Goal: Task Accomplishment & Management: Manage account settings

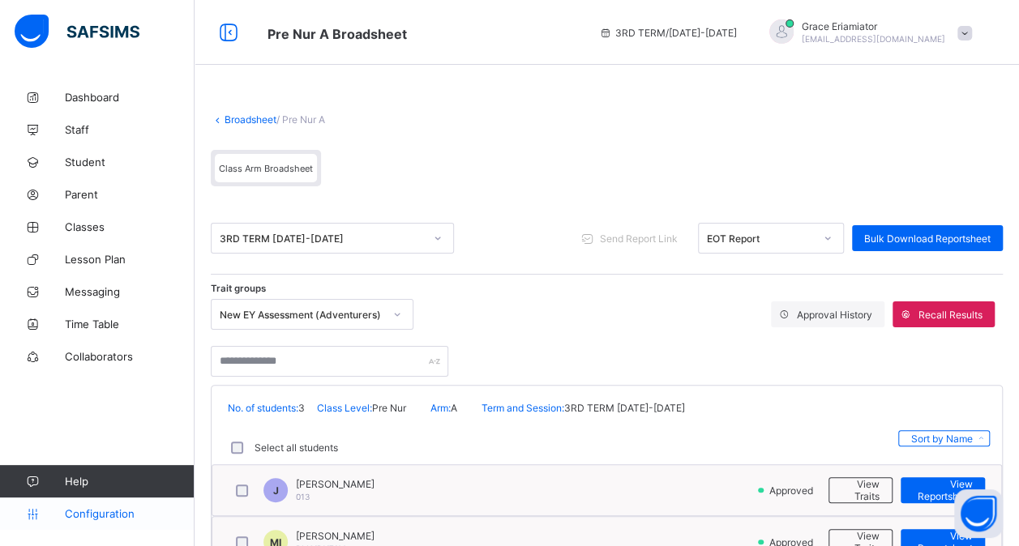
click at [105, 512] on span "Configuration" at bounding box center [129, 514] width 129 height 13
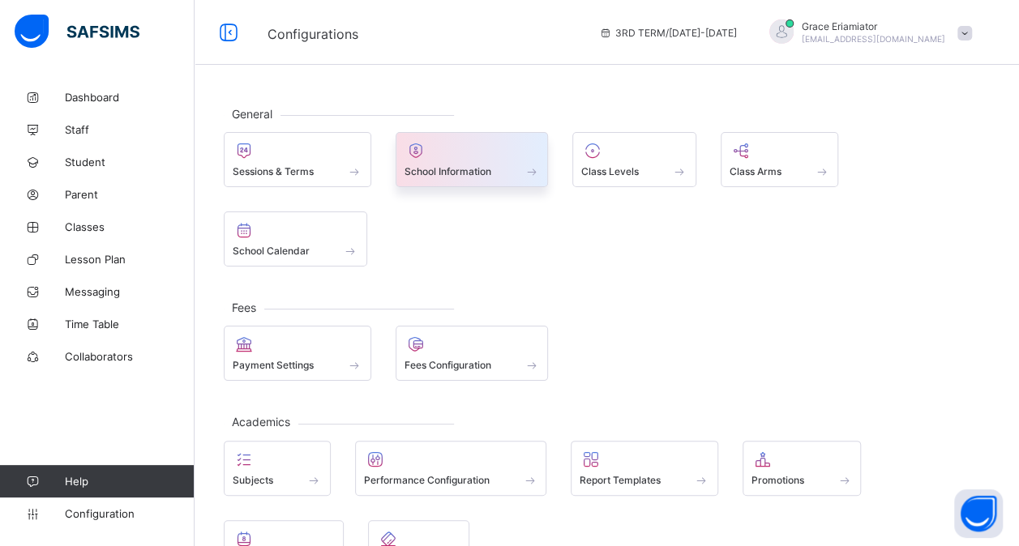
click at [435, 134] on div "School Information" at bounding box center [472, 159] width 153 height 55
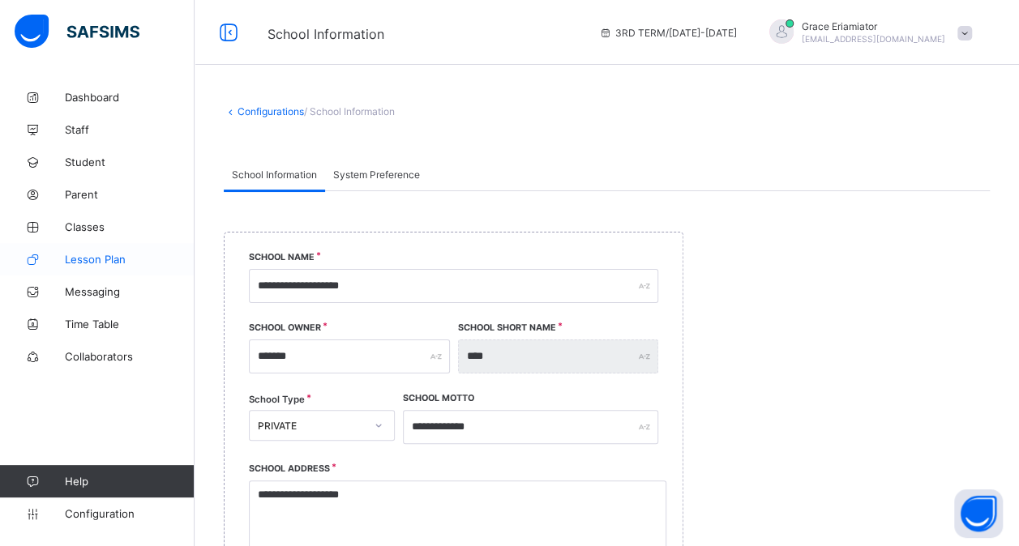
click at [100, 258] on span "Lesson Plan" at bounding box center [130, 259] width 130 height 13
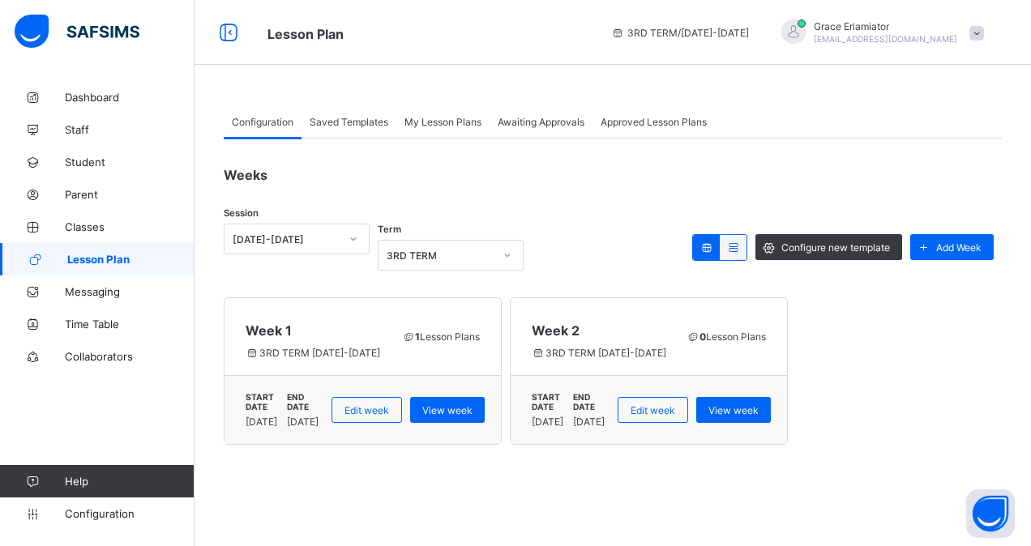
click at [358, 128] on div "Saved Templates" at bounding box center [349, 121] width 95 height 32
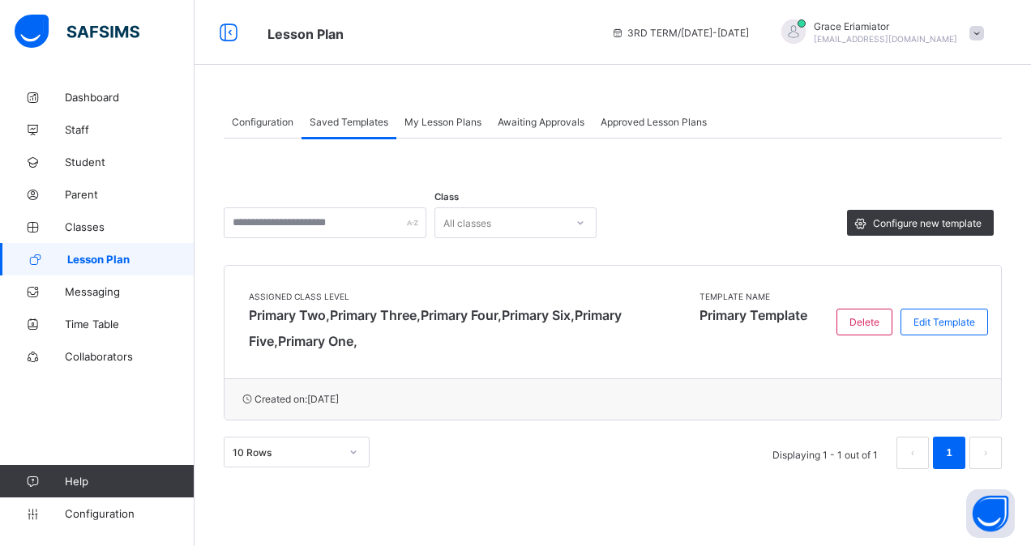
click at [443, 124] on span "My Lesson Plans" at bounding box center [443, 122] width 77 height 12
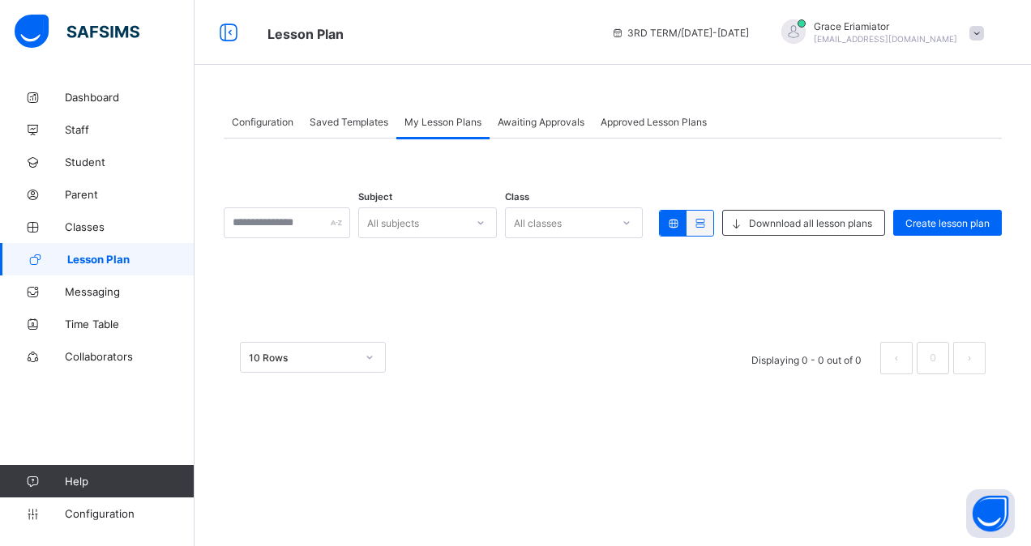
click at [365, 123] on span "Saved Templates" at bounding box center [349, 122] width 79 height 12
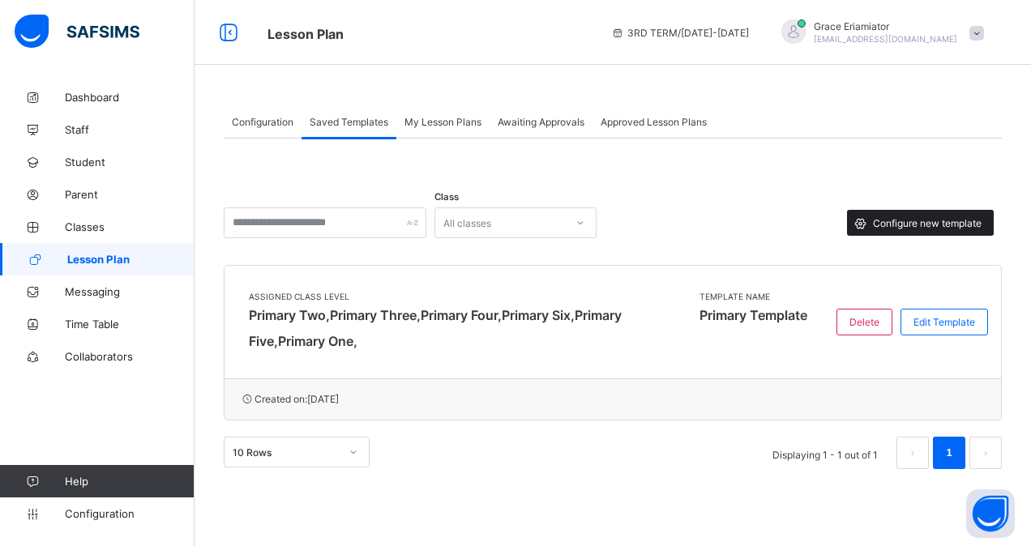
click at [906, 216] on div "Configure new template" at bounding box center [920, 223] width 147 height 26
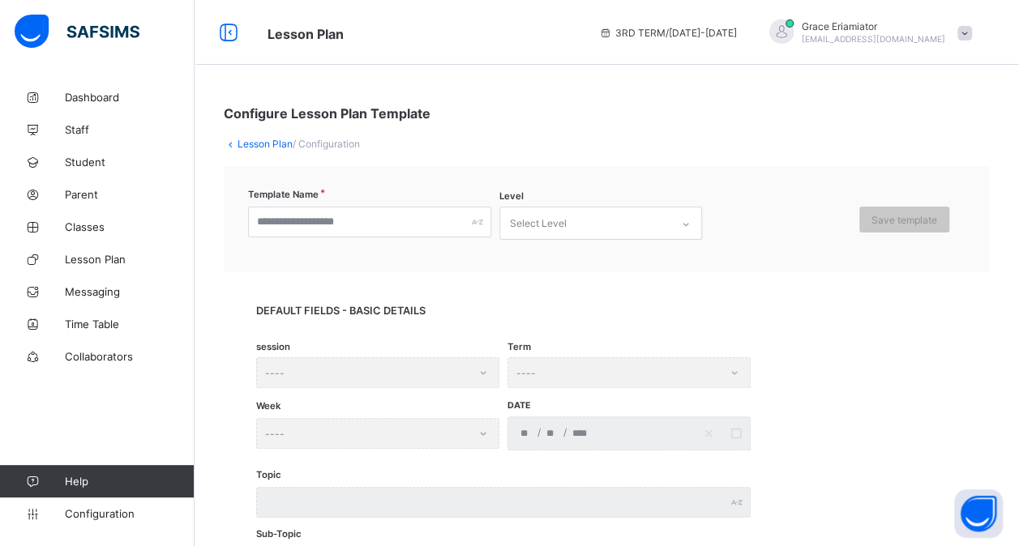
click at [276, 144] on link "Lesson Plan" at bounding box center [265, 144] width 55 height 12
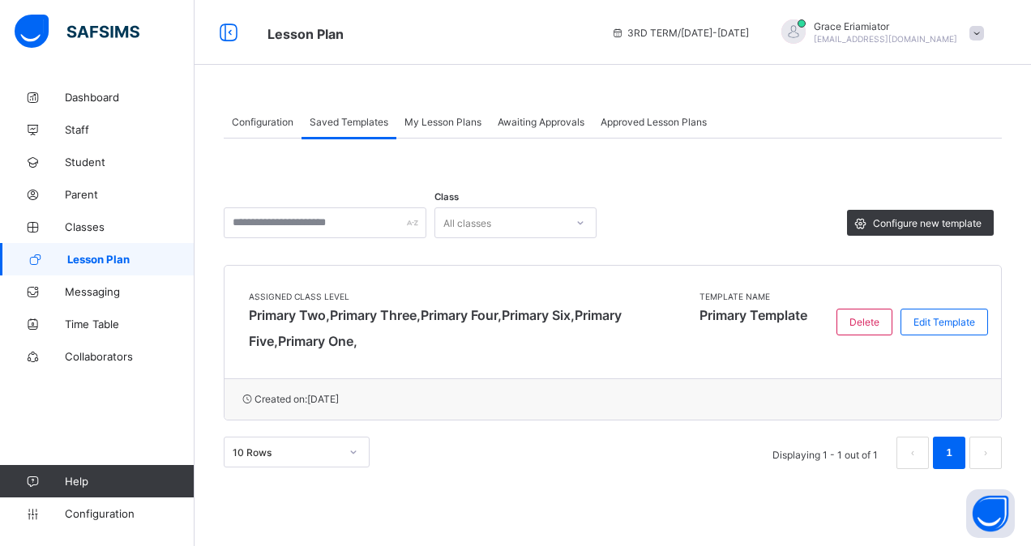
click at [253, 122] on span "Configuration" at bounding box center [263, 122] width 62 height 12
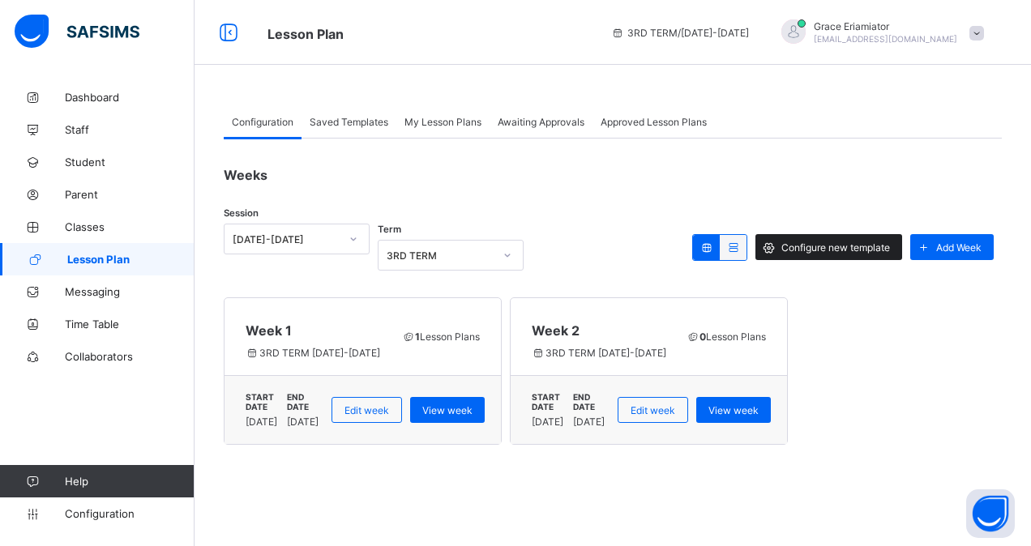
click at [833, 243] on span "Configure new template" at bounding box center [836, 248] width 109 height 12
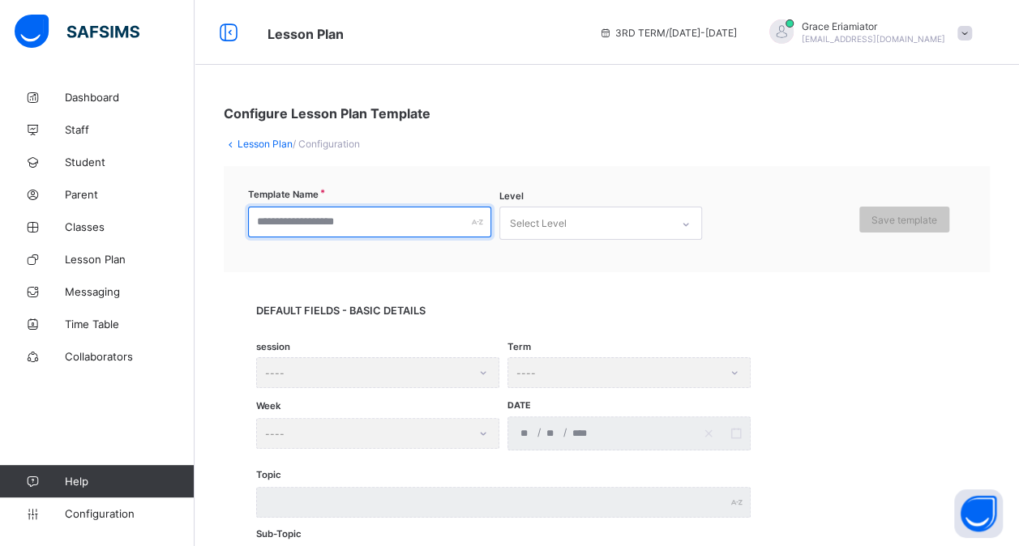
click at [397, 221] on input "text" at bounding box center [369, 222] width 243 height 31
type input "**********"
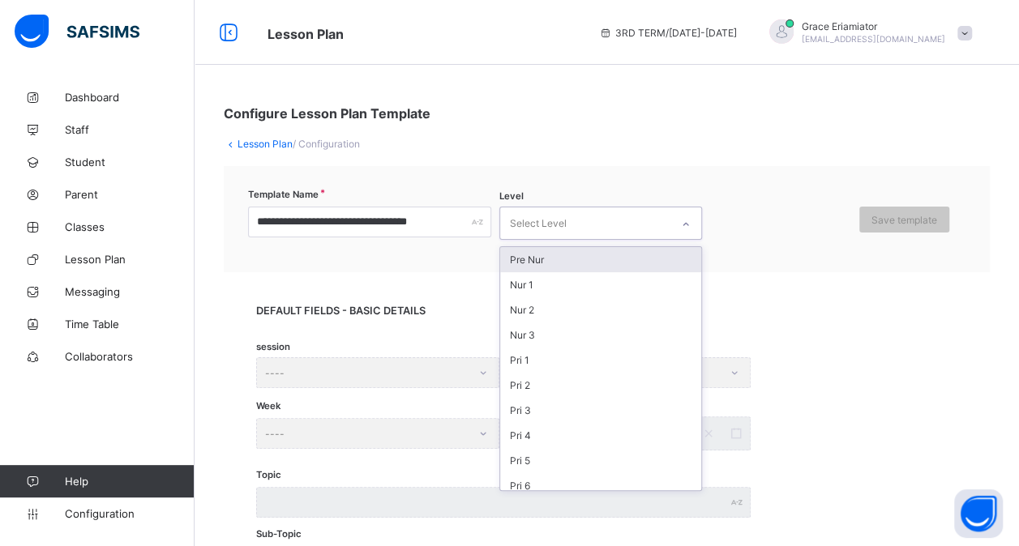
click at [686, 218] on icon at bounding box center [686, 224] width 10 height 16
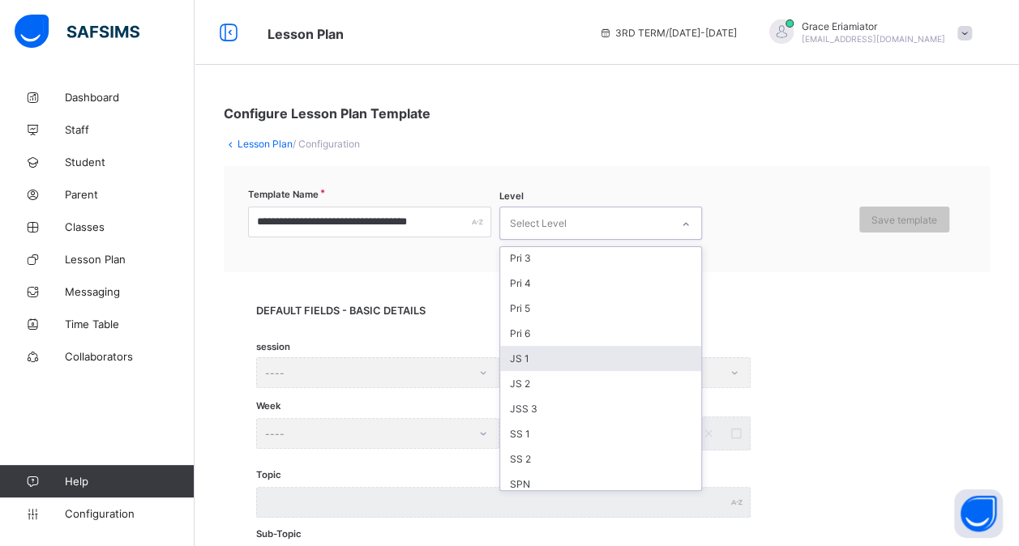
click at [602, 350] on div "JS 1" at bounding box center [600, 358] width 201 height 25
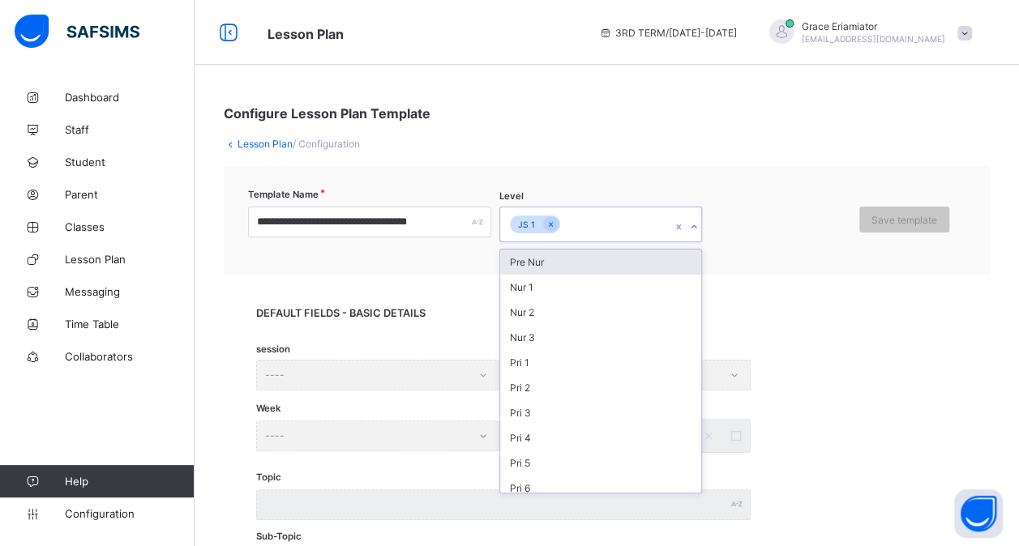
click at [692, 229] on icon at bounding box center [694, 227] width 10 height 16
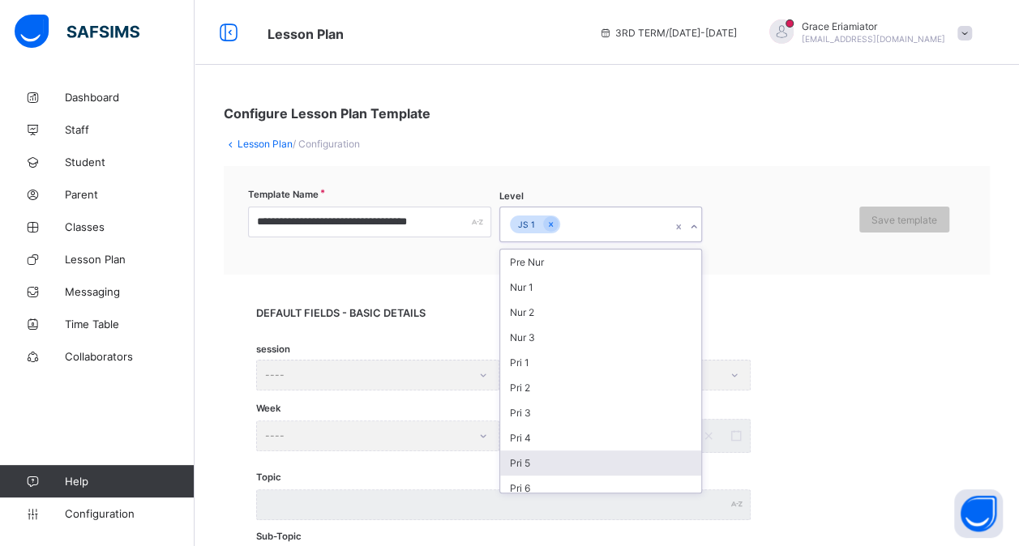
scroll to position [146, 0]
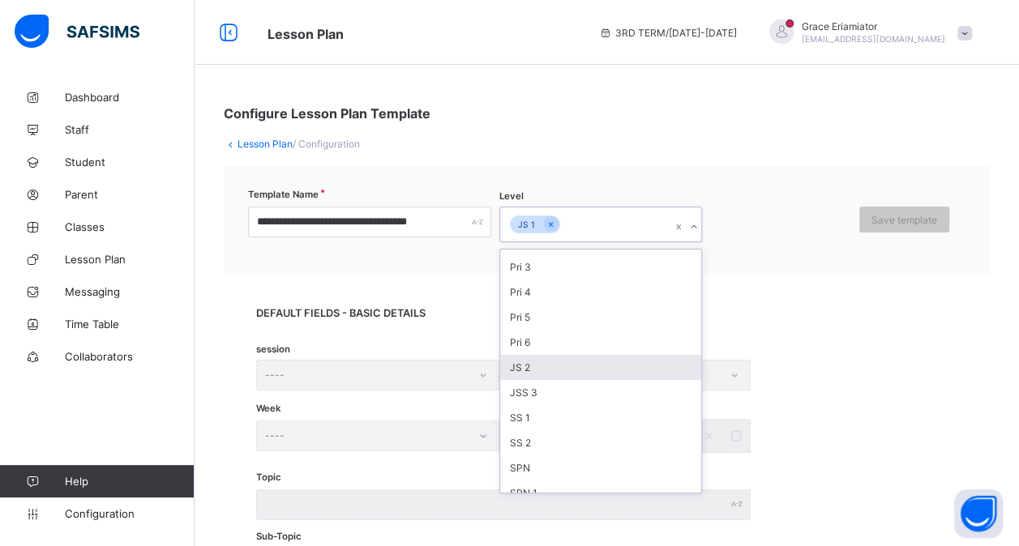
click at [571, 360] on div "JS 2" at bounding box center [600, 367] width 201 height 25
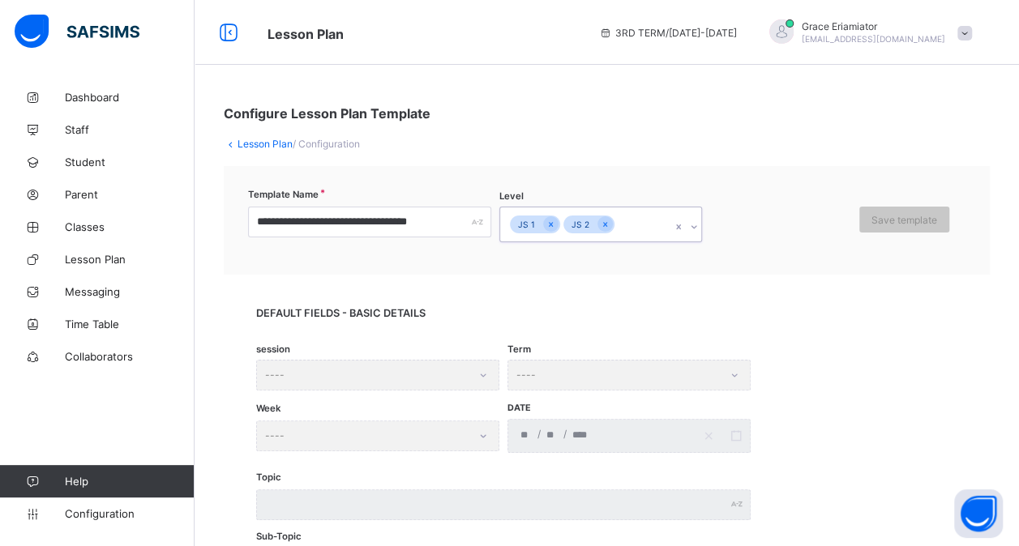
type input "*"
click at [581, 261] on div "JSS 3" at bounding box center [600, 262] width 201 height 25
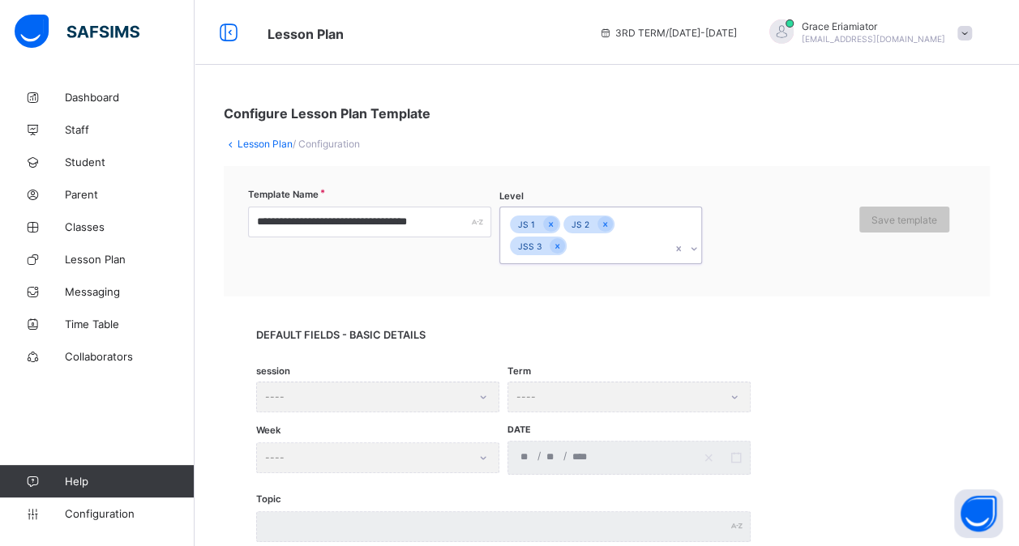
type input "*"
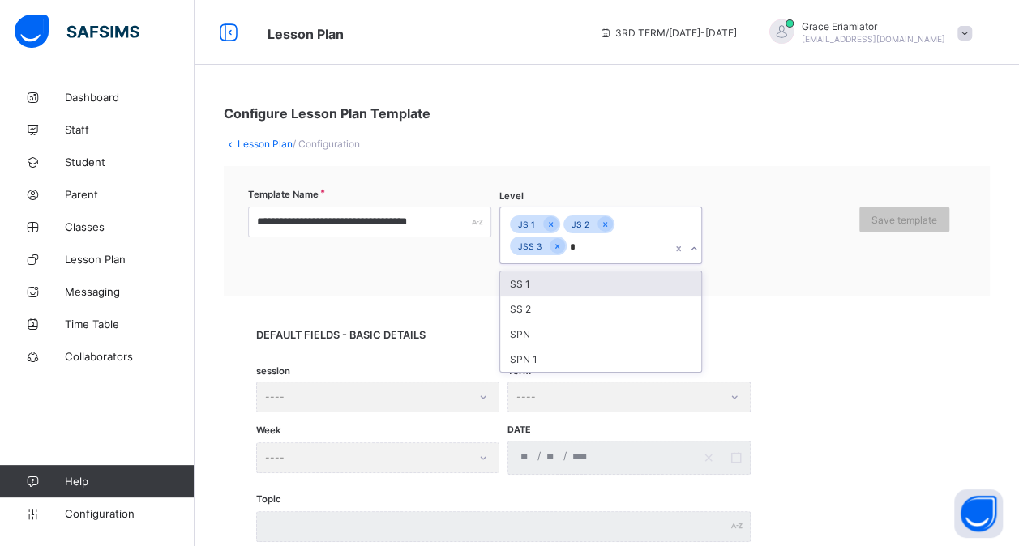
click at [563, 284] on div "SS 1" at bounding box center [600, 284] width 201 height 25
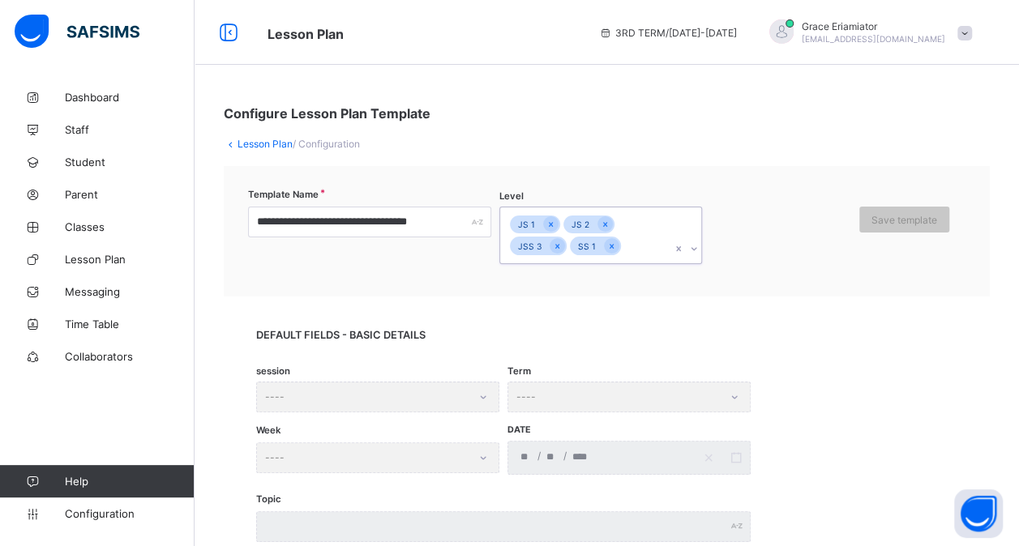
type input "*"
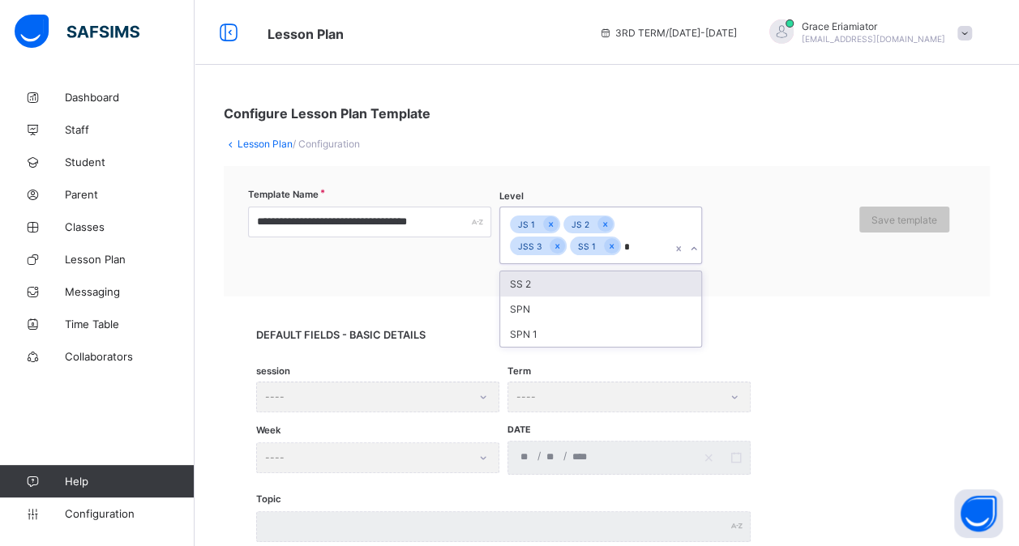
click at [563, 284] on div "SS 2" at bounding box center [600, 284] width 201 height 25
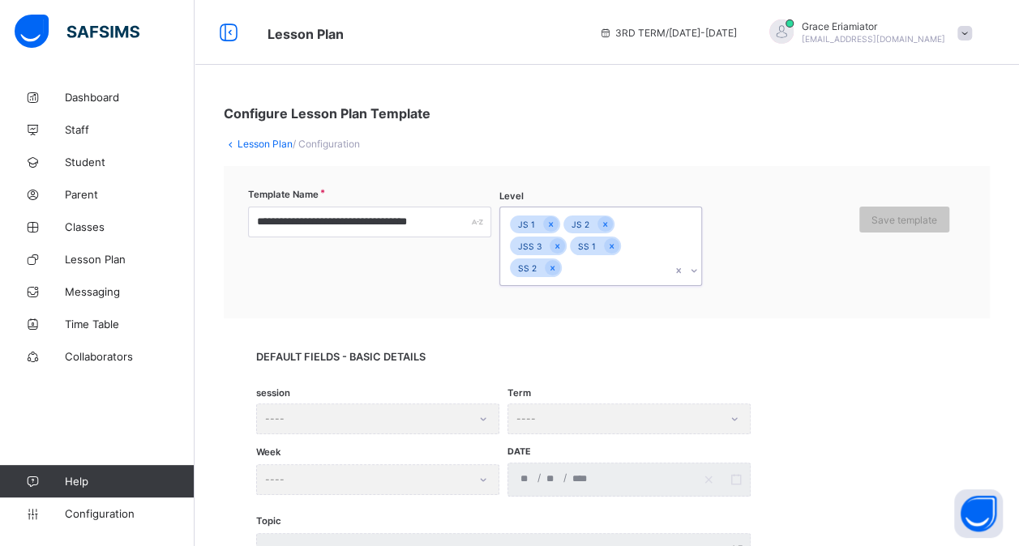
type input "*"
click at [392, 300] on div "**********" at bounding box center [607, 242] width 766 height 152
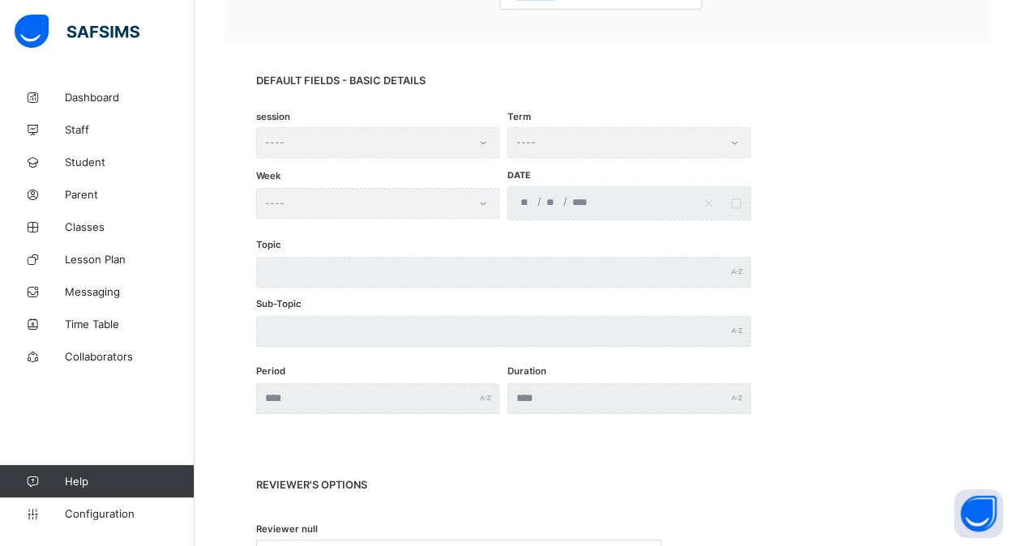
scroll to position [267, 0]
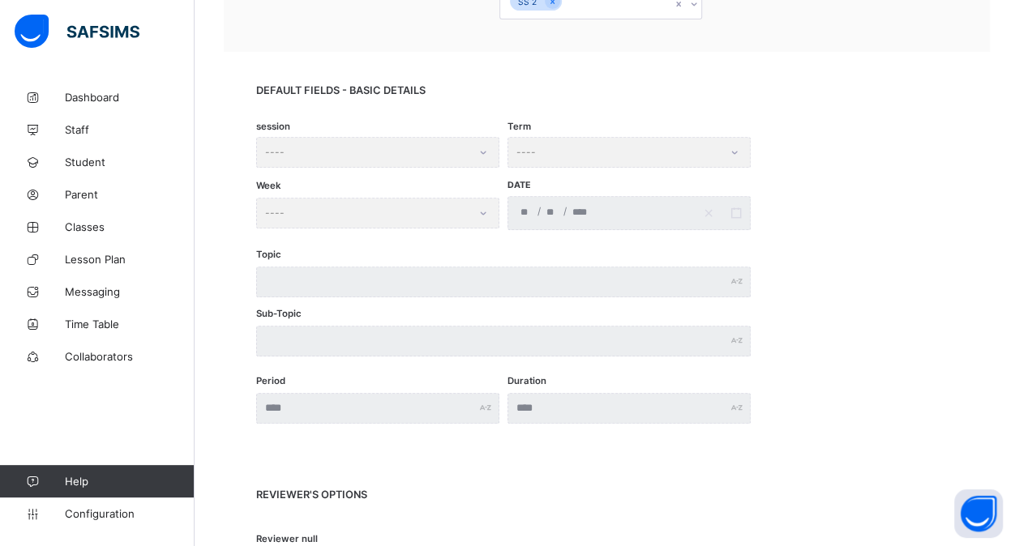
click at [486, 151] on div "session ----" at bounding box center [377, 152] width 243 height 31
click at [482, 149] on div "session ----" at bounding box center [377, 152] width 243 height 31
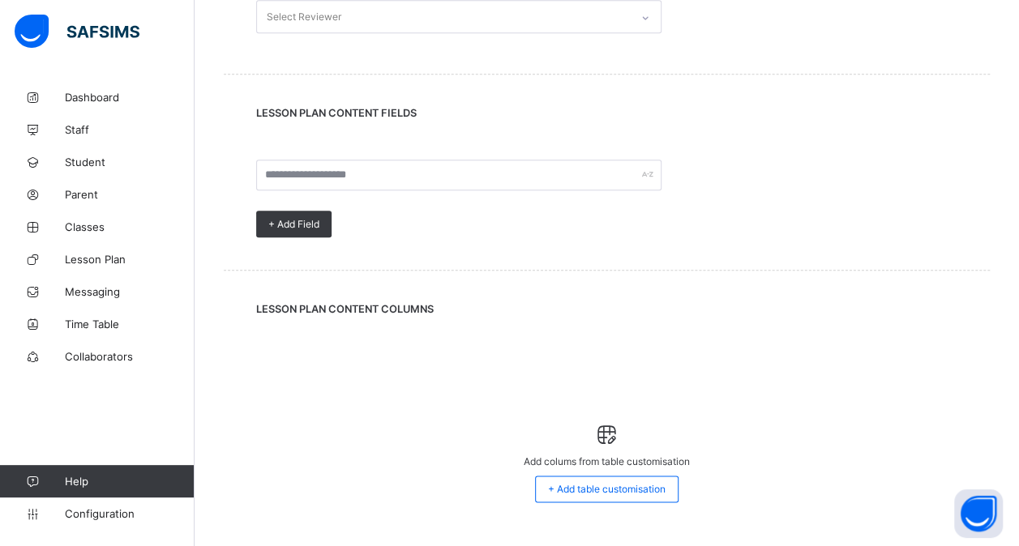
scroll to position [825, 0]
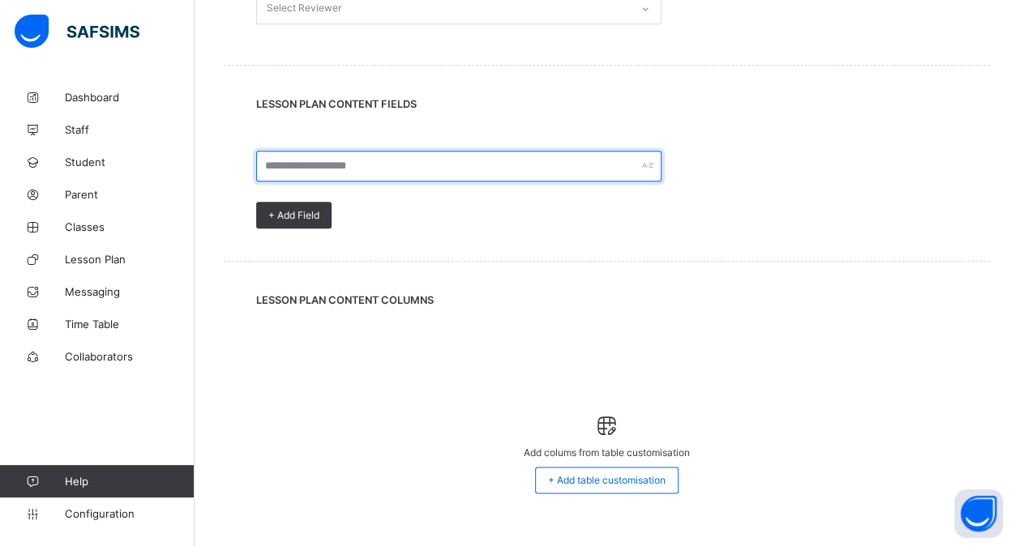
click at [342, 174] on input "text" at bounding box center [458, 166] width 405 height 31
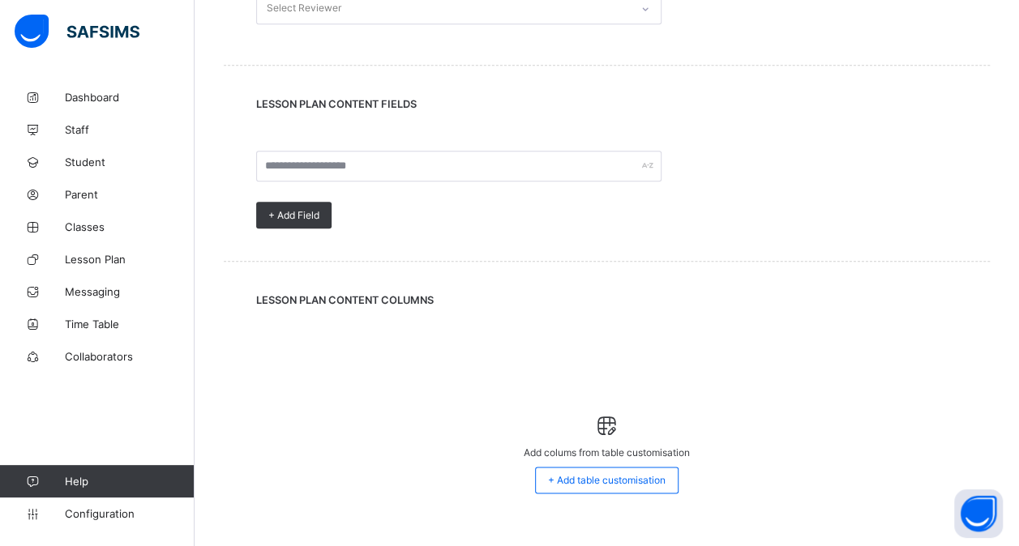
click at [371, 356] on div "Add colums from table customisation + Add table customisation" at bounding box center [606, 438] width 701 height 182
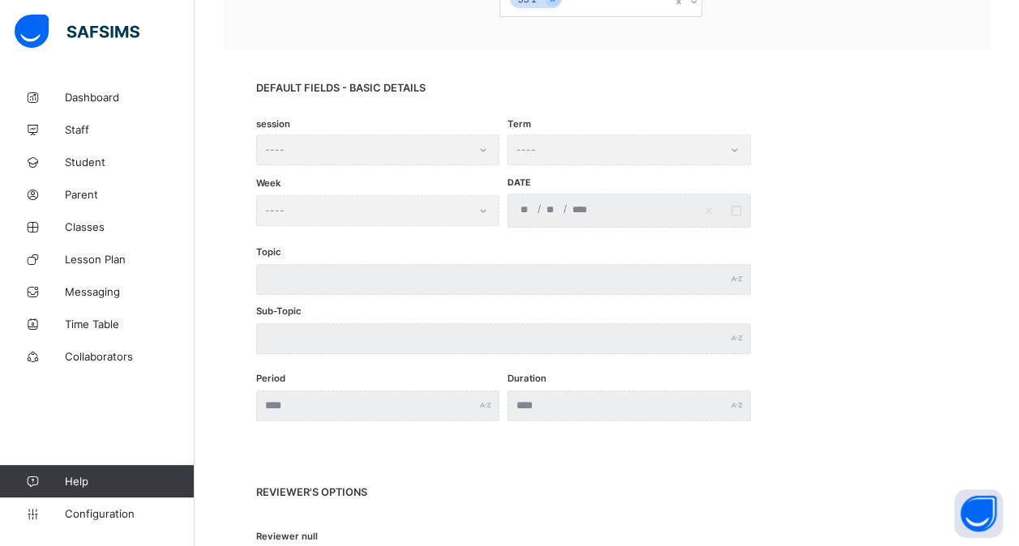
scroll to position [0, 0]
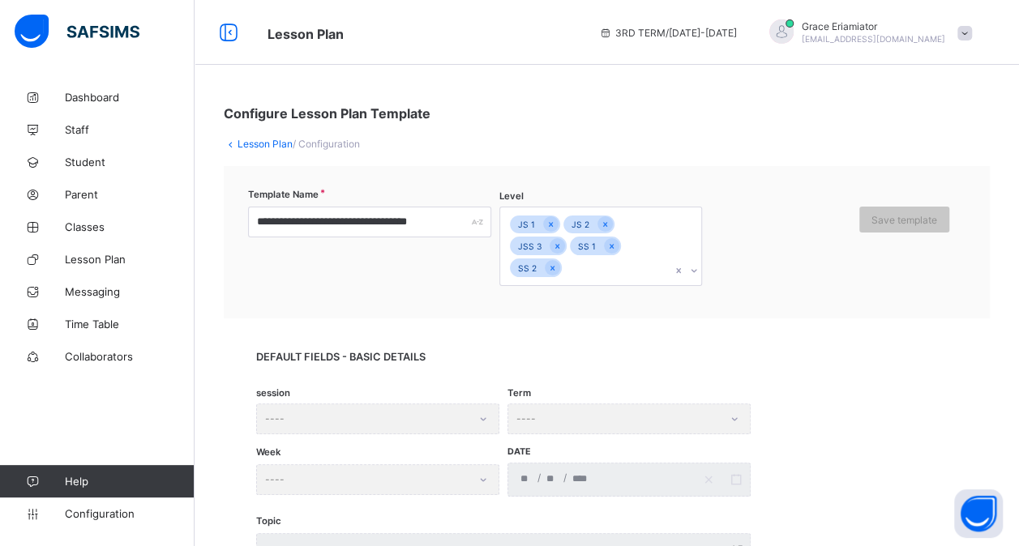
click at [234, 145] on icon at bounding box center [231, 144] width 14 height 12
click at [254, 143] on link "Lesson Plan" at bounding box center [265, 144] width 55 height 12
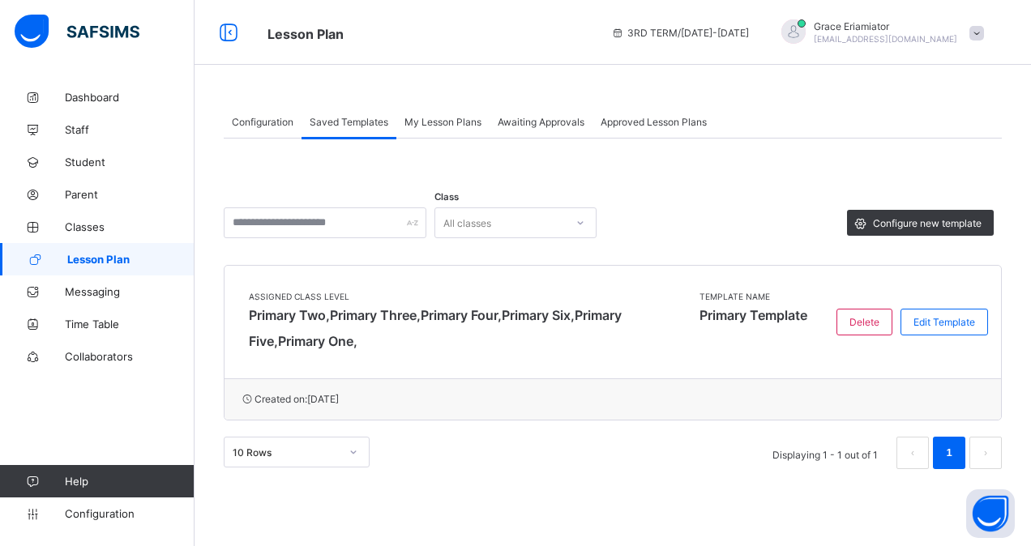
click at [410, 320] on span "Primary Two, Primary Three, Primary Four, Primary Six, Primary Five, Primary On…" at bounding box center [462, 328] width 426 height 52
click at [939, 310] on div "Edit Template" at bounding box center [945, 322] width 88 height 27
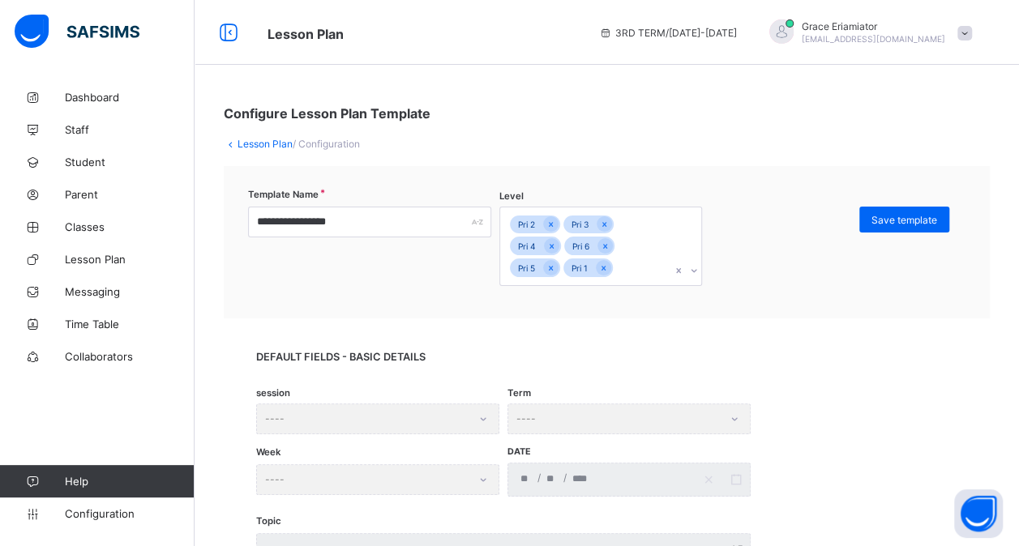
click at [243, 148] on link "Lesson Plan" at bounding box center [265, 144] width 55 height 12
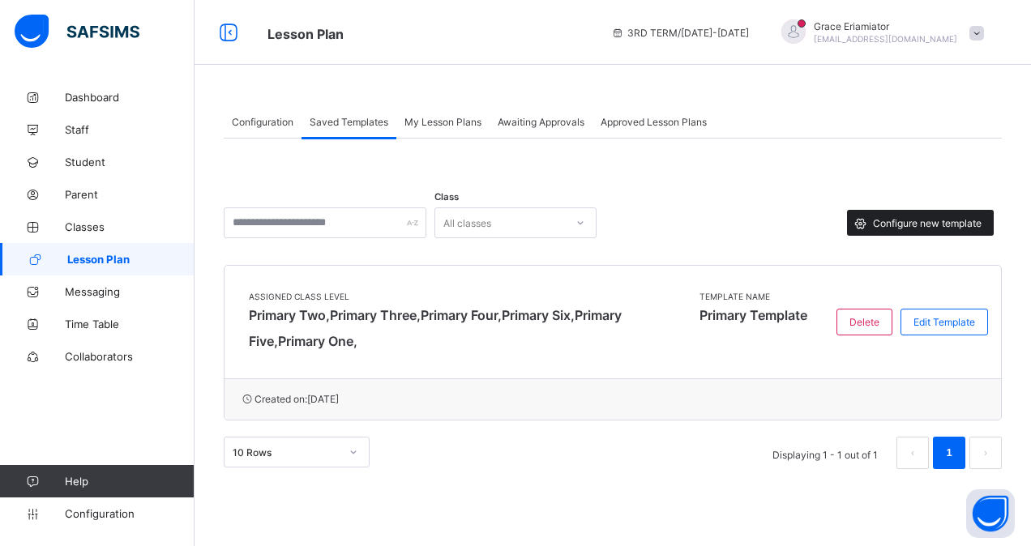
click at [915, 224] on span "Configure new template" at bounding box center [927, 223] width 109 height 12
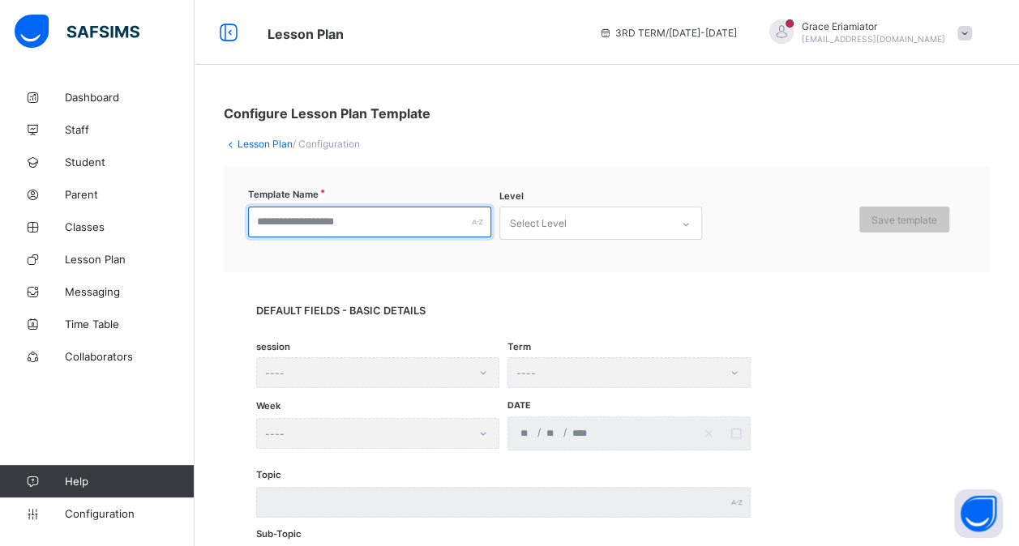
click at [366, 218] on input "text" at bounding box center [369, 222] width 243 height 31
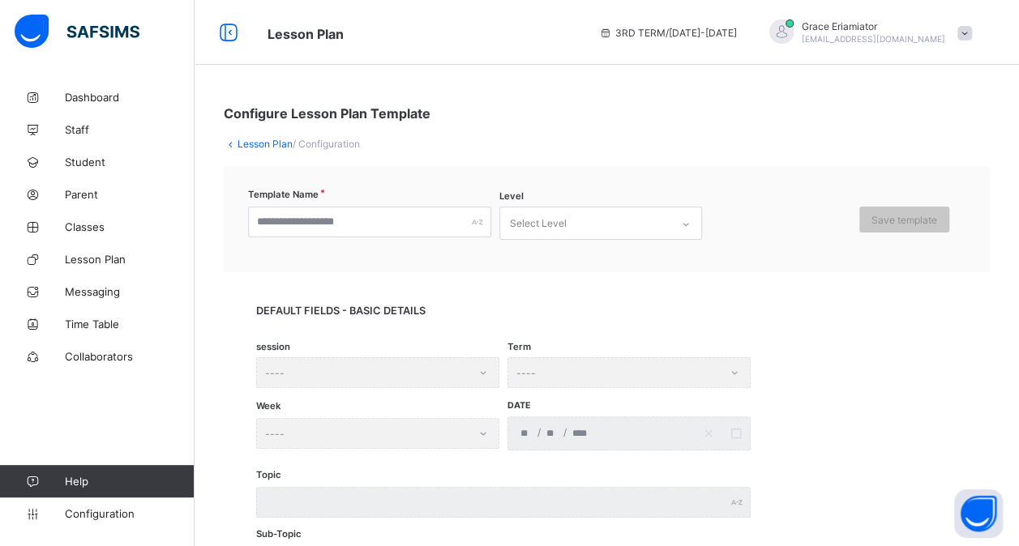
click at [263, 145] on link "Lesson Plan" at bounding box center [265, 144] width 55 height 12
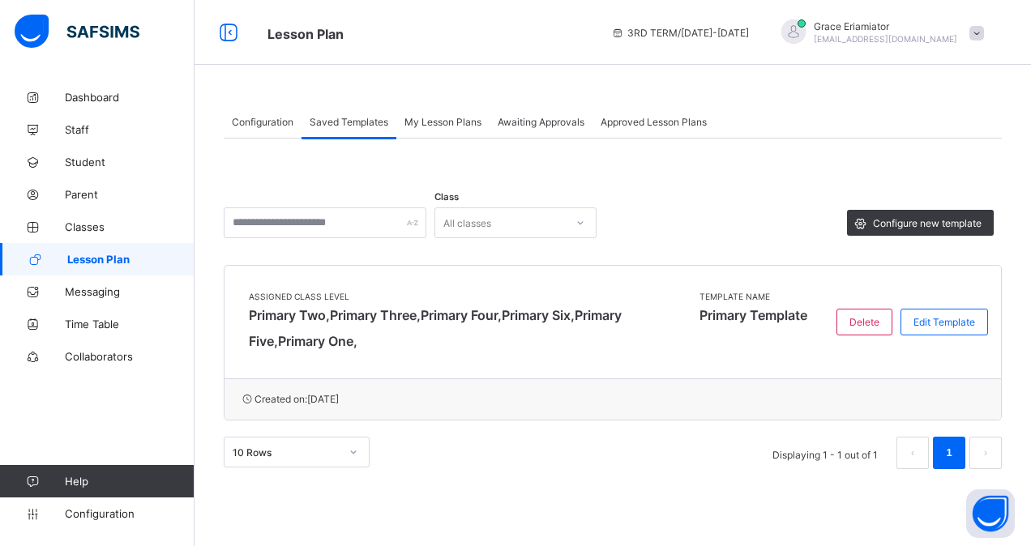
click at [461, 112] on div "My Lesson Plans" at bounding box center [442, 121] width 93 height 32
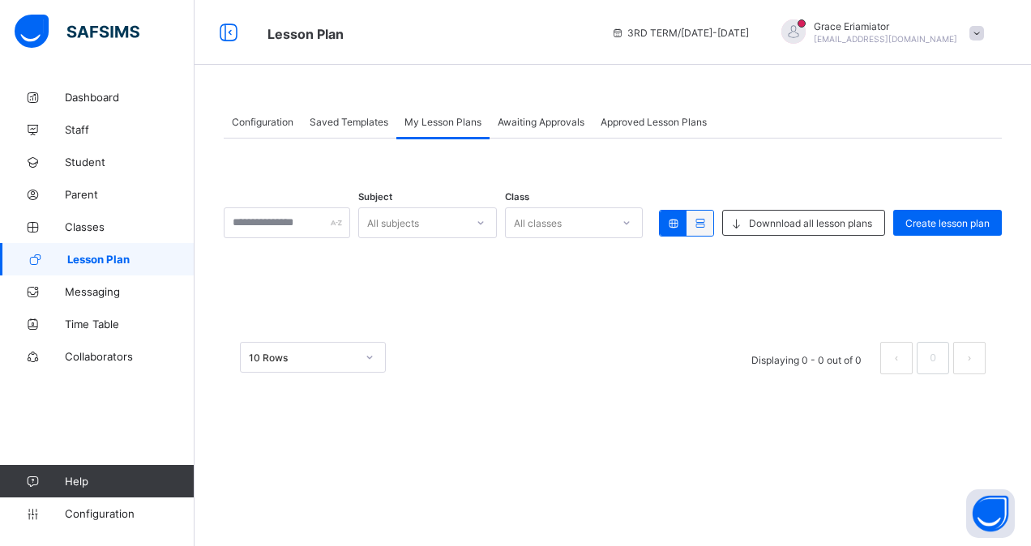
click at [354, 121] on span "Saved Templates" at bounding box center [349, 122] width 79 height 12
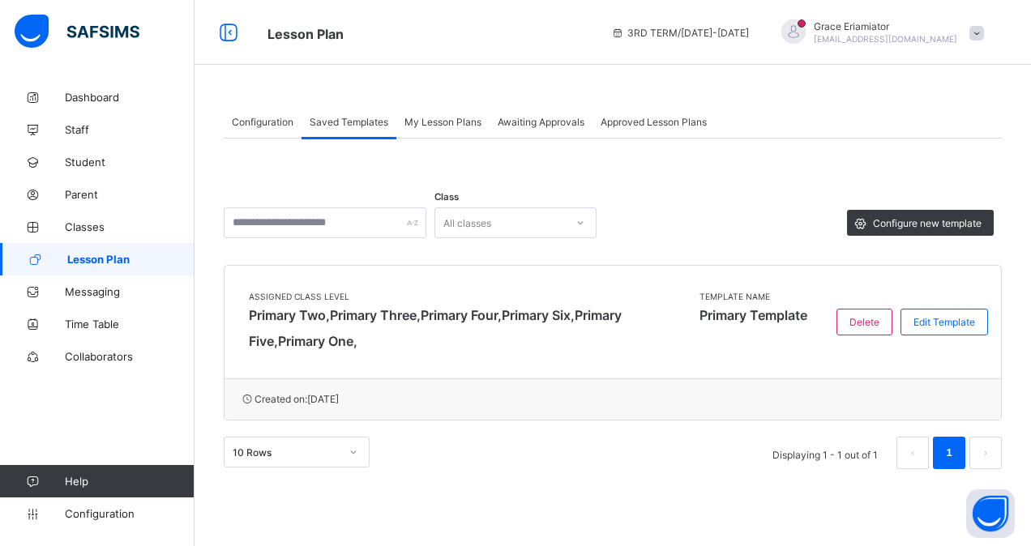
click at [275, 122] on span "Configuration" at bounding box center [263, 122] width 62 height 12
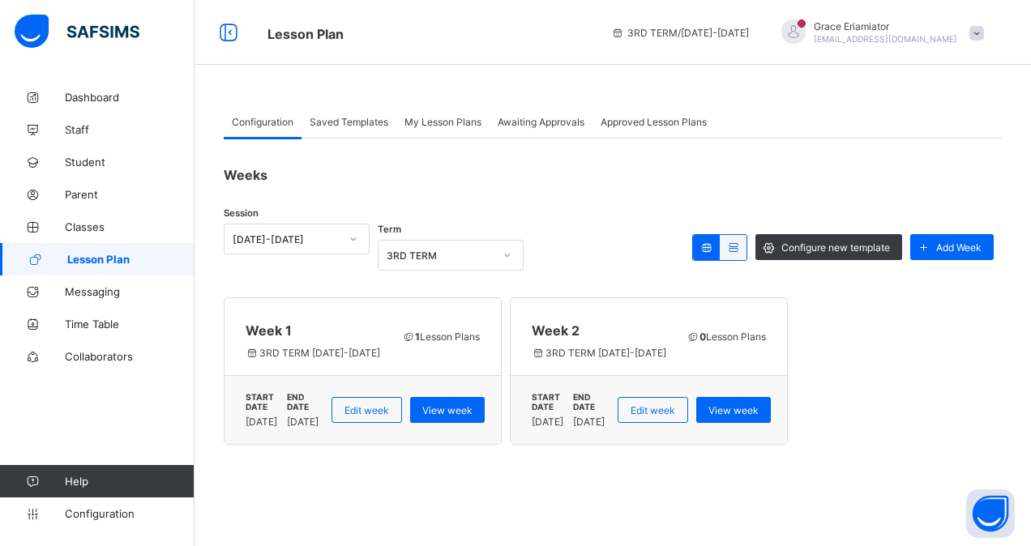
click at [355, 122] on span "Saved Templates" at bounding box center [349, 122] width 79 height 12
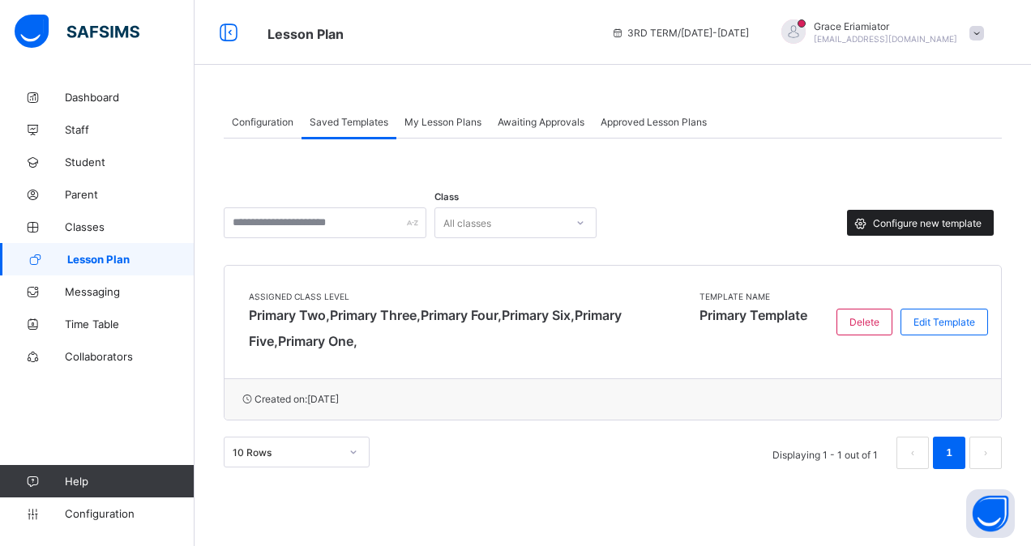
click at [923, 225] on span "Configure new template" at bounding box center [927, 223] width 109 height 12
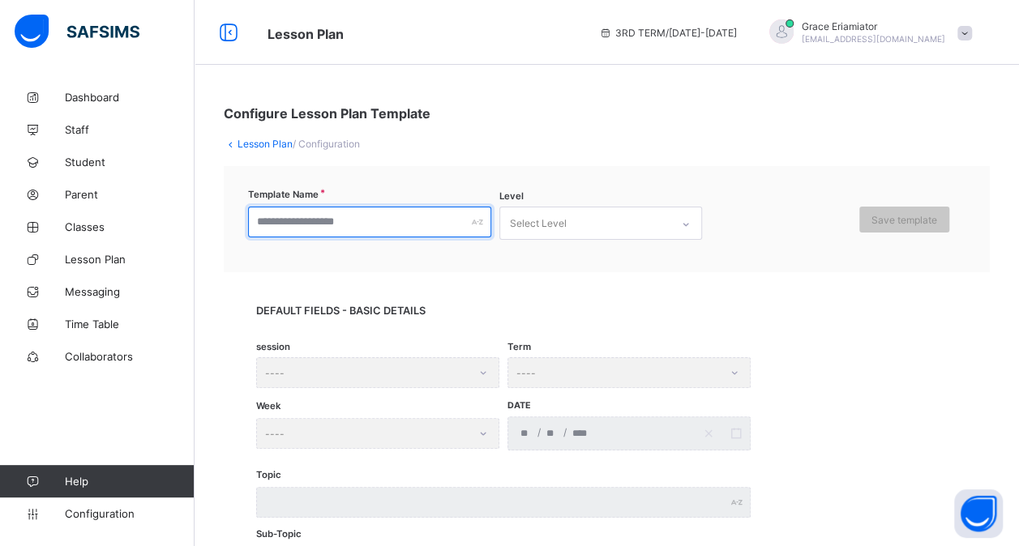
click at [421, 224] on input "text" at bounding box center [369, 222] width 243 height 31
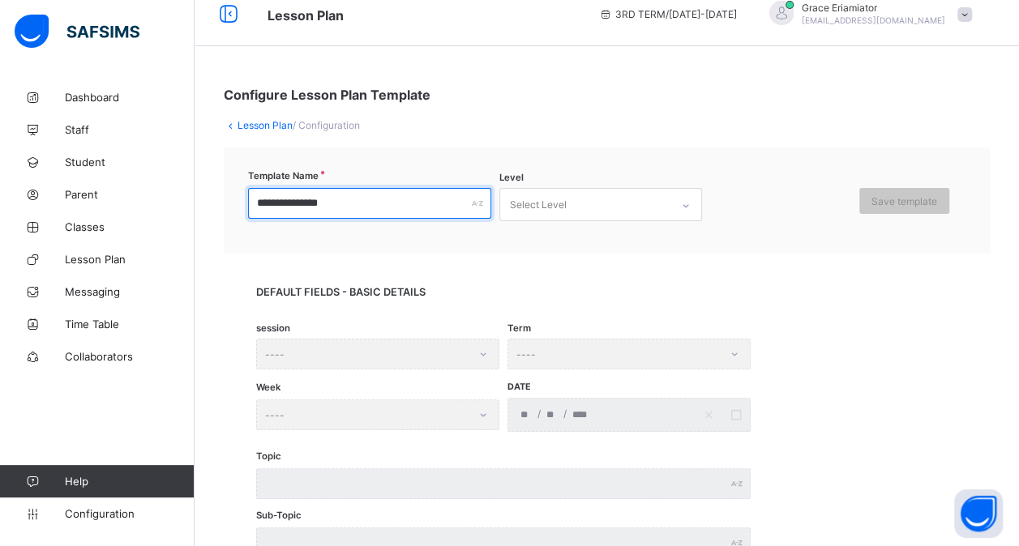
scroll to position [19, 0]
type input "**********"
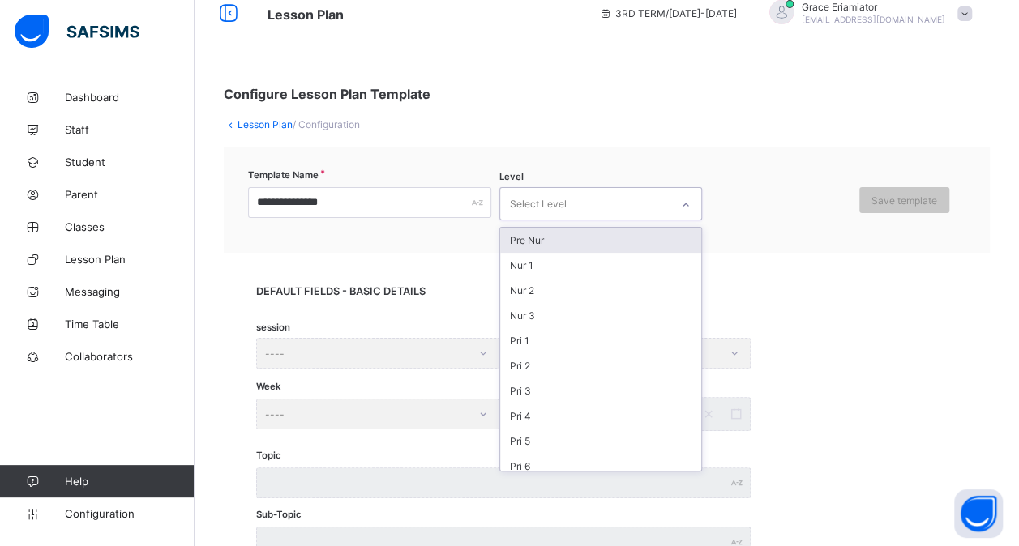
click at [568, 198] on div "Select Level" at bounding box center [585, 204] width 170 height 32
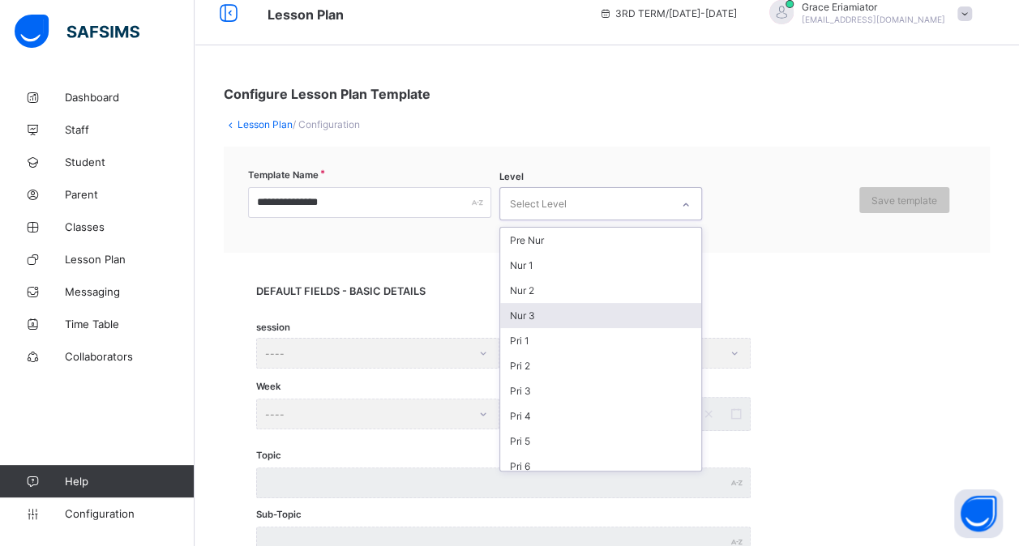
scroll to position [170, 0]
click at [545, 309] on div "JS 1" at bounding box center [600, 321] width 201 height 25
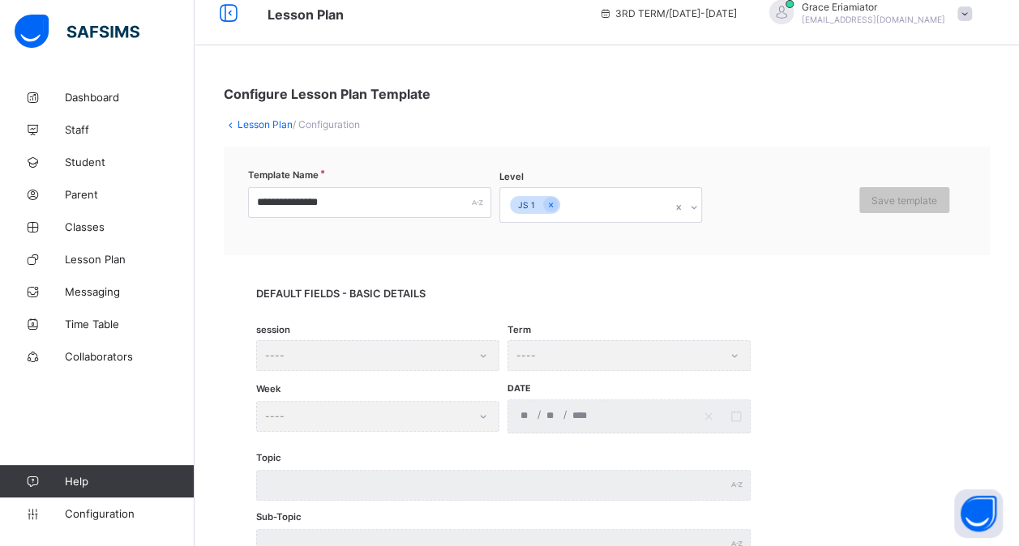
click at [545, 300] on span at bounding box center [606, 320] width 701 height 41
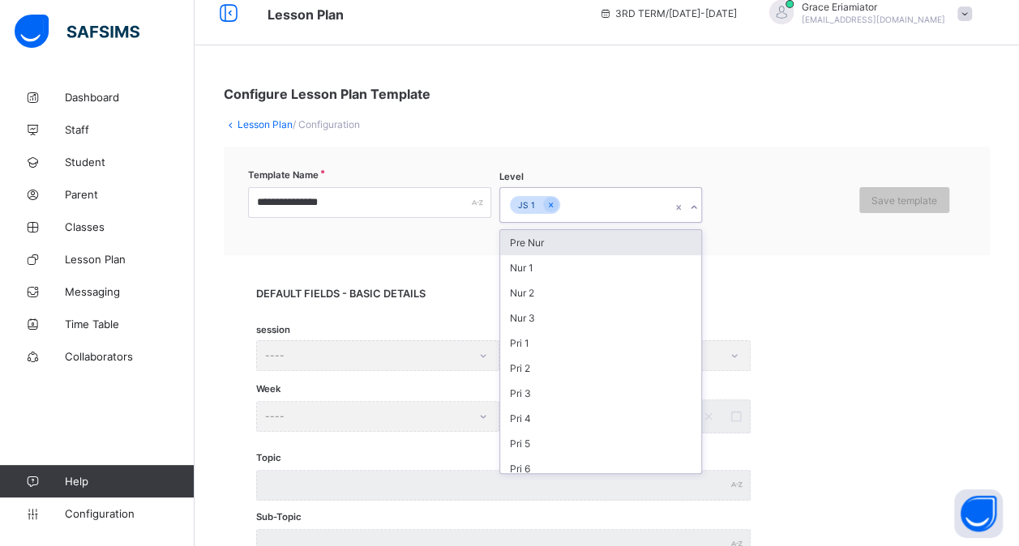
click at [584, 206] on div "JS 1" at bounding box center [585, 205] width 170 height 34
type input "*"
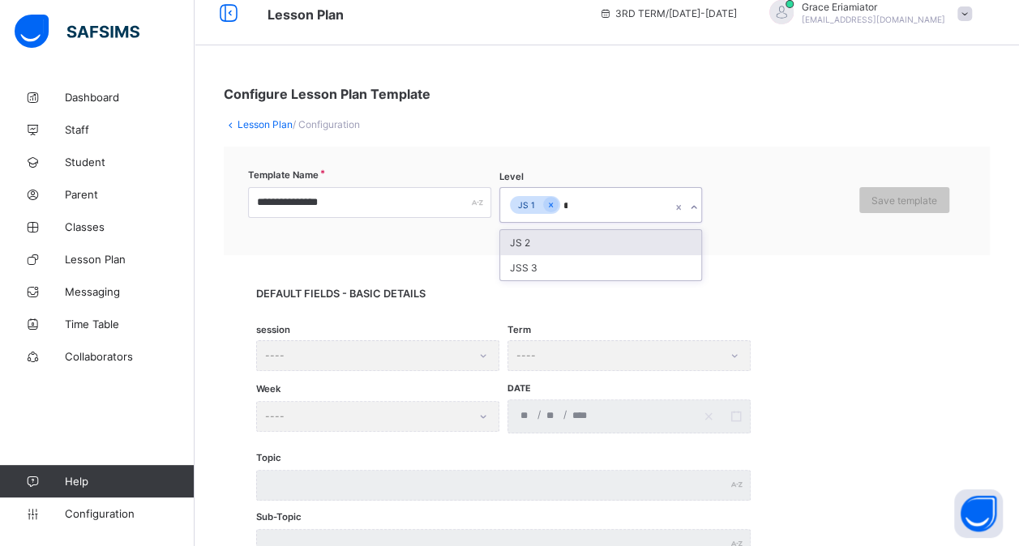
click at [565, 246] on div "JS 2" at bounding box center [600, 242] width 201 height 25
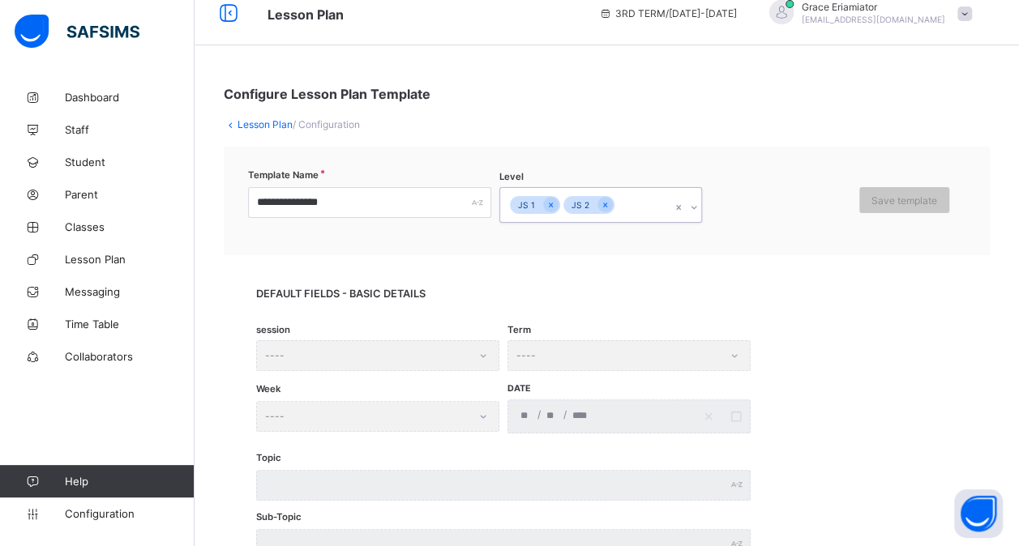
type input "*"
click at [565, 246] on div "JSS 3" at bounding box center [600, 242] width 201 height 25
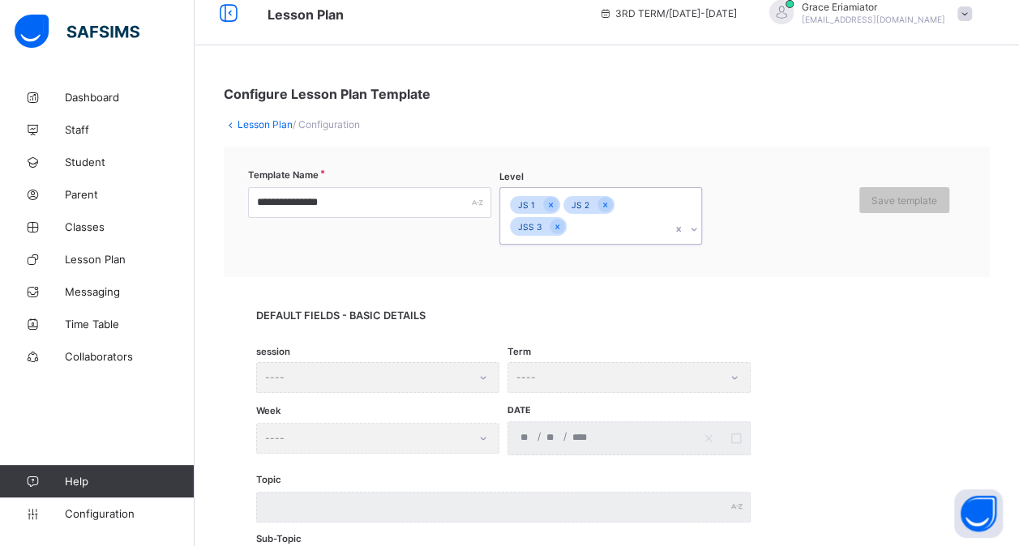
type input "*"
click at [553, 259] on div "SS 1" at bounding box center [600, 264] width 201 height 25
type input "*"
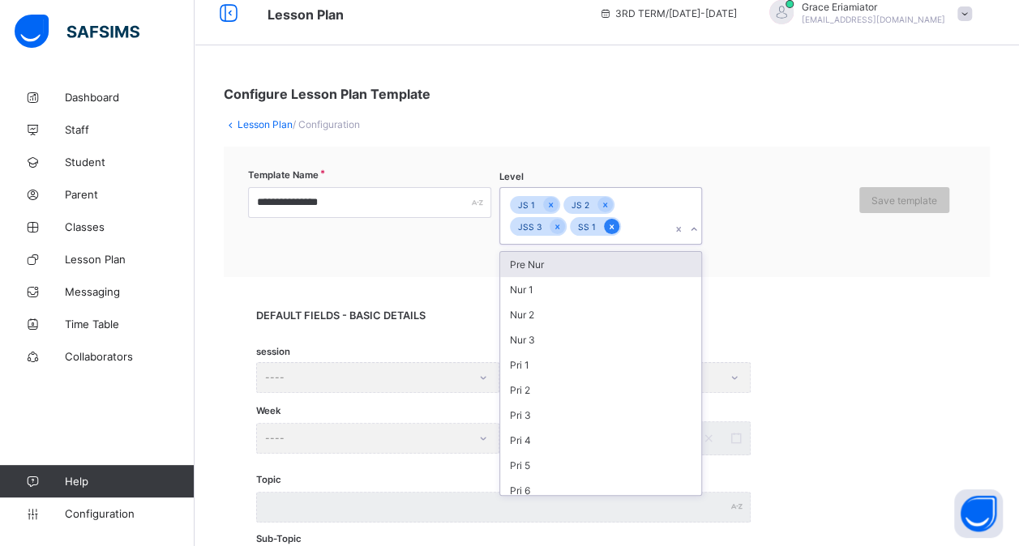
click at [613, 225] on icon at bounding box center [611, 226] width 9 height 11
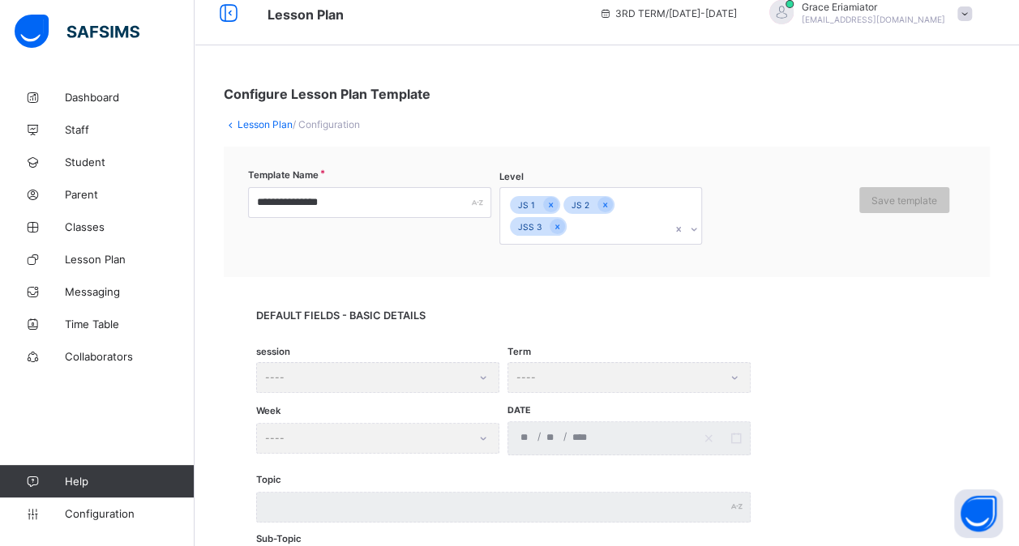
click at [429, 260] on div "**********" at bounding box center [607, 212] width 766 height 131
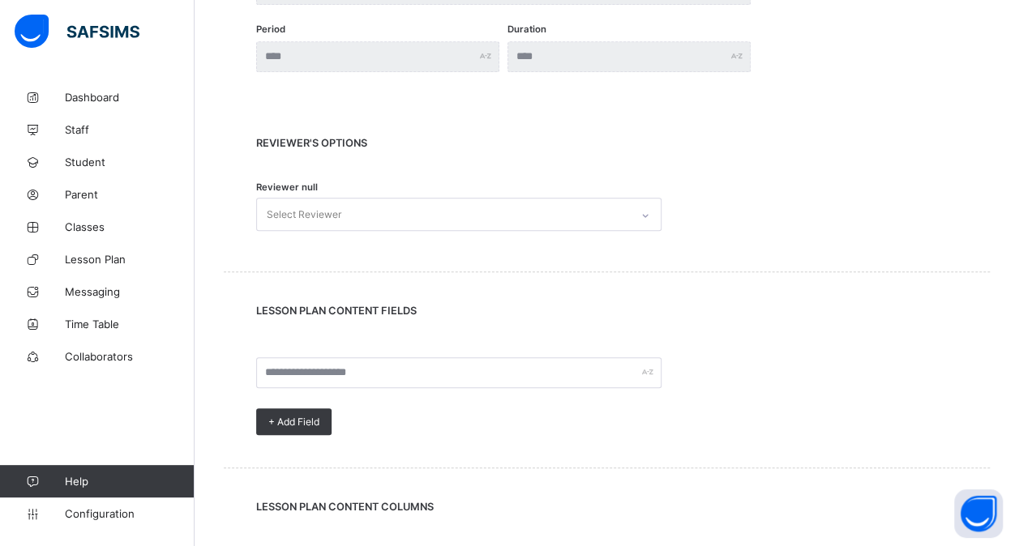
scroll to position [598, 0]
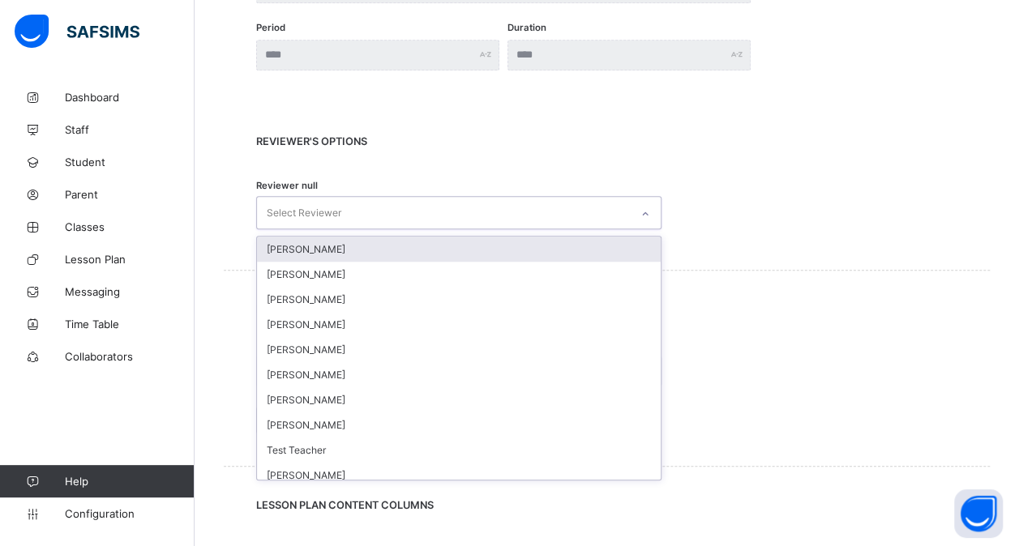
click at [392, 211] on div "Select Reviewer" at bounding box center [443, 213] width 373 height 32
click at [373, 208] on div "Select Reviewer" at bounding box center [443, 213] width 373 height 32
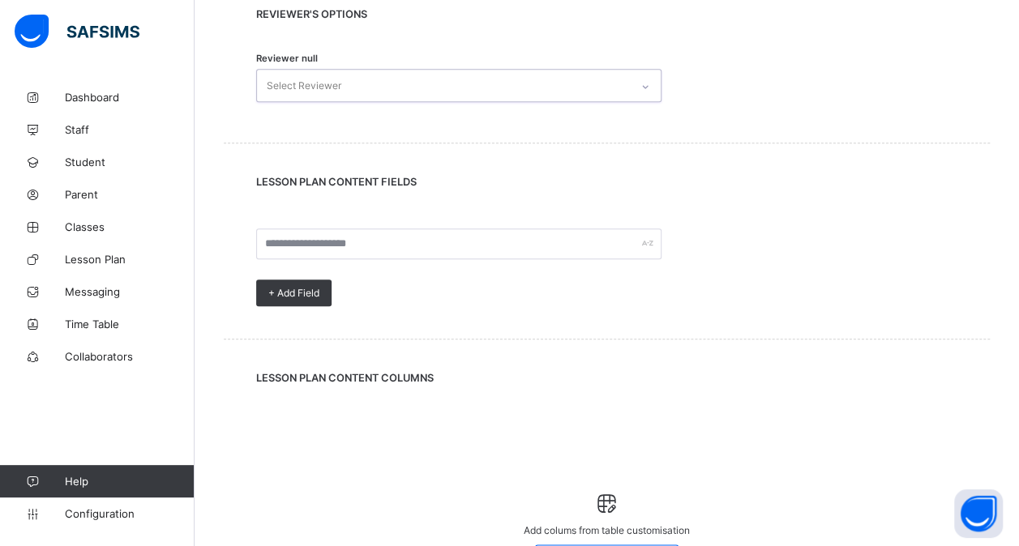
scroll to position [730, 0]
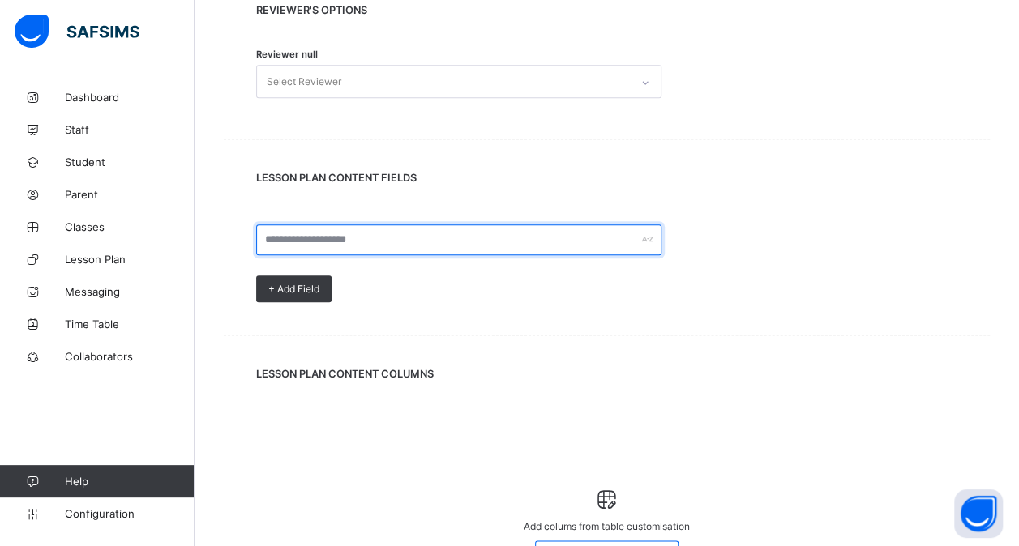
click at [412, 235] on input "text" at bounding box center [458, 240] width 405 height 31
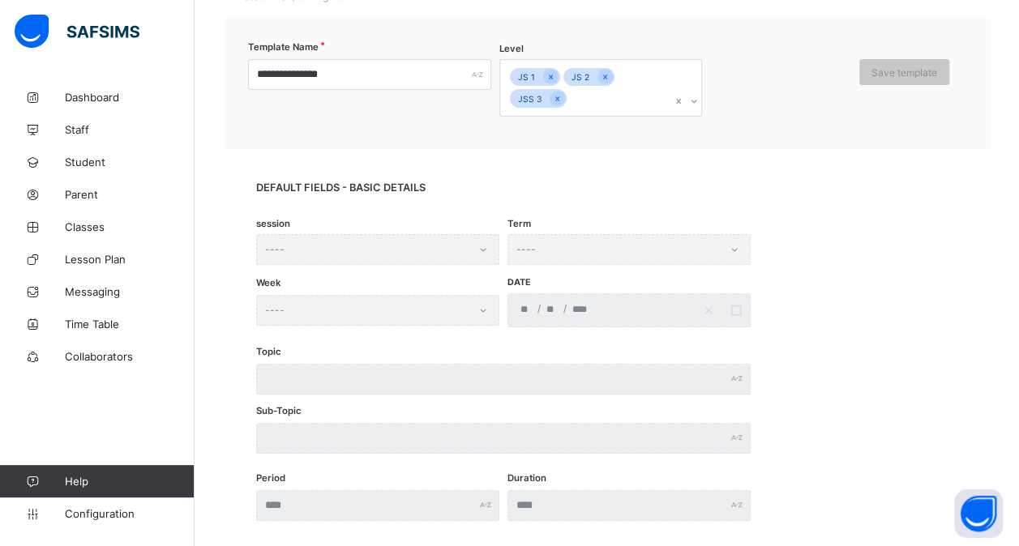
scroll to position [0, 0]
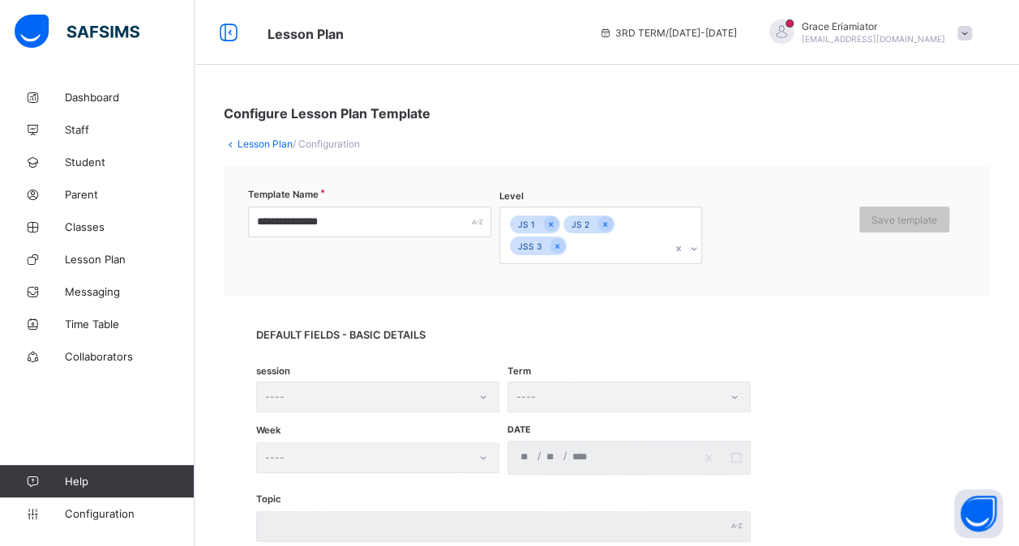
click at [255, 146] on link "Lesson Plan" at bounding box center [265, 144] width 55 height 12
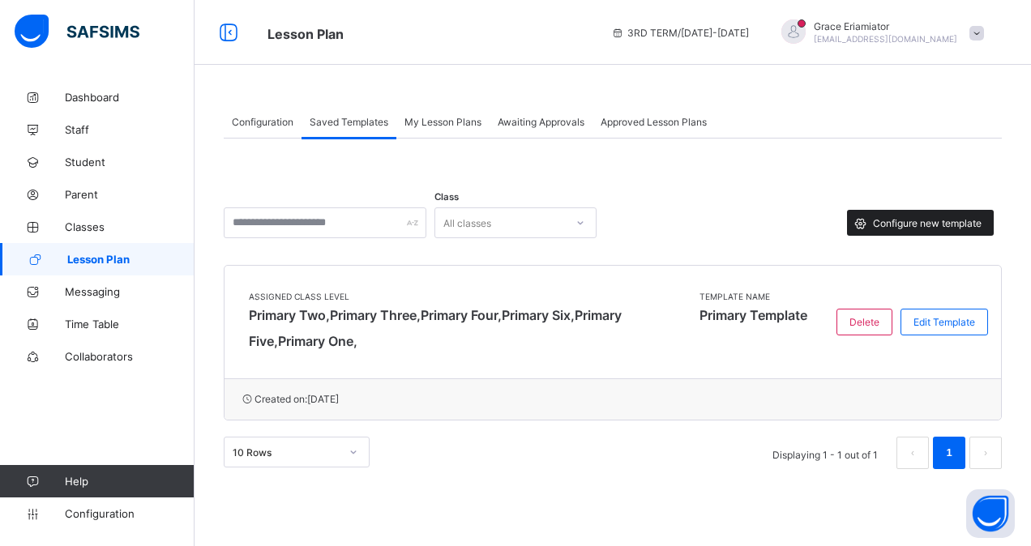
click at [901, 224] on span "Configure new template" at bounding box center [927, 223] width 109 height 12
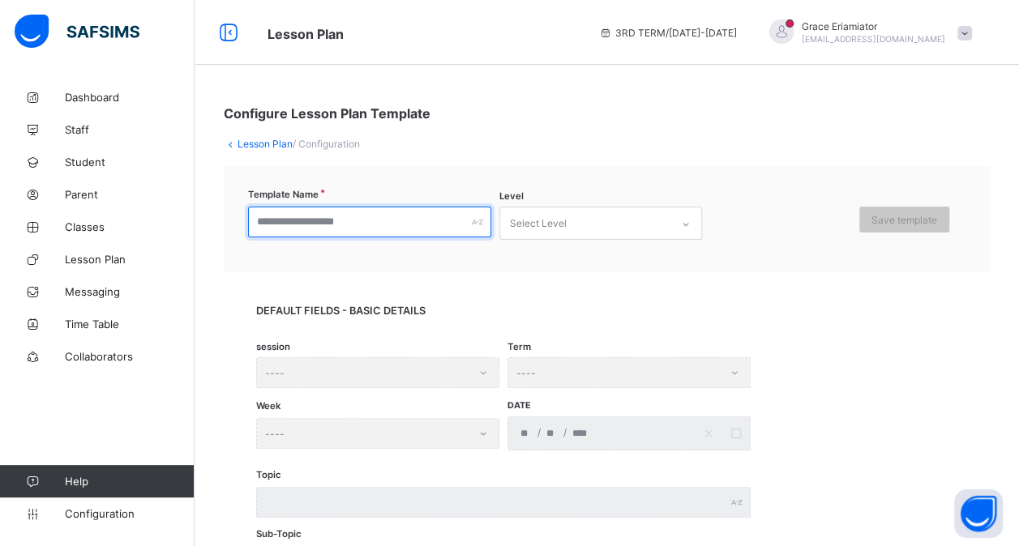
click at [336, 232] on input "text" at bounding box center [369, 222] width 243 height 31
type input "**********"
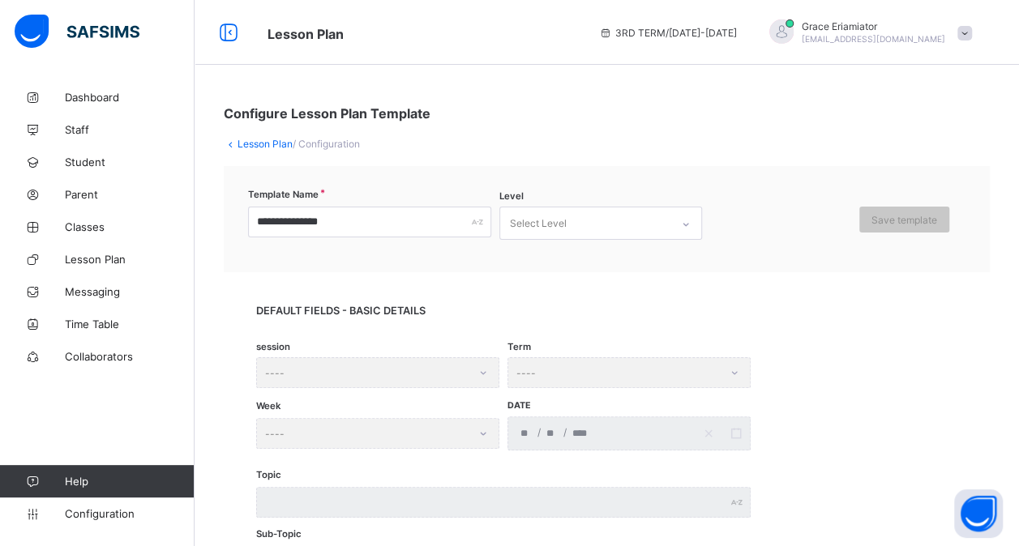
click at [587, 234] on div "Select Level" at bounding box center [585, 224] width 170 height 32
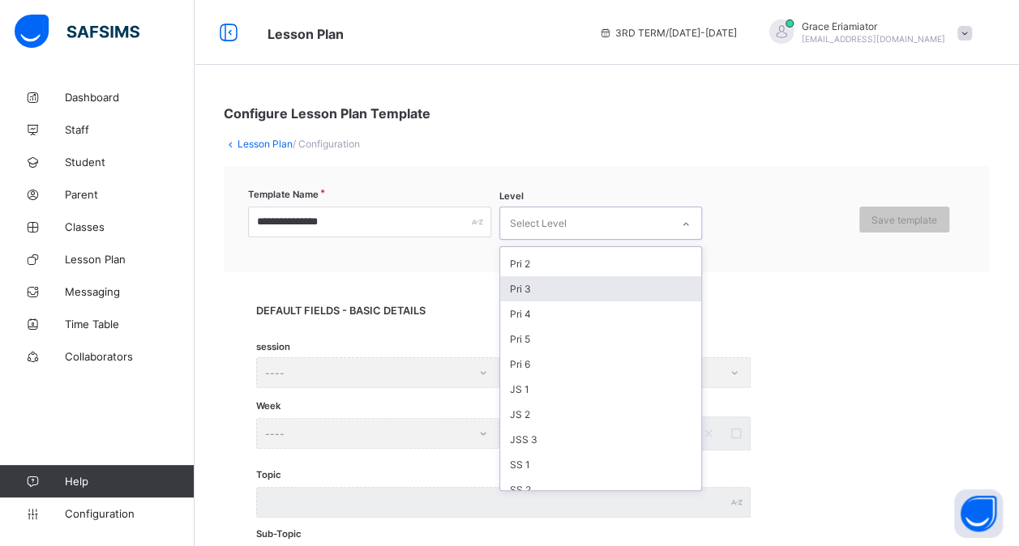
scroll to position [170, 0]
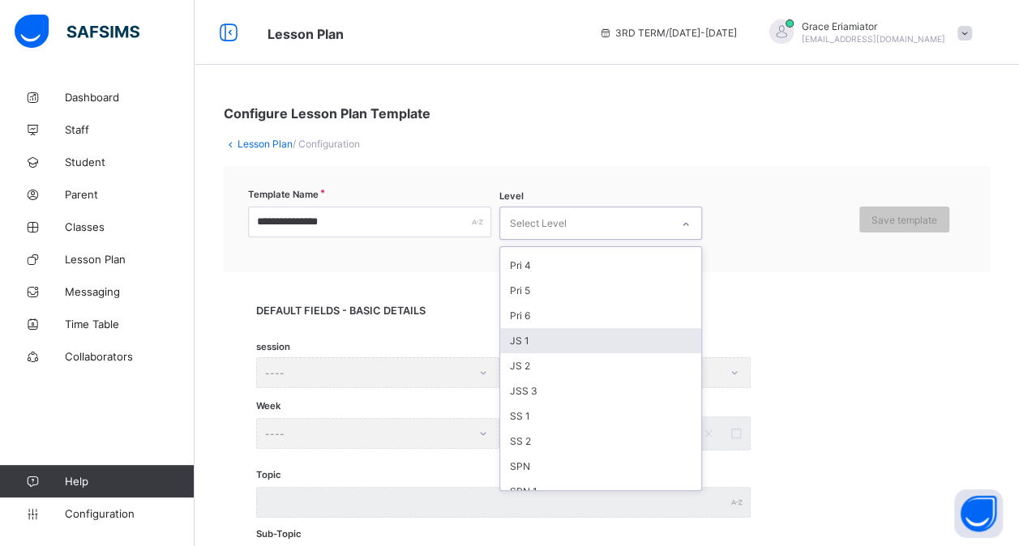
click at [546, 329] on div "JS 1" at bounding box center [600, 340] width 201 height 25
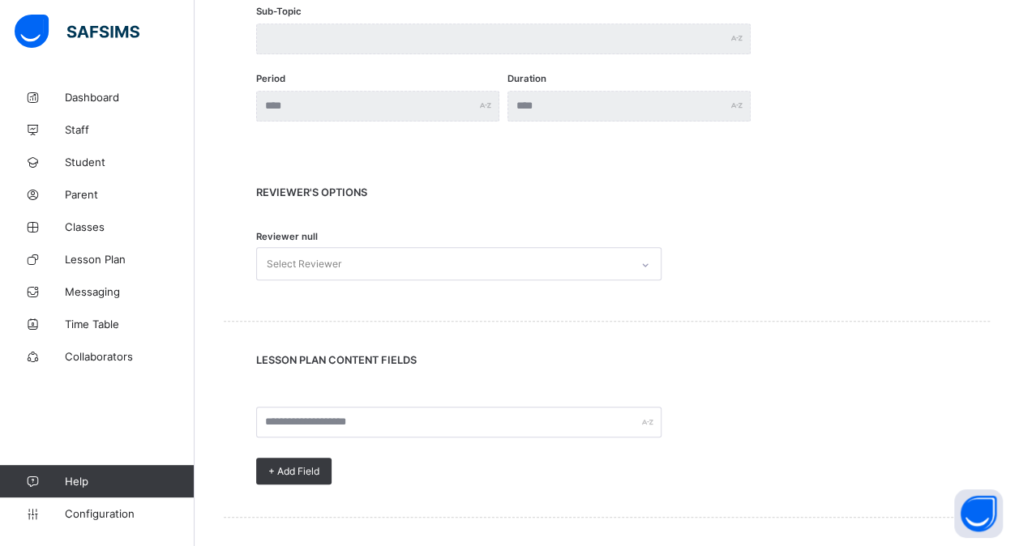
scroll to position [528, 0]
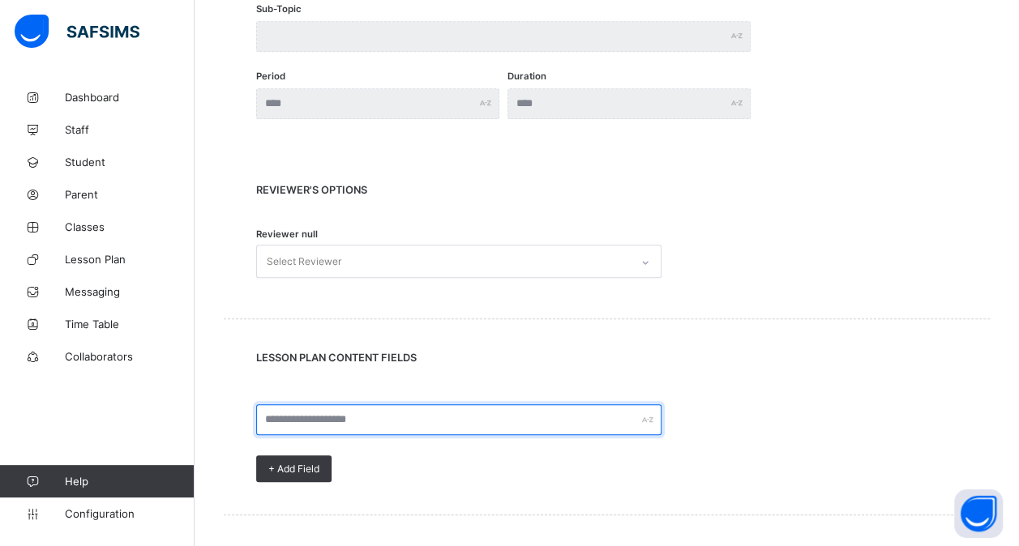
click at [334, 413] on input "text" at bounding box center [458, 420] width 405 height 31
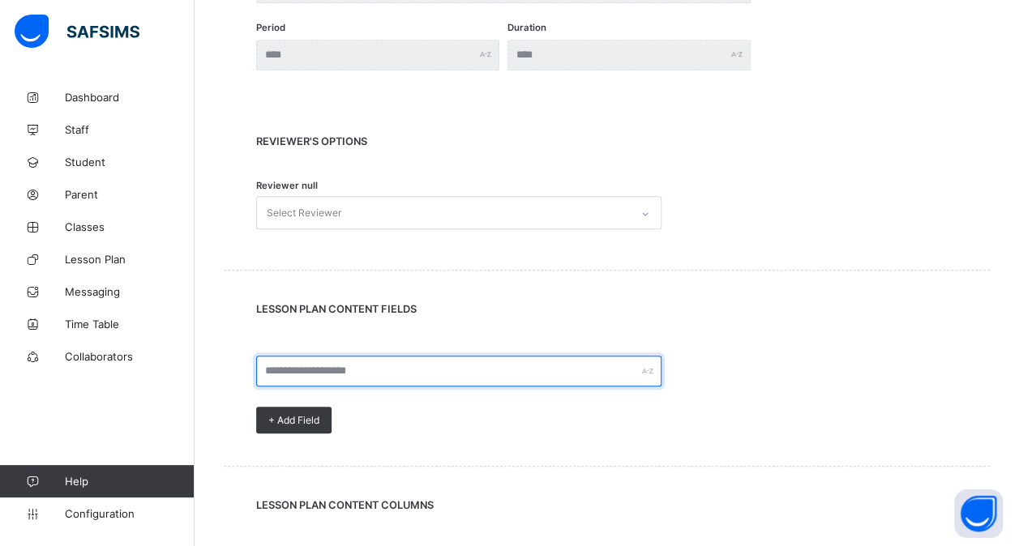
scroll to position [577, 0]
type input "*"
type input "**********"
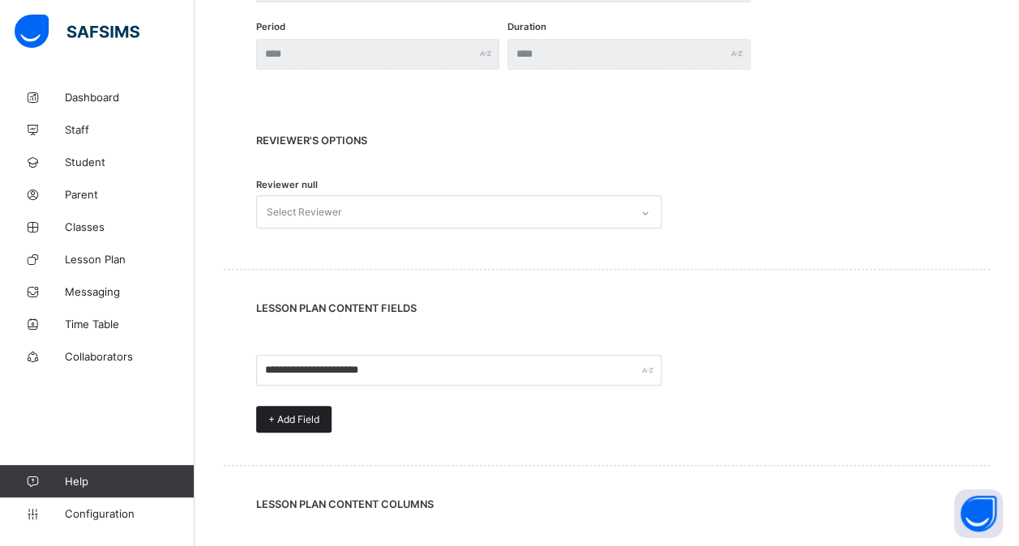
click at [318, 416] on span "+ Add Field" at bounding box center [293, 419] width 51 height 12
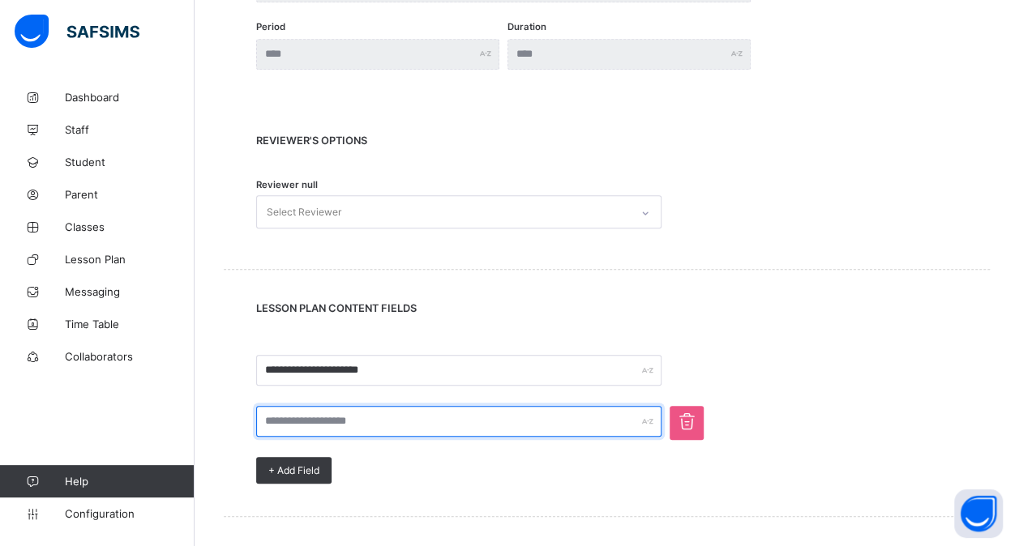
click at [295, 420] on input "text" at bounding box center [458, 421] width 405 height 31
type input "**********"
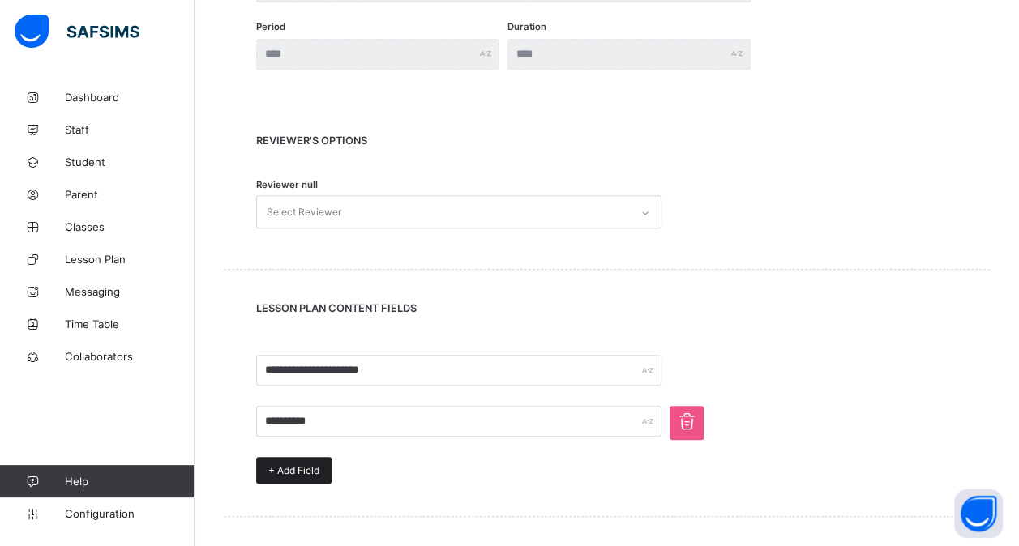
click at [298, 474] on span "+ Add Field" at bounding box center [293, 471] width 51 height 12
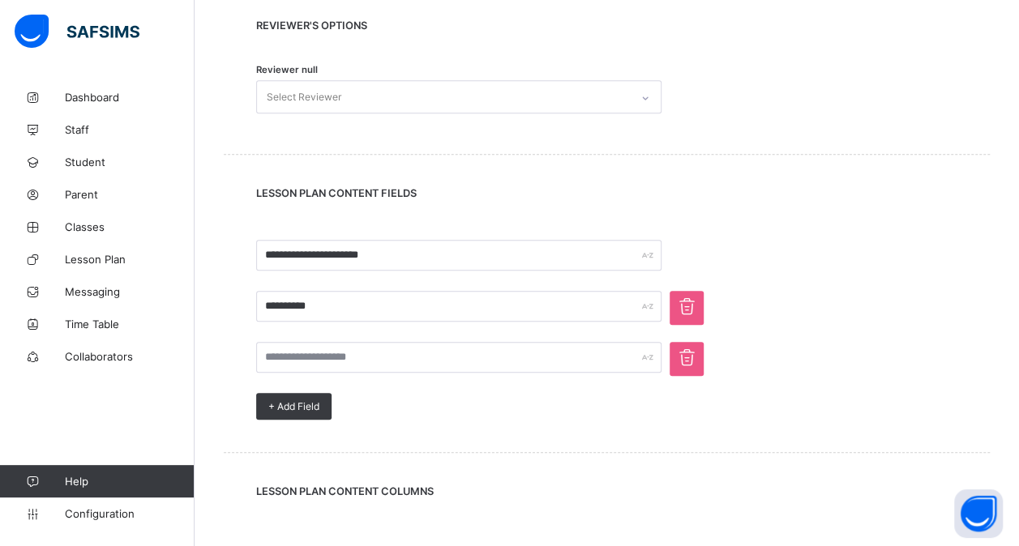
scroll to position [694, 0]
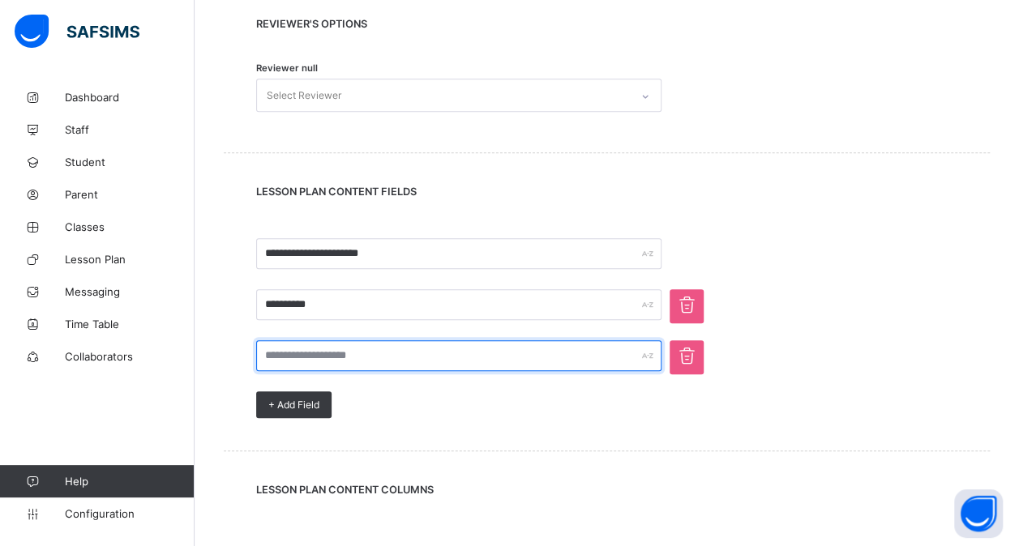
click at [362, 357] on input "text" at bounding box center [458, 356] width 405 height 31
type input "**********"
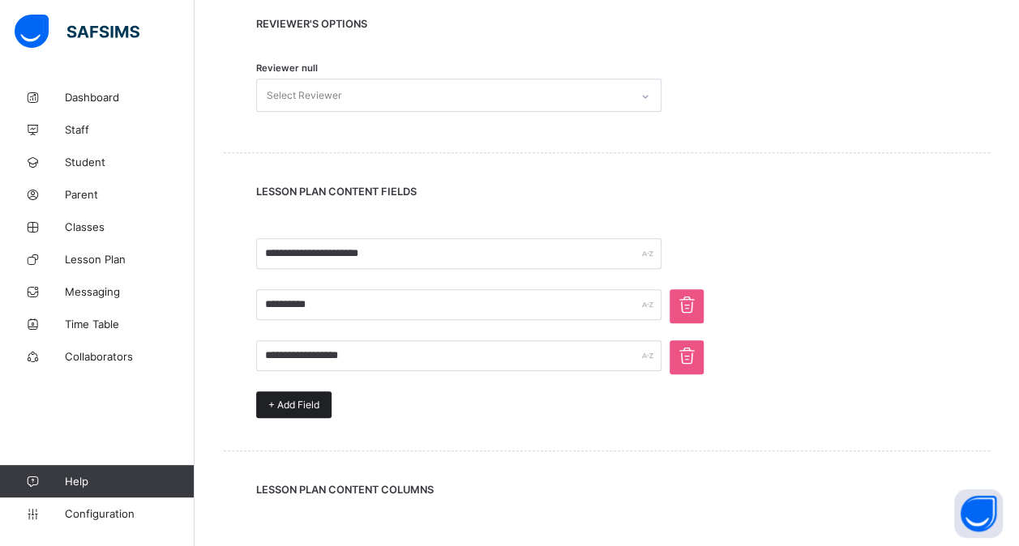
click at [292, 409] on div "+ Add Field" at bounding box center [293, 405] width 75 height 27
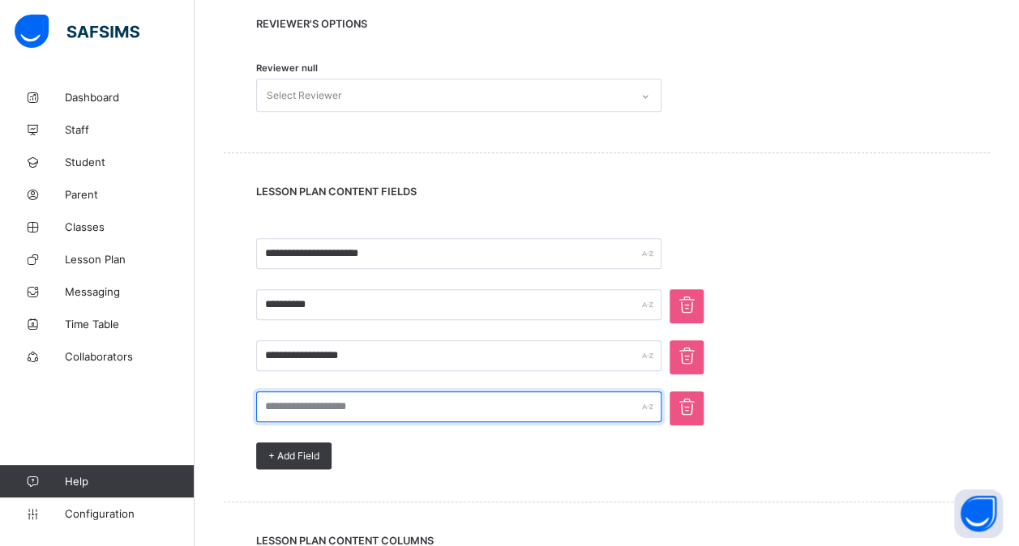
click at [297, 409] on input "text" at bounding box center [458, 407] width 405 height 31
type input "**********"
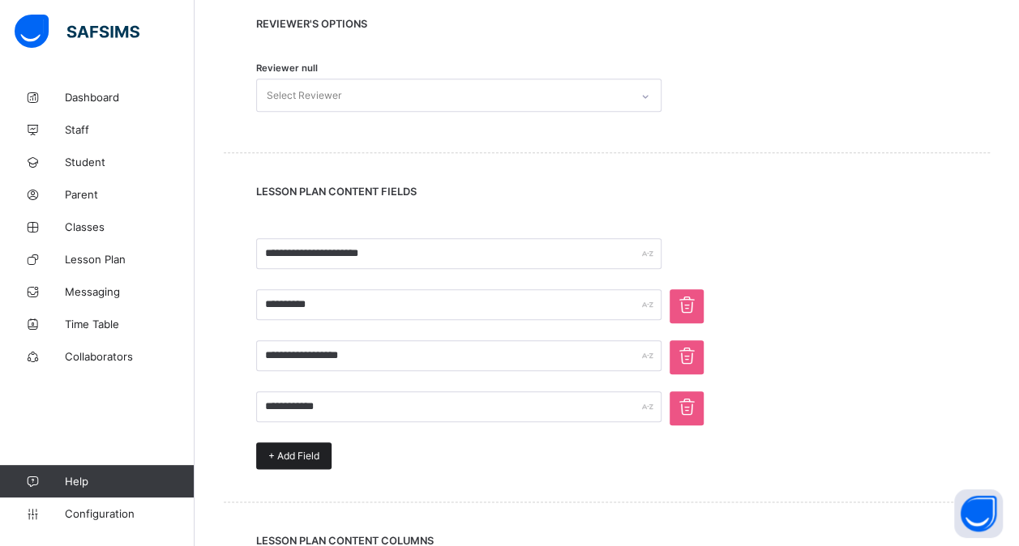
click at [292, 461] on div "+ Add Field" at bounding box center [293, 456] width 75 height 27
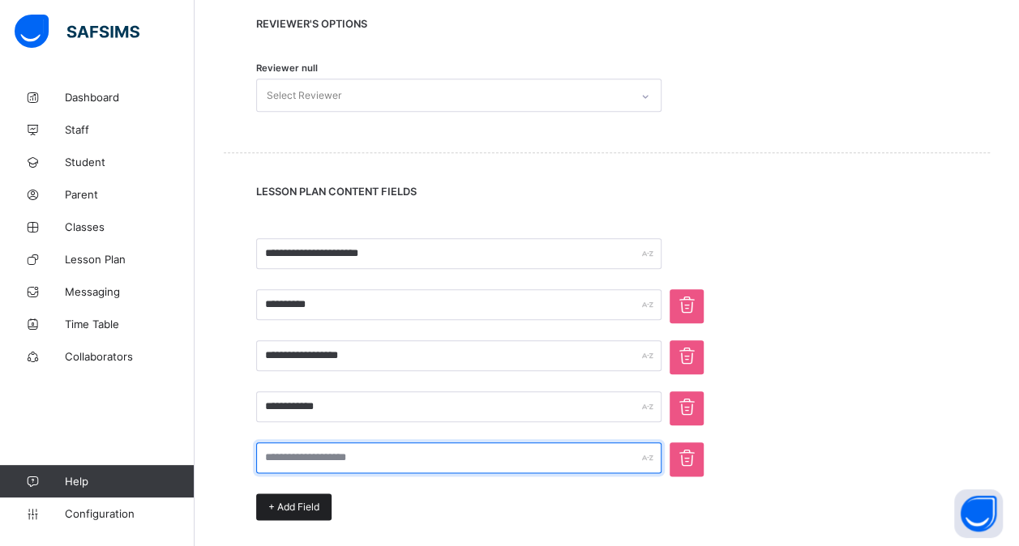
click at [292, 461] on input "text" at bounding box center [458, 458] width 405 height 31
type input "**********"
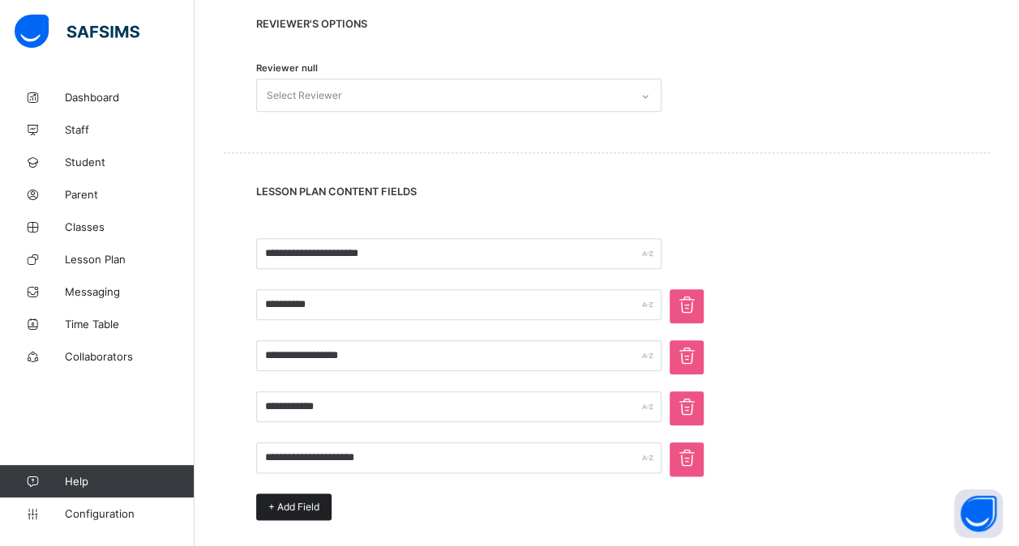
click at [292, 501] on span "+ Add Field" at bounding box center [293, 507] width 51 height 12
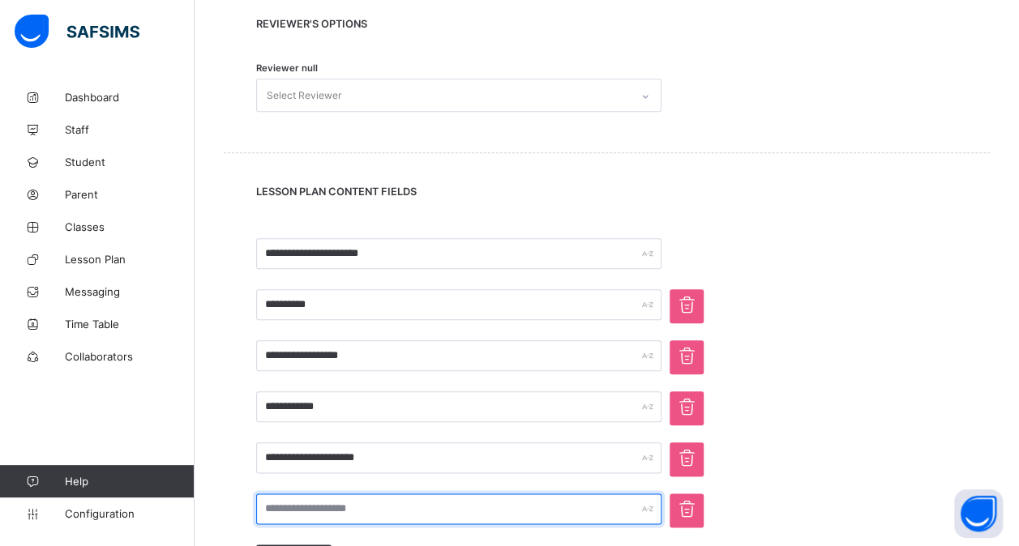
click at [311, 515] on input "text" at bounding box center [458, 509] width 405 height 31
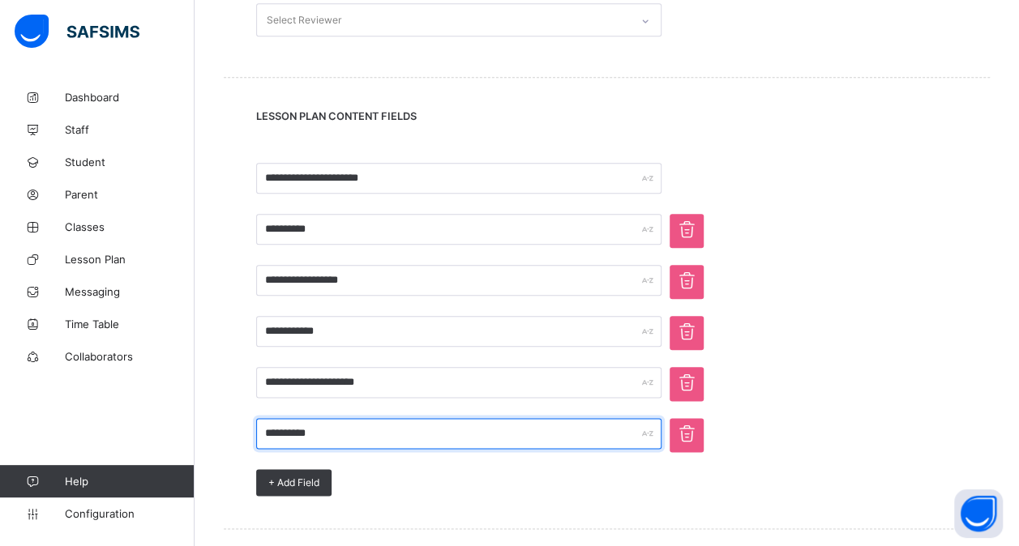
scroll to position [770, 0]
type input "**********"
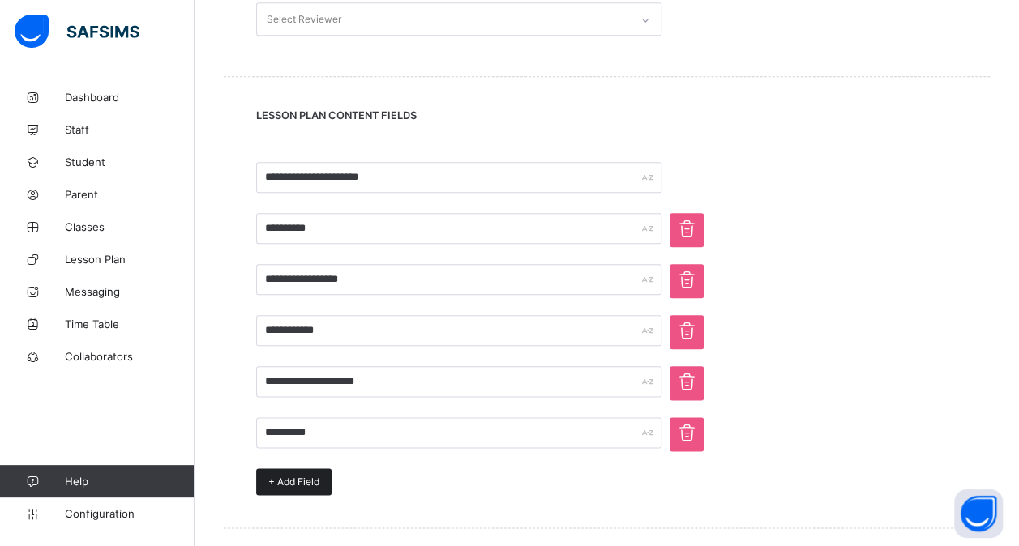
click at [311, 478] on span "+ Add Field" at bounding box center [293, 482] width 51 height 12
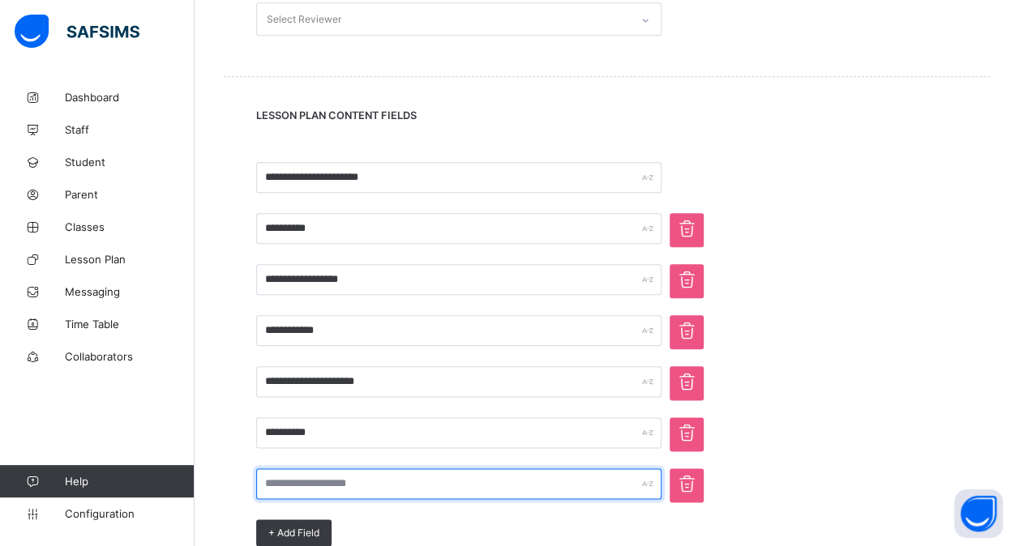
click at [302, 482] on input "text" at bounding box center [458, 484] width 405 height 31
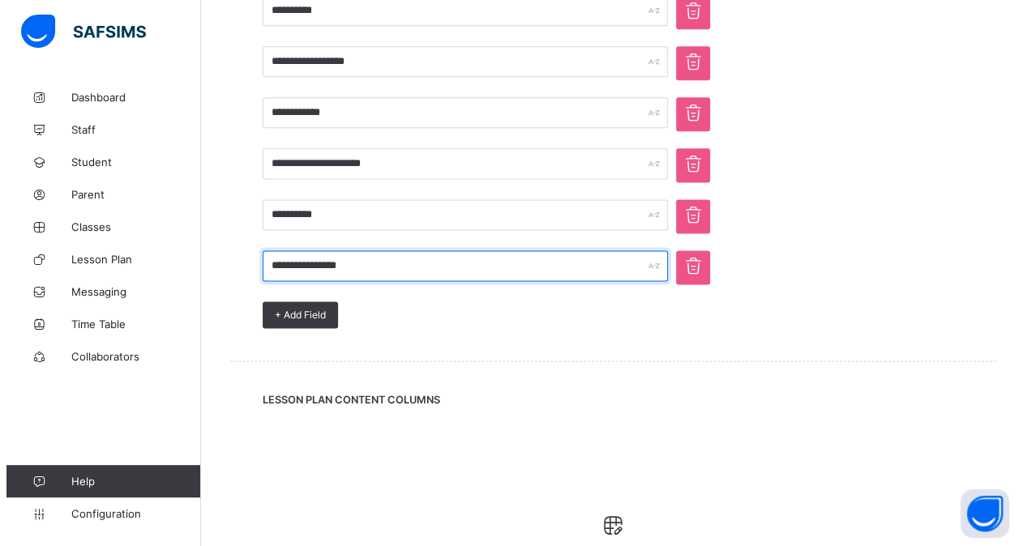
scroll to position [1125, 0]
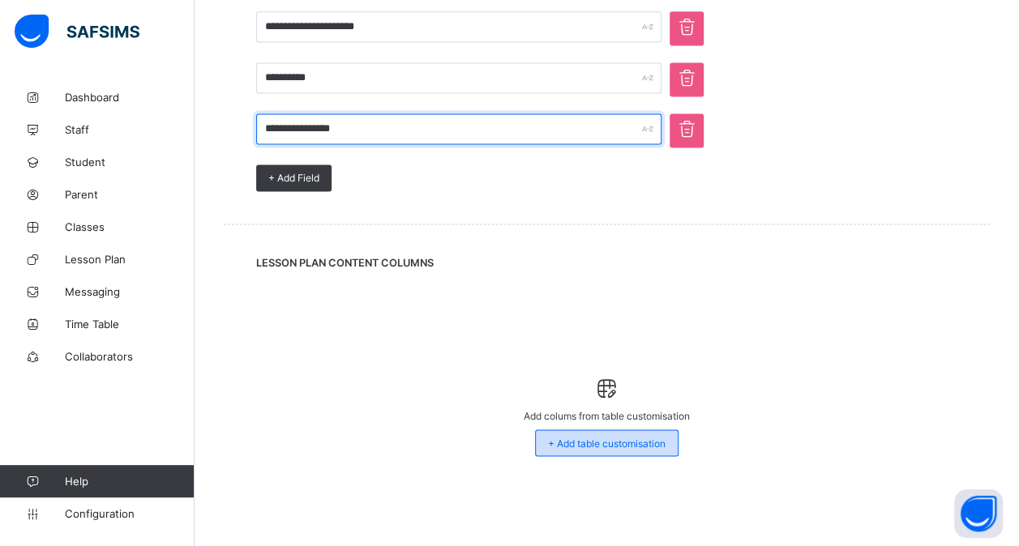
type input "**********"
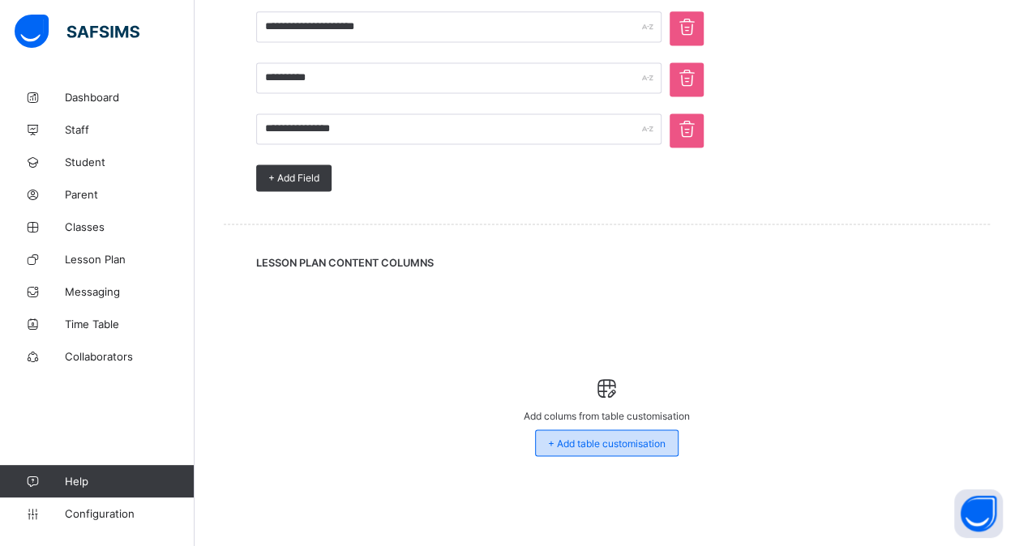
click at [606, 439] on span "+ Add table customisation" at bounding box center [607, 443] width 118 height 12
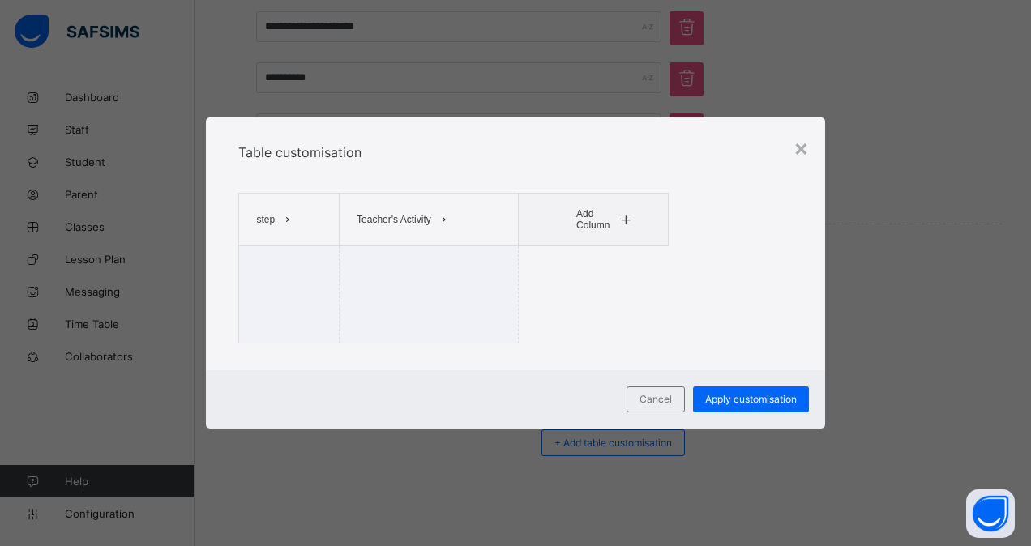
click at [298, 229] on span at bounding box center [288, 220] width 26 height 26
click at [464, 207] on div "Teacher's Activity" at bounding box center [429, 220] width 177 height 50
click at [634, 221] on span at bounding box center [626, 220] width 19 height 26
click at [606, 250] on li "Pupil's Activity" at bounding box center [609, 254] width 80 height 24
click at [657, 216] on icon at bounding box center [656, 220] width 12 height 11
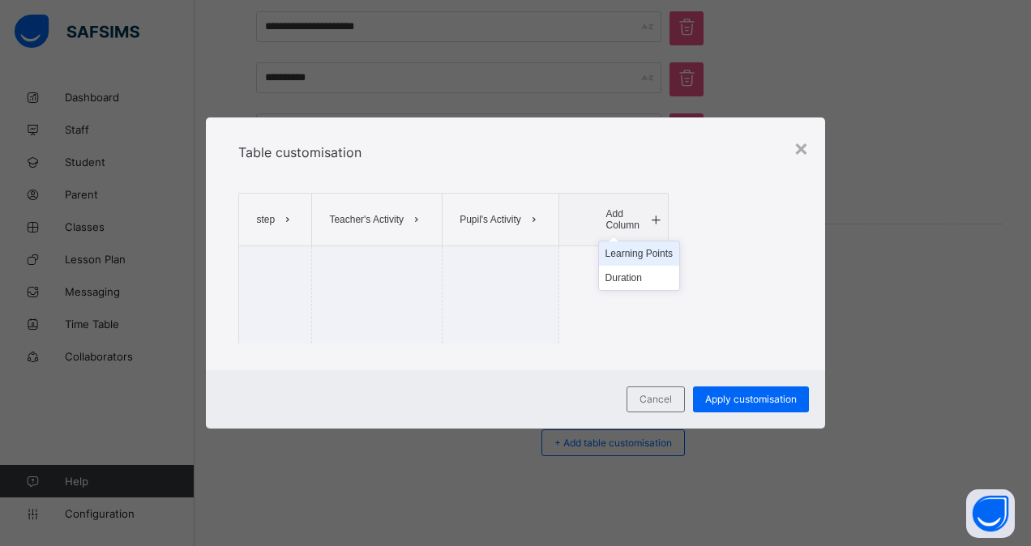
click at [622, 252] on li "Learning Points" at bounding box center [639, 254] width 80 height 24
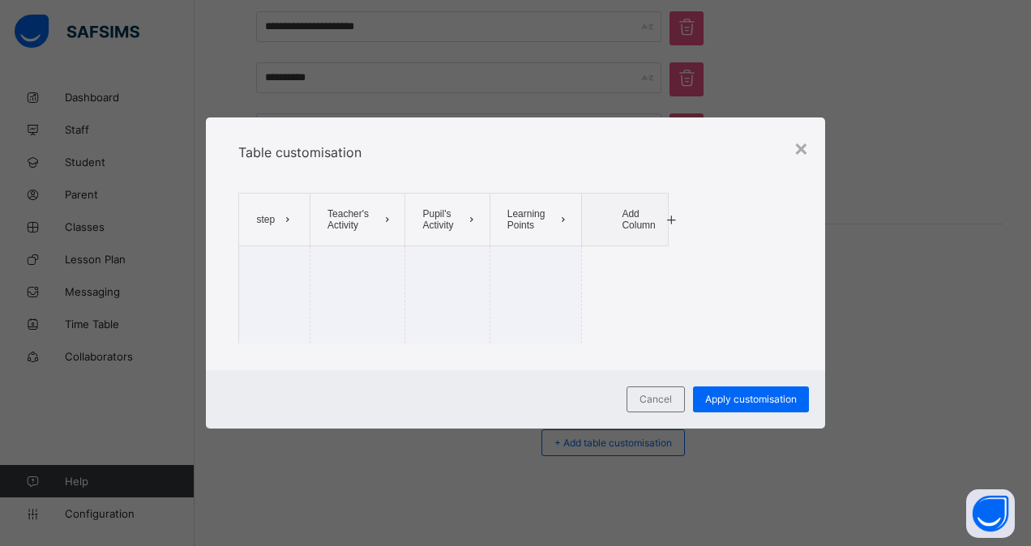
click at [672, 216] on icon at bounding box center [672, 220] width 12 height 11
click at [623, 253] on li "Duration" at bounding box center [639, 254] width 49 height 24
click at [739, 393] on span "Apply customisation" at bounding box center [751, 399] width 92 height 12
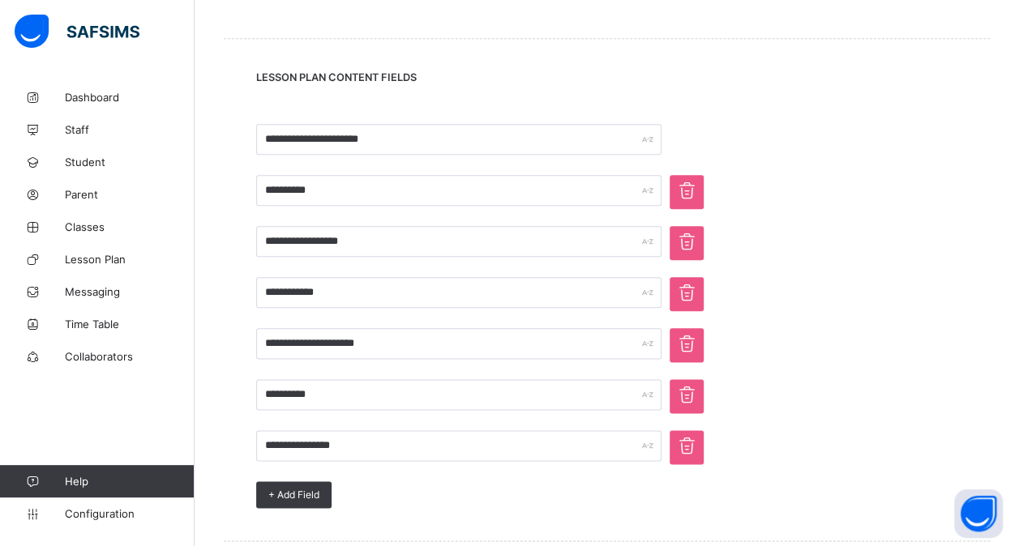
scroll to position [809, 0]
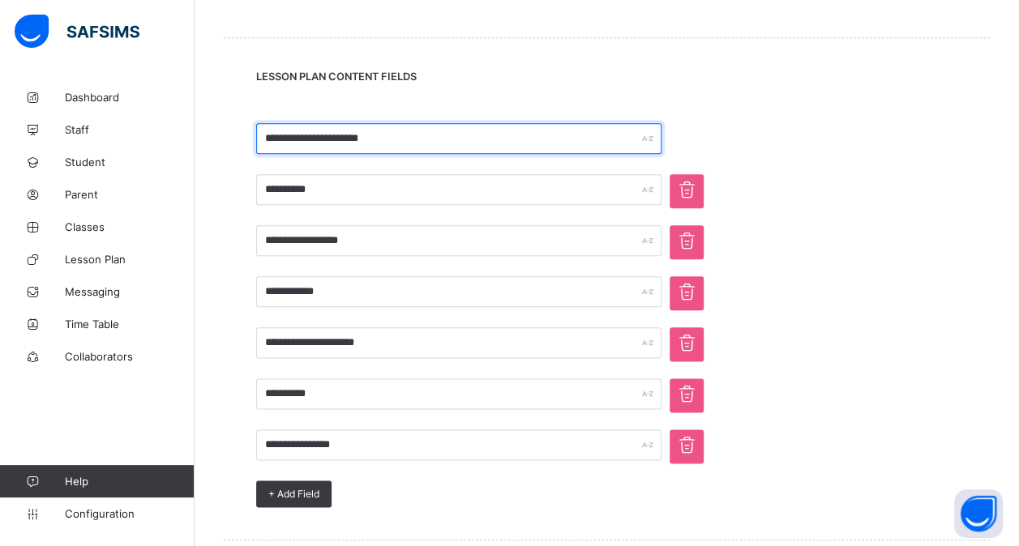
click at [591, 136] on input "**********" at bounding box center [458, 138] width 405 height 31
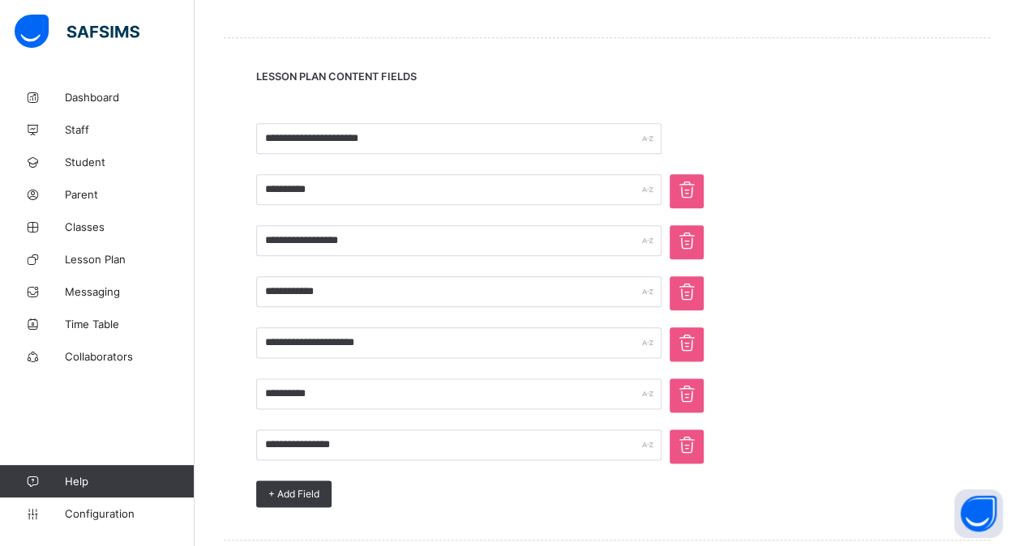
click at [688, 443] on icon at bounding box center [687, 445] width 26 height 23
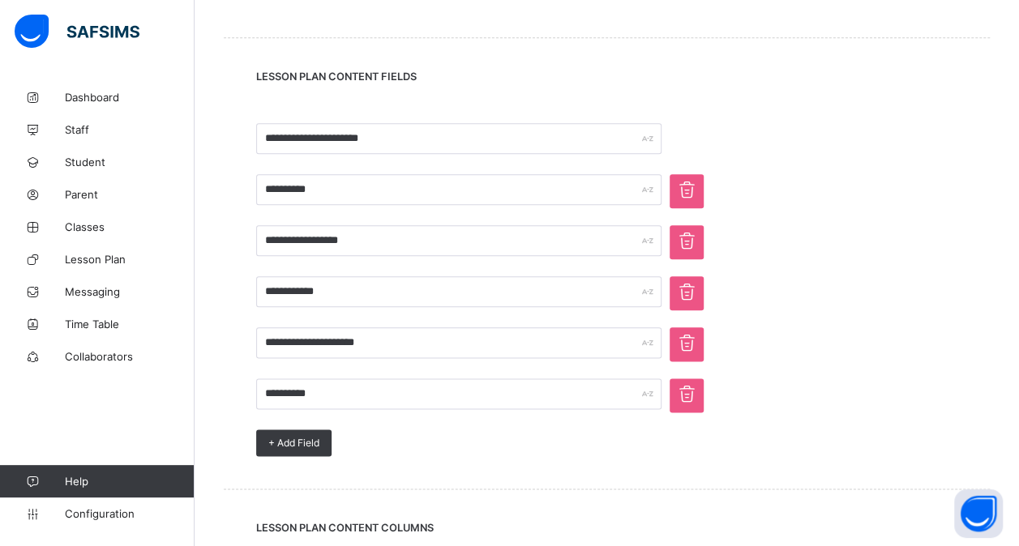
click at [691, 390] on icon at bounding box center [687, 394] width 26 height 23
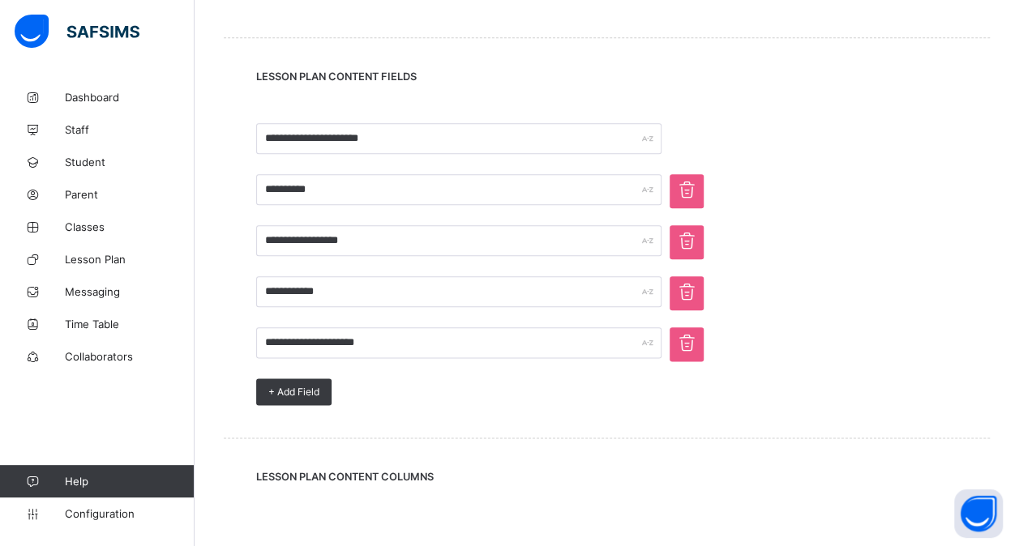
click at [692, 337] on icon at bounding box center [687, 343] width 26 height 23
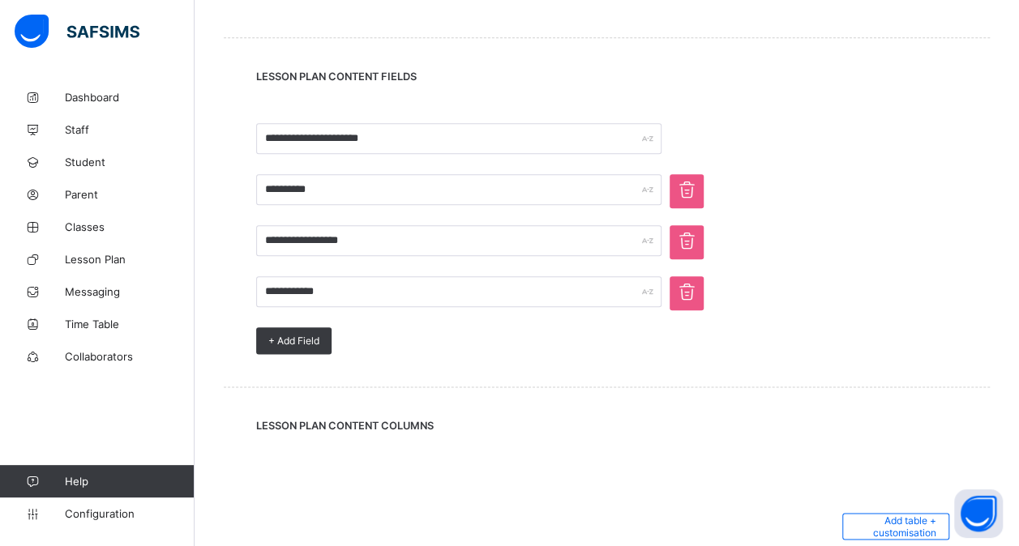
click at [691, 298] on icon at bounding box center [687, 292] width 26 height 23
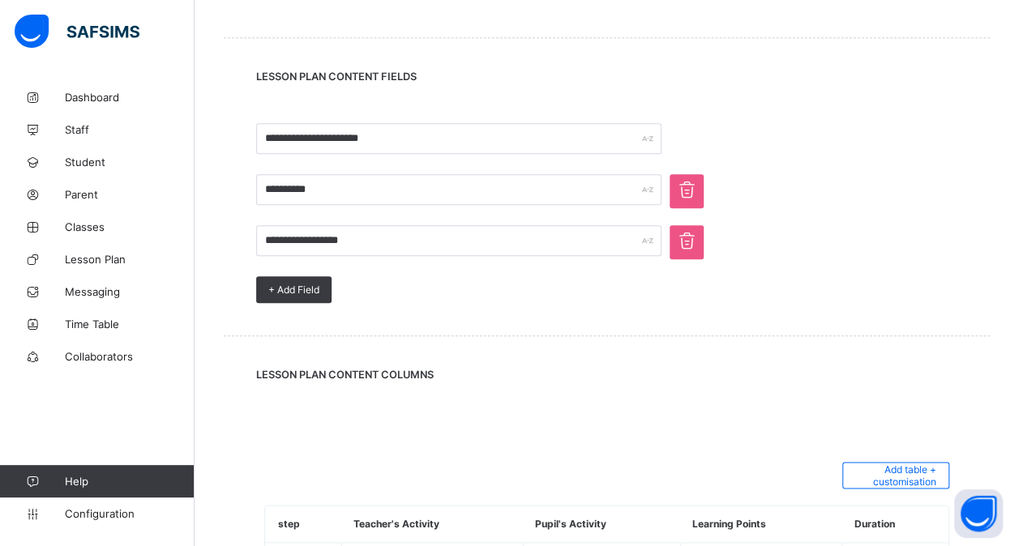
click at [691, 240] on icon at bounding box center [687, 240] width 26 height 23
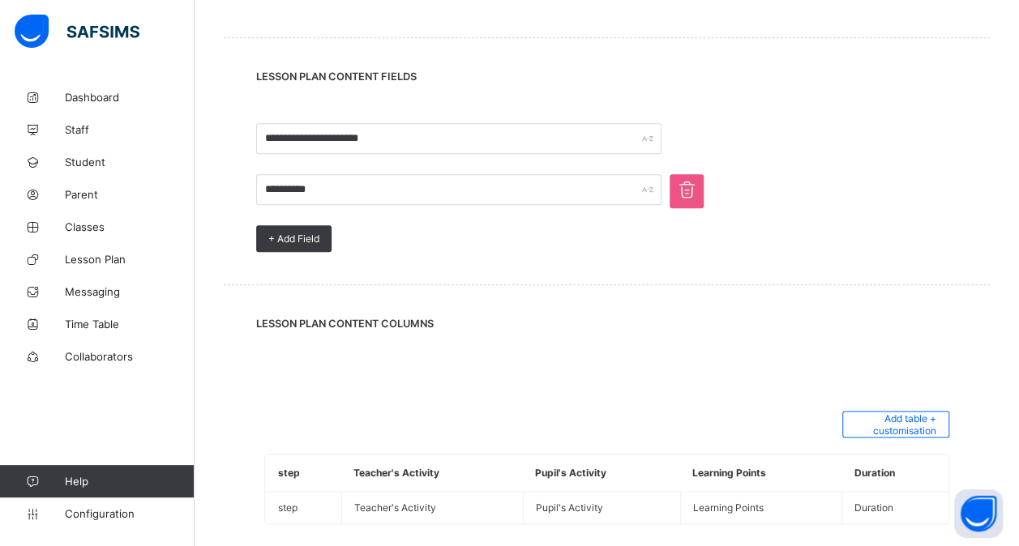
click at [691, 185] on icon at bounding box center [687, 189] width 26 height 23
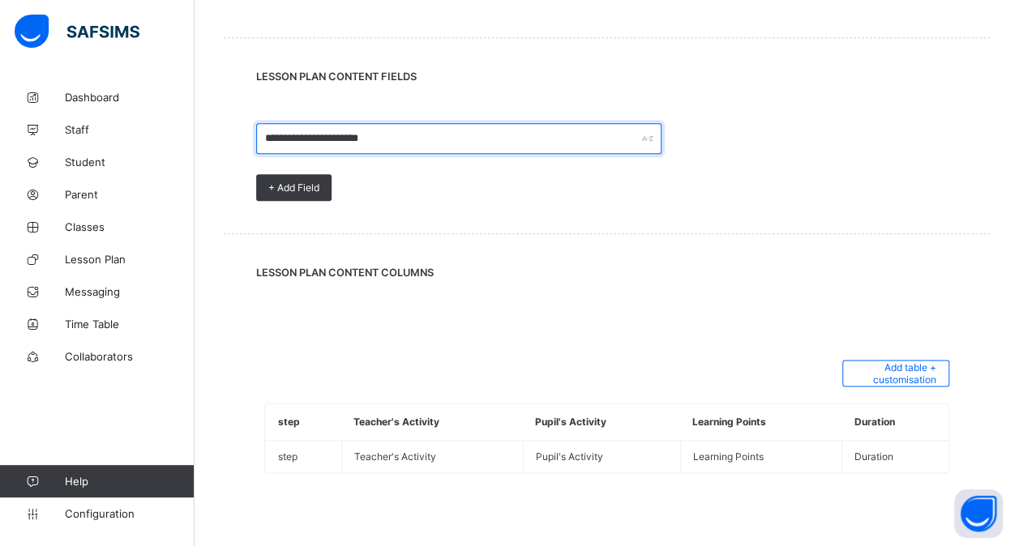
click at [561, 151] on input "**********" at bounding box center [458, 138] width 405 height 31
type input "*"
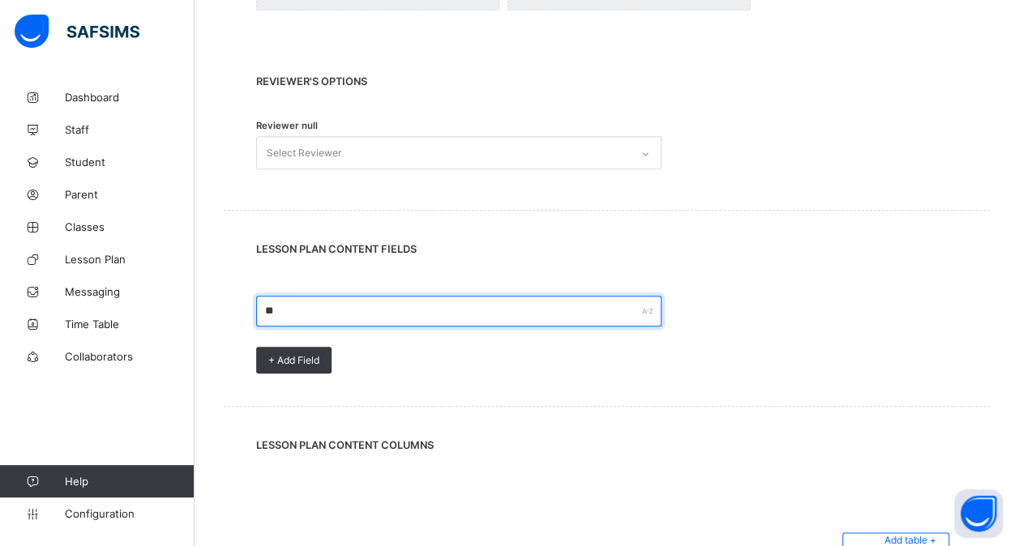
scroll to position [644, 0]
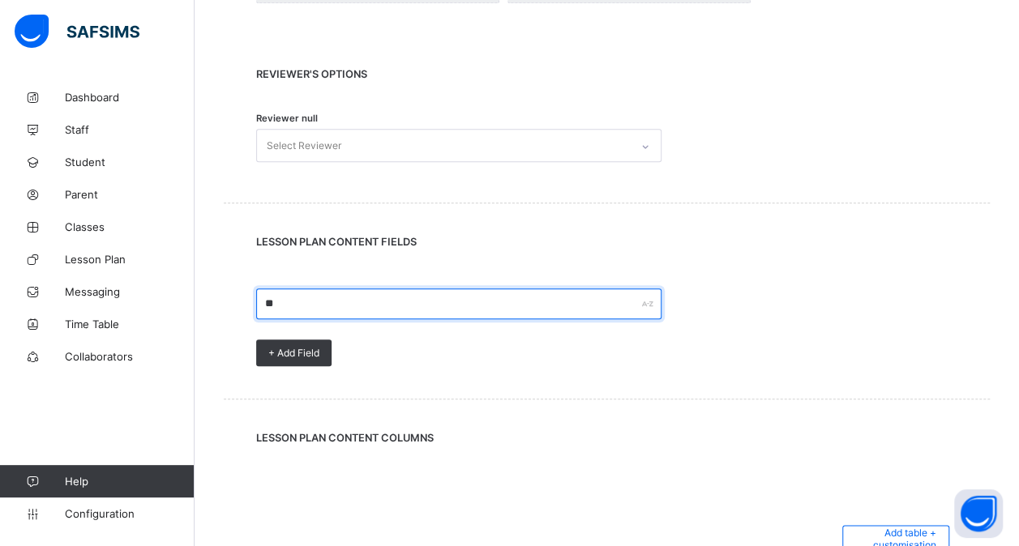
type input "*"
type input "**********"
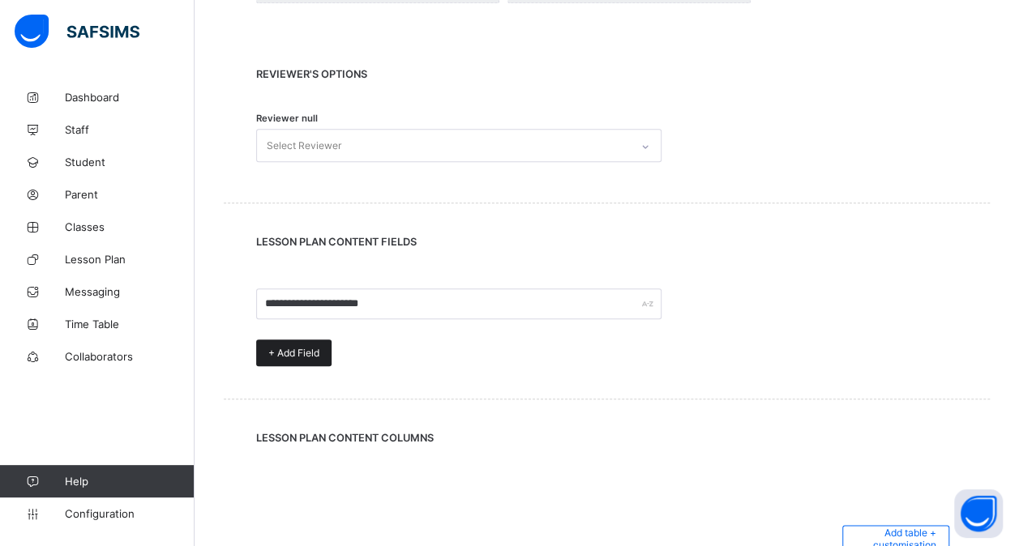
click at [291, 357] on span "+ Add Field" at bounding box center [293, 353] width 51 height 12
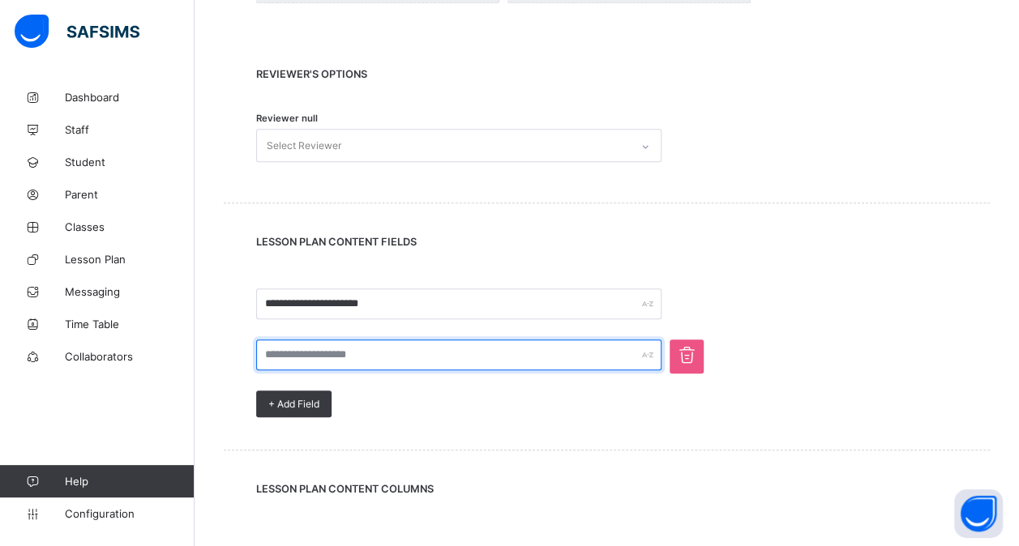
click at [298, 357] on input "text" at bounding box center [458, 355] width 405 height 31
click at [308, 354] on input "text" at bounding box center [458, 355] width 405 height 31
type input "**********"
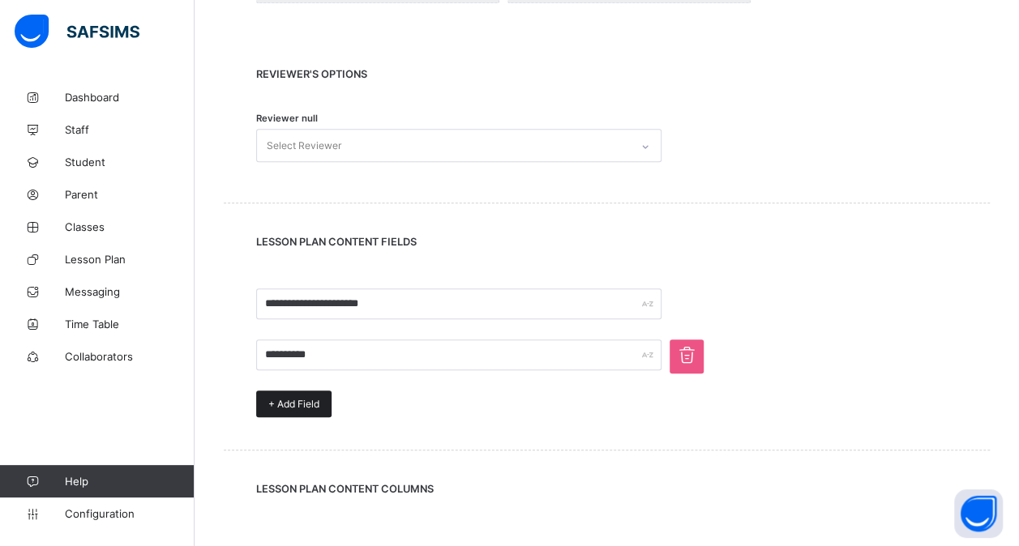
click at [284, 401] on span "+ Add Field" at bounding box center [293, 404] width 51 height 12
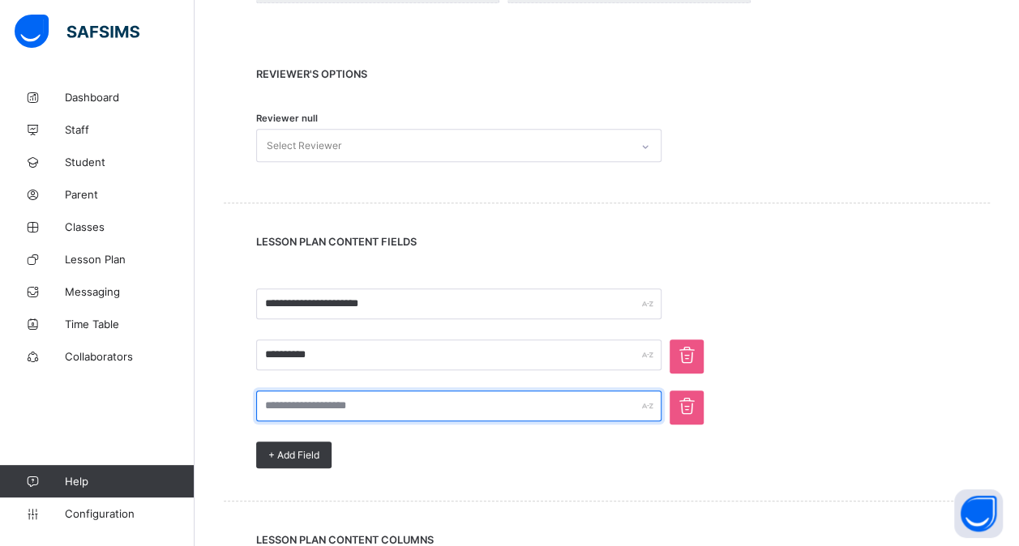
click at [284, 401] on input "text" at bounding box center [458, 406] width 405 height 31
type input "*"
type input "**********"
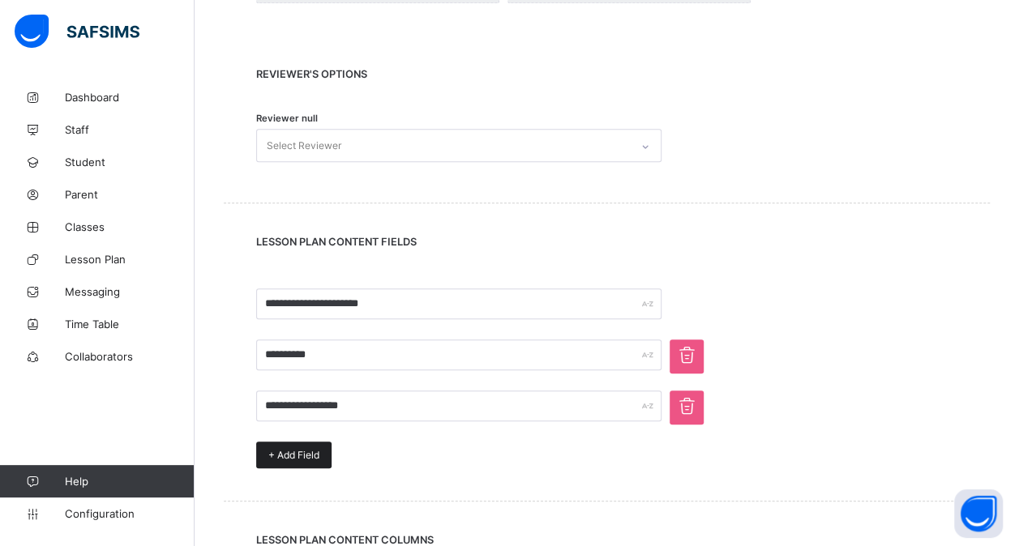
click at [297, 461] on div "+ Add Field" at bounding box center [293, 455] width 75 height 27
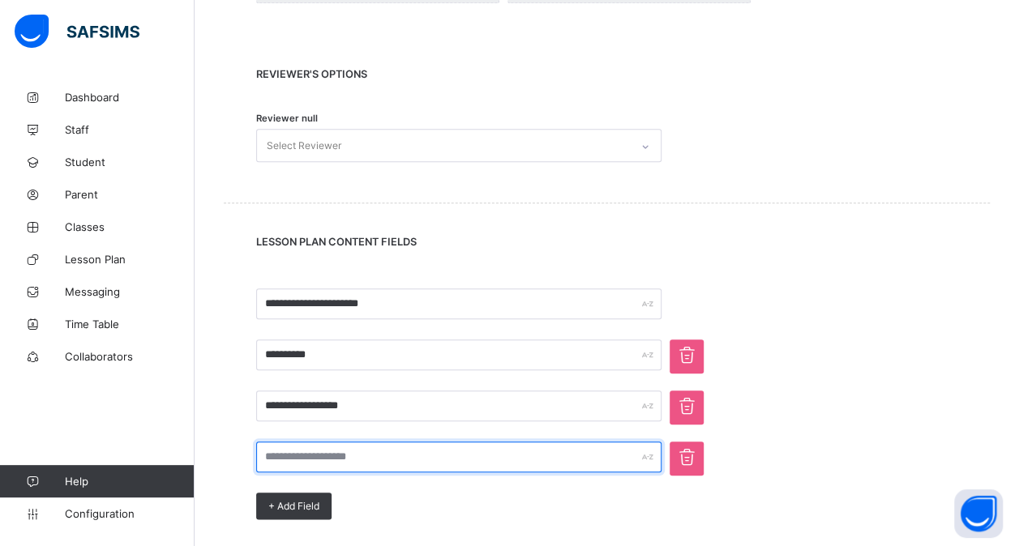
click at [297, 459] on input "text" at bounding box center [458, 457] width 405 height 31
type input "**********"
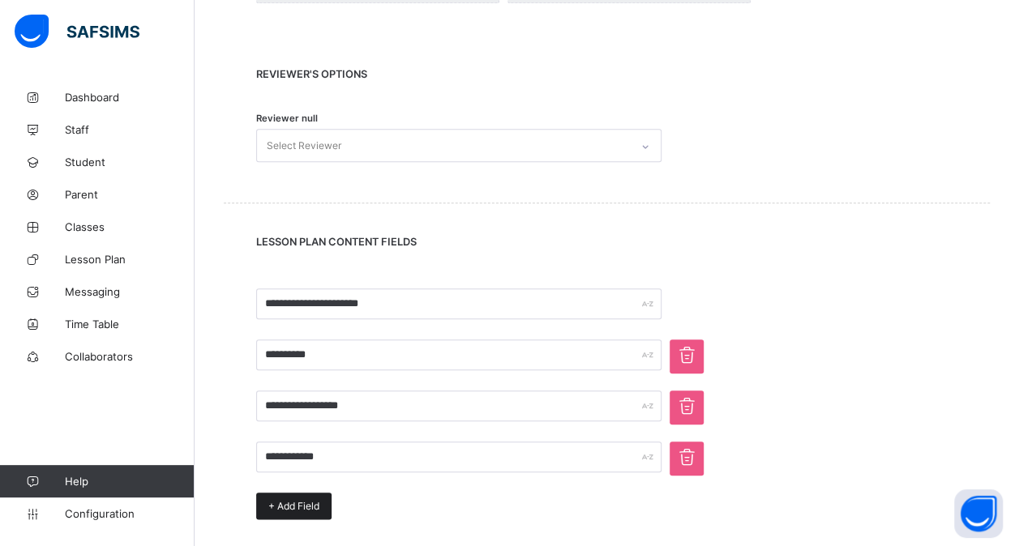
click at [297, 508] on span "+ Add Field" at bounding box center [293, 506] width 51 height 12
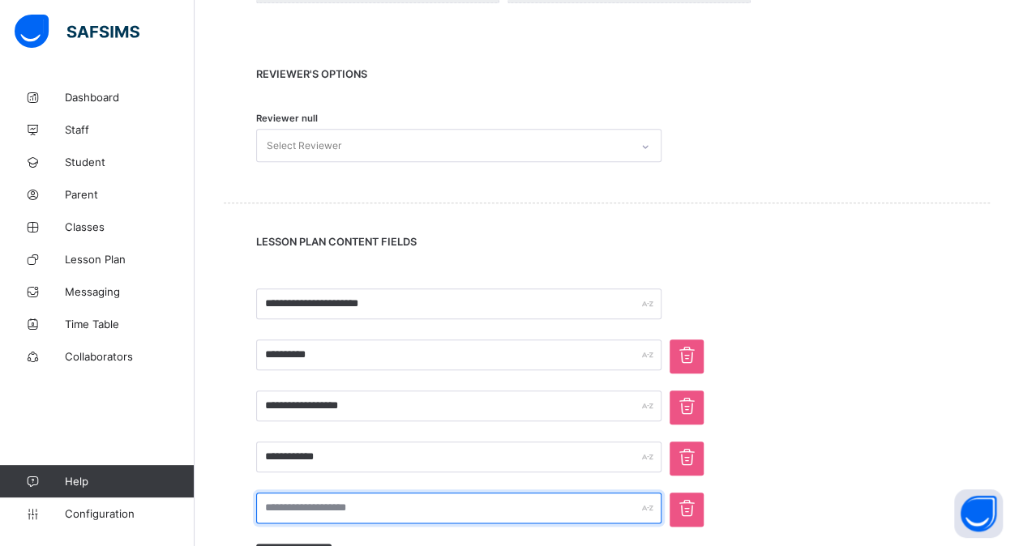
click at [297, 508] on input "text" at bounding box center [458, 508] width 405 height 31
type input "**********"
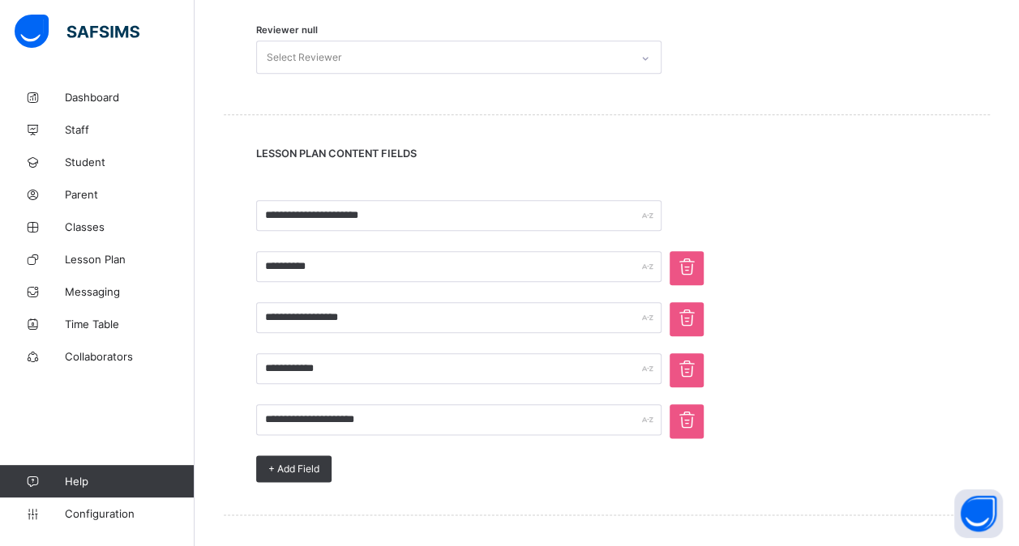
scroll to position [734, 0]
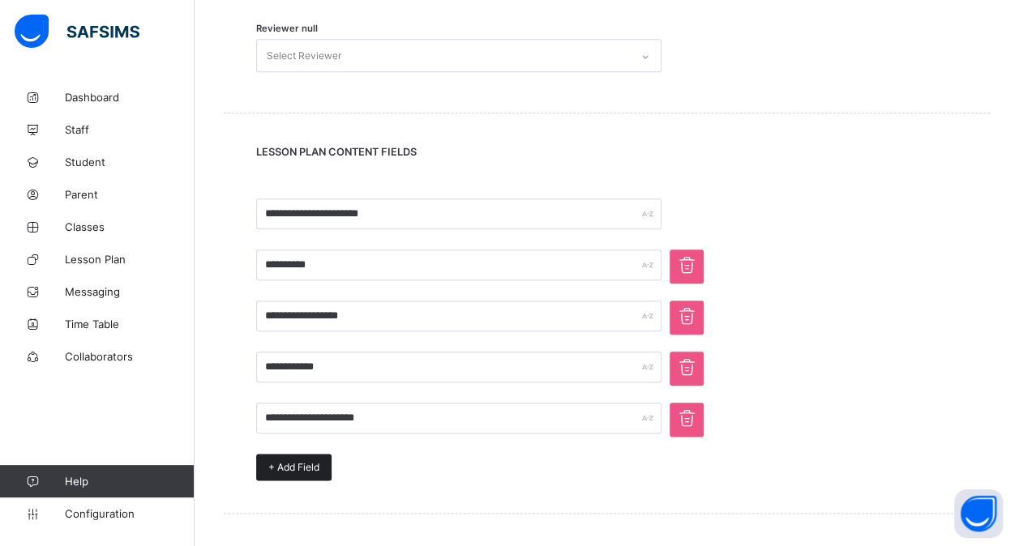
click at [310, 467] on span "+ Add Field" at bounding box center [293, 467] width 51 height 12
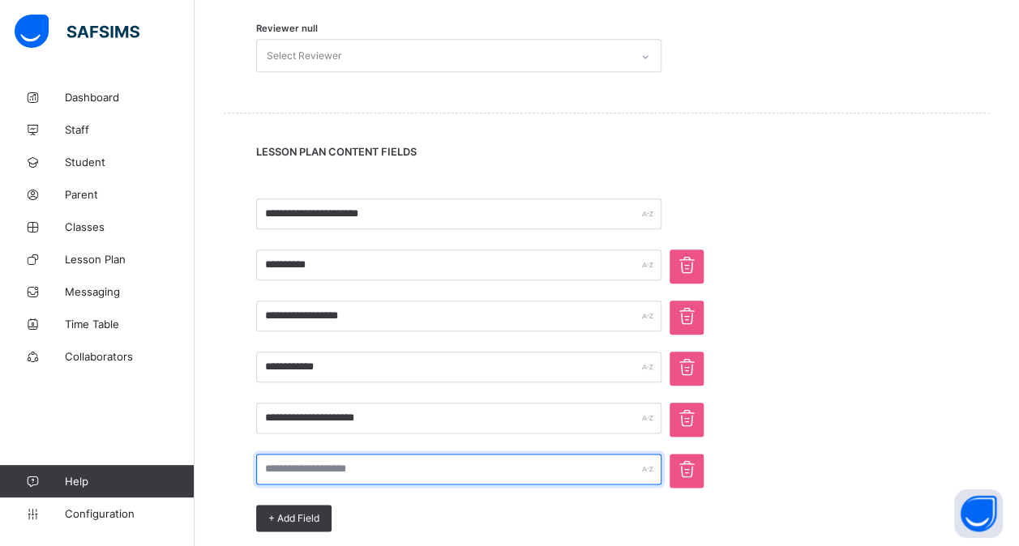
click at [310, 467] on input "text" at bounding box center [458, 469] width 405 height 31
type input "**********"
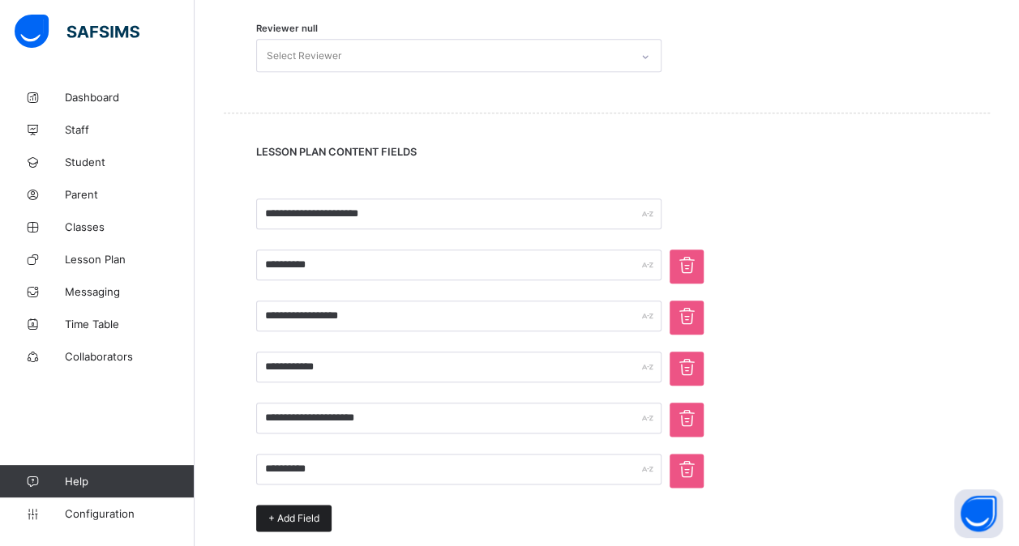
click at [300, 512] on span "+ Add Field" at bounding box center [293, 518] width 51 height 12
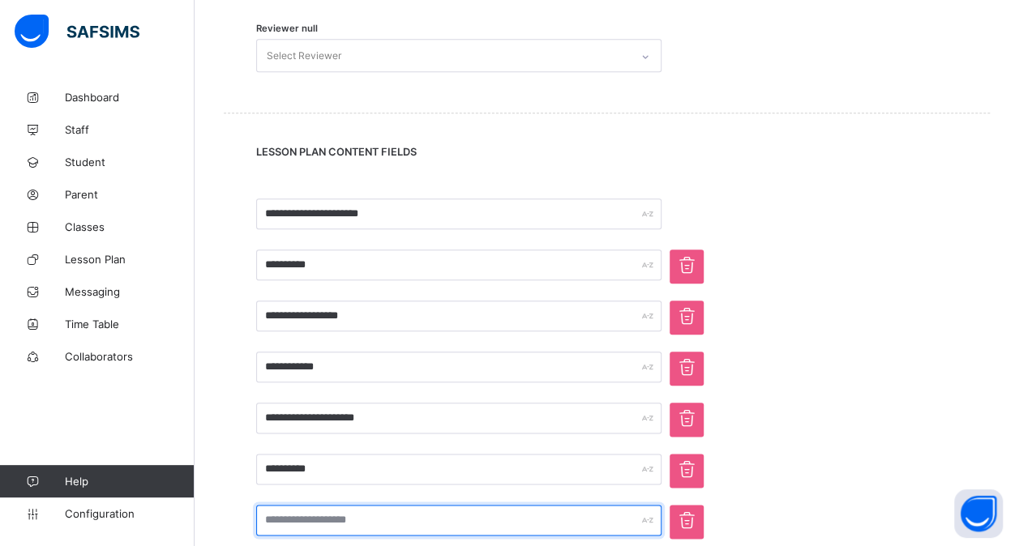
click at [292, 522] on input "text" at bounding box center [458, 520] width 405 height 31
type input "**********"
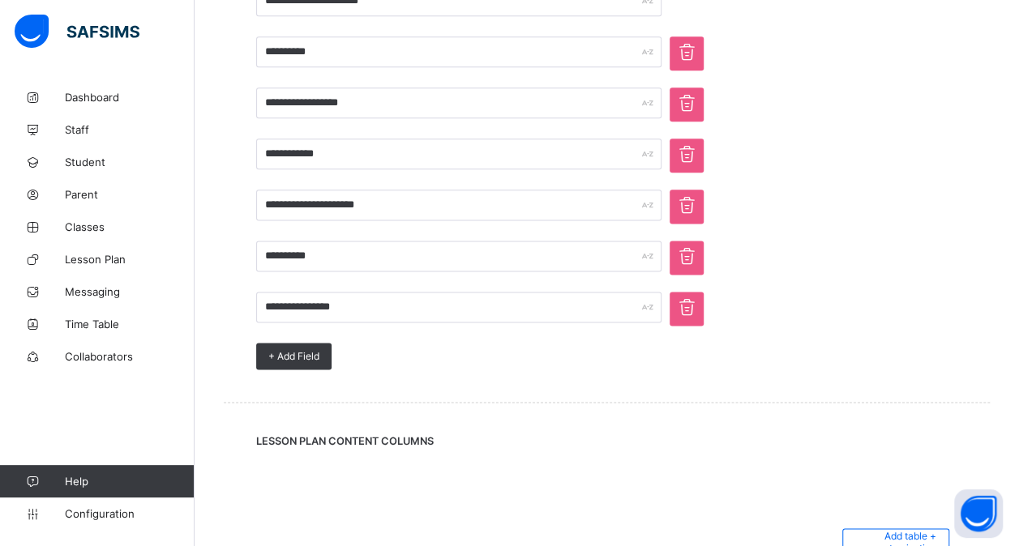
scroll to position [1121, 0]
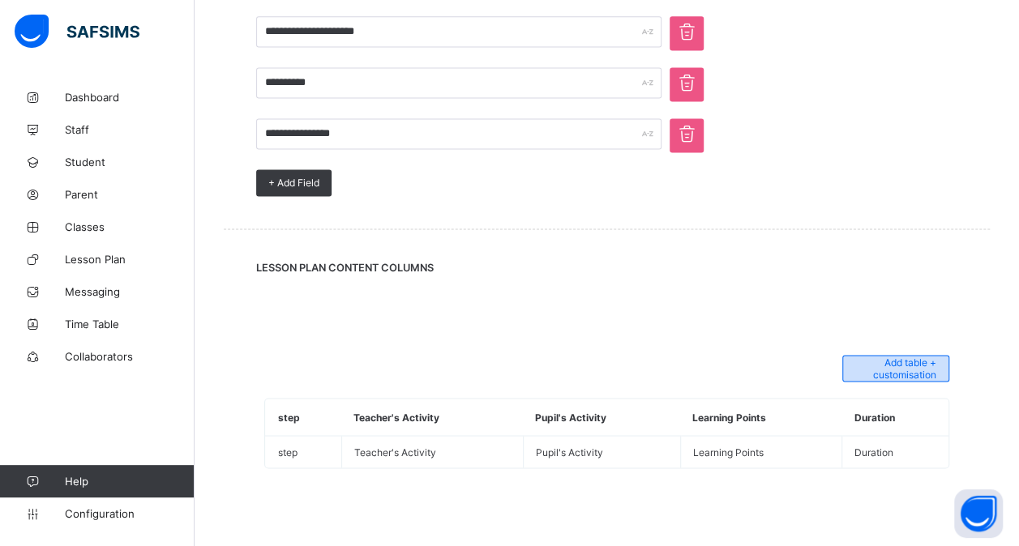
click at [900, 370] on span "+ Add table customisation" at bounding box center [896, 369] width 82 height 24
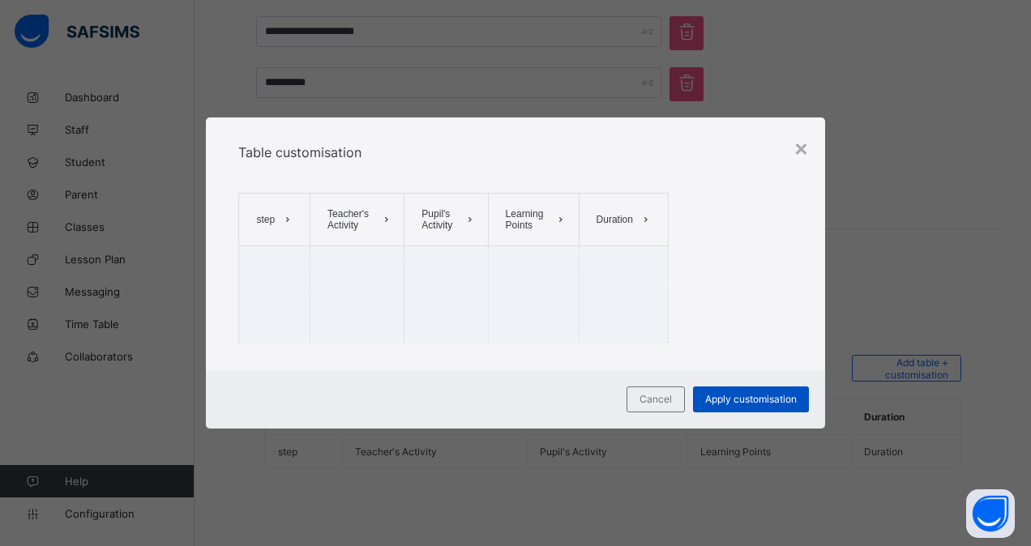
click at [723, 400] on span "Apply customisation" at bounding box center [751, 399] width 92 height 12
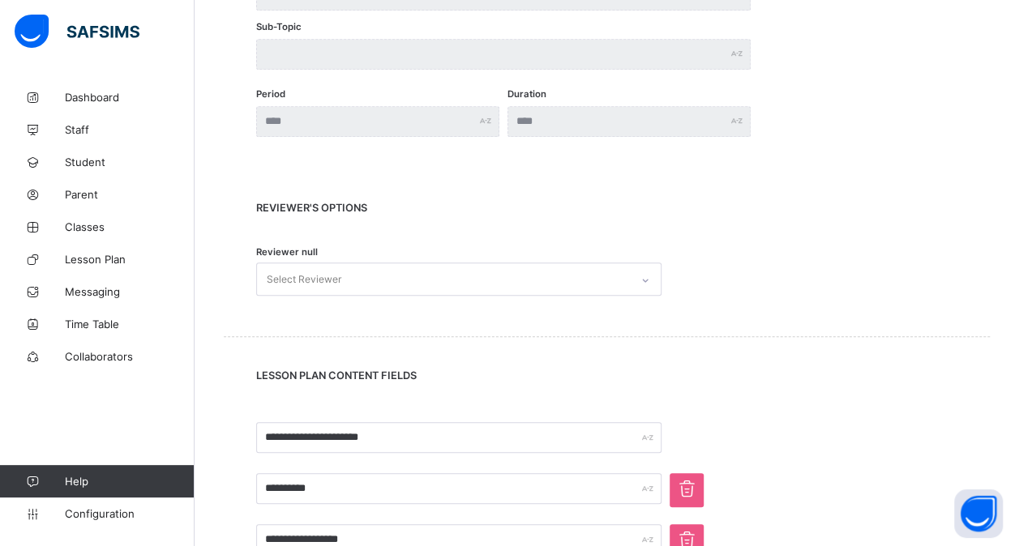
scroll to position [547, 0]
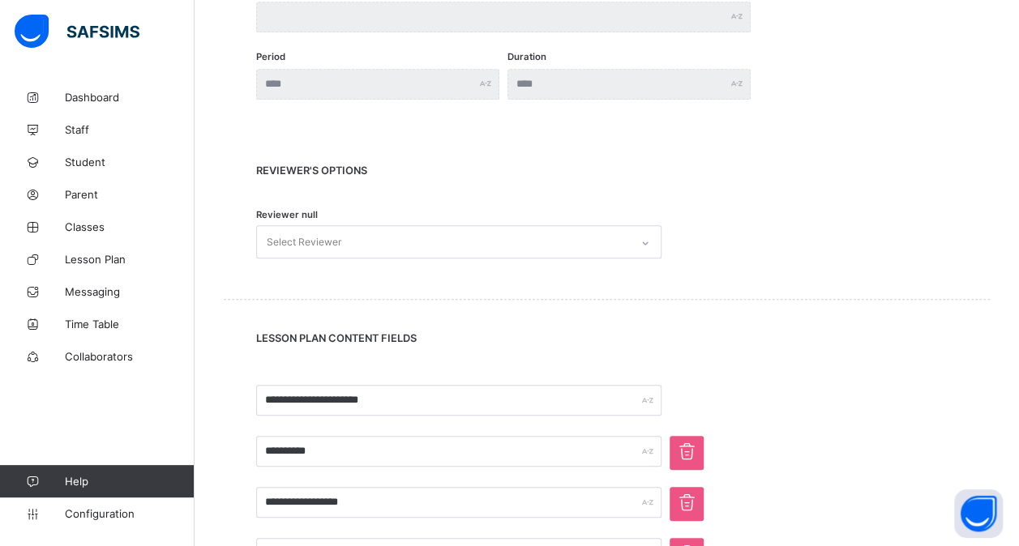
click at [653, 245] on div at bounding box center [646, 243] width 28 height 26
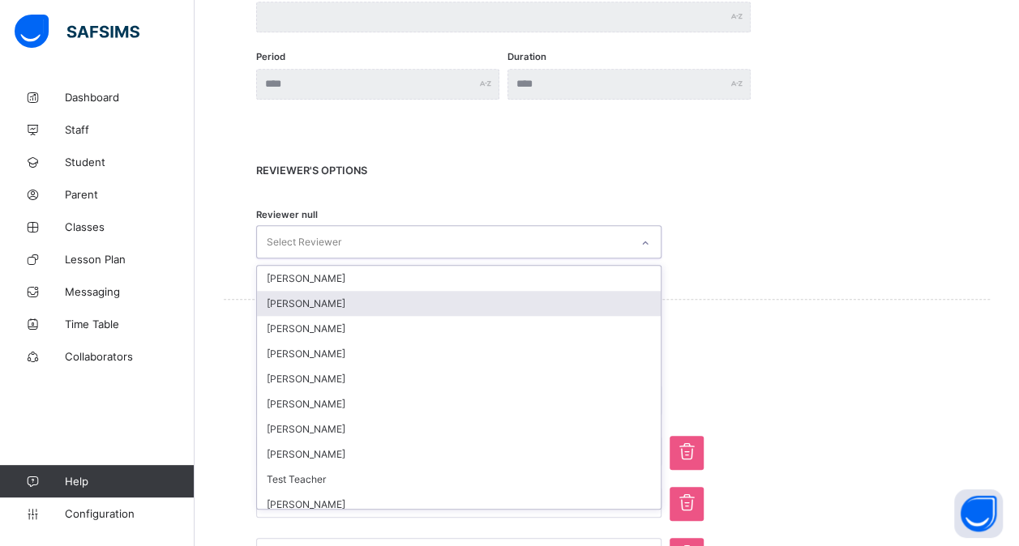
click at [549, 300] on div "[PERSON_NAME]" at bounding box center [459, 303] width 404 height 25
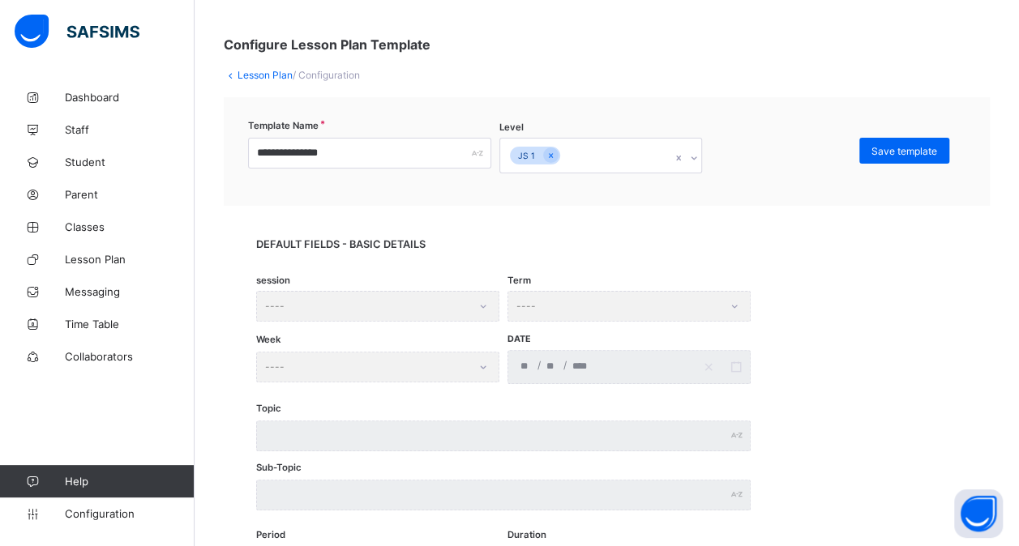
scroll to position [0, 0]
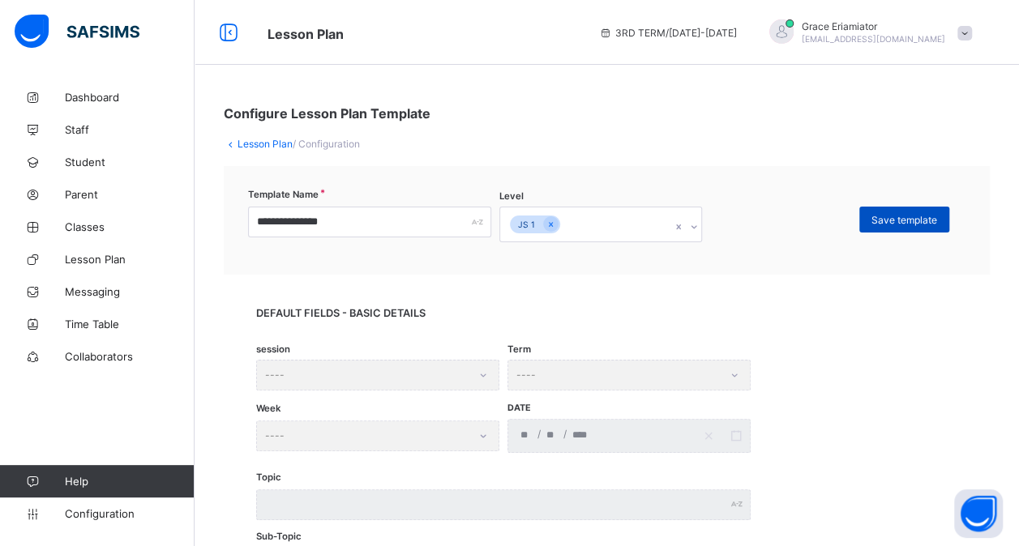
click at [902, 214] on span "Save template" at bounding box center [905, 220] width 66 height 12
click at [269, 140] on link "Lesson Plan" at bounding box center [265, 144] width 55 height 12
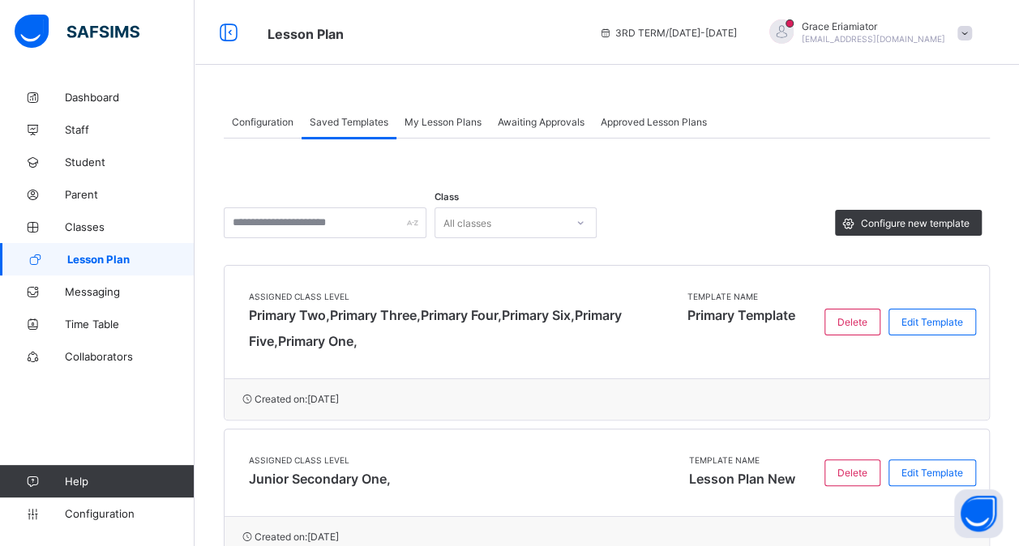
scroll to position [94, 0]
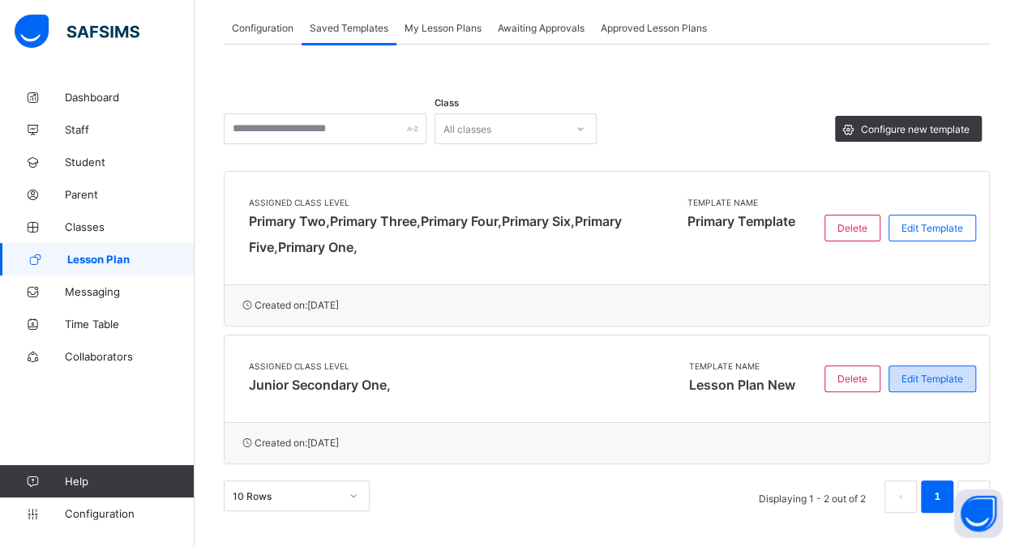
click at [952, 373] on span "Edit Template" at bounding box center [933, 379] width 62 height 12
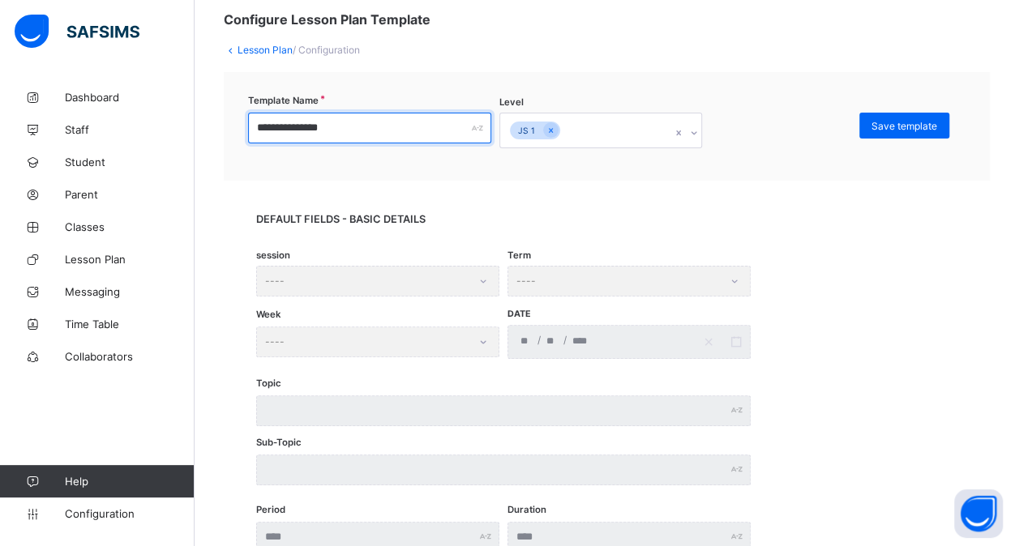
click at [316, 126] on input "**********" at bounding box center [369, 128] width 243 height 31
click at [318, 127] on input "***" at bounding box center [369, 128] width 243 height 31
type input "**********"
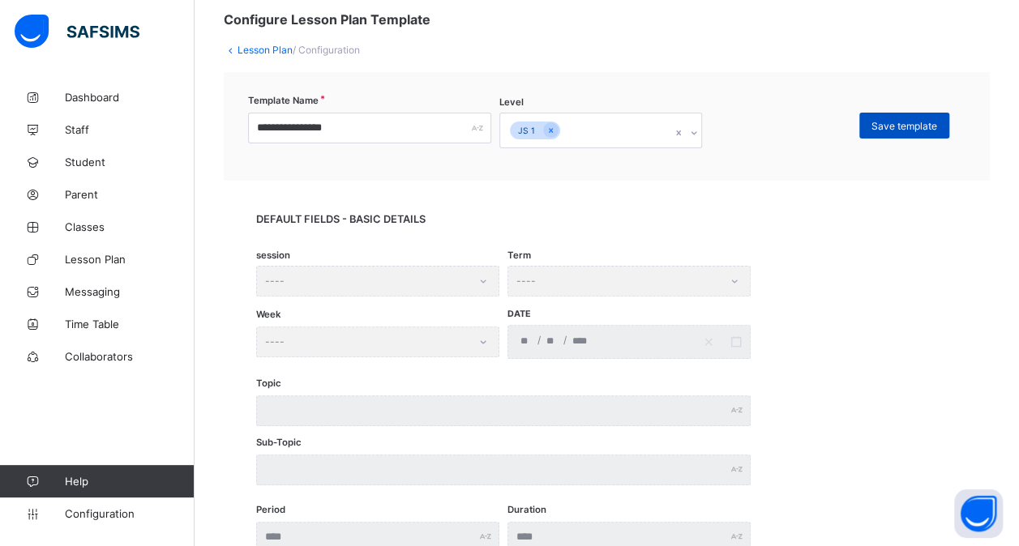
click at [893, 123] on span "Save template" at bounding box center [905, 126] width 66 height 12
click at [268, 47] on link "Lesson Plan" at bounding box center [265, 50] width 55 height 12
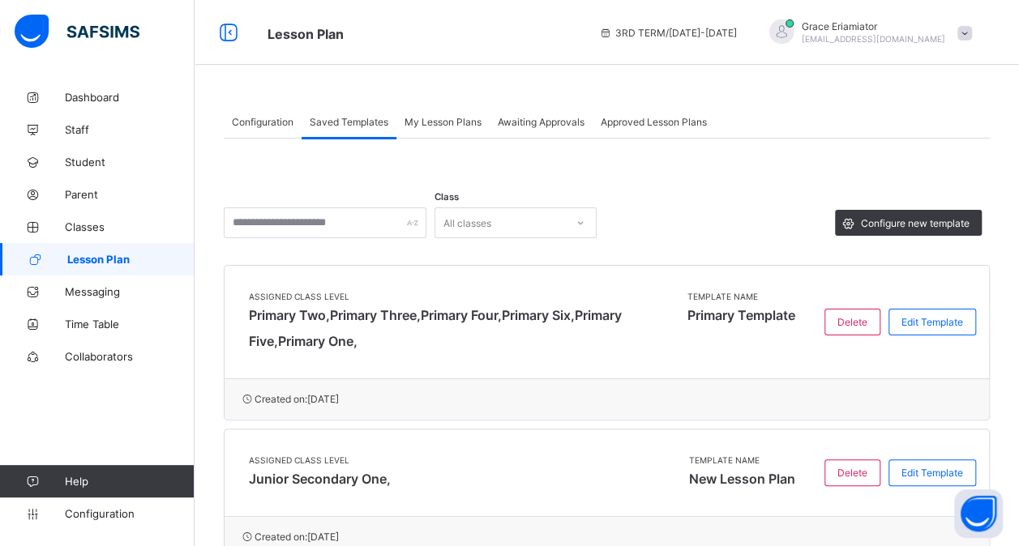
scroll to position [94, 0]
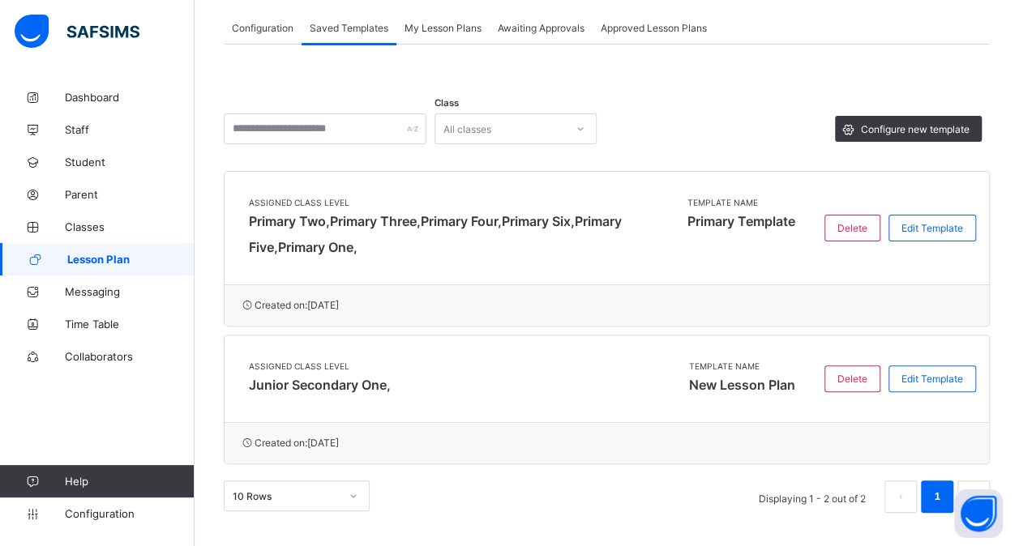
click at [569, 406] on div "Assigned Class Level Junior Secondary One, Template Name New Lesson Plan" at bounding box center [522, 379] width 579 height 71
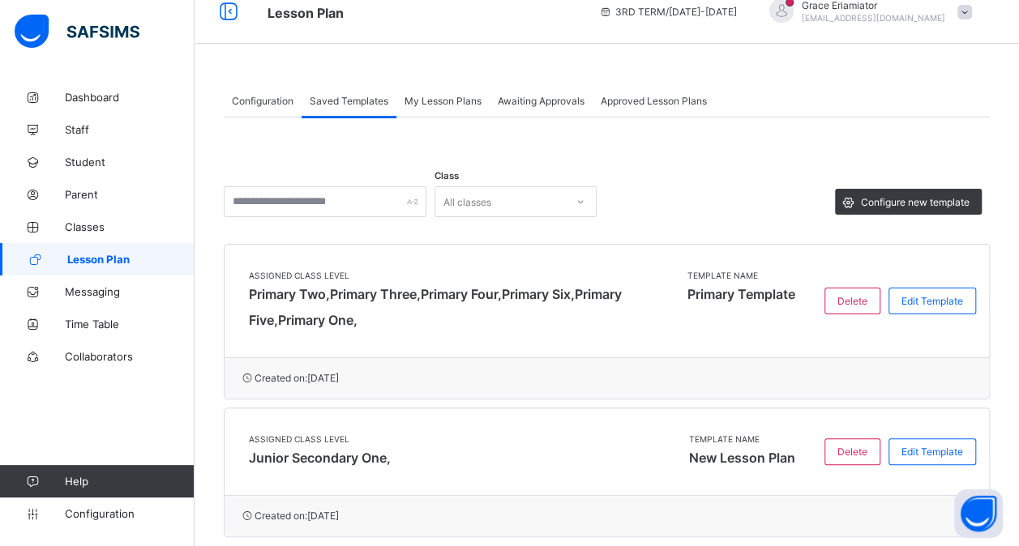
click at [440, 98] on span "My Lesson Plans" at bounding box center [443, 101] width 77 height 12
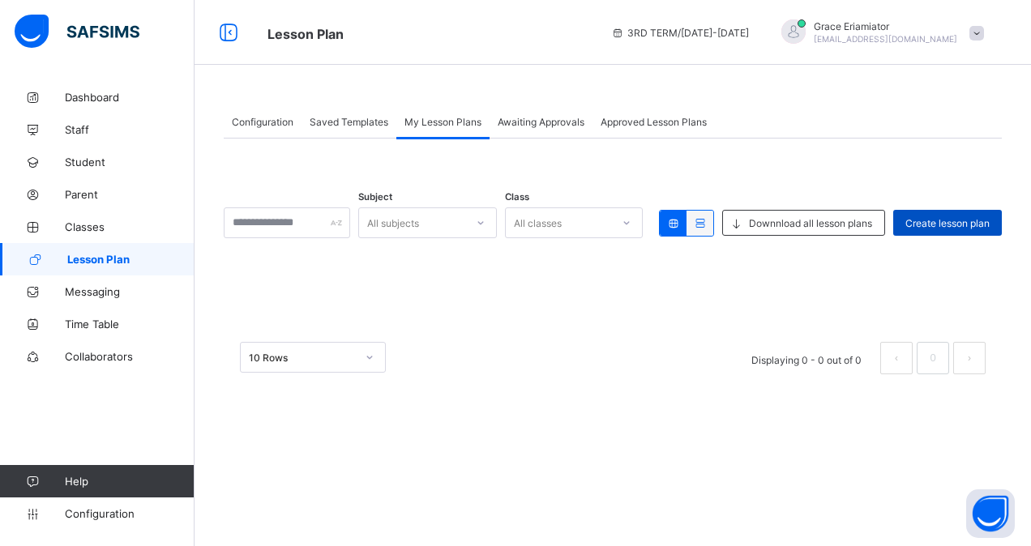
click at [950, 211] on div "Create lesson plan" at bounding box center [947, 223] width 109 height 26
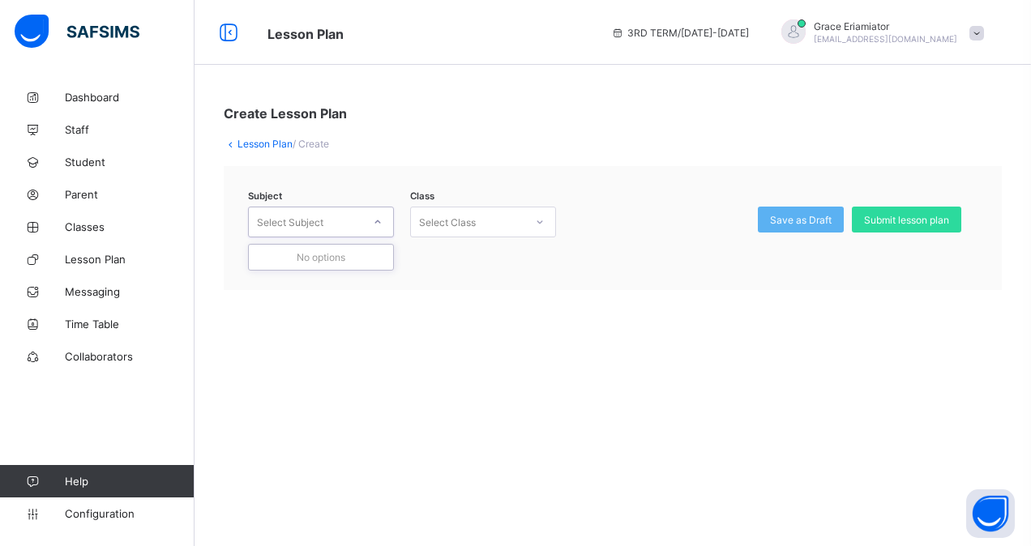
click at [375, 228] on div at bounding box center [378, 222] width 28 height 26
click at [366, 225] on div at bounding box center [378, 222] width 28 height 26
click at [318, 138] on span "/ Create" at bounding box center [311, 144] width 36 height 12
click at [232, 139] on icon at bounding box center [231, 144] width 14 height 12
click at [249, 143] on link "Lesson Plan" at bounding box center [265, 144] width 55 height 12
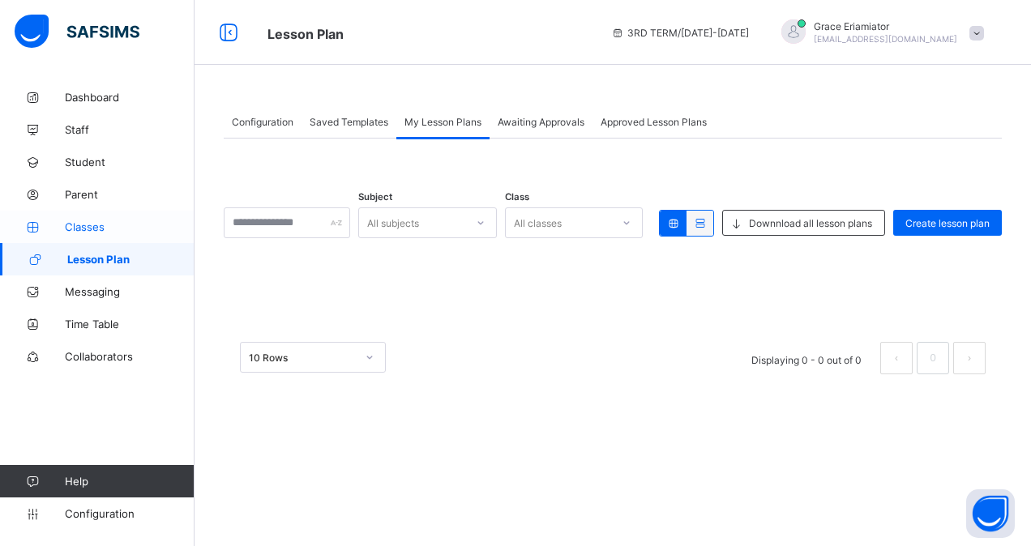
click at [91, 221] on span "Classes" at bounding box center [130, 227] width 130 height 13
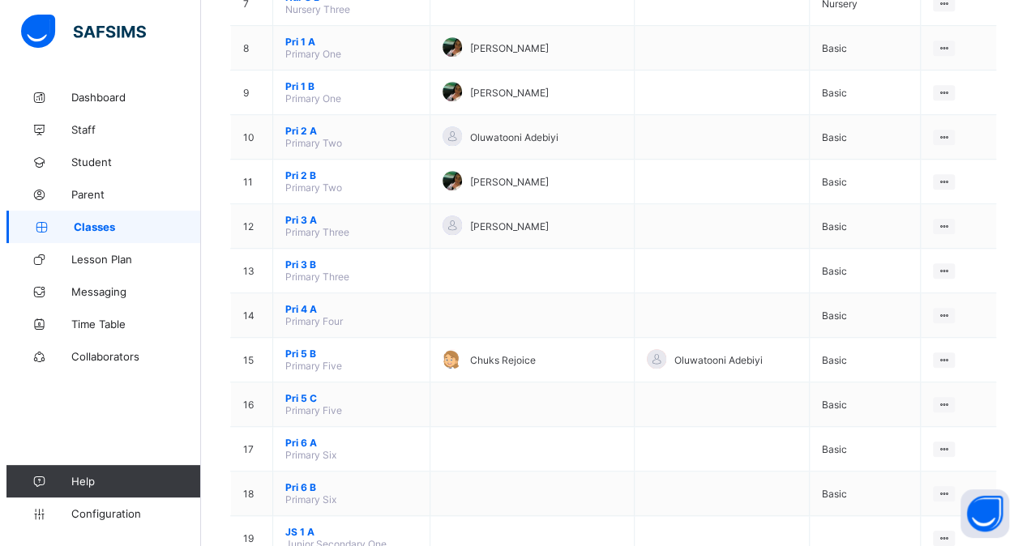
scroll to position [537, 0]
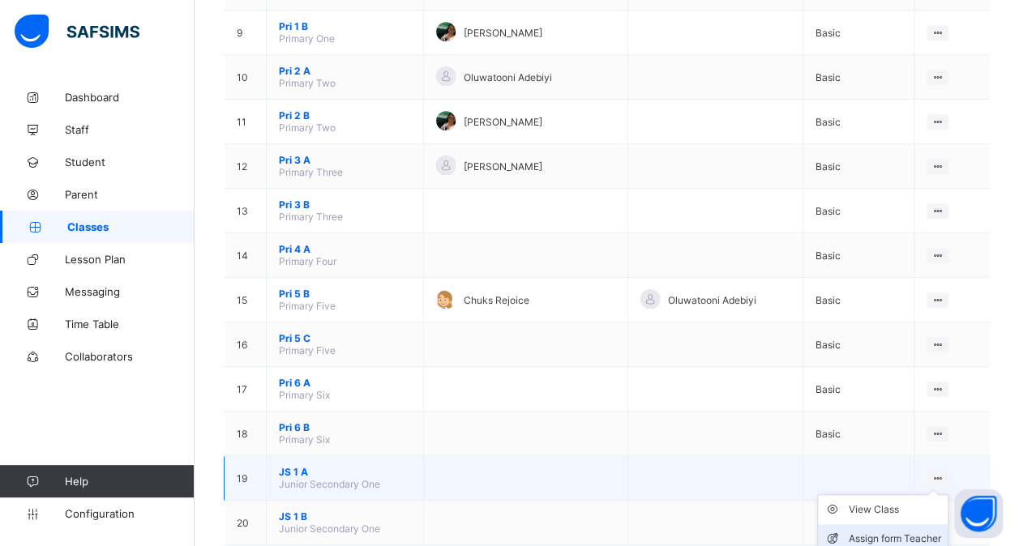
click at [907, 531] on div "Assign form Teacher" at bounding box center [895, 539] width 92 height 16
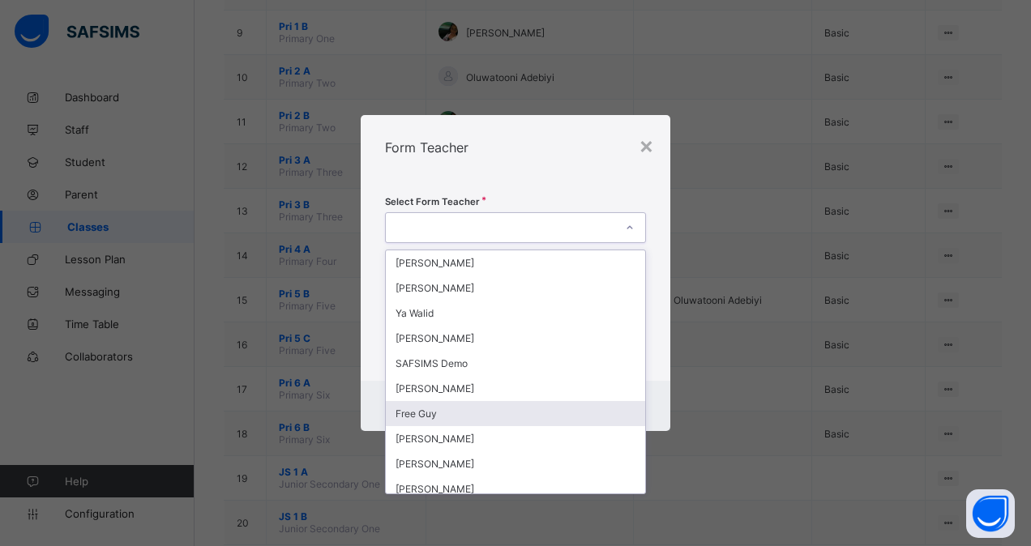
drag, startPoint x: 449, startPoint y: 225, endPoint x: 452, endPoint y: 417, distance: 192.2
click at [452, 243] on div "option Free Guy focused, 7 of 81. 81 results available. Use Up and Down to choo…" at bounding box center [515, 227] width 261 height 31
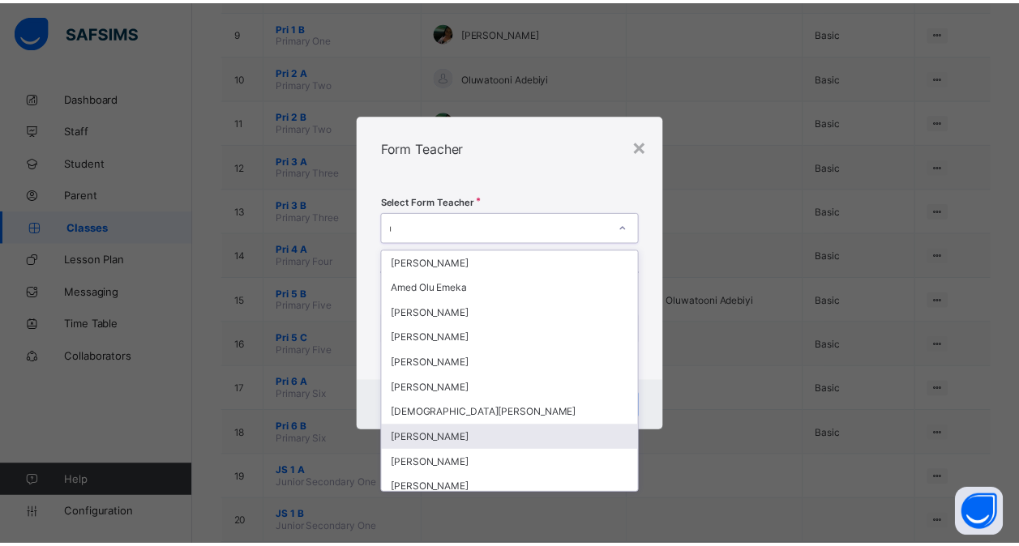
scroll to position [0, 0]
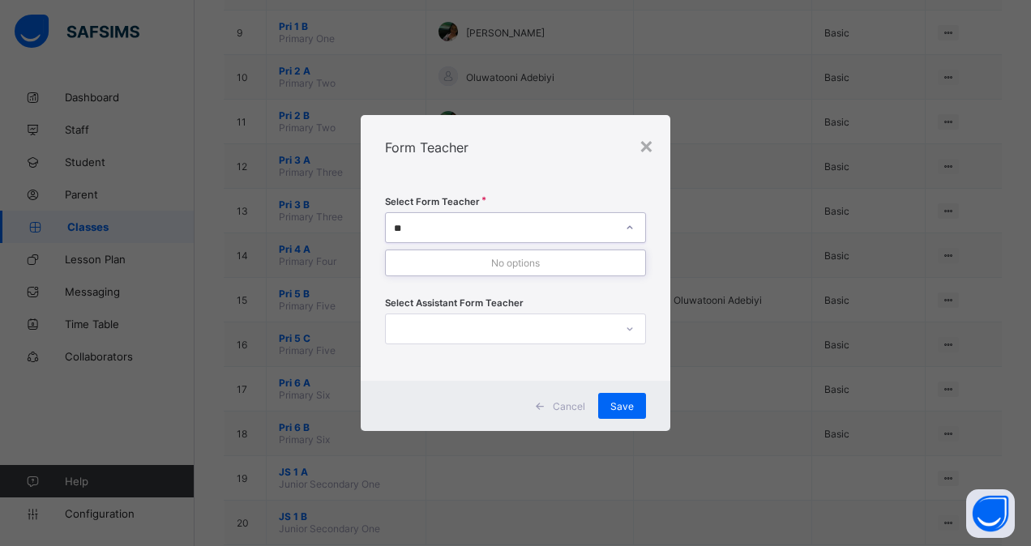
type input "*"
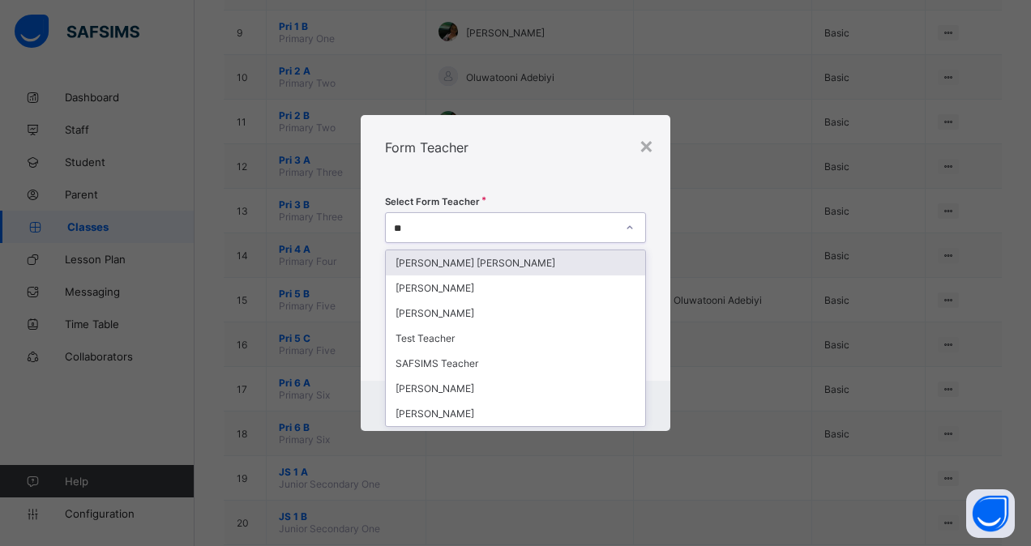
type input "*"
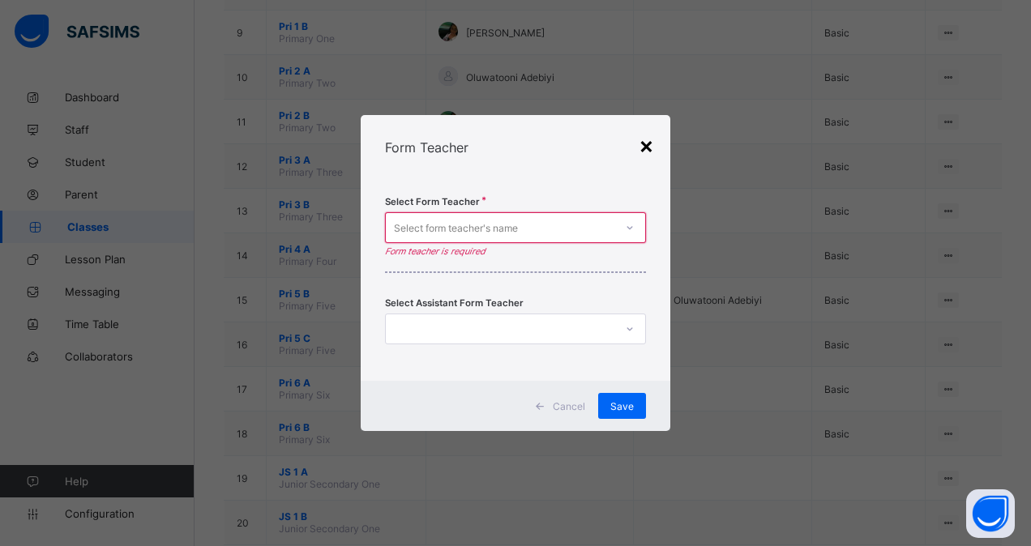
click at [644, 146] on div "×" at bounding box center [646, 145] width 15 height 28
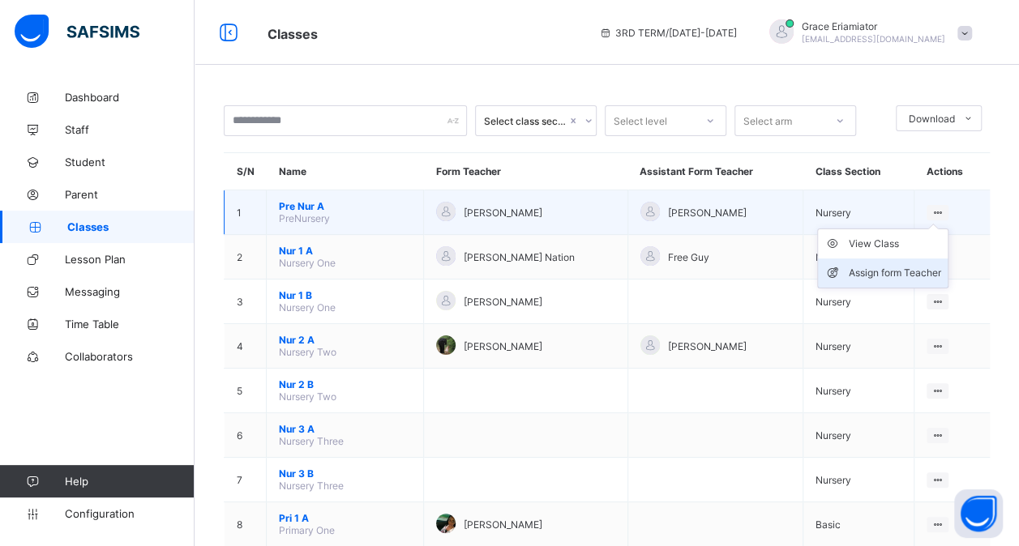
click at [886, 268] on div "Assign form Teacher" at bounding box center [895, 273] width 92 height 16
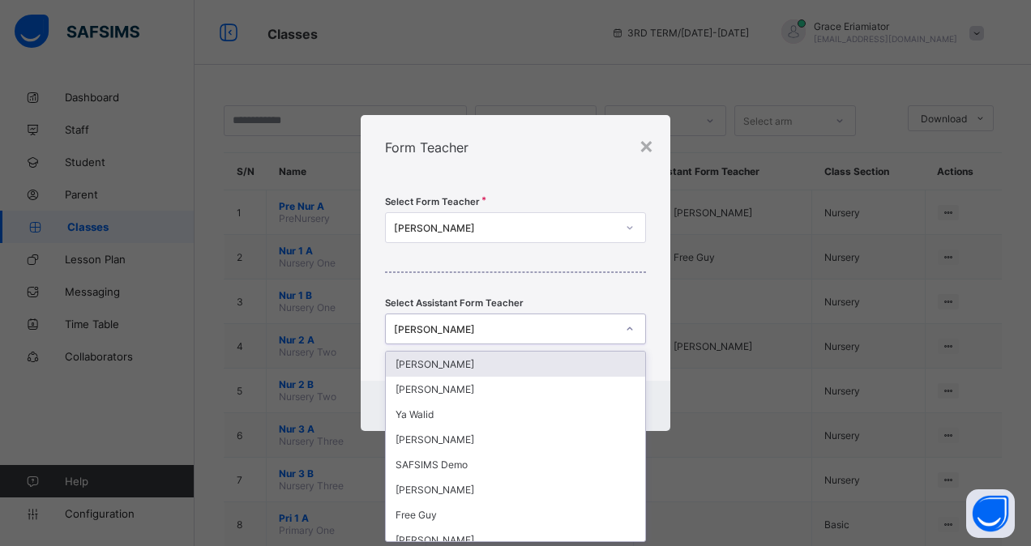
click at [545, 326] on div "[PERSON_NAME]" at bounding box center [505, 330] width 222 height 12
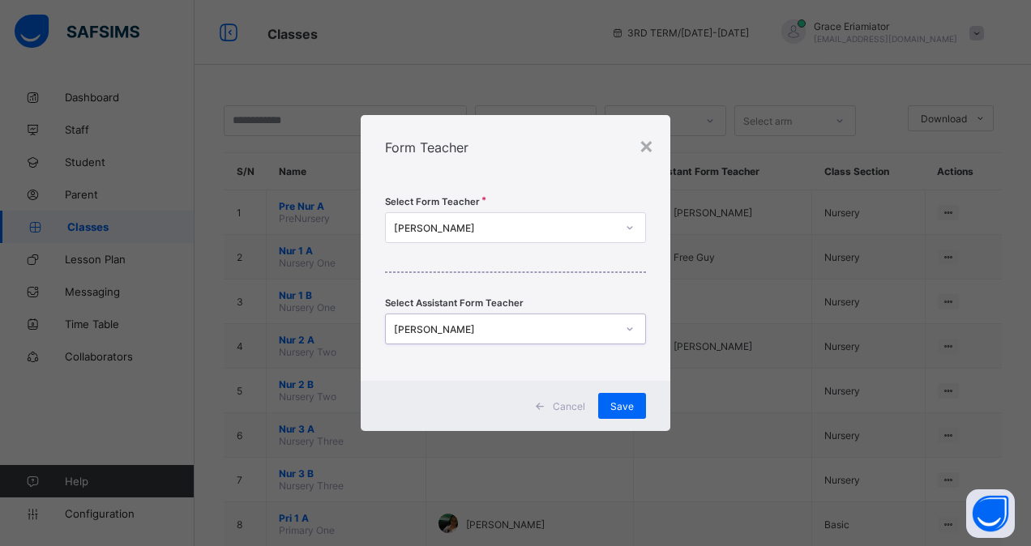
click at [545, 326] on div "[PERSON_NAME]" at bounding box center [505, 330] width 222 height 12
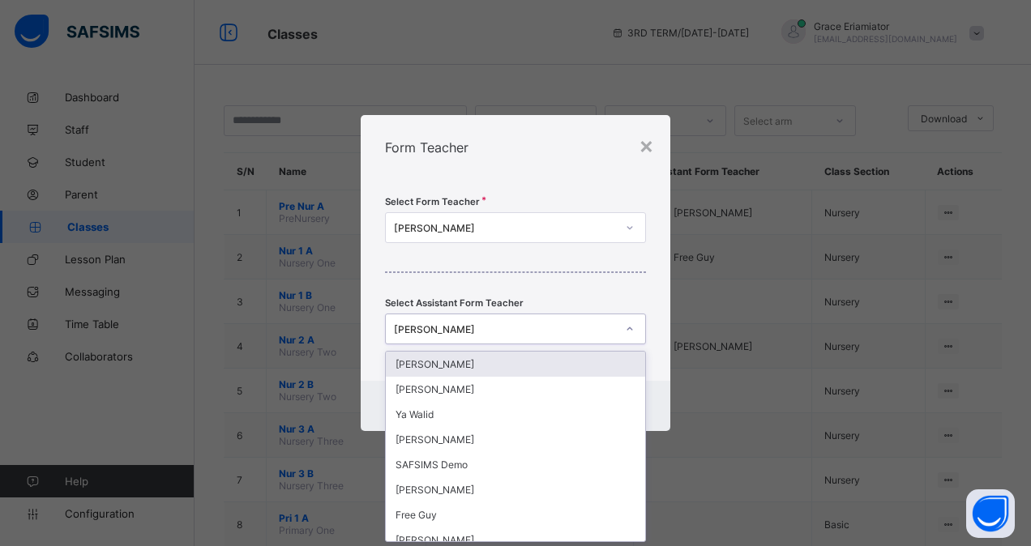
click at [545, 326] on div "[PERSON_NAME]" at bounding box center [505, 330] width 222 height 12
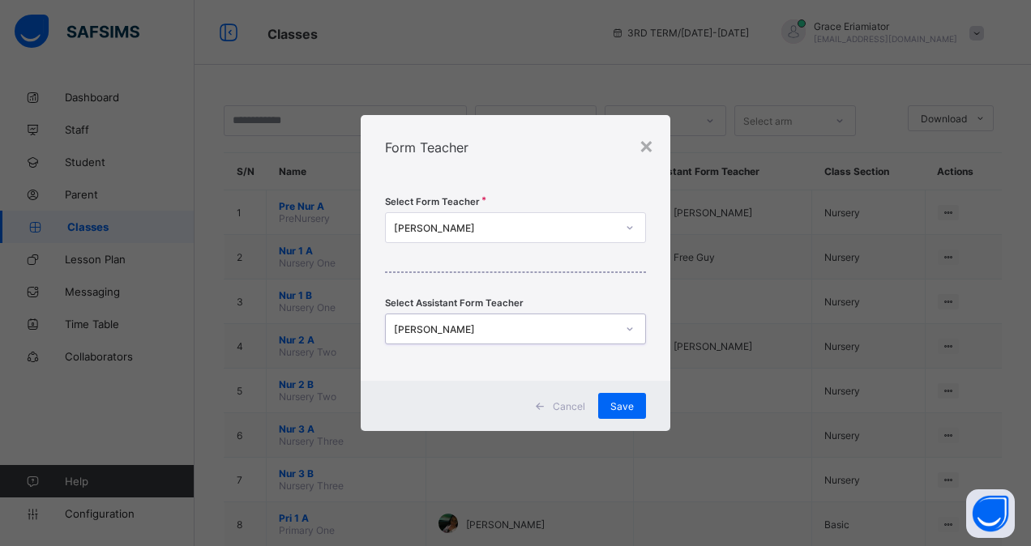
click at [545, 326] on div "[PERSON_NAME]" at bounding box center [505, 330] width 222 height 12
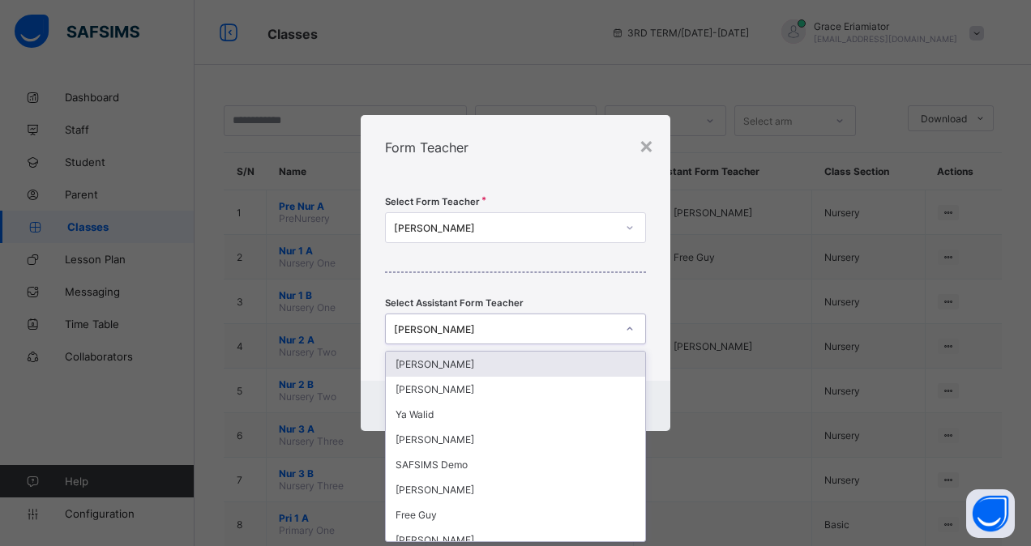
click at [545, 326] on div "[PERSON_NAME]" at bounding box center [505, 330] width 222 height 12
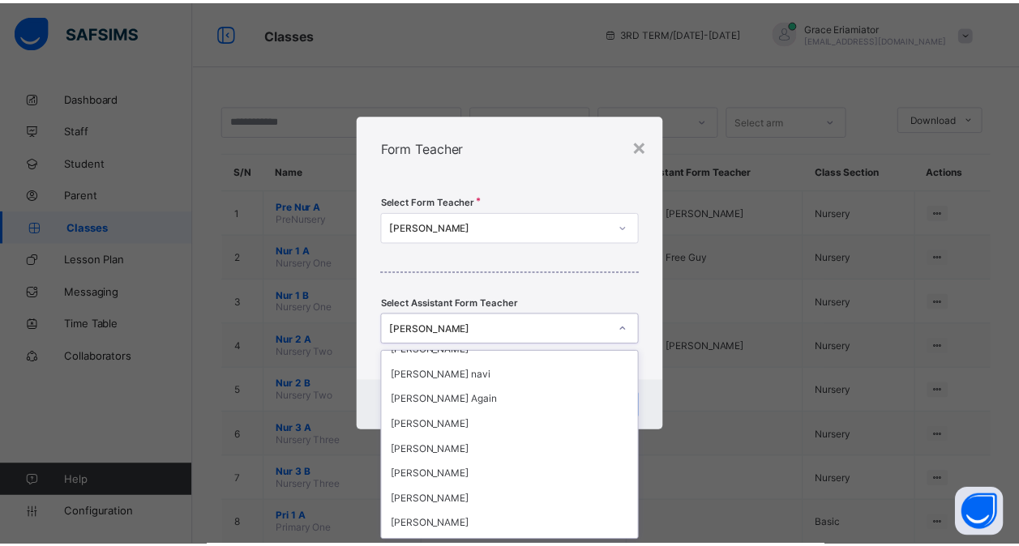
scroll to position [1096, 0]
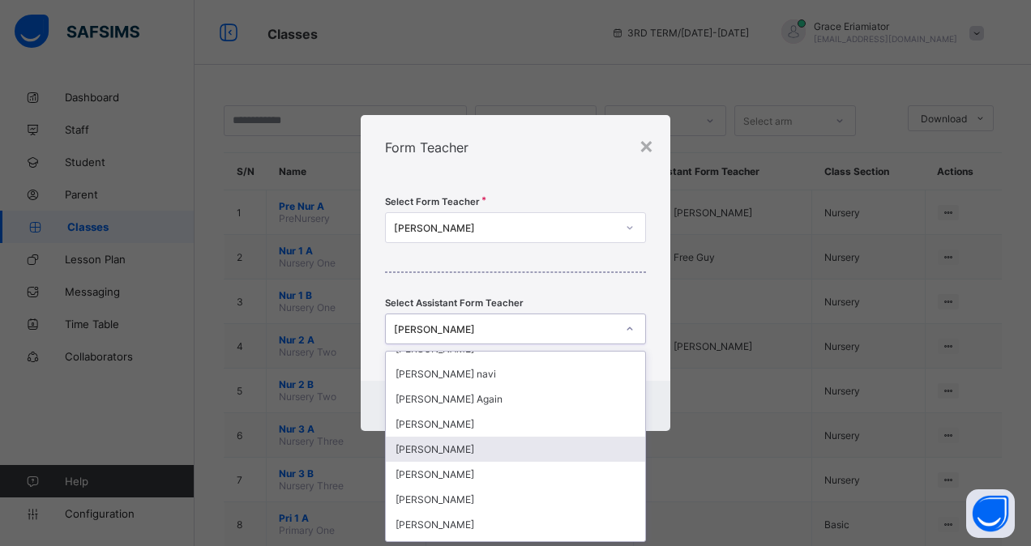
click at [510, 437] on div "[PERSON_NAME]" at bounding box center [515, 449] width 259 height 25
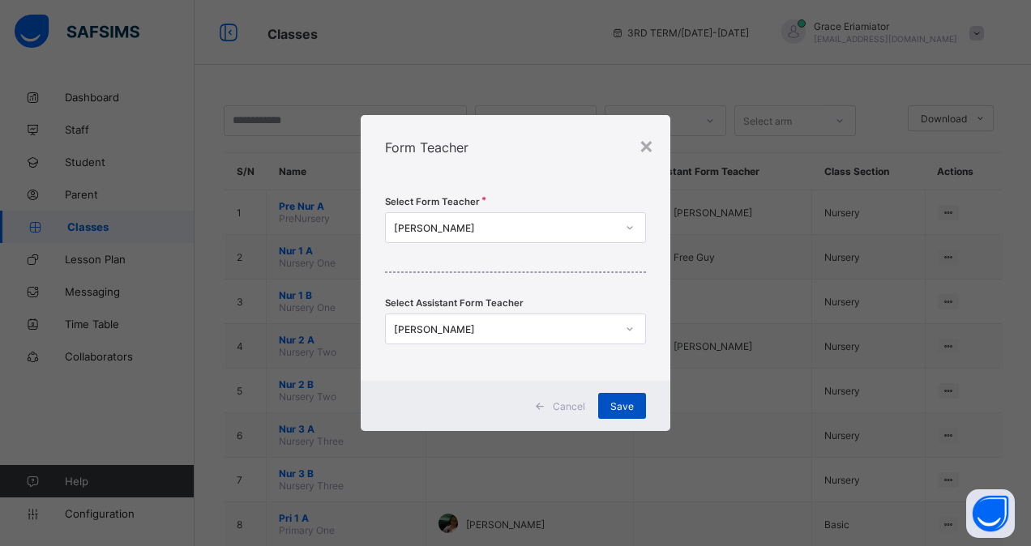
click at [621, 401] on span "Save" at bounding box center [623, 407] width 24 height 12
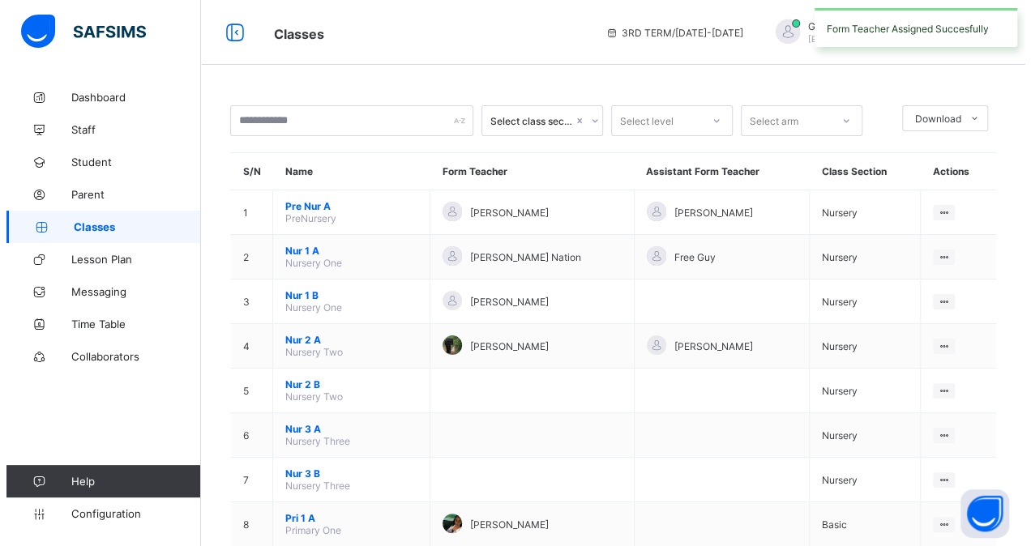
scroll to position [537, 0]
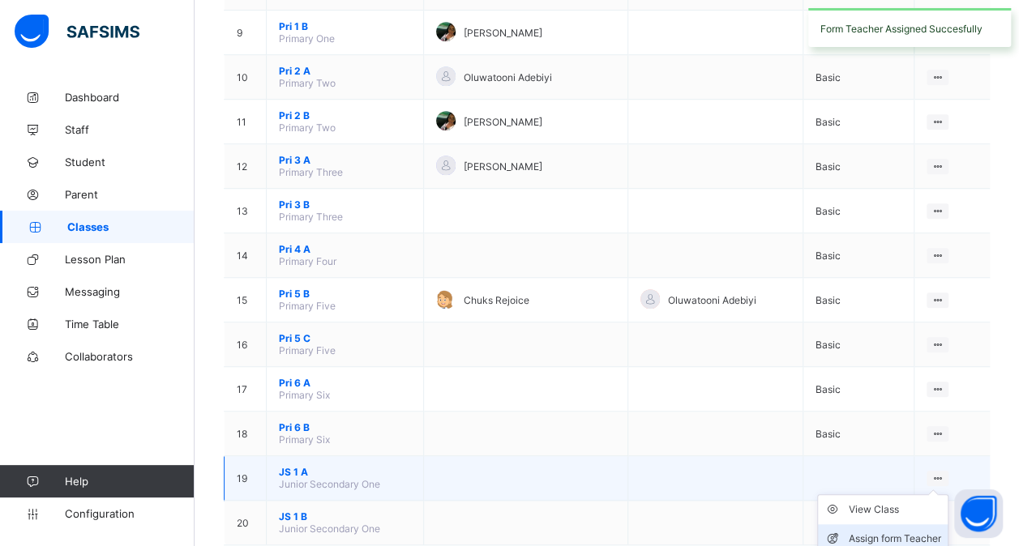
click at [884, 531] on div "Assign form Teacher" at bounding box center [895, 539] width 92 height 16
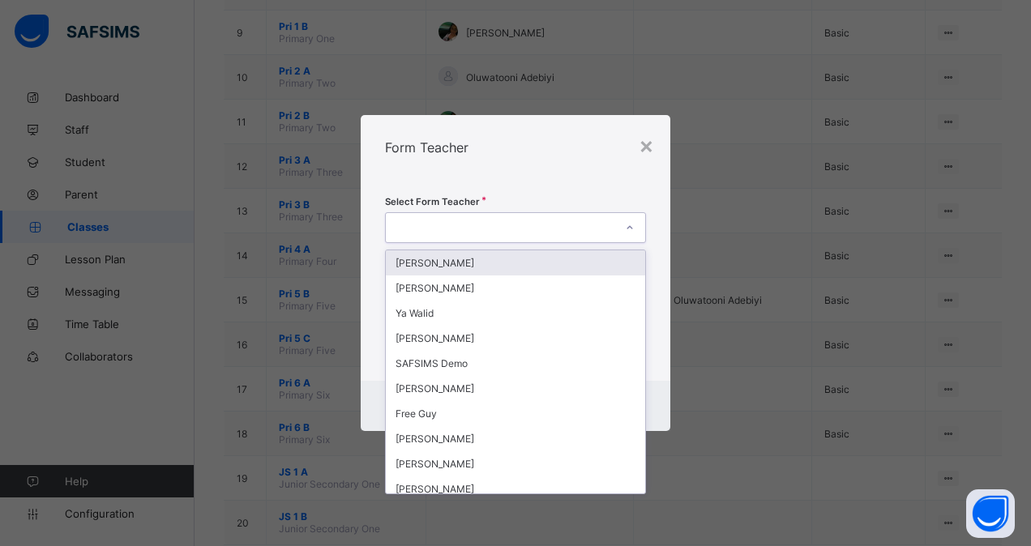
click at [517, 222] on div at bounding box center [500, 227] width 229 height 23
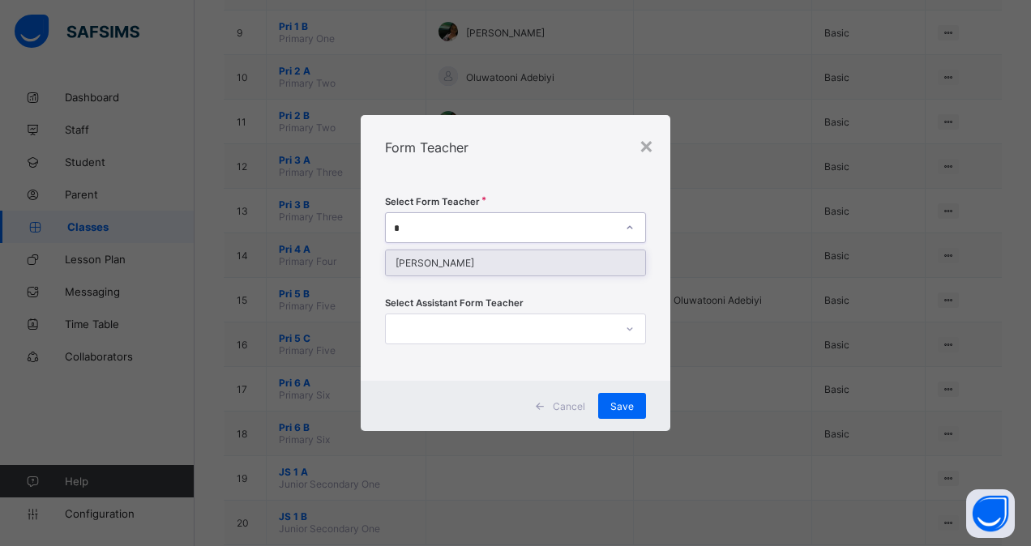
type input "**"
click at [511, 272] on div "[PERSON_NAME]" at bounding box center [515, 263] width 259 height 25
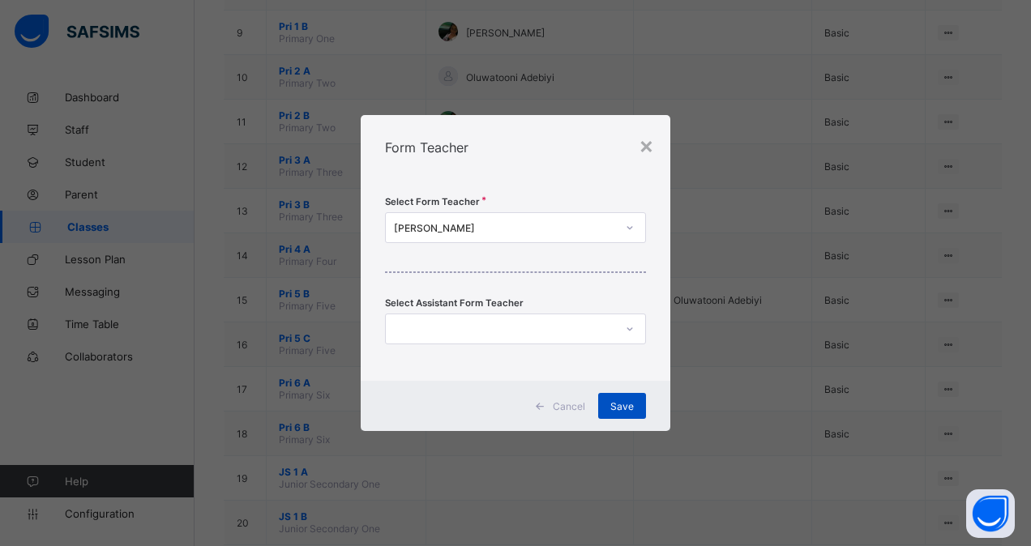
click at [634, 405] on div "Save" at bounding box center [622, 406] width 48 height 26
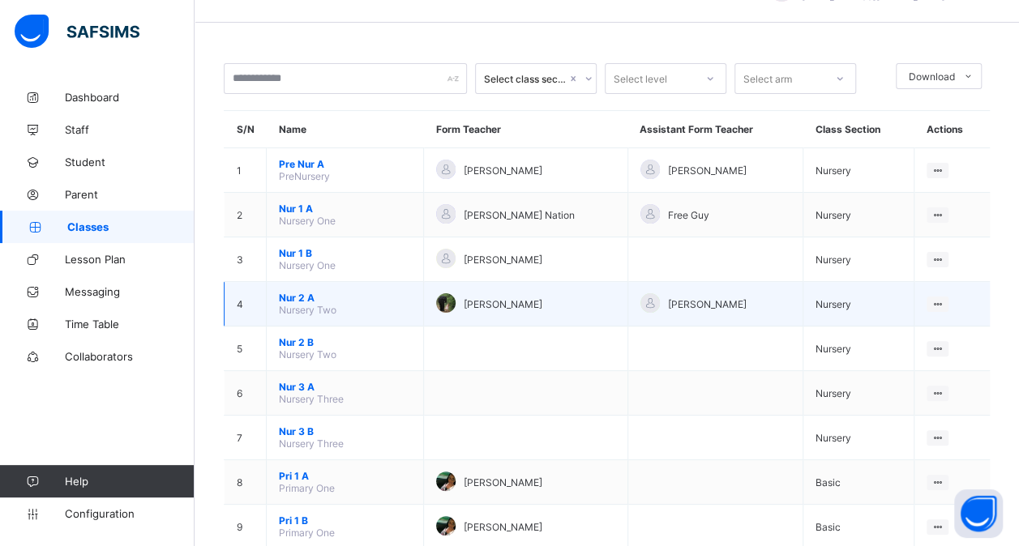
scroll to position [45, 0]
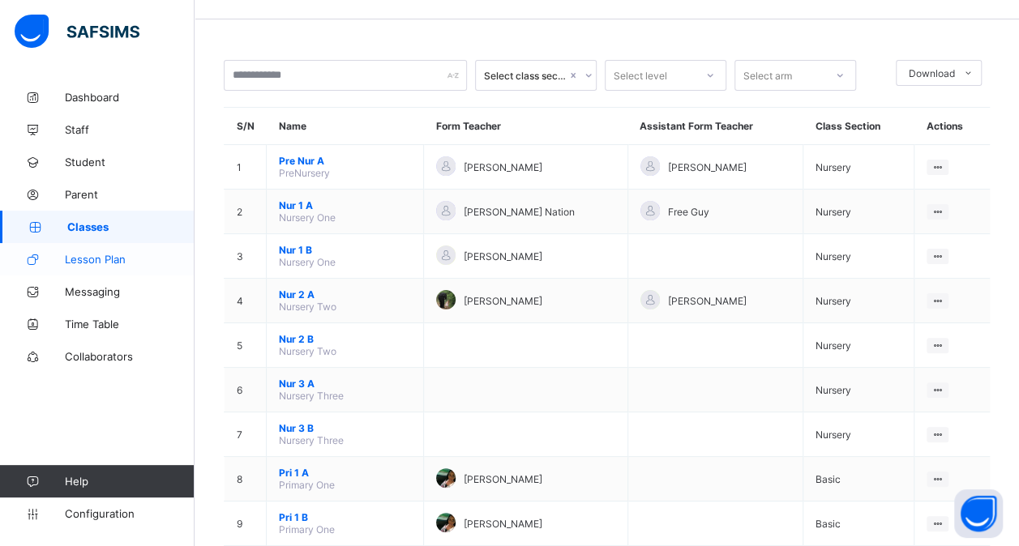
click at [100, 262] on span "Lesson Plan" at bounding box center [130, 259] width 130 height 13
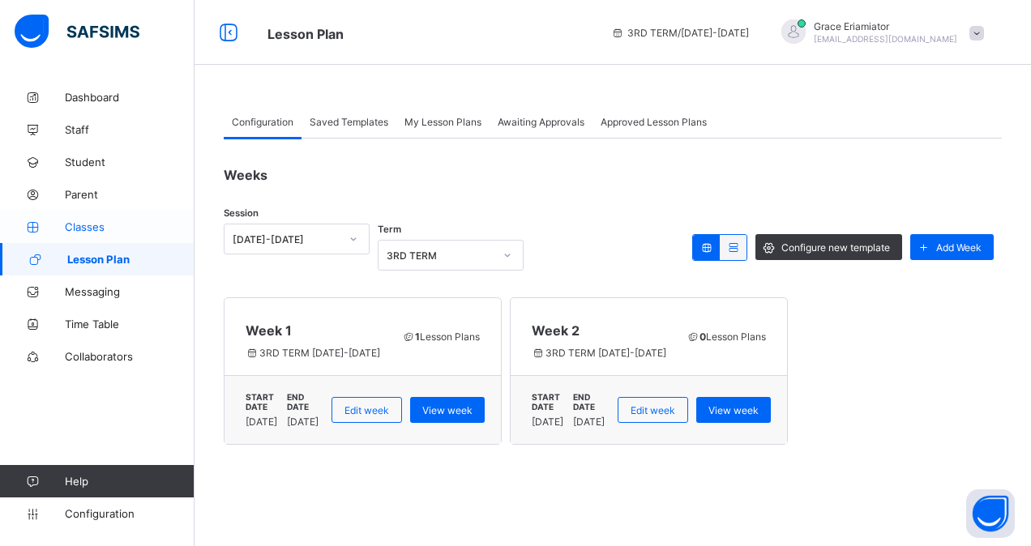
click at [87, 225] on span "Classes" at bounding box center [130, 227] width 130 height 13
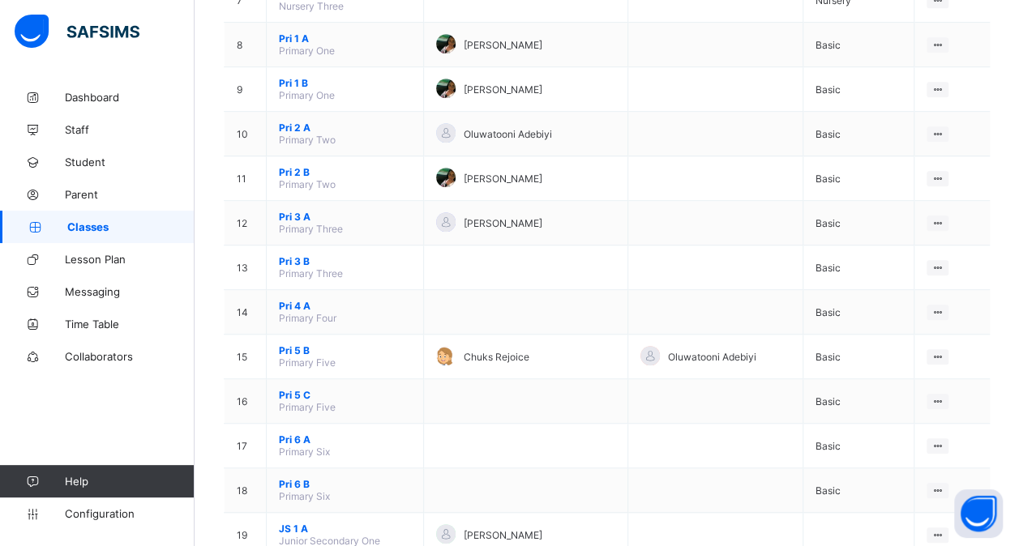
scroll to position [481, 0]
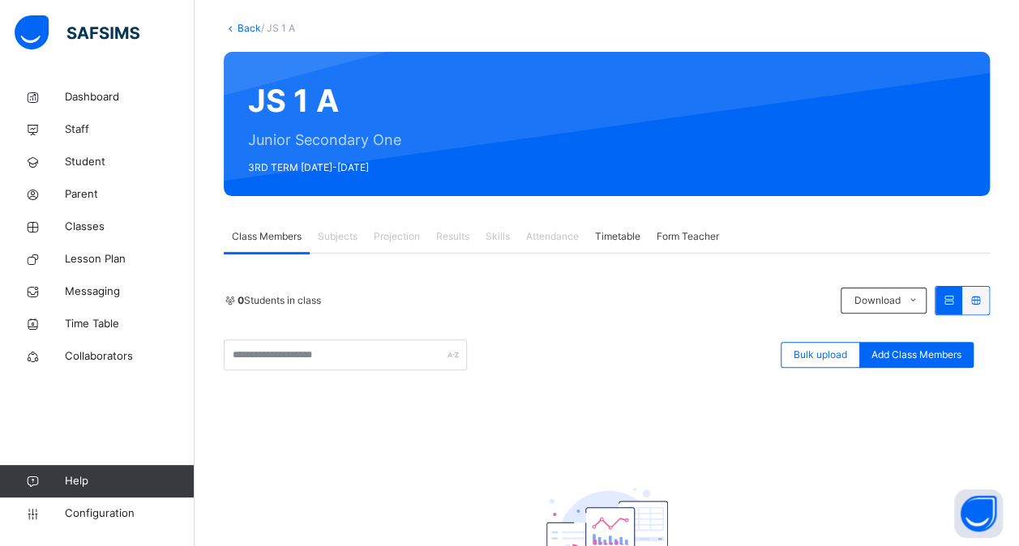
scroll to position [86, 0]
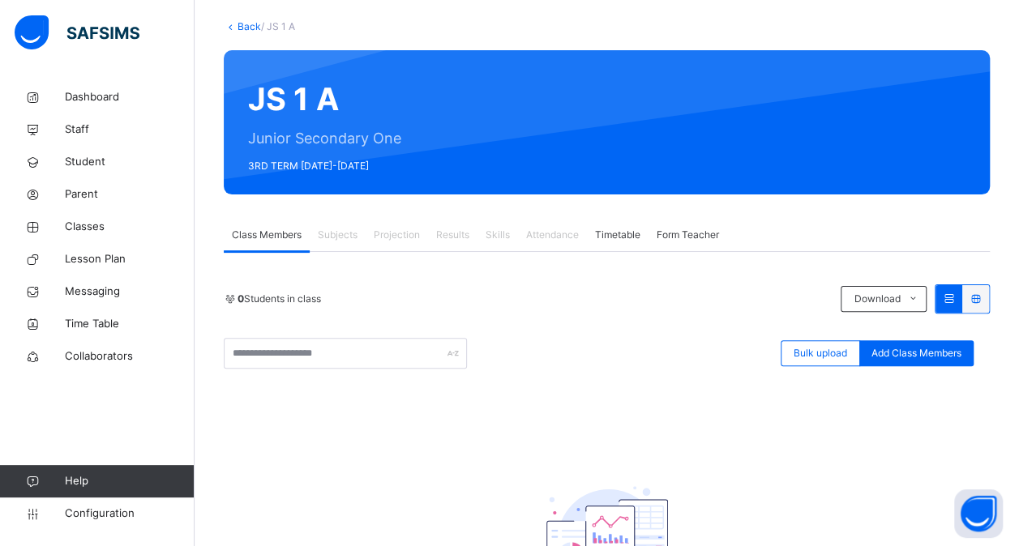
click at [339, 232] on span "Subjects" at bounding box center [338, 235] width 40 height 15
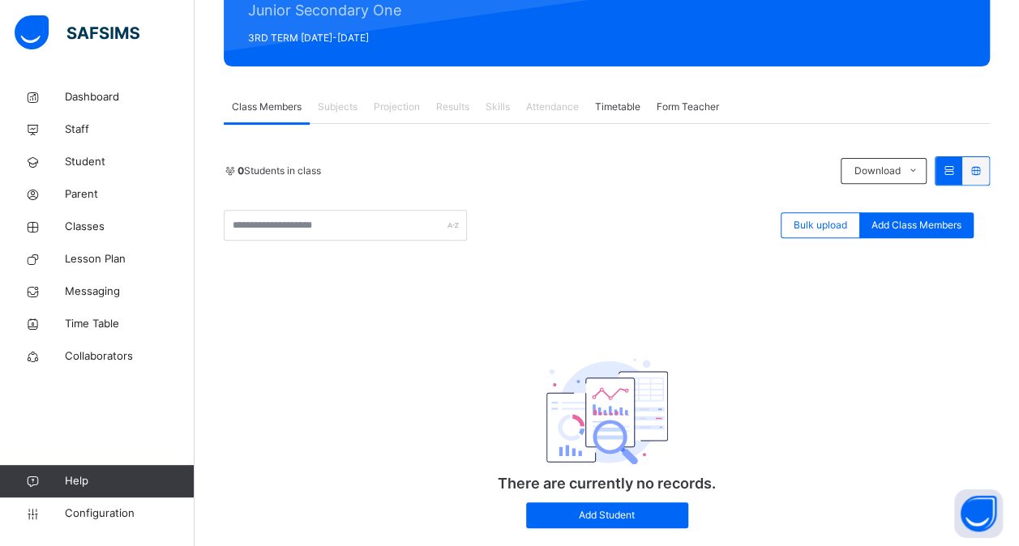
scroll to position [213, 0]
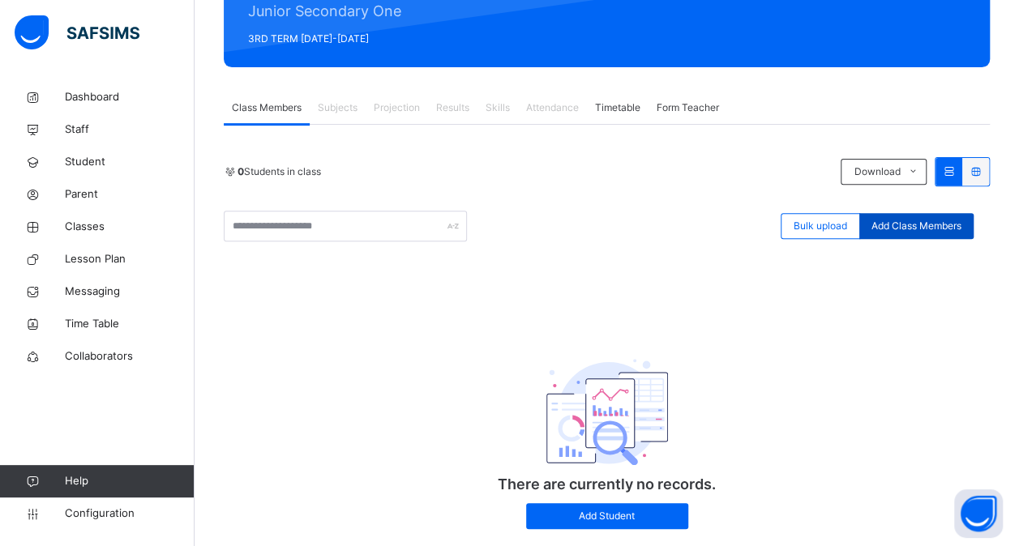
click at [944, 223] on span "Add Class Members" at bounding box center [917, 226] width 90 height 15
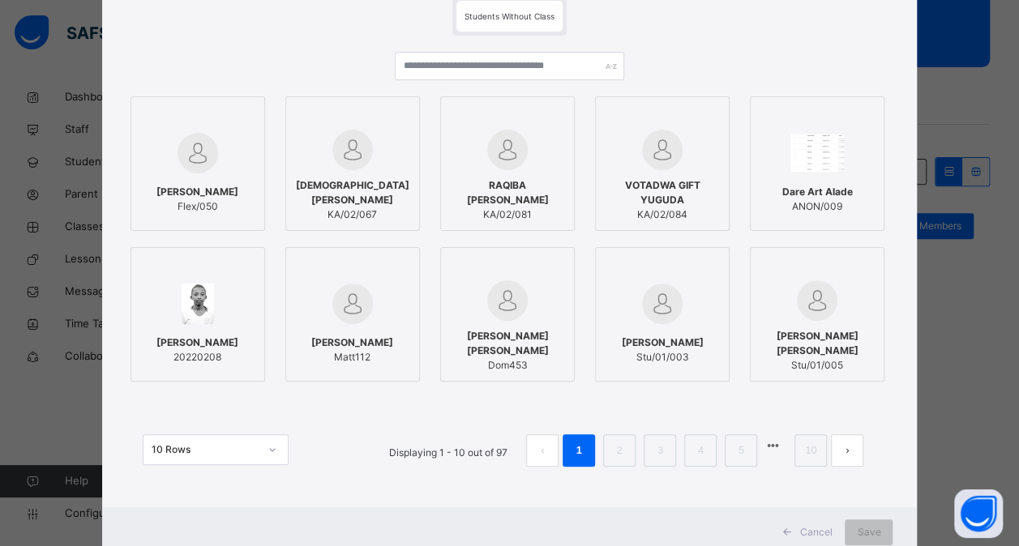
scroll to position [126, 0]
click at [354, 302] on img at bounding box center [352, 303] width 41 height 41
click at [880, 529] on span "Save" at bounding box center [880, 532] width 24 height 15
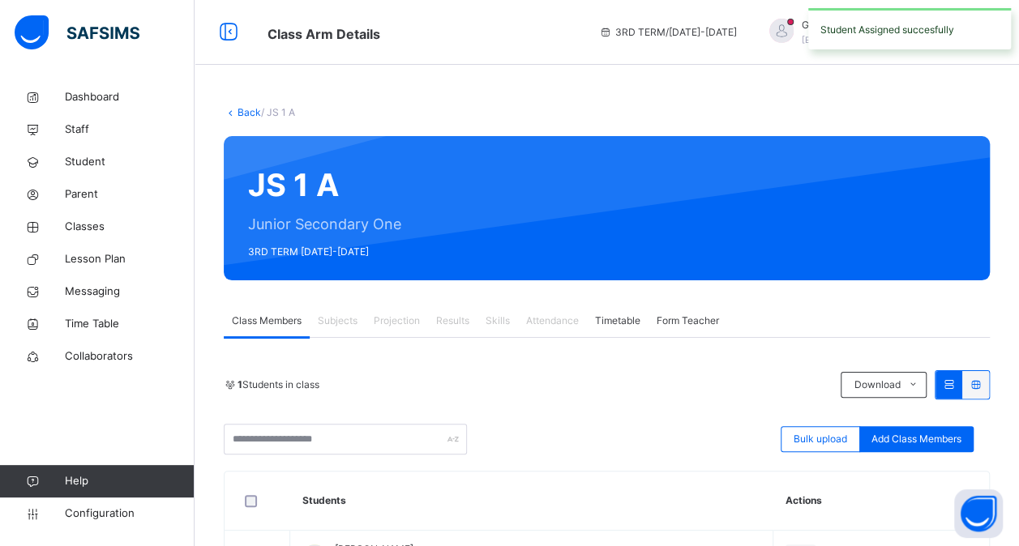
scroll to position [126, 0]
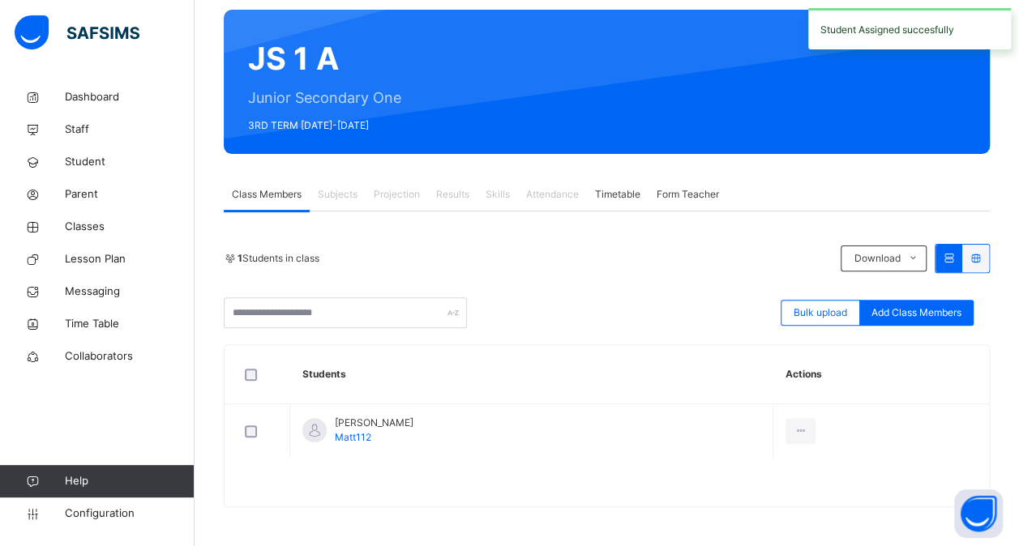
click at [355, 203] on div "Subjects" at bounding box center [338, 194] width 56 height 32
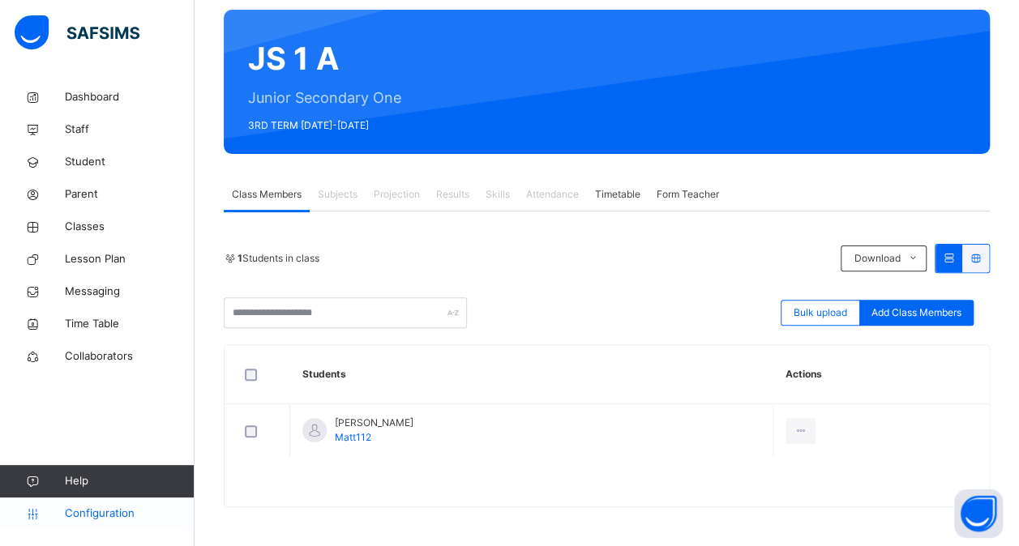
click at [107, 519] on span "Configuration" at bounding box center [129, 514] width 129 height 16
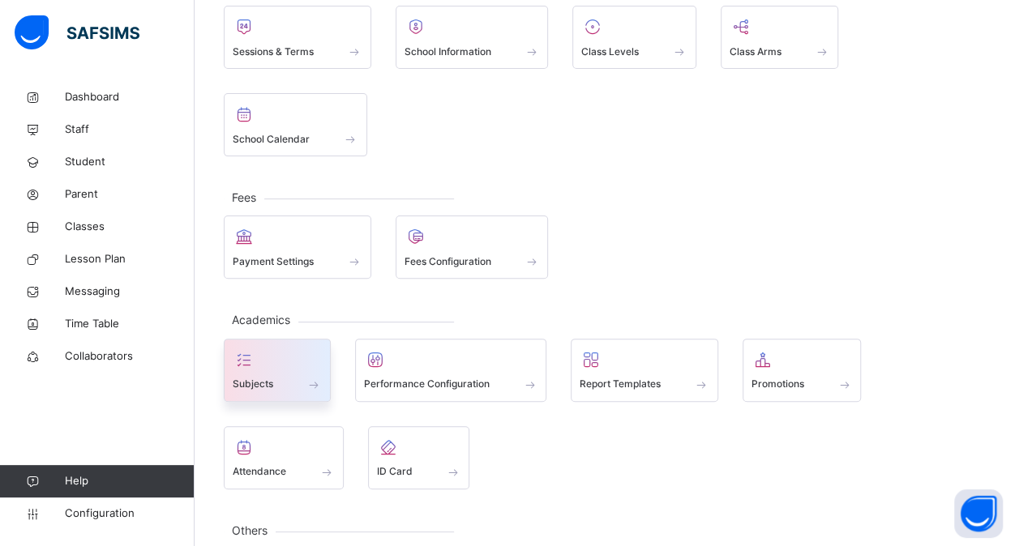
click at [280, 376] on div "Subjects" at bounding box center [277, 384] width 89 height 17
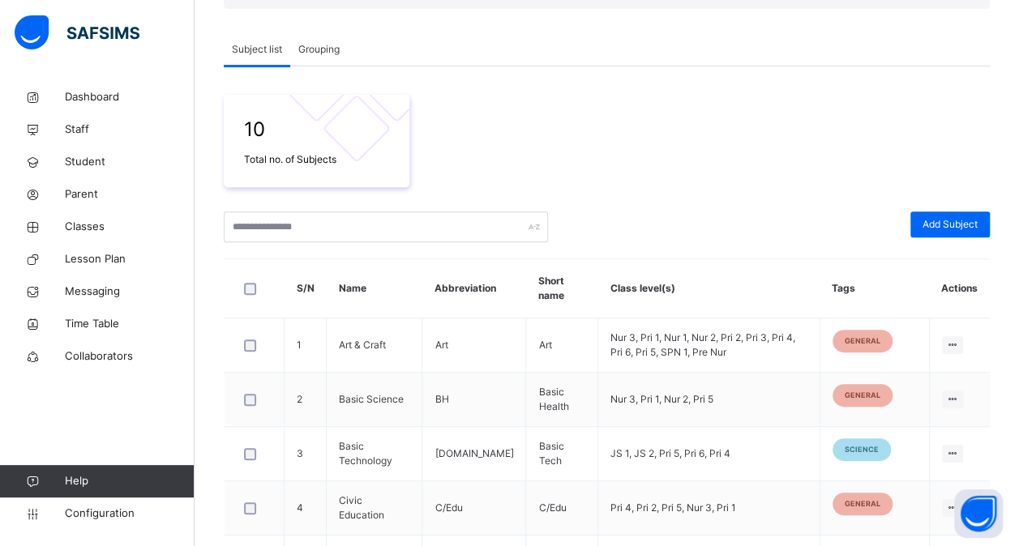
scroll to position [204, 0]
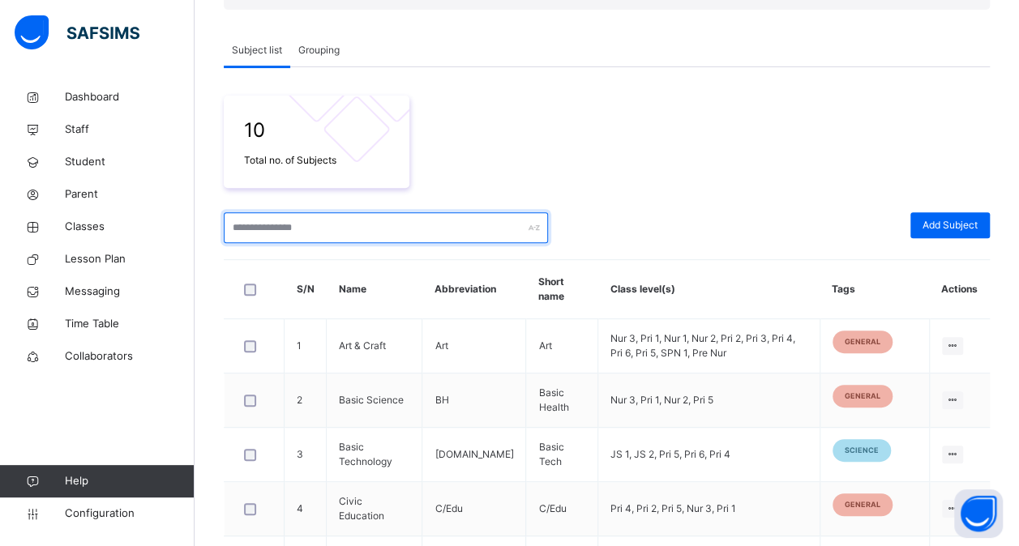
click at [315, 219] on input "text" at bounding box center [386, 227] width 324 height 31
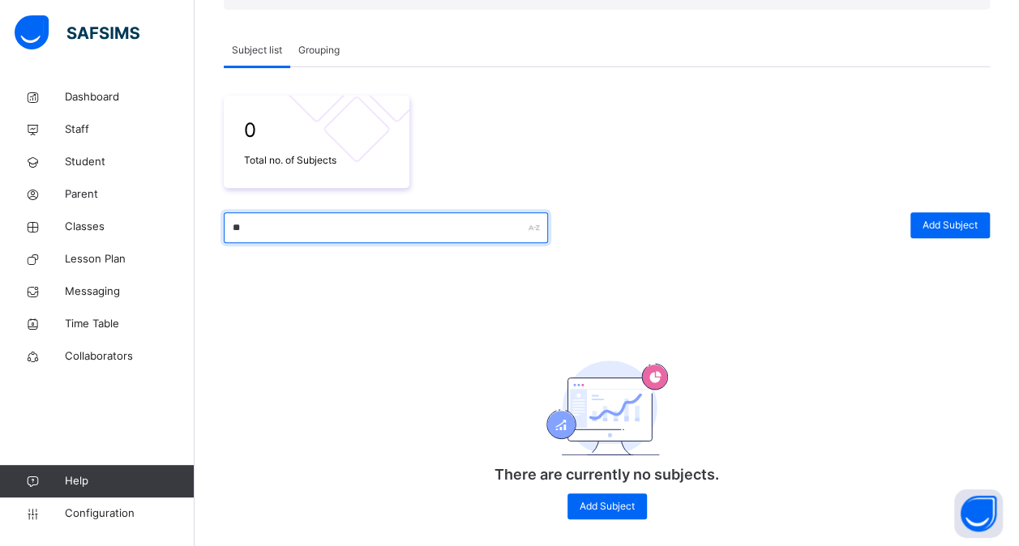
type input "*"
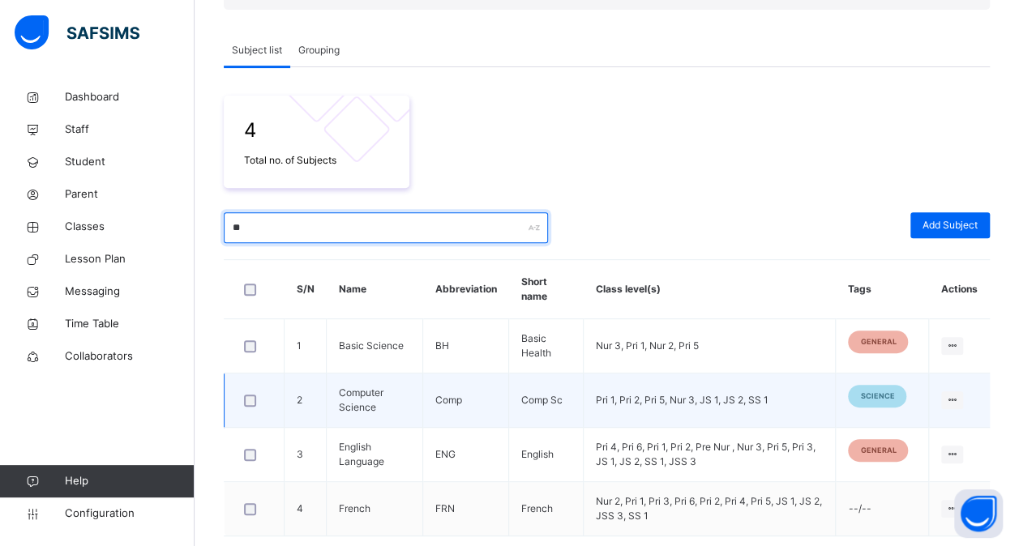
scroll to position [266, 0]
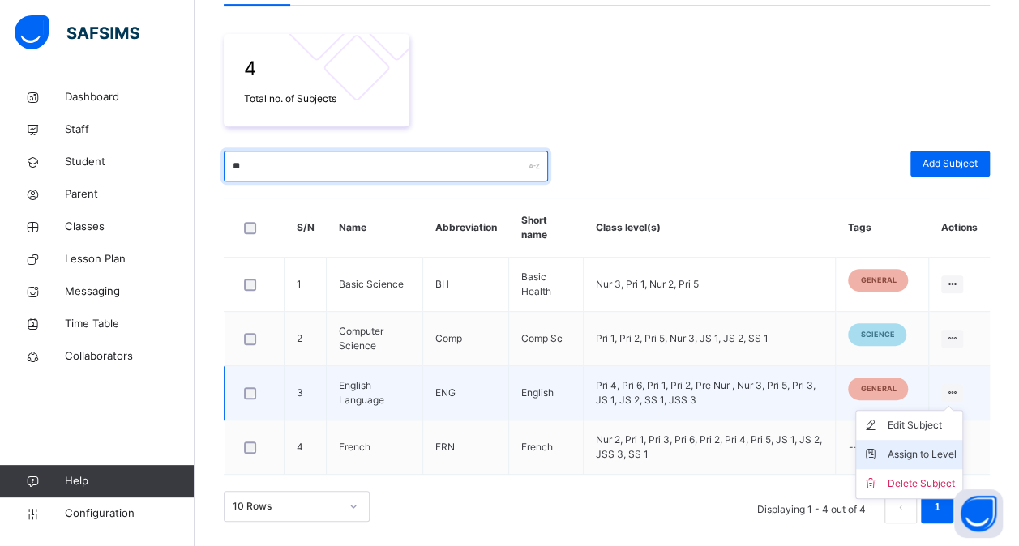
type input "**"
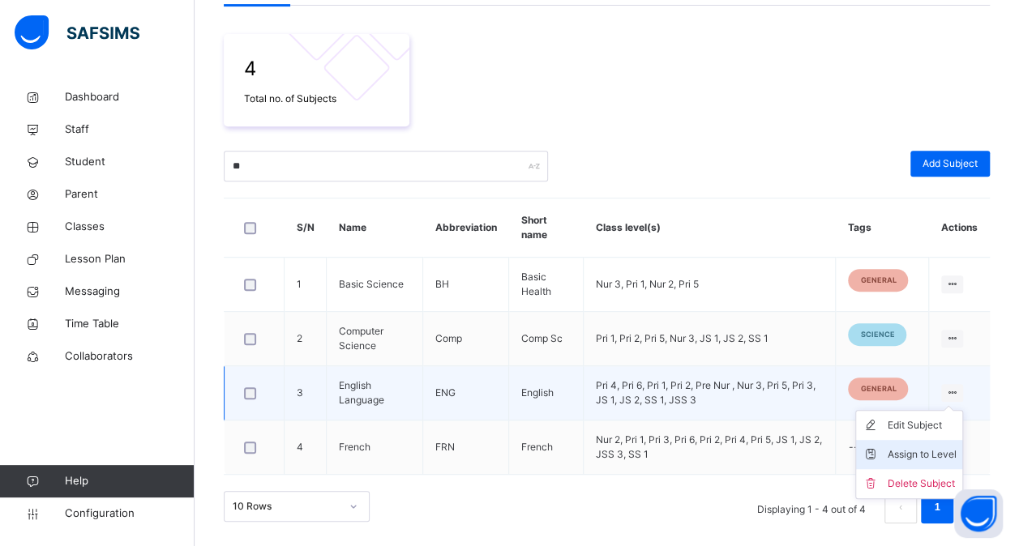
click at [931, 450] on div "Assign to Level" at bounding box center [921, 455] width 69 height 16
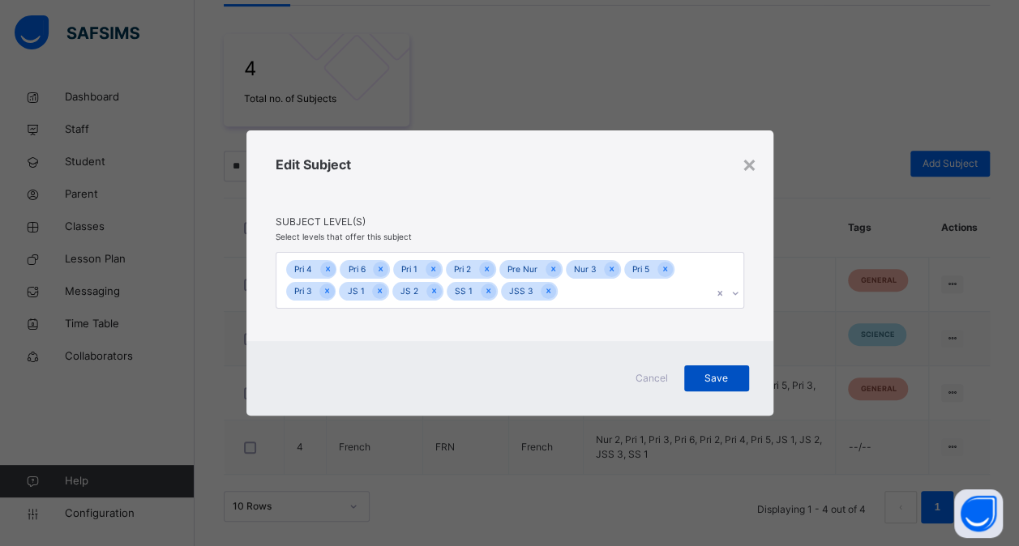
click at [705, 386] on div "Save" at bounding box center [716, 379] width 65 height 26
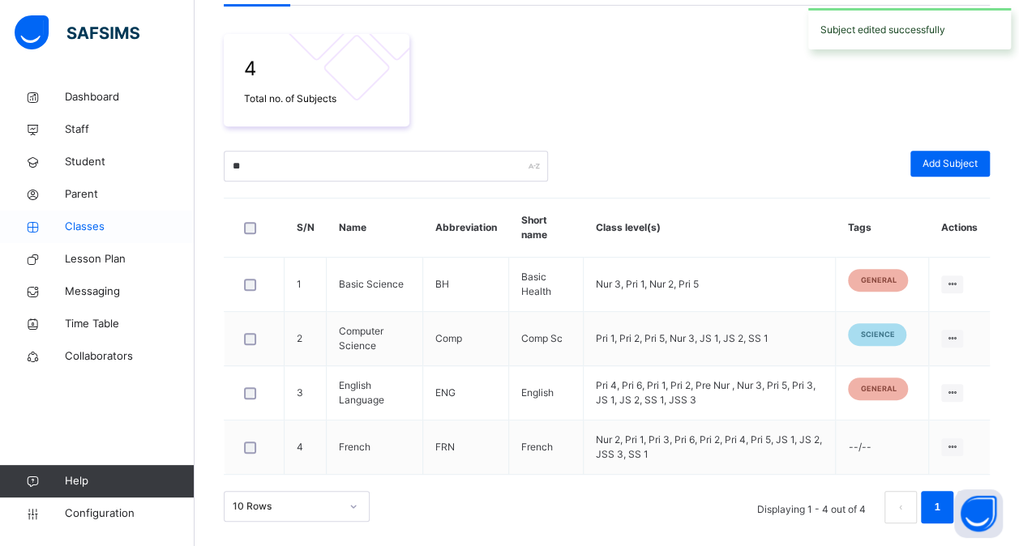
click at [88, 222] on span "Classes" at bounding box center [130, 227] width 130 height 16
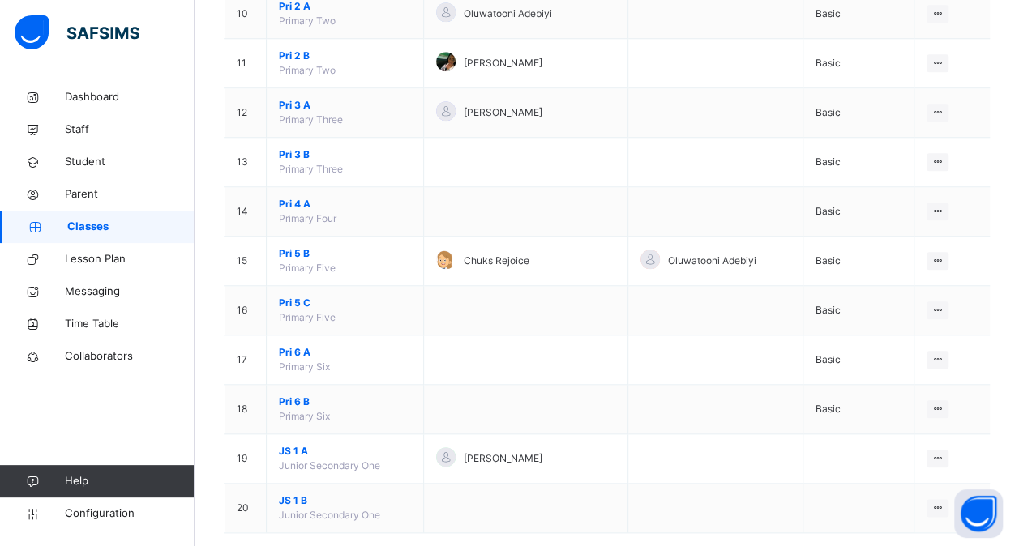
scroll to position [670, 0]
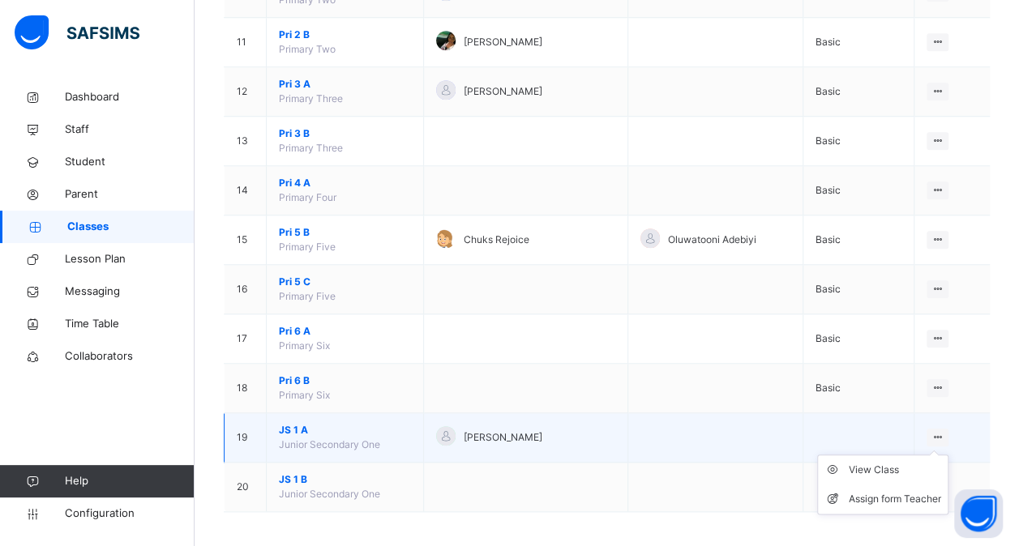
click at [884, 456] on ul "View Class Assign form Teacher" at bounding box center [882, 485] width 131 height 60
click at [868, 464] on div "View Class" at bounding box center [895, 470] width 92 height 16
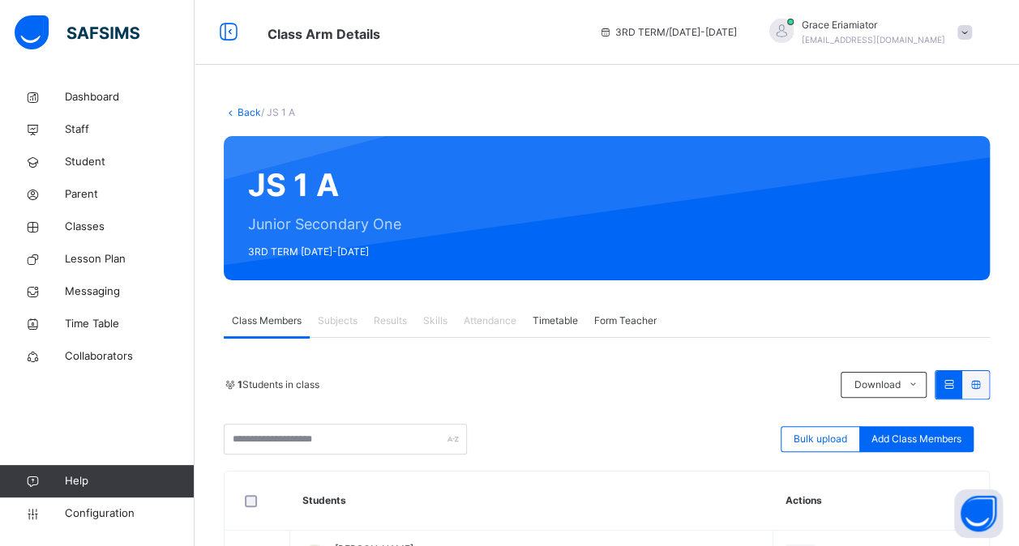
scroll to position [126, 0]
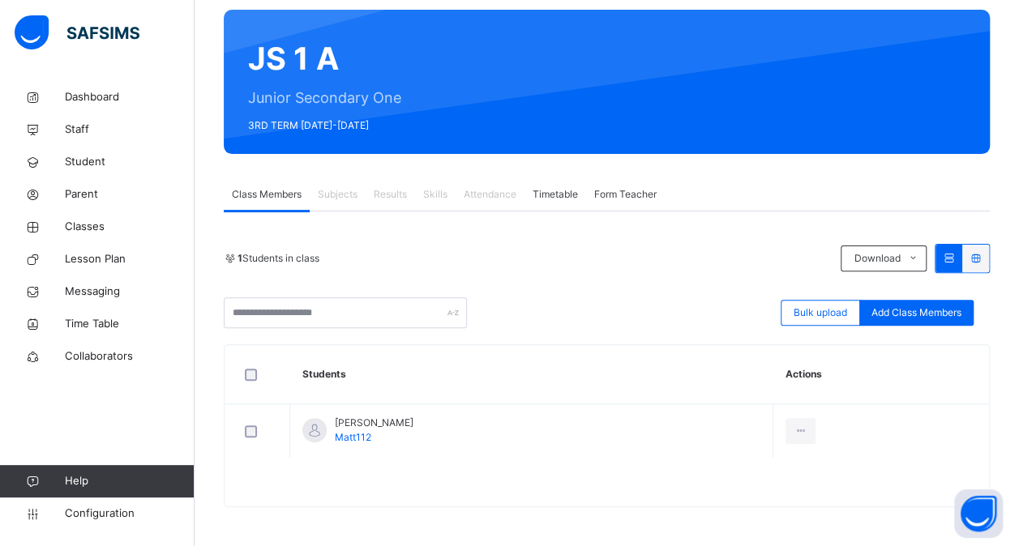
click at [336, 187] on span "Subjects" at bounding box center [338, 194] width 40 height 15
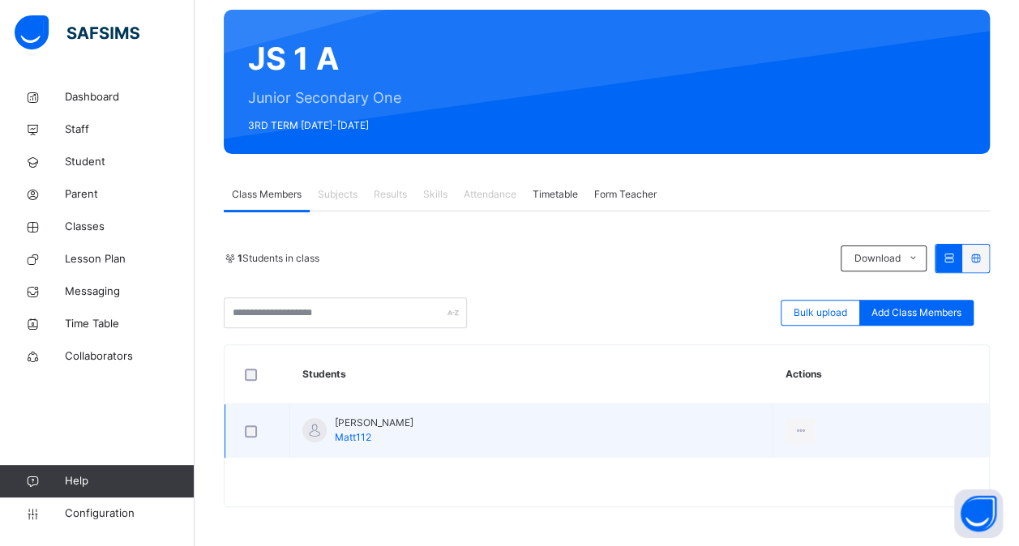
click at [475, 432] on td "[PERSON_NAME] Matt112" at bounding box center [531, 432] width 483 height 54
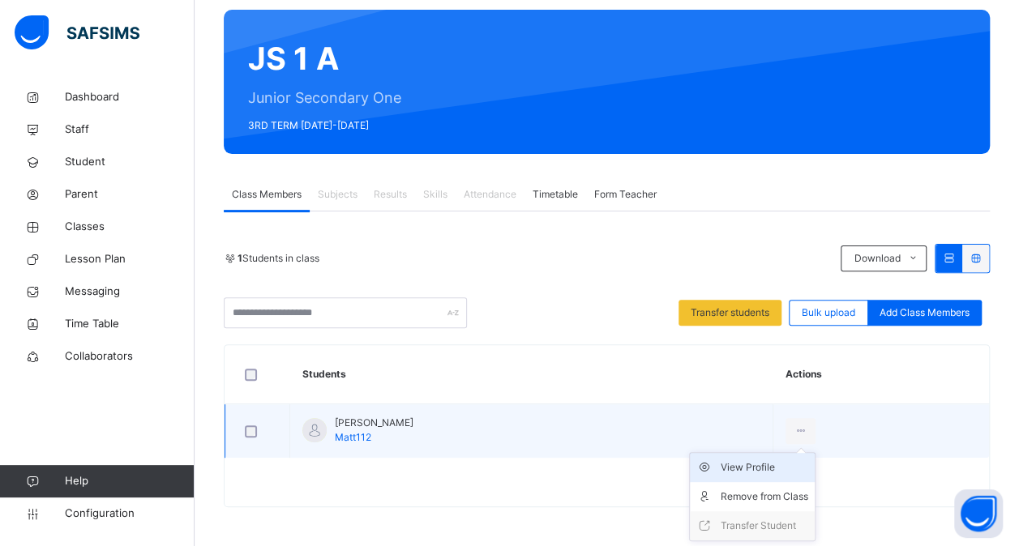
click at [765, 461] on div "View Profile" at bounding box center [765, 468] width 88 height 16
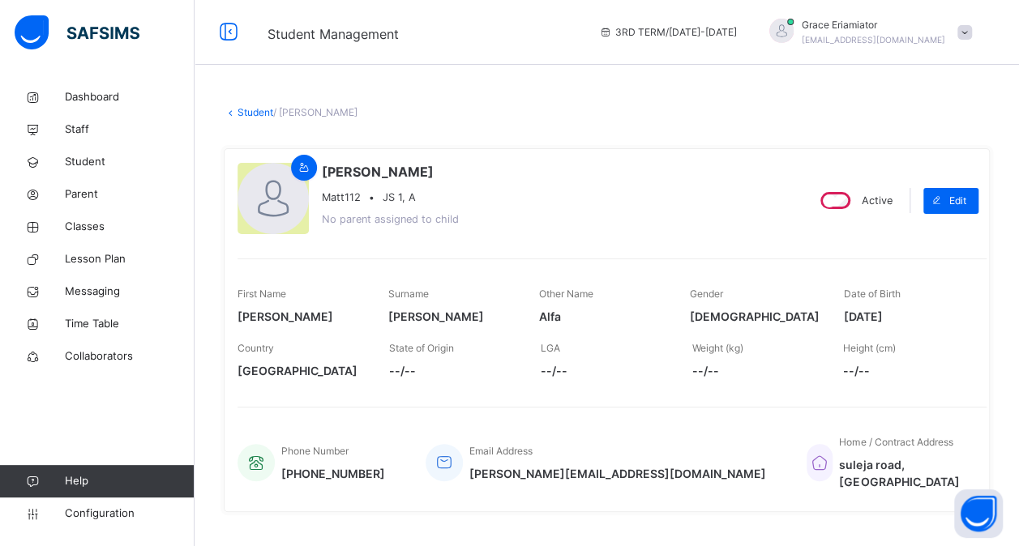
click at [257, 109] on link "Student" at bounding box center [256, 112] width 36 height 12
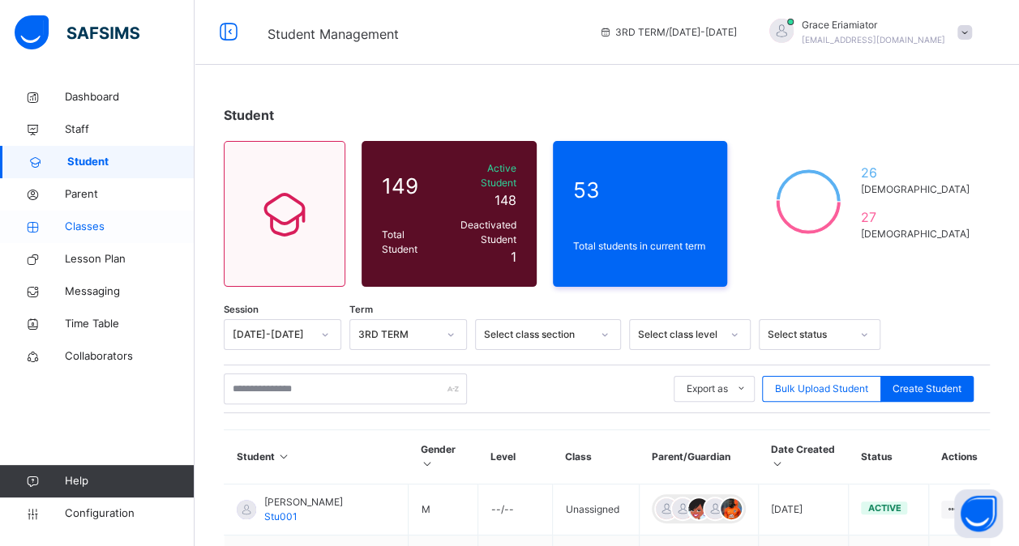
click at [97, 225] on span "Classes" at bounding box center [130, 227] width 130 height 16
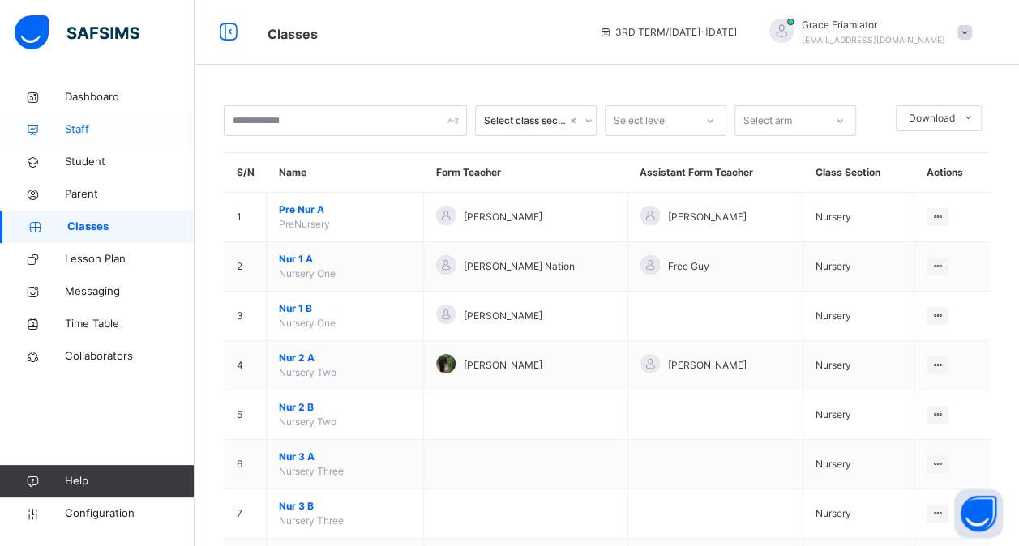
click at [96, 119] on link "Staff" at bounding box center [97, 130] width 195 height 32
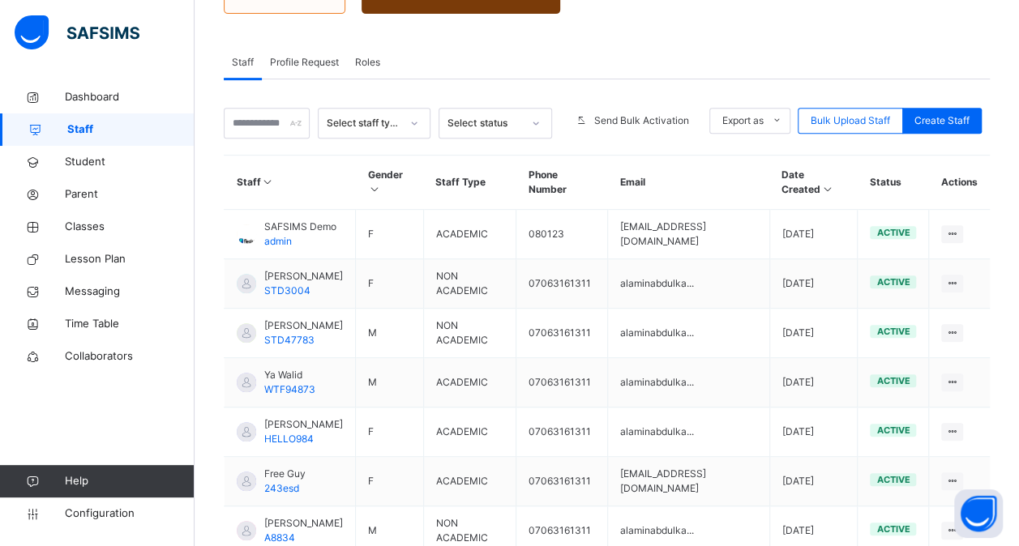
scroll to position [289, 0]
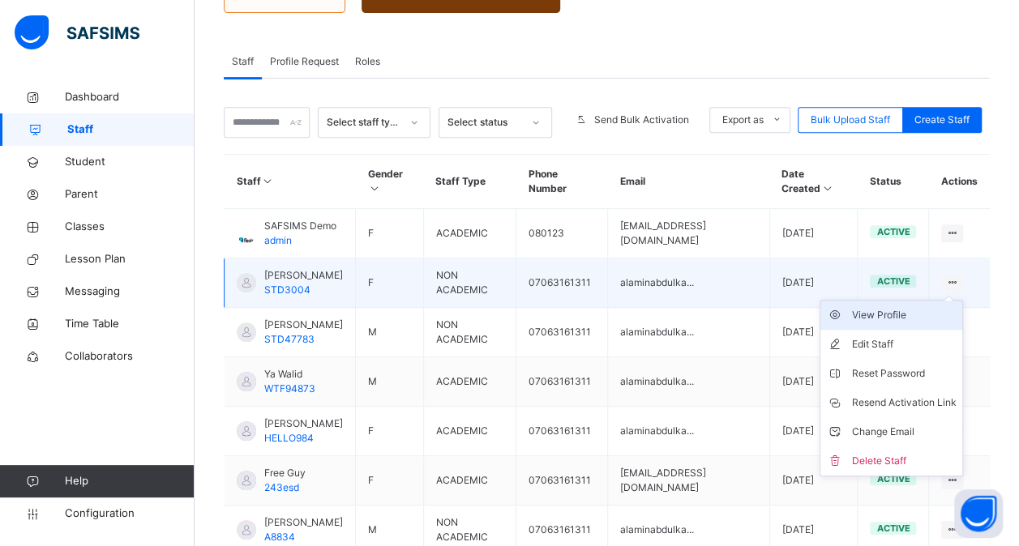
click at [905, 307] on div "View Profile" at bounding box center [903, 315] width 105 height 16
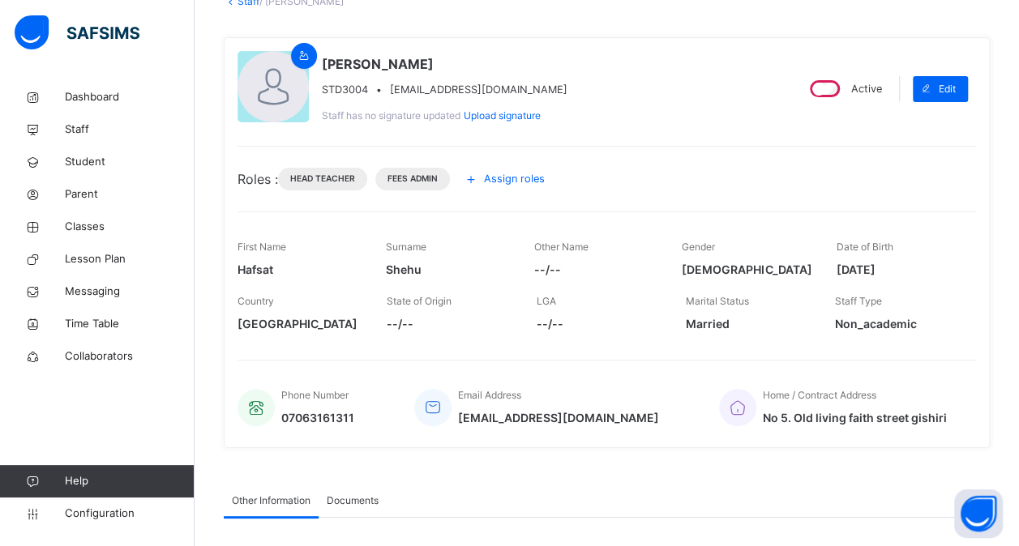
scroll to position [114, 0]
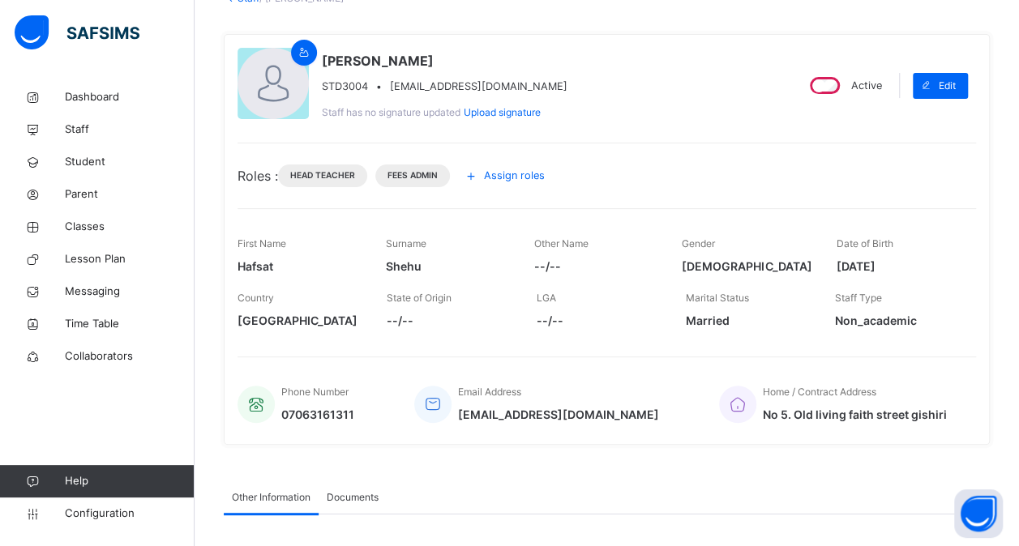
click at [519, 178] on span "Assign roles" at bounding box center [514, 175] width 61 height 15
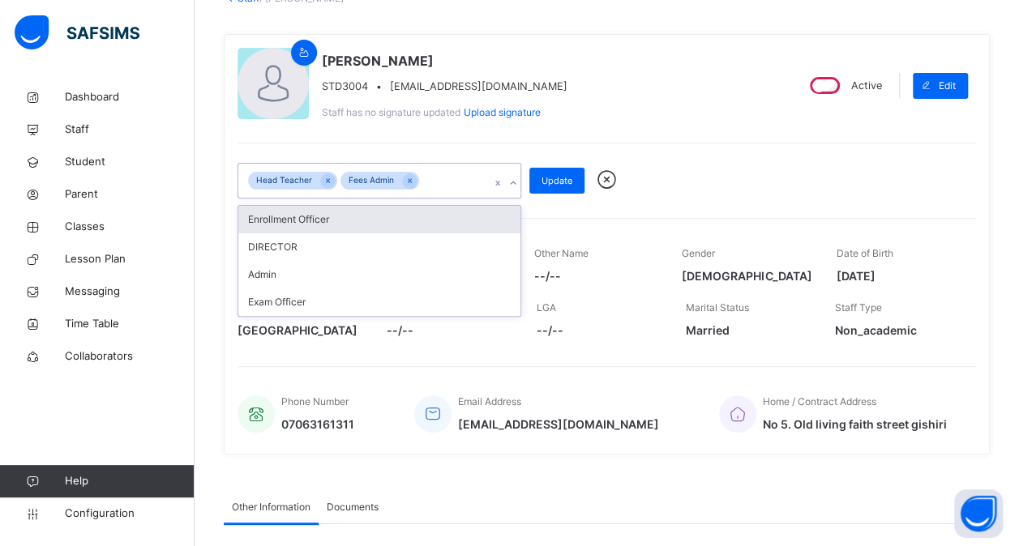
click at [511, 183] on icon at bounding box center [513, 183] width 10 height 16
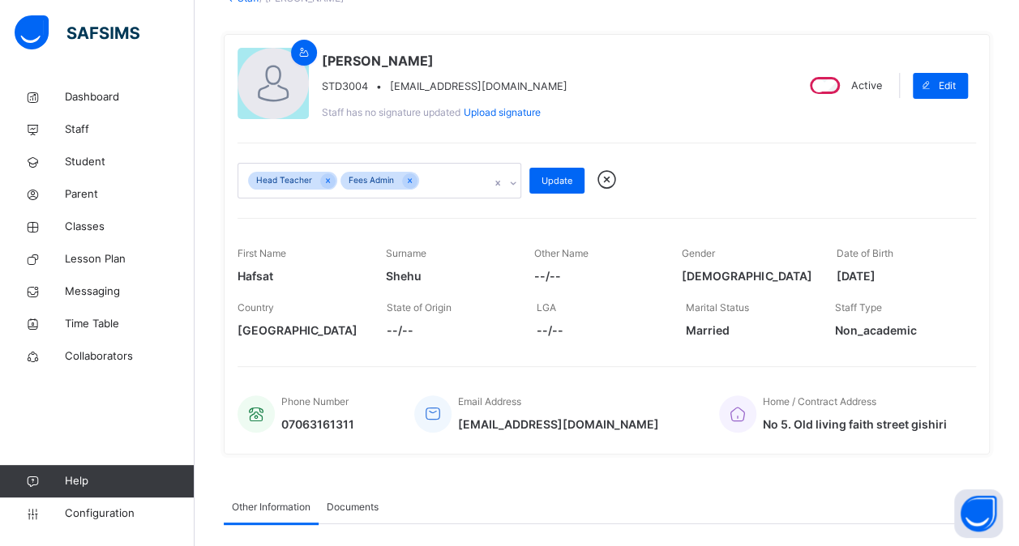
click at [714, 166] on div "Head Teacher Fees Admin Update" at bounding box center [607, 181] width 739 height 36
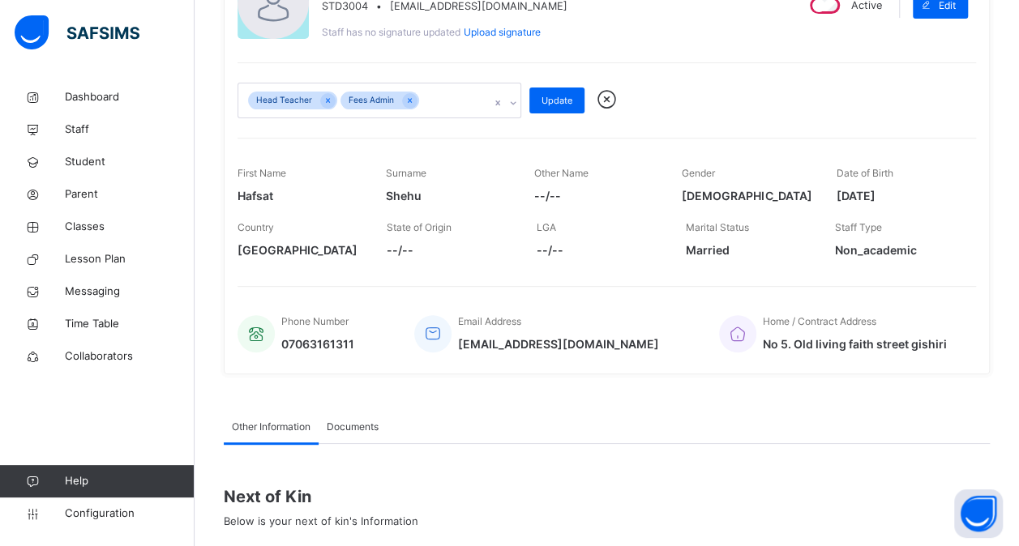
scroll to position [0, 0]
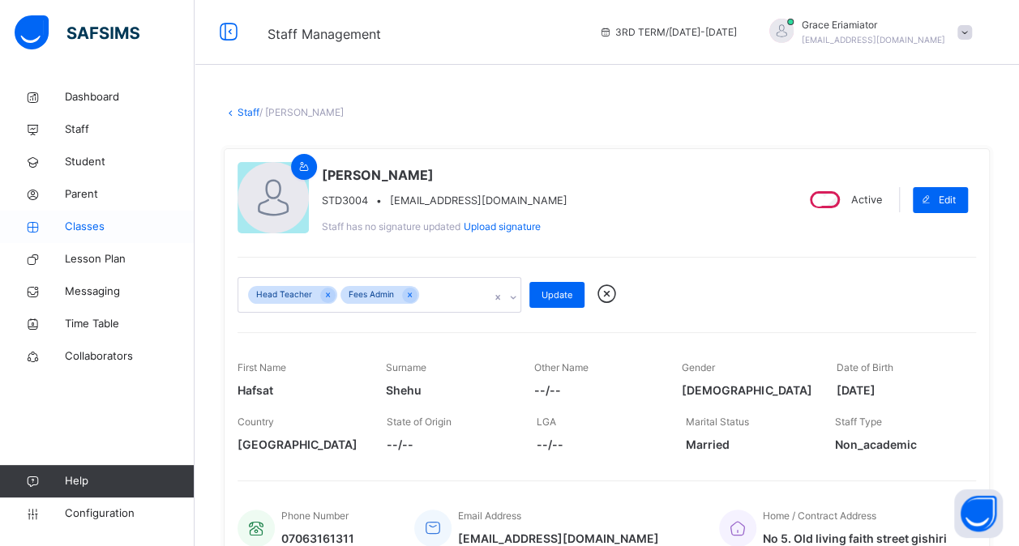
click at [89, 221] on span "Classes" at bounding box center [130, 227] width 130 height 16
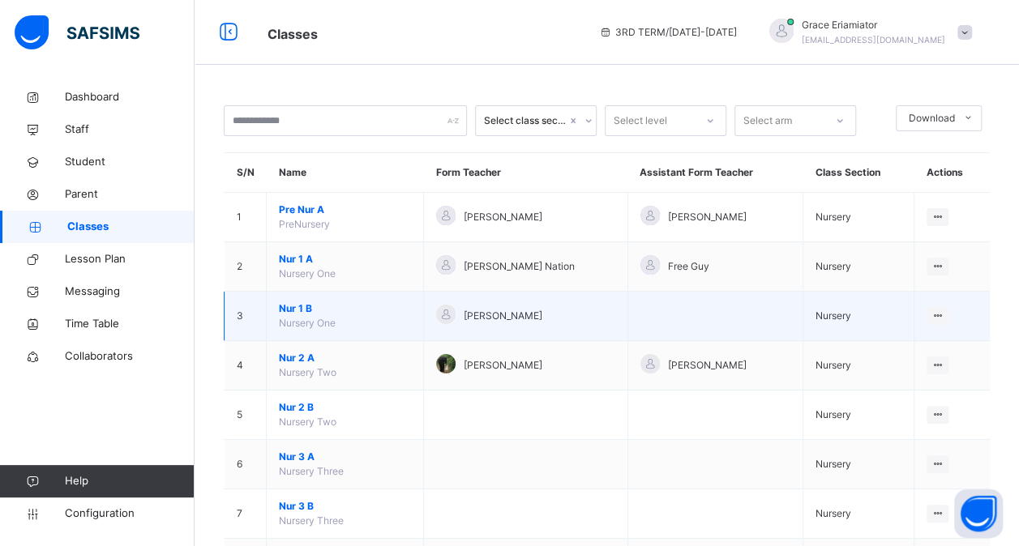
scroll to position [670, 0]
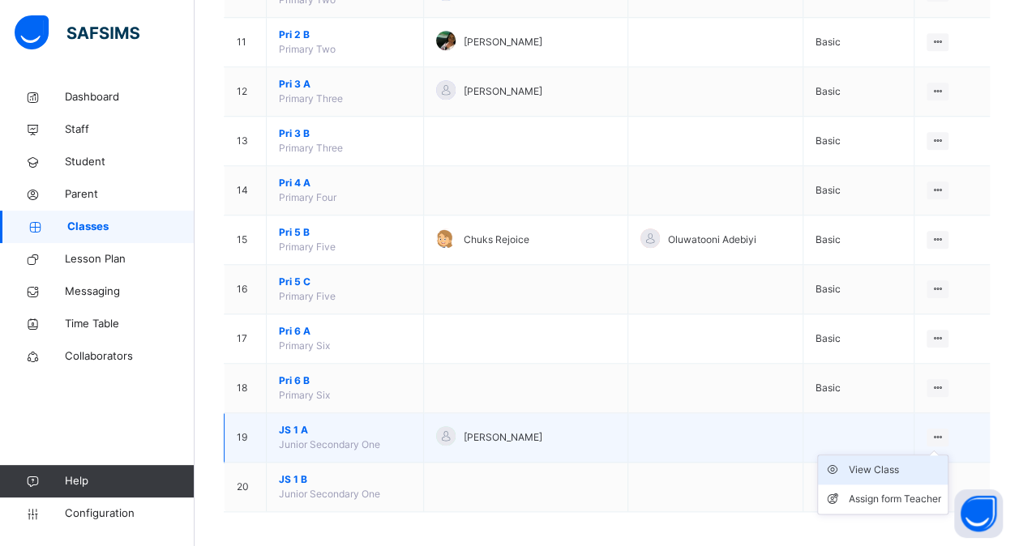
click at [889, 465] on div "View Class" at bounding box center [895, 470] width 92 height 16
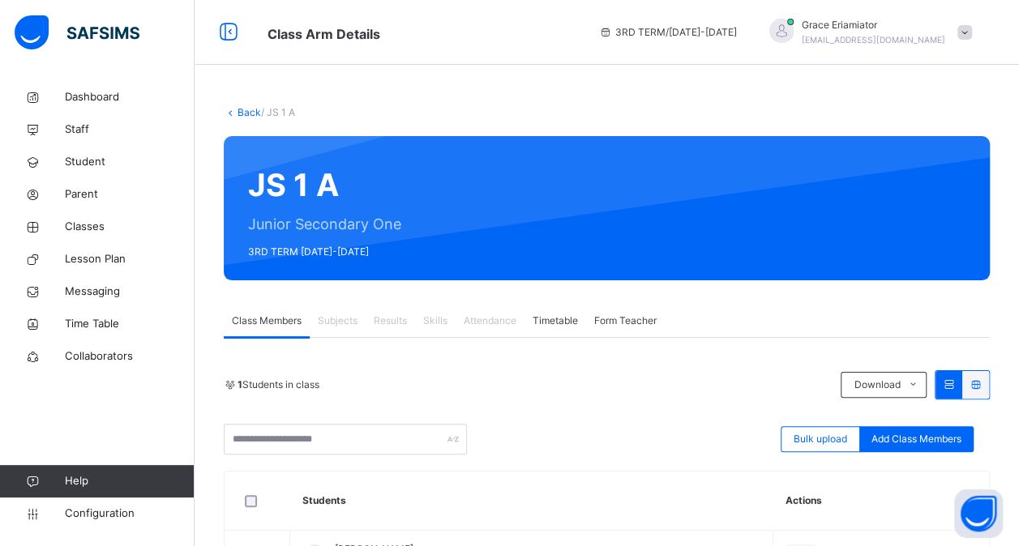
scroll to position [126, 0]
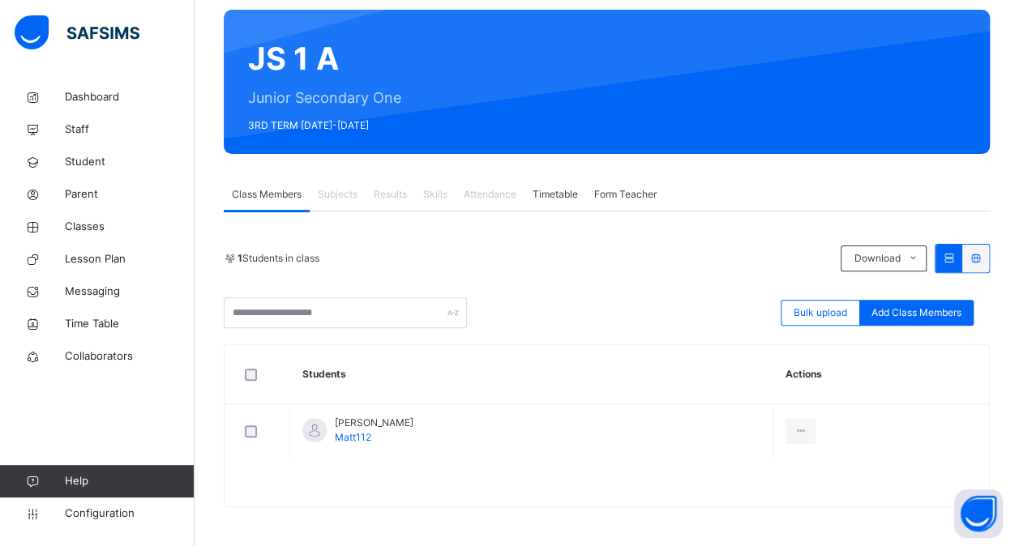
click at [346, 195] on span "Subjects" at bounding box center [338, 194] width 40 height 15
click at [614, 199] on span "Form Teacher" at bounding box center [625, 194] width 62 height 15
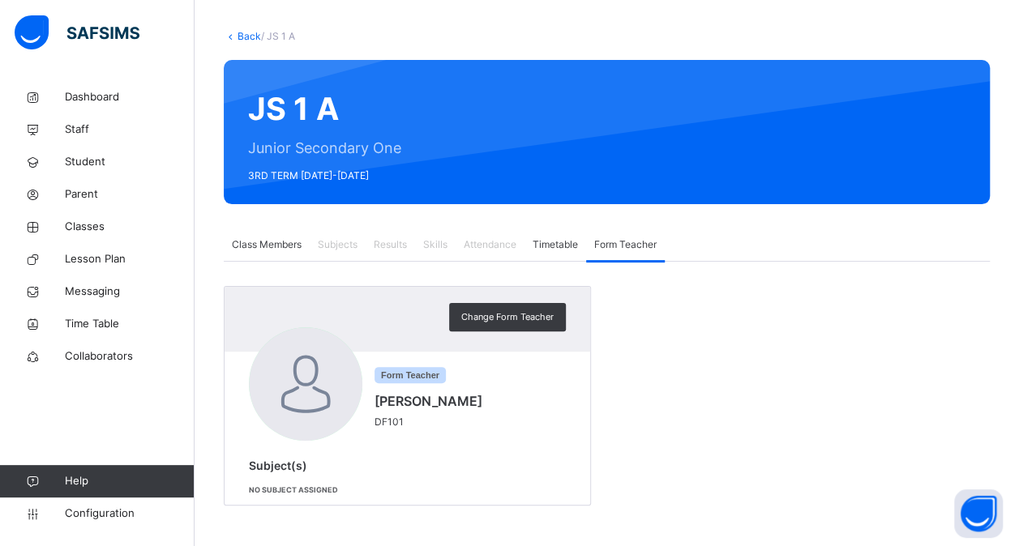
scroll to position [75, 0]
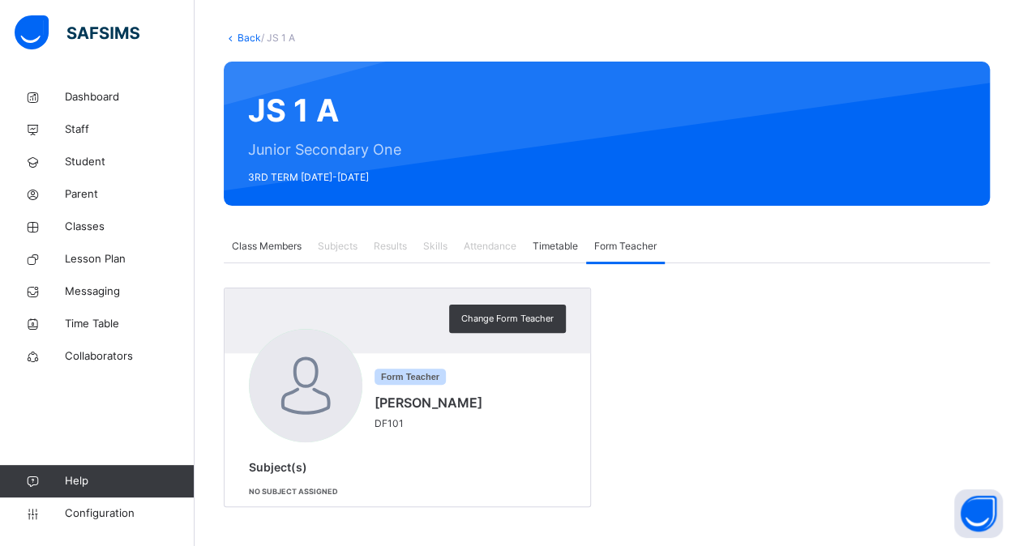
click at [269, 478] on div "Subject(s) No subject assigned" at bounding box center [407, 479] width 317 height 40
click at [407, 366] on div "Form Teacher [PERSON_NAME] DF101" at bounding box center [407, 388] width 317 height 118
click at [556, 239] on span "Timetable" at bounding box center [555, 246] width 45 height 15
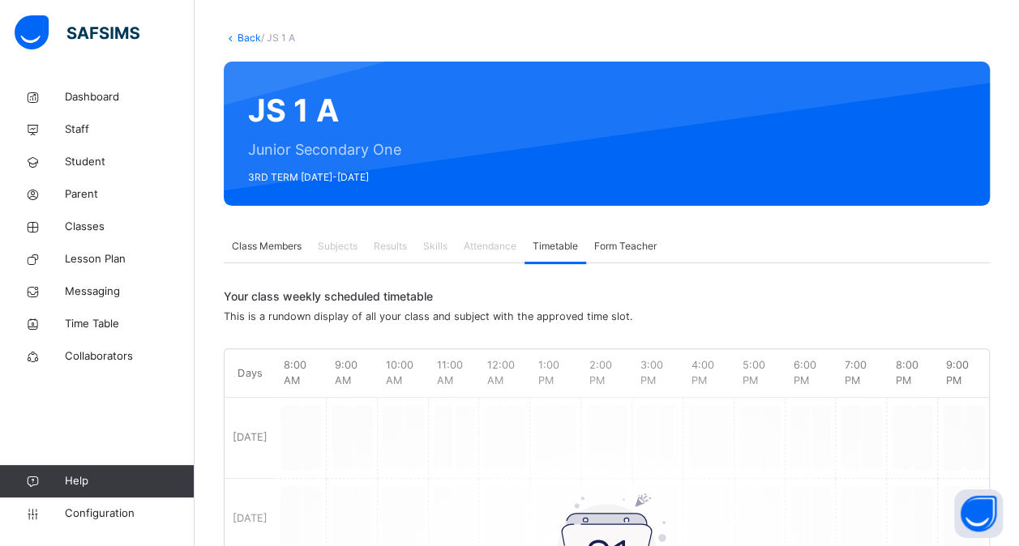
click at [287, 245] on span "Class Members" at bounding box center [267, 246] width 70 height 15
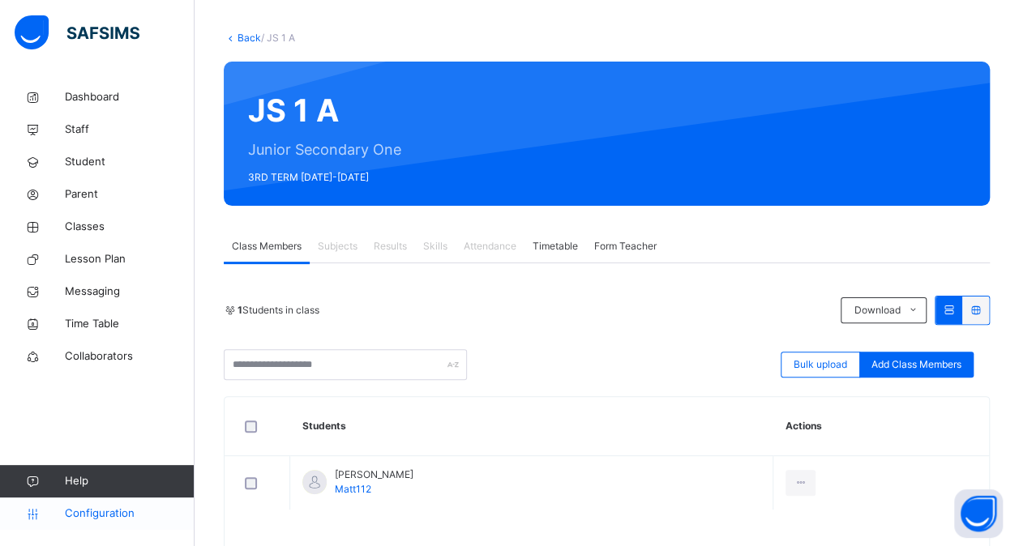
click at [109, 514] on span "Configuration" at bounding box center [129, 514] width 129 height 16
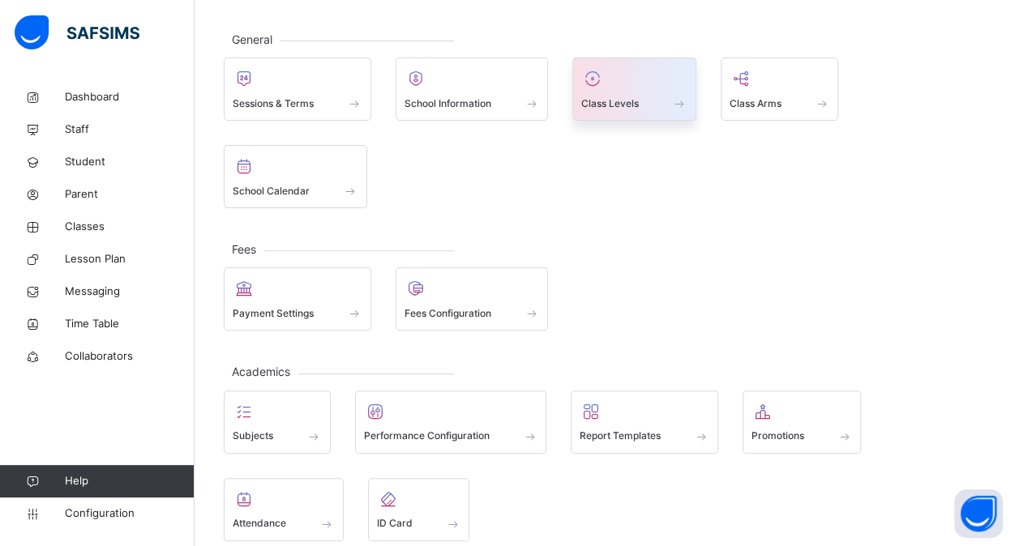
click at [637, 96] on span "Class Levels" at bounding box center [610, 103] width 58 height 15
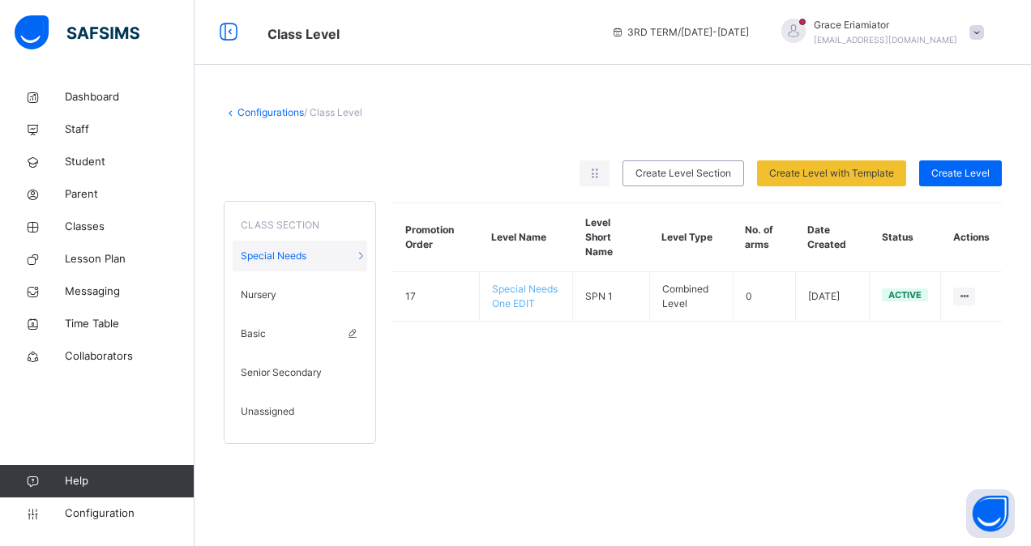
click at [302, 330] on div "Basic" at bounding box center [300, 334] width 135 height 31
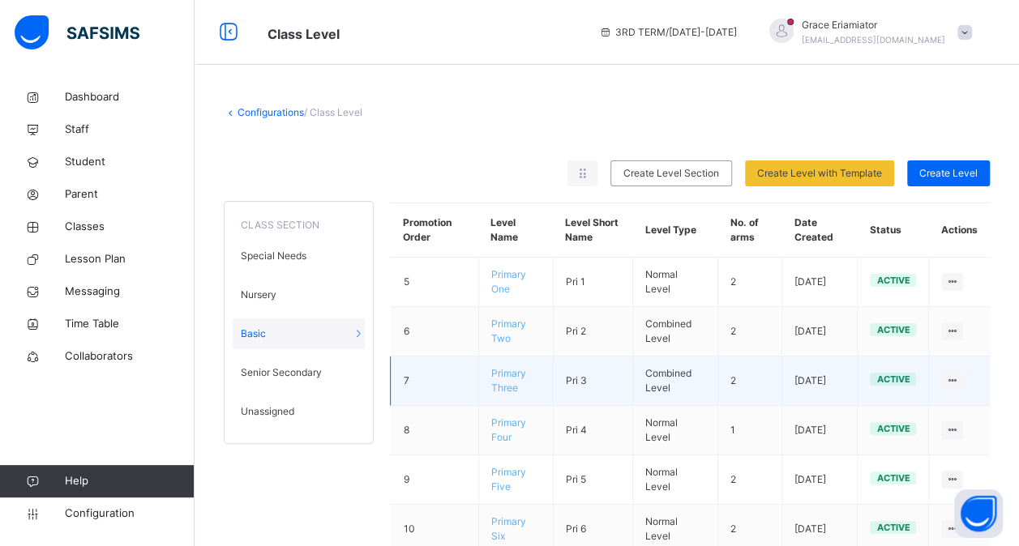
scroll to position [46, 0]
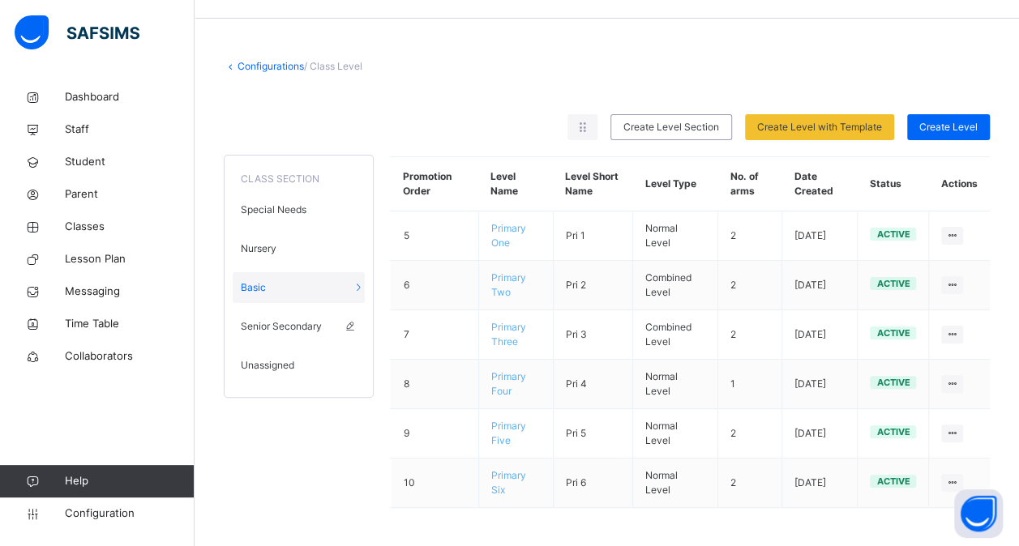
click at [320, 328] on span "Senior Secondary" at bounding box center [281, 326] width 81 height 15
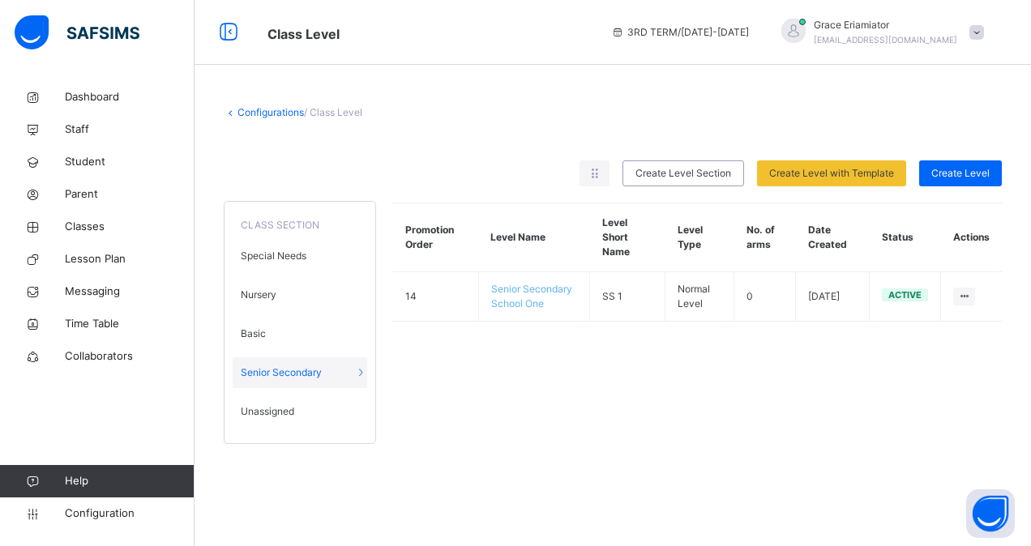
click at [317, 418] on div "Unassigned" at bounding box center [300, 411] width 135 height 31
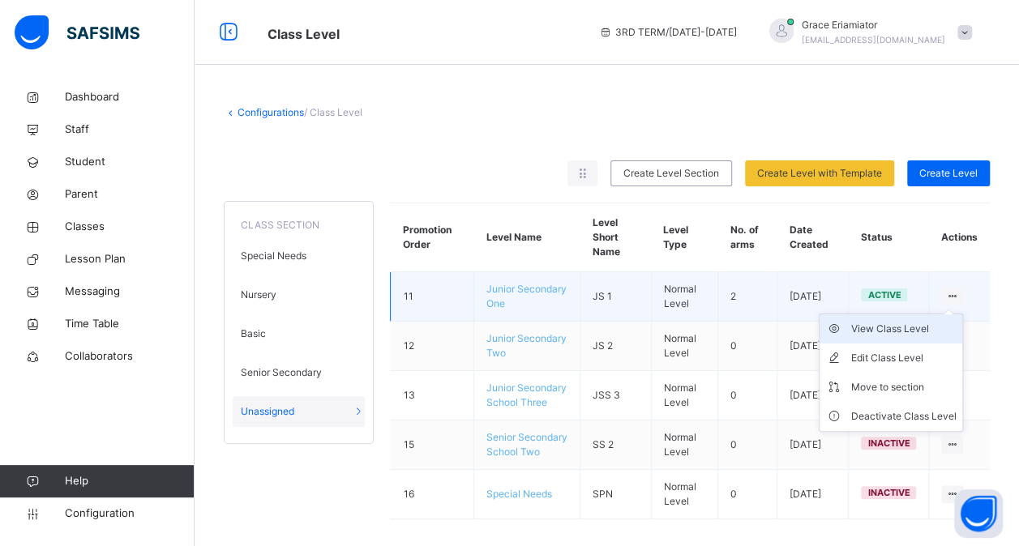
click at [898, 328] on div "View Class Level" at bounding box center [903, 329] width 105 height 16
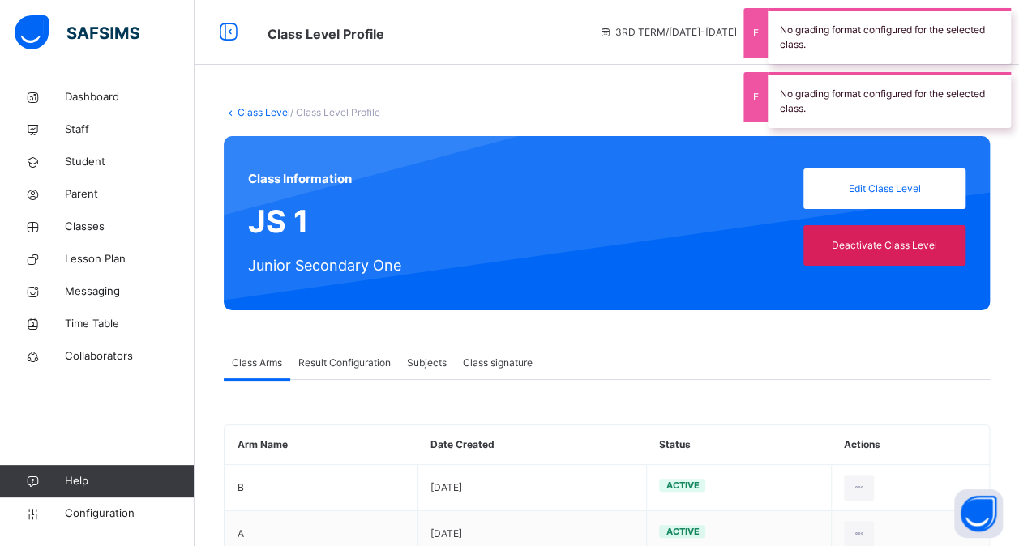
scroll to position [50, 0]
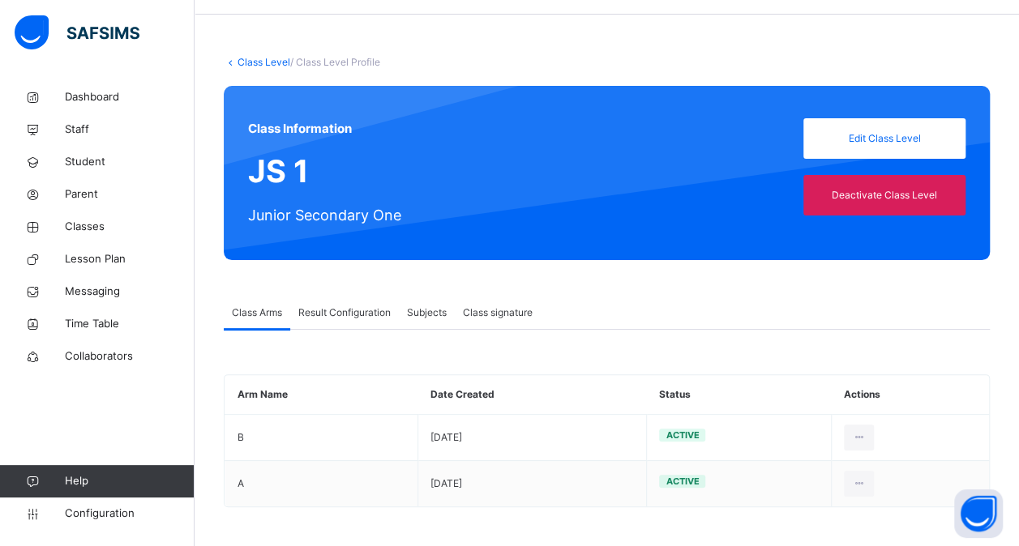
click at [438, 310] on span "Subjects" at bounding box center [427, 313] width 40 height 15
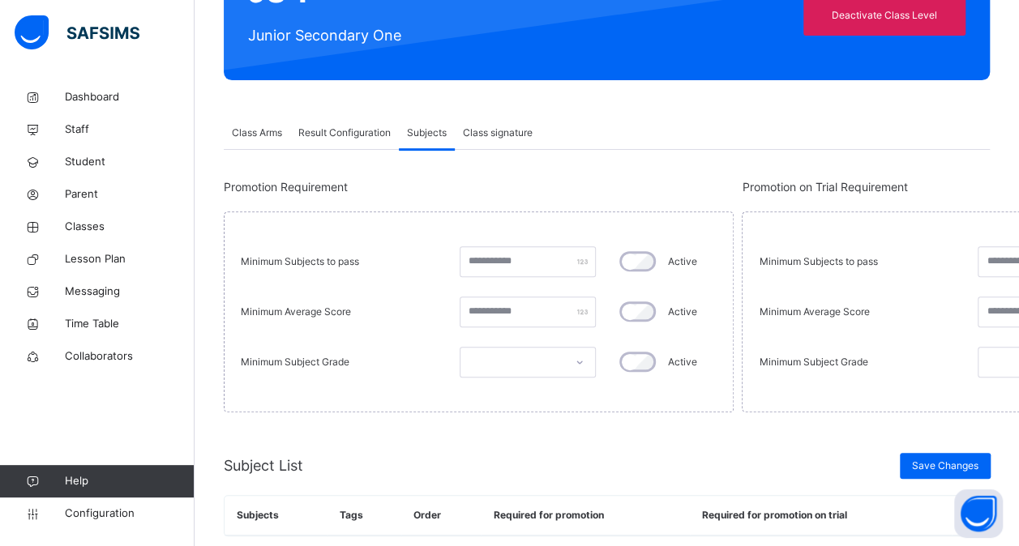
scroll to position [229, 0]
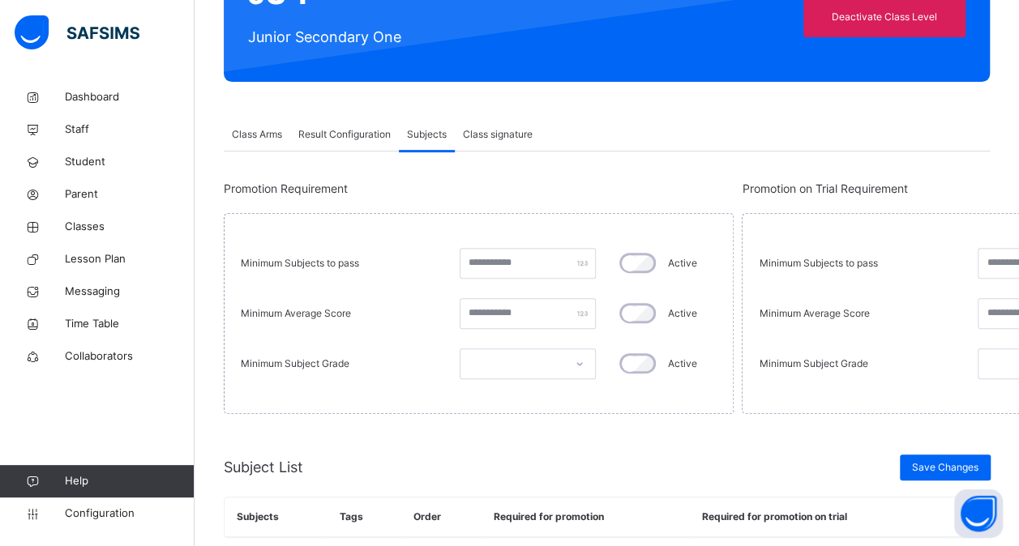
click at [346, 139] on span "Result Configuration" at bounding box center [344, 134] width 92 height 15
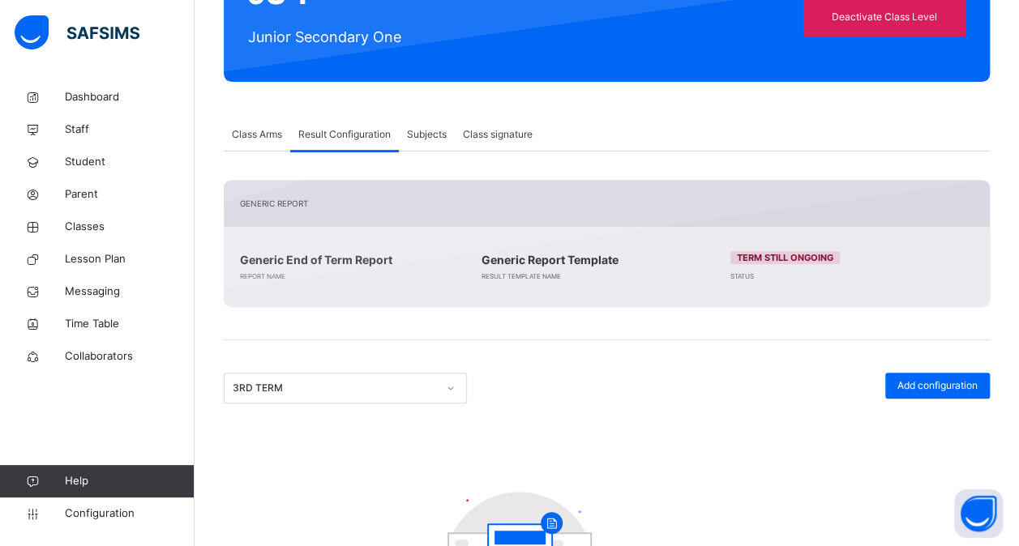
scroll to position [388, 0]
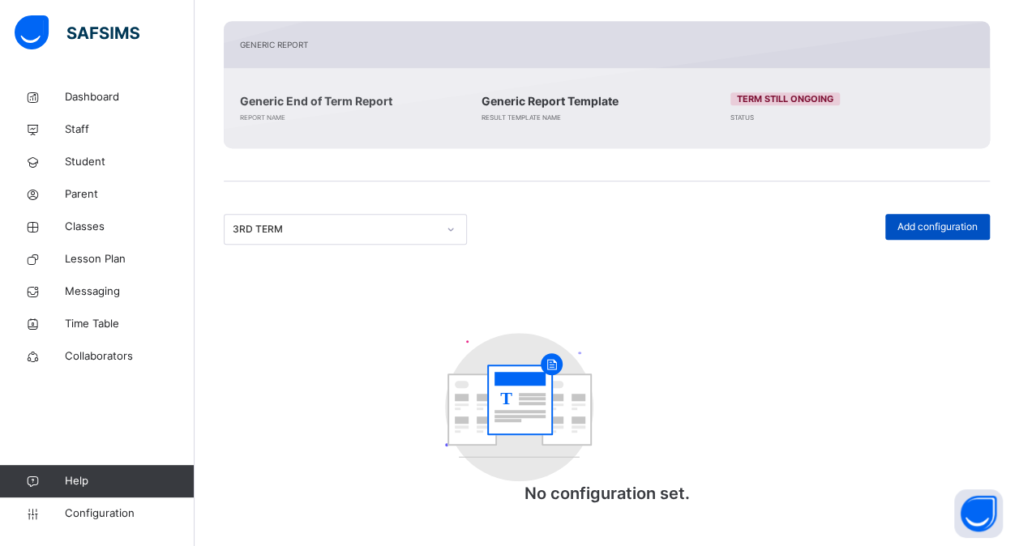
click at [938, 232] on span "Add configuration" at bounding box center [938, 227] width 80 height 15
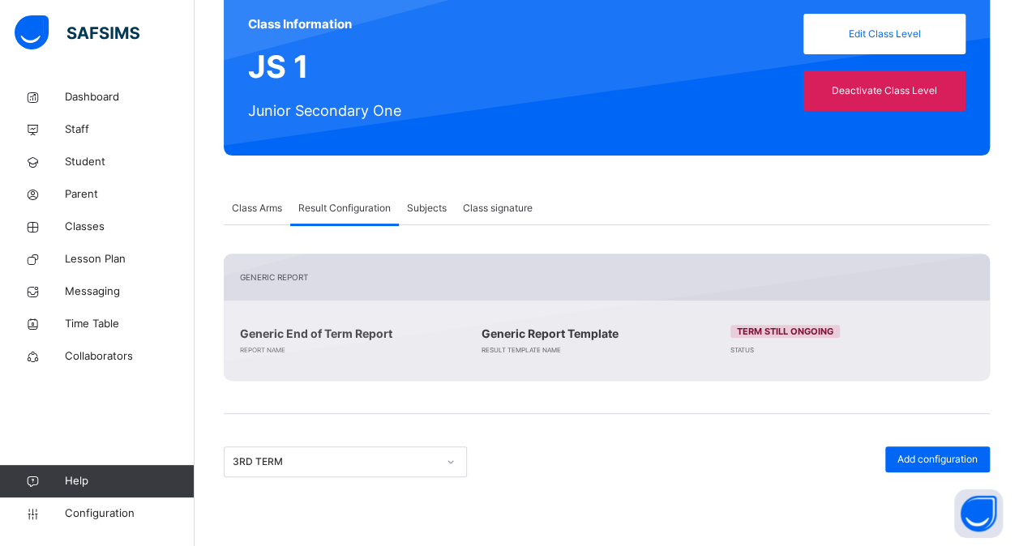
scroll to position [182, 0]
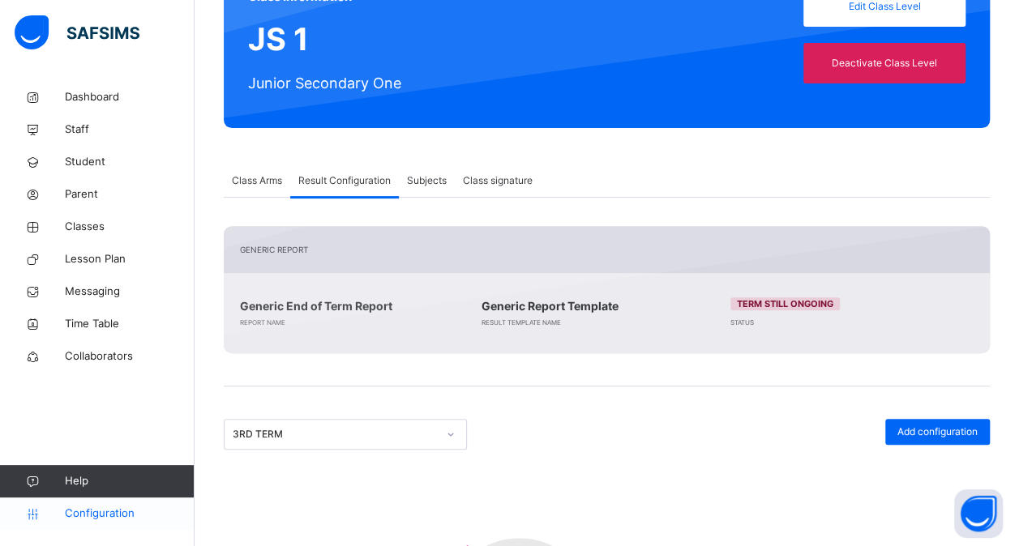
click at [105, 514] on span "Configuration" at bounding box center [129, 514] width 129 height 16
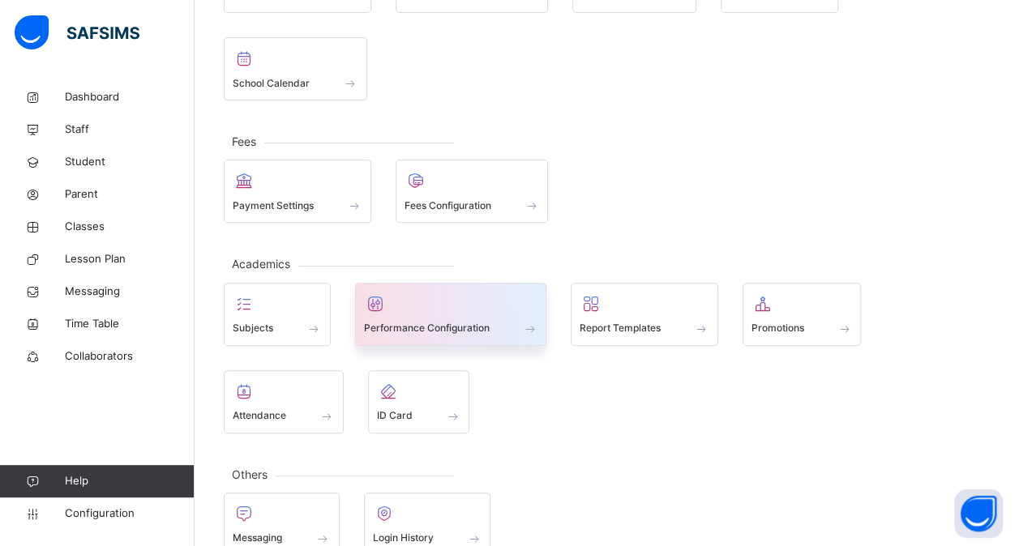
click at [449, 316] on span at bounding box center [451, 318] width 174 height 4
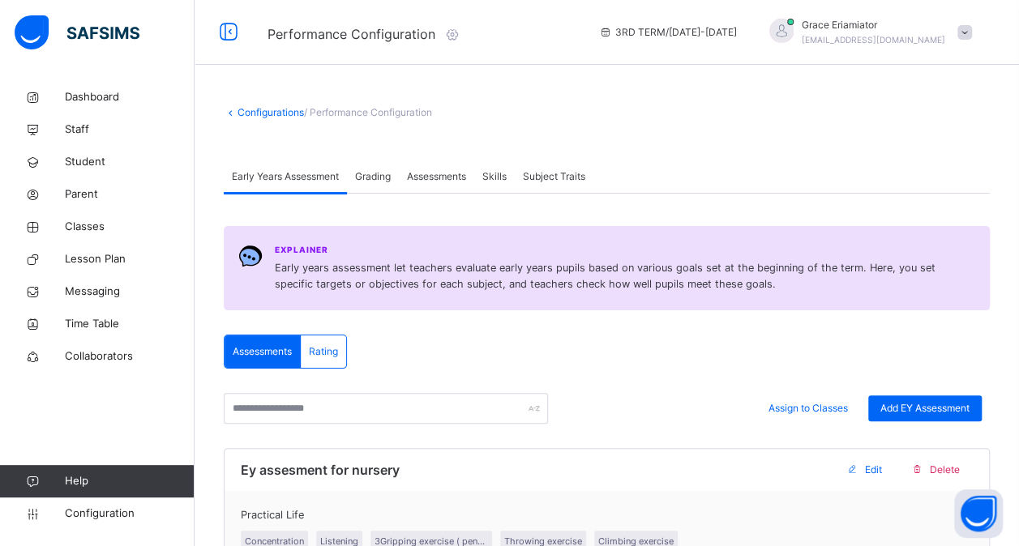
click at [439, 172] on span "Assessments" at bounding box center [436, 176] width 59 height 15
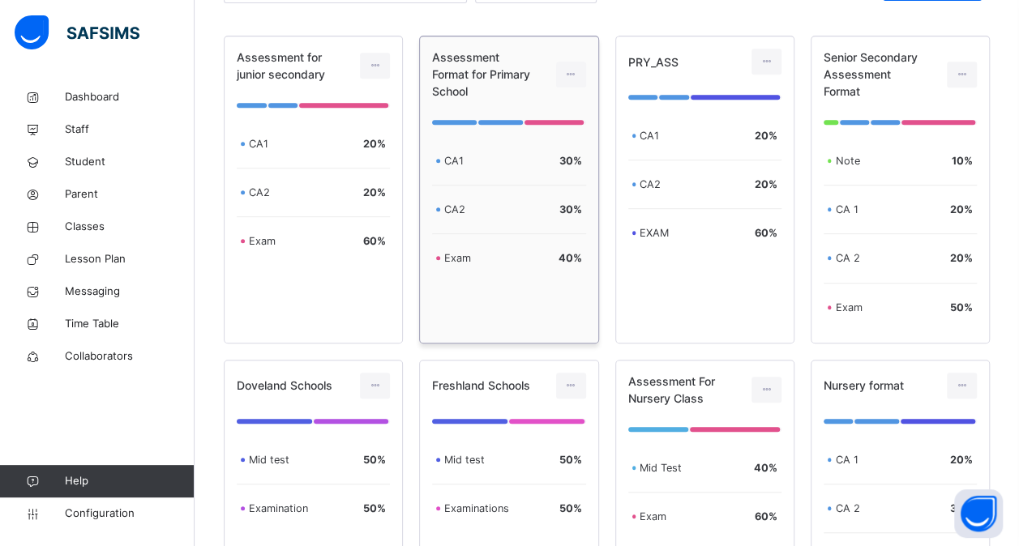
scroll to position [368, 0]
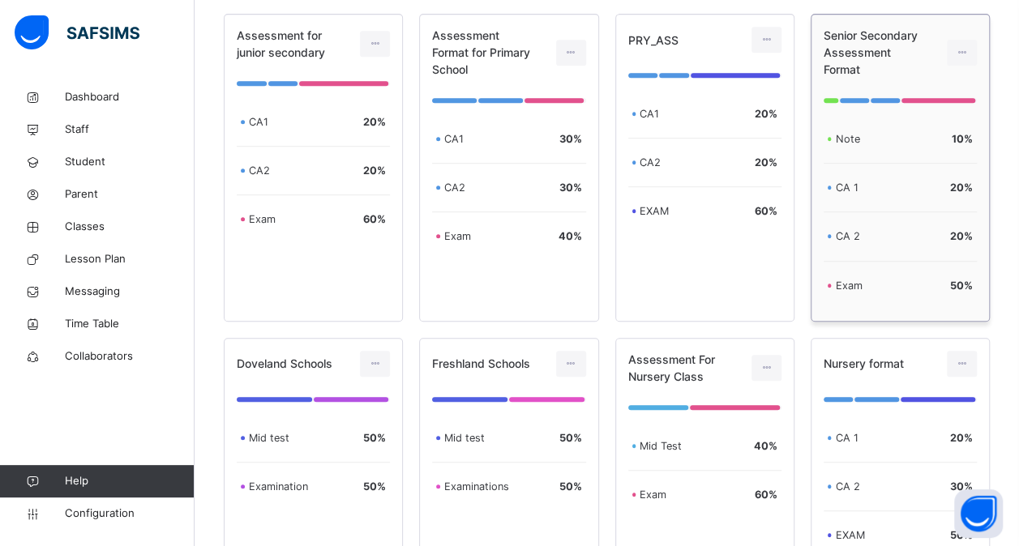
click at [876, 302] on div "Exam 50 %" at bounding box center [900, 286] width 153 height 48
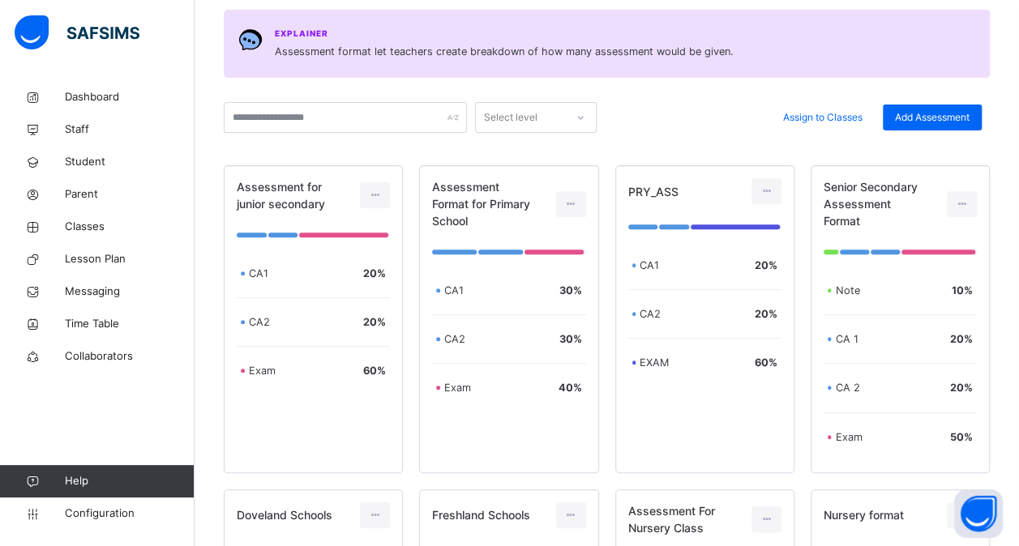
scroll to position [267, 0]
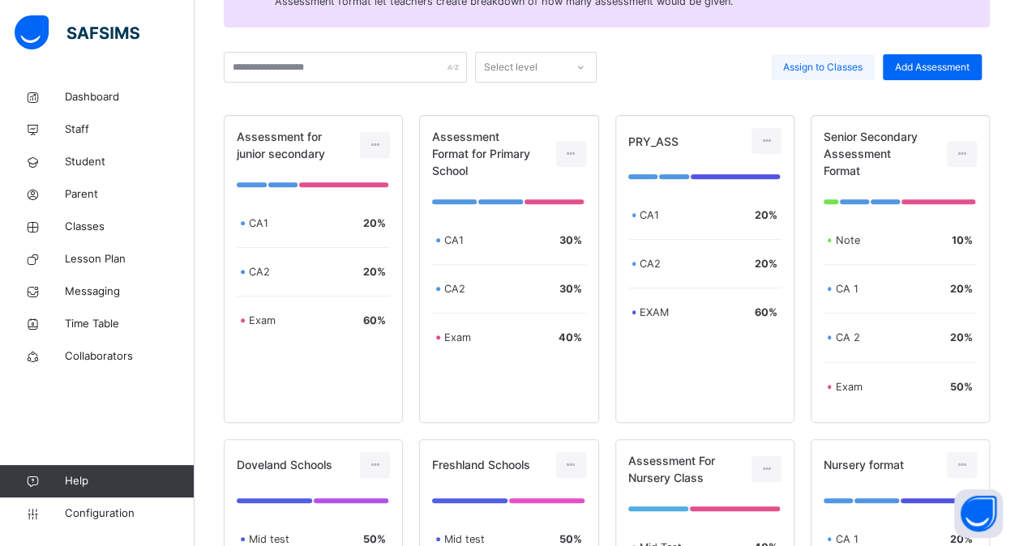
click at [843, 66] on span "Assign to Classes" at bounding box center [822, 67] width 79 height 15
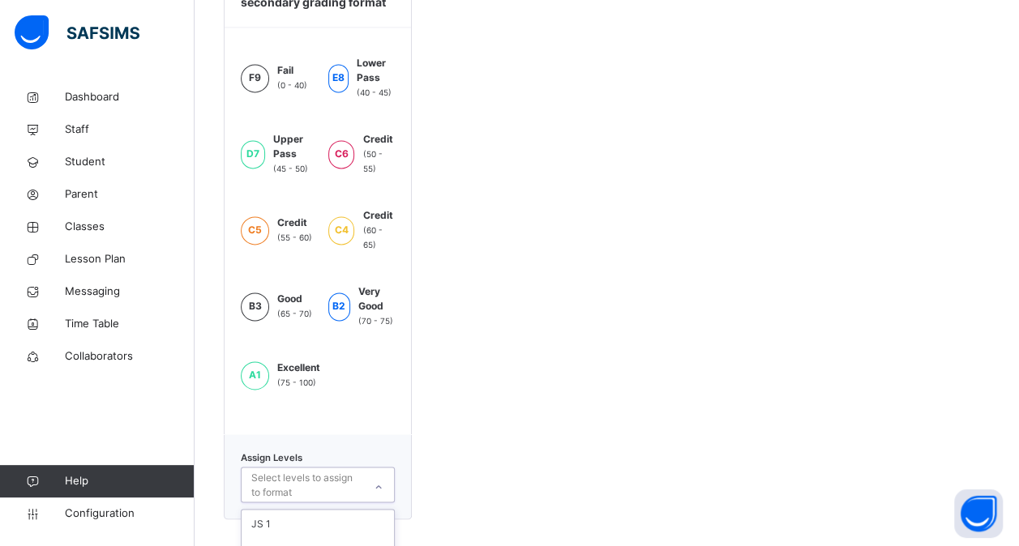
scroll to position [1275, 0]
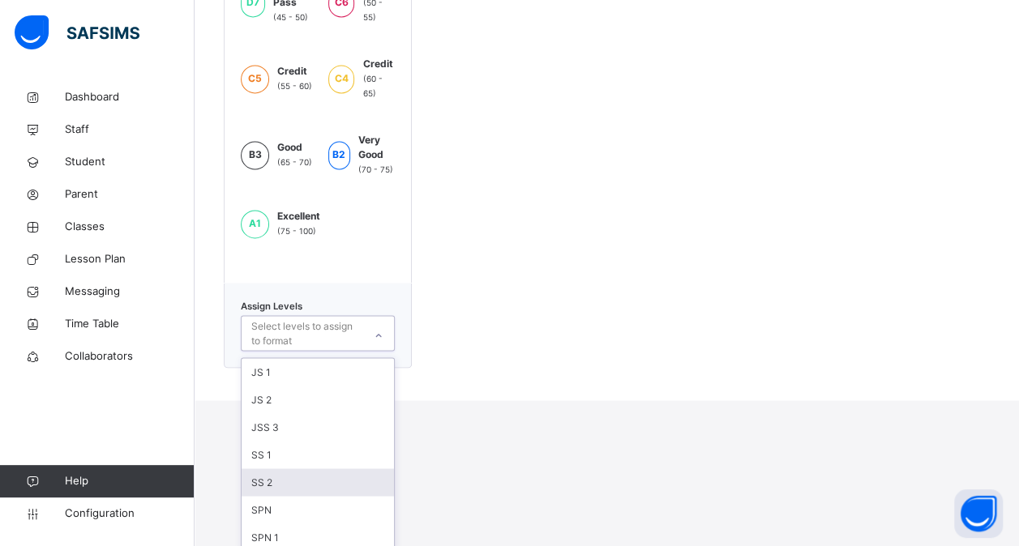
click at [371, 351] on div "option SS 2 focused, 5 of 7. 7 results available. Use Up and Down to choose opt…" at bounding box center [318, 333] width 154 height 36
click at [357, 370] on div "JS 1" at bounding box center [318, 372] width 152 height 28
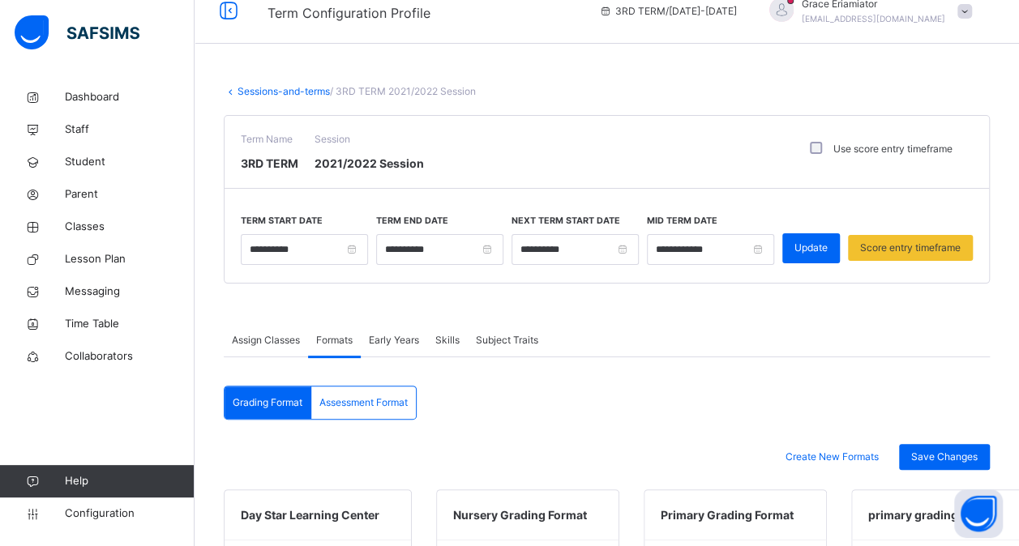
scroll to position [0, 0]
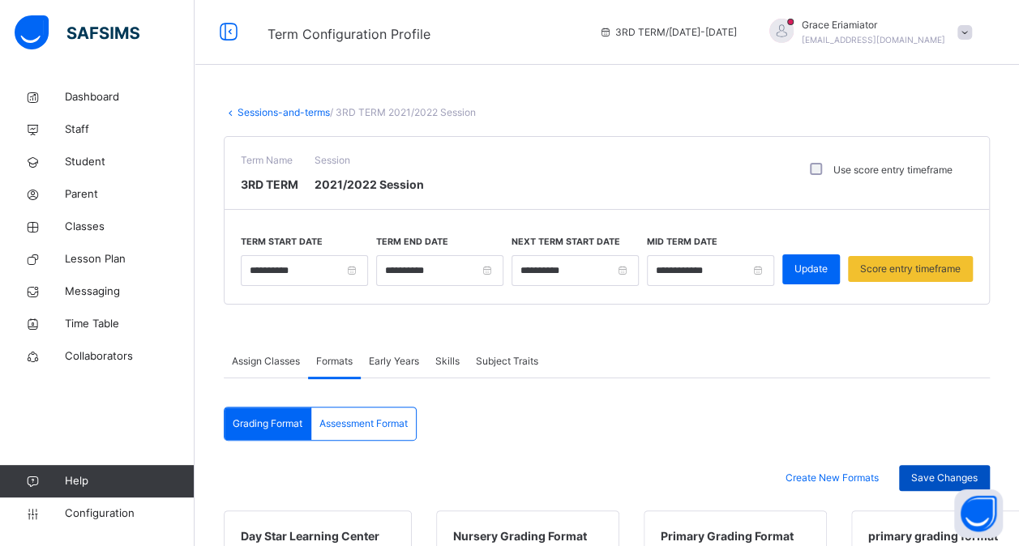
click at [936, 471] on span "Save Changes" at bounding box center [944, 478] width 66 height 15
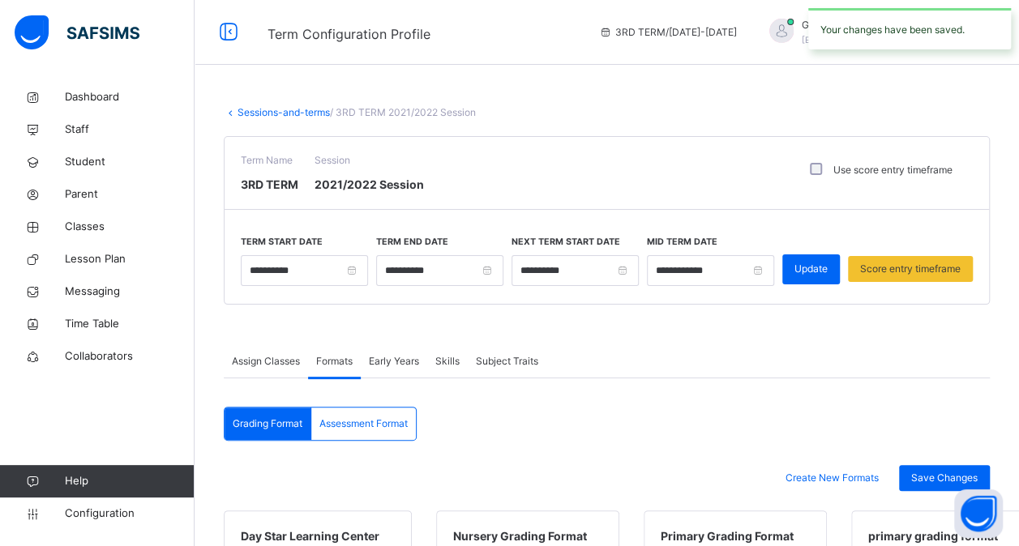
click at [394, 421] on span "Assessment Format" at bounding box center [363, 424] width 88 height 15
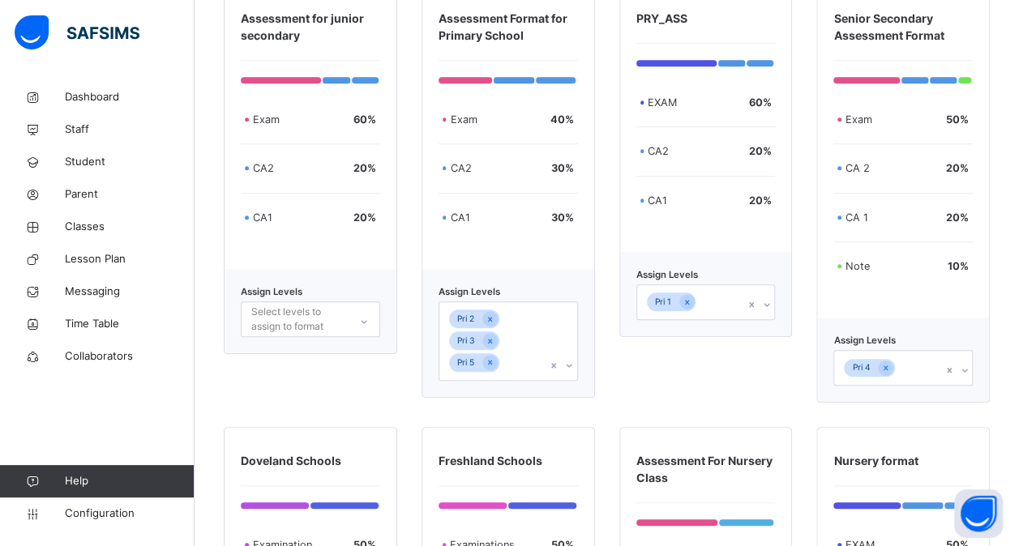
scroll to position [527, 0]
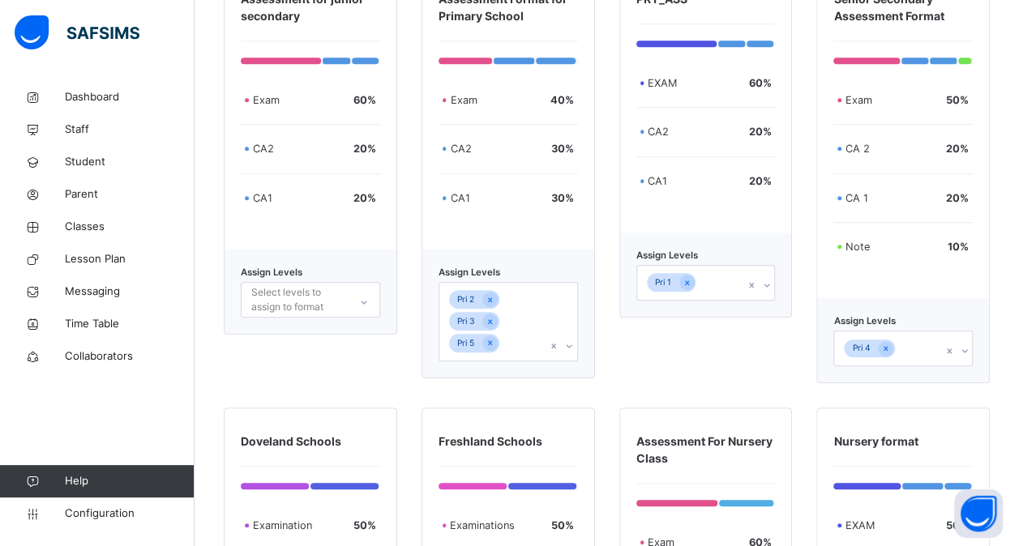
click at [357, 311] on div "Assign Levels Select levels to assign to format" at bounding box center [311, 292] width 174 height 85
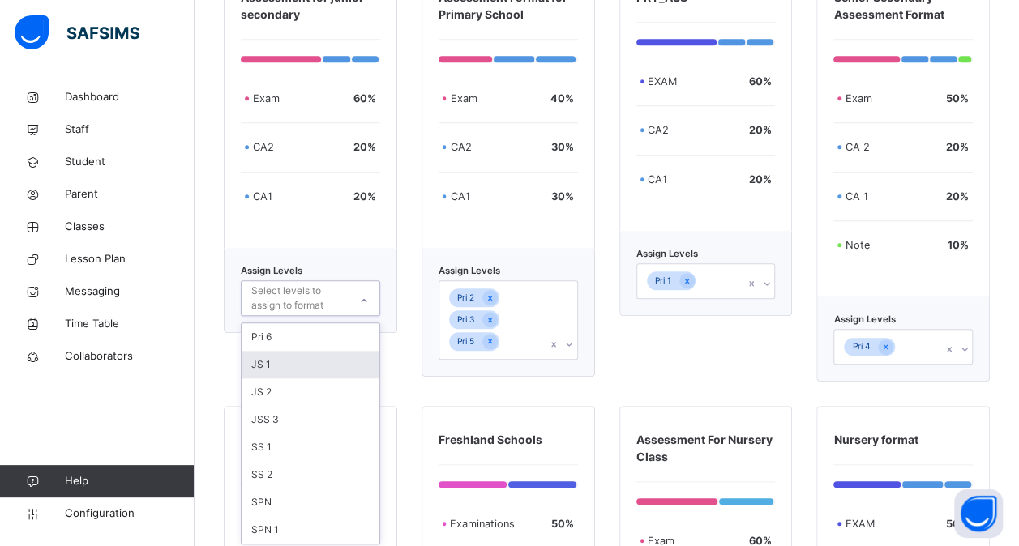
click at [324, 366] on div "JS 1" at bounding box center [311, 365] width 138 height 28
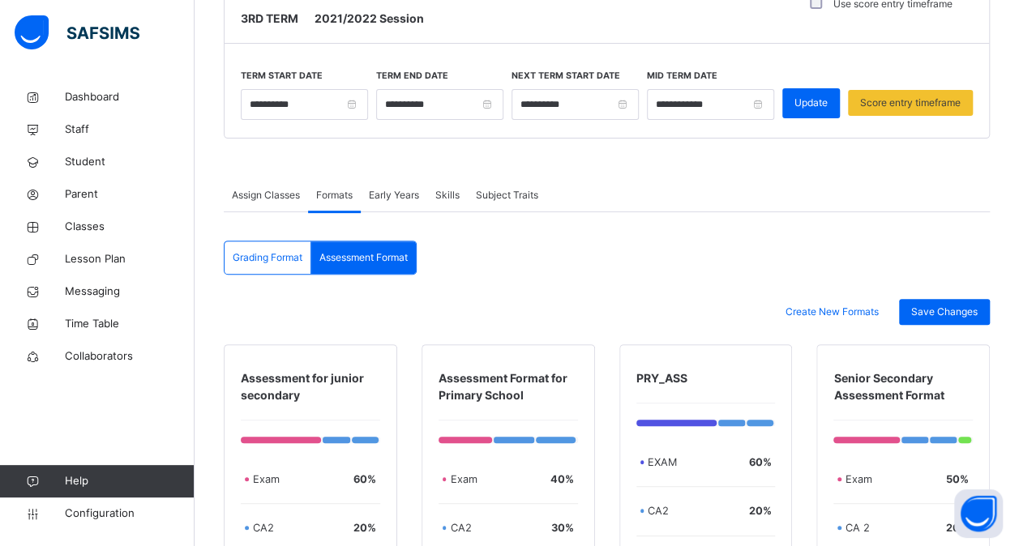
scroll to position [150, 0]
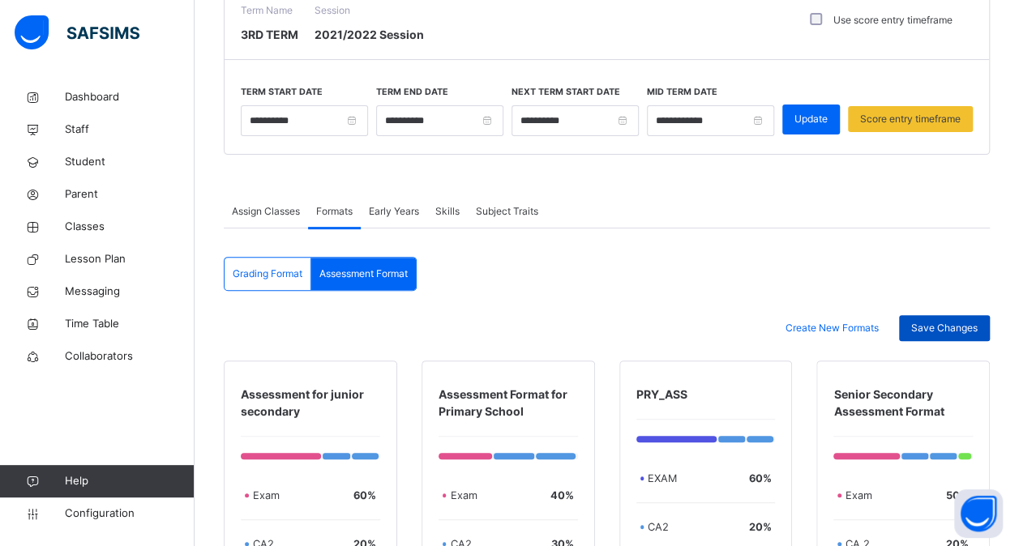
click at [929, 324] on span "Save Changes" at bounding box center [944, 328] width 66 height 15
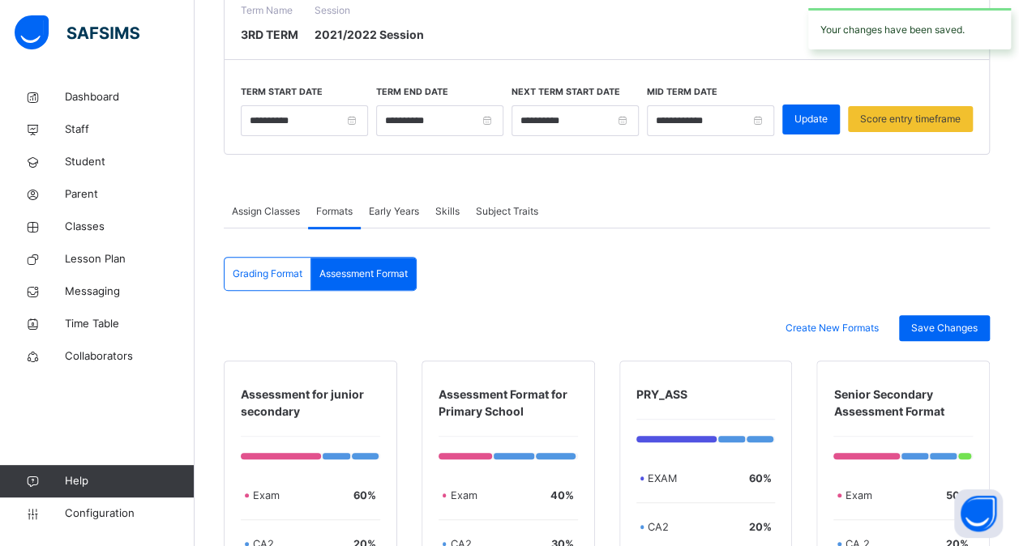
click at [452, 211] on span "Skills" at bounding box center [447, 211] width 24 height 15
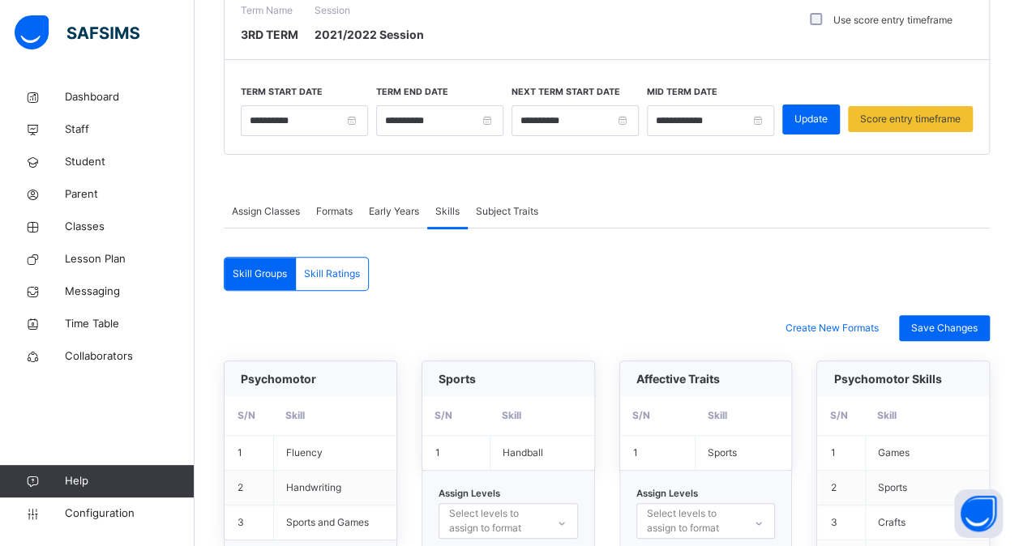
click at [482, 208] on span "Subject Traits" at bounding box center [507, 211] width 62 height 15
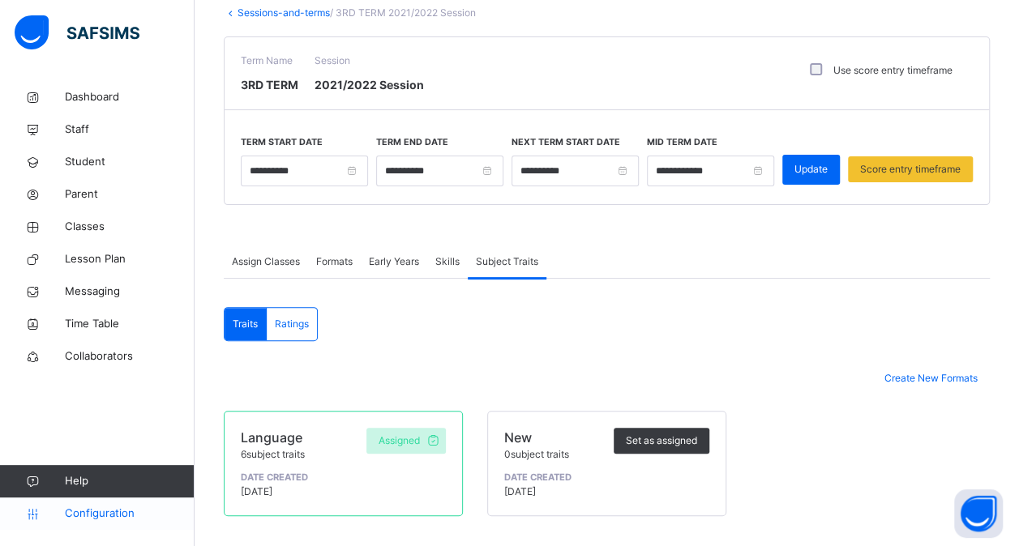
click at [101, 512] on span "Configuration" at bounding box center [129, 514] width 129 height 16
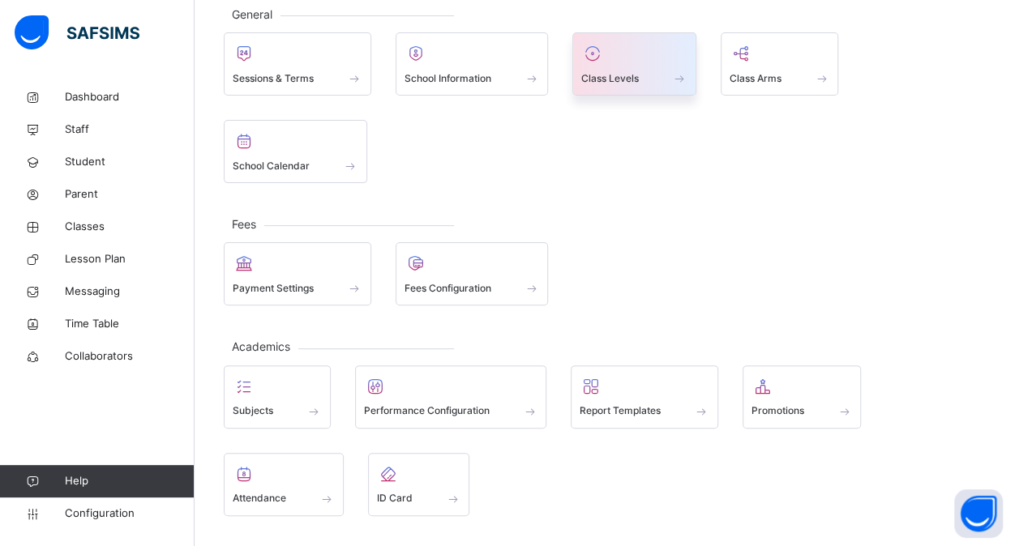
click at [636, 79] on span "Class Levels" at bounding box center [610, 78] width 58 height 15
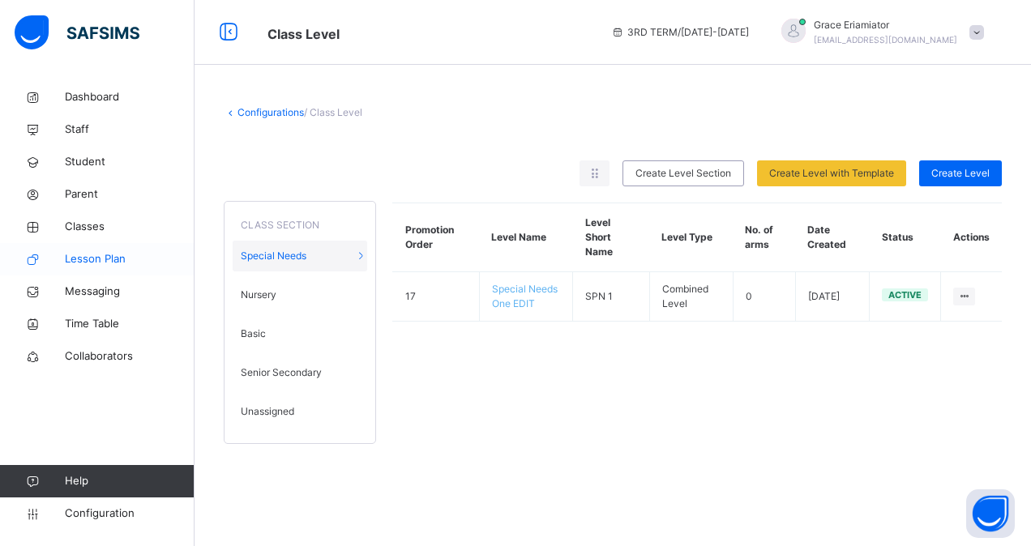
click at [79, 263] on span "Lesson Plan" at bounding box center [130, 259] width 130 height 16
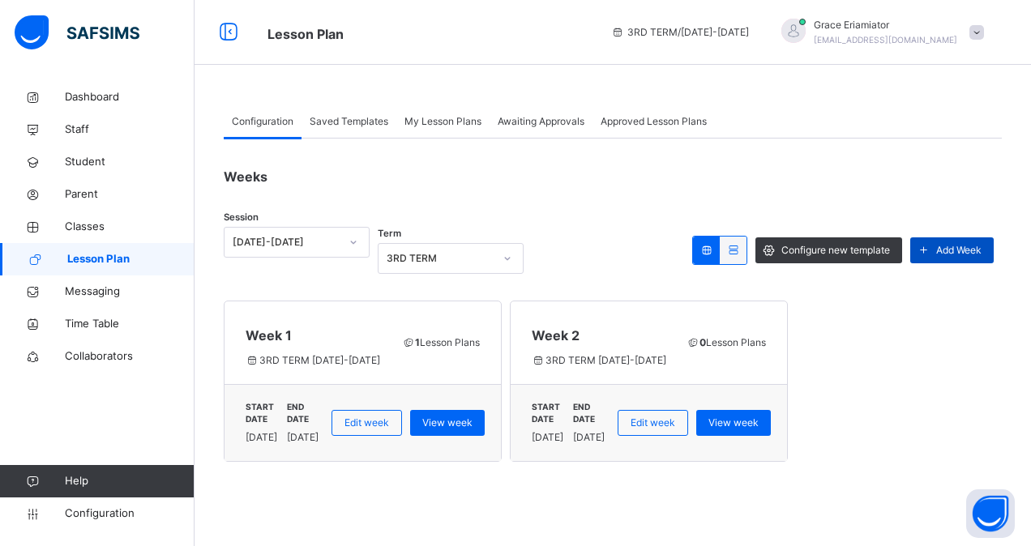
click at [942, 255] on span "Add Week" at bounding box center [958, 250] width 45 height 15
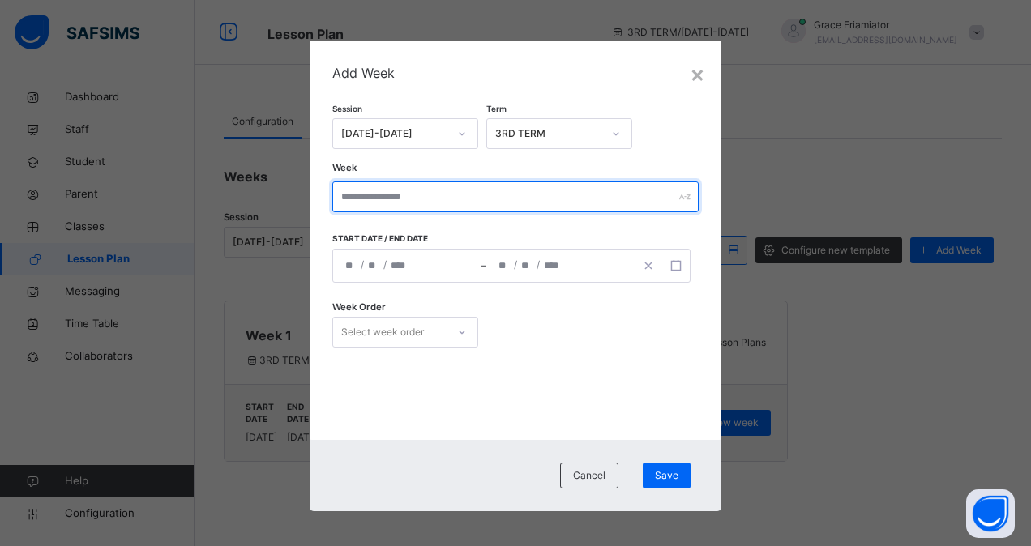
click at [423, 196] on input "text" at bounding box center [515, 197] width 367 height 31
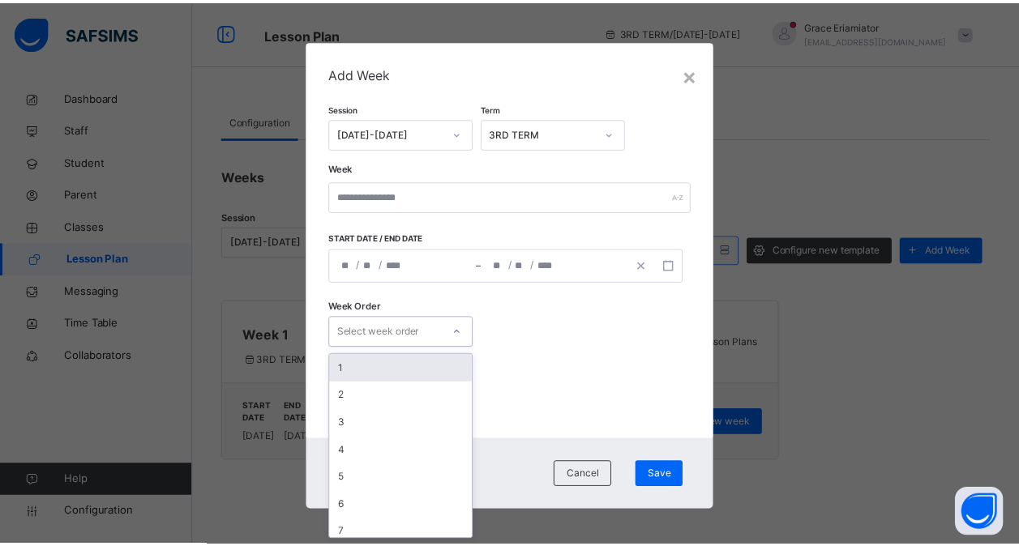
scroll to position [6, 0]
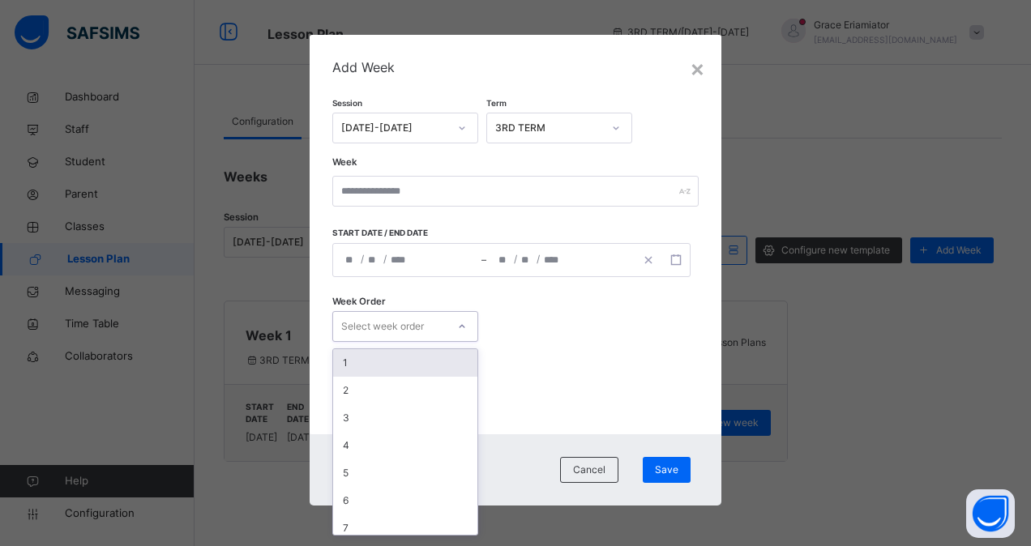
click at [462, 335] on div at bounding box center [462, 327] width 28 height 26
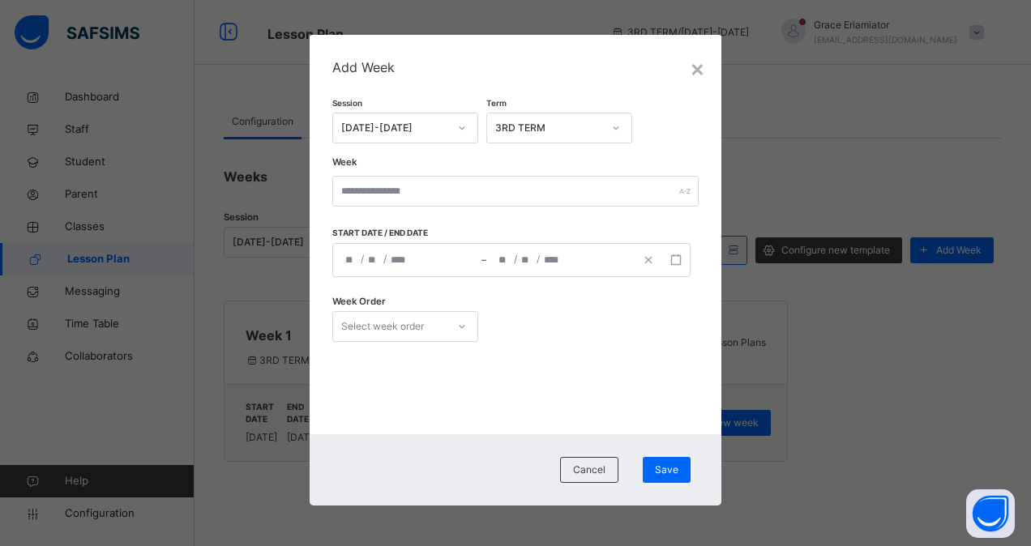
click at [228, 521] on div "× Add Week Session [DATE]-[DATE] Term 3RD TERM Week Start date / End date / / –…" at bounding box center [515, 273] width 1031 height 546
click at [595, 461] on div "Cancel" at bounding box center [589, 470] width 58 height 26
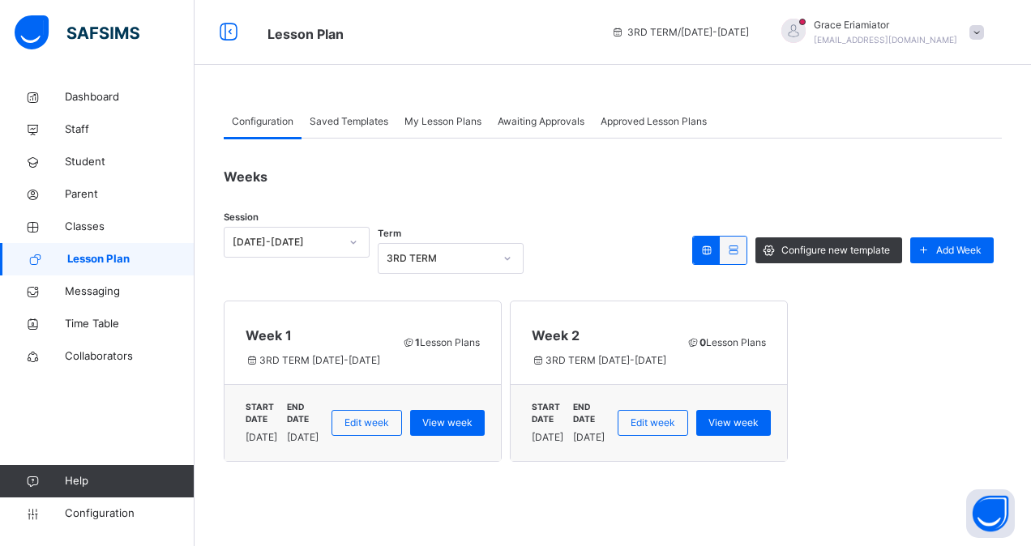
click at [376, 122] on span "Saved Templates" at bounding box center [349, 121] width 79 height 15
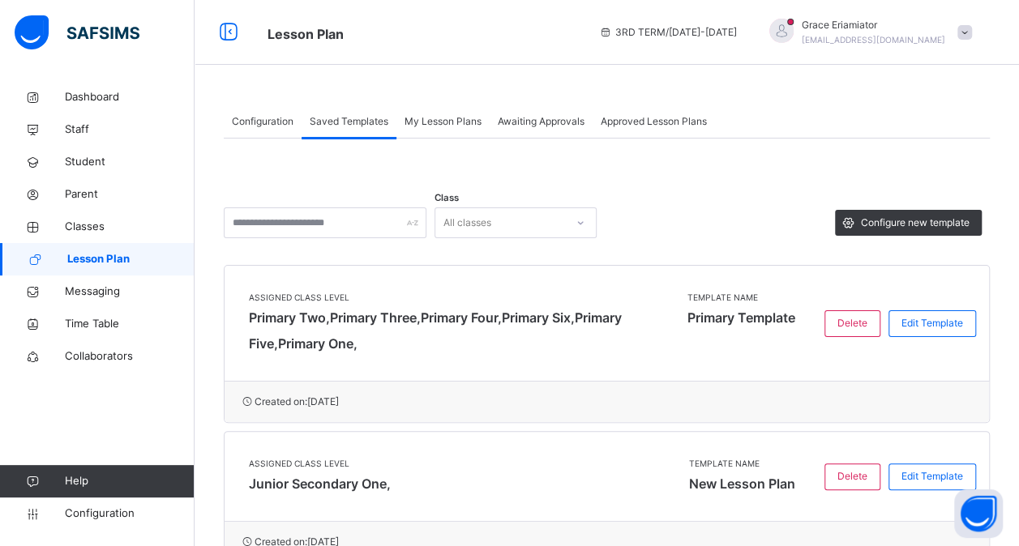
scroll to position [101, 0]
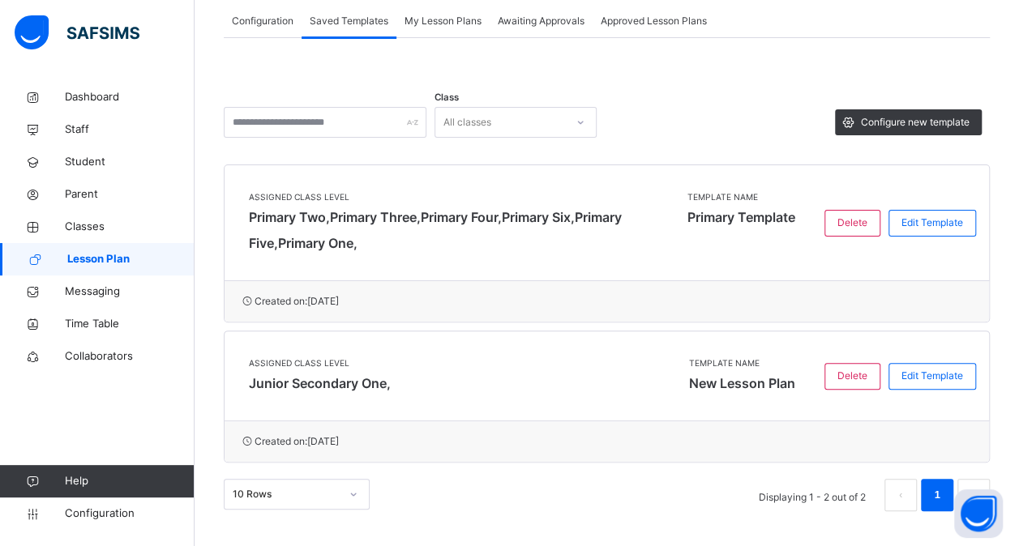
click at [628, 32] on div "Approved Lesson Plans" at bounding box center [654, 21] width 122 height 32
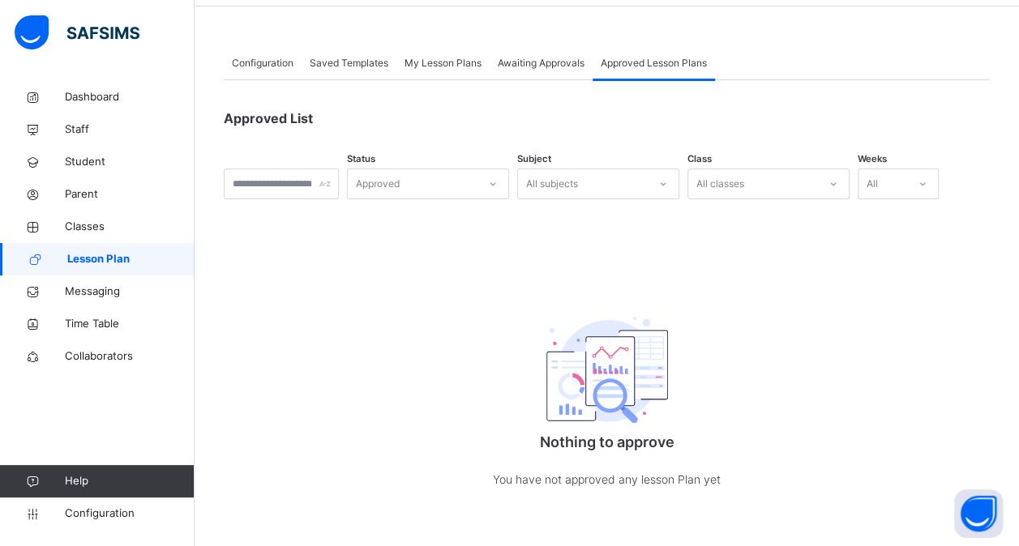
click at [534, 67] on span "Awaiting Approvals" at bounding box center [541, 63] width 87 height 15
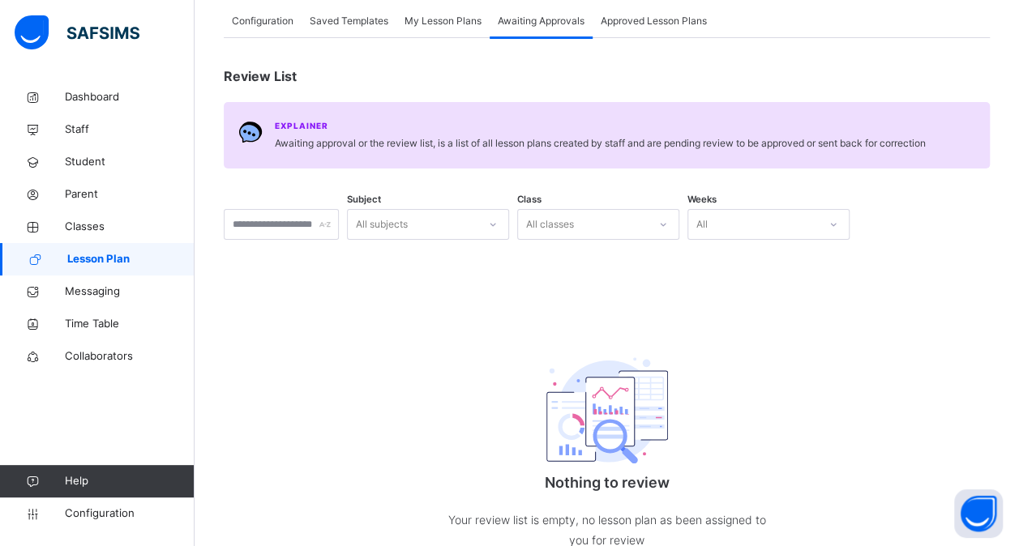
click at [422, 19] on span "My Lesson Plans" at bounding box center [443, 21] width 77 height 15
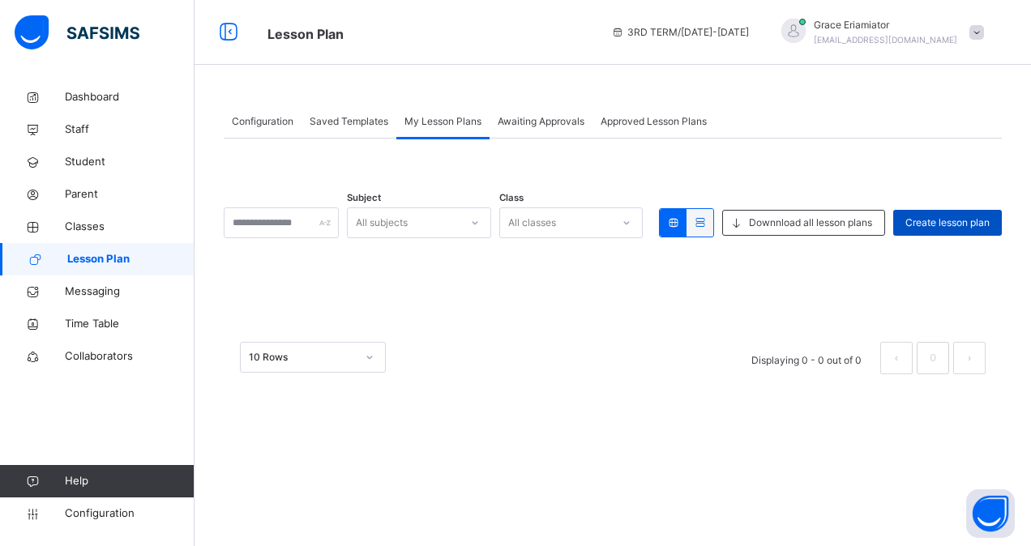
click at [933, 221] on span "Create lesson plan" at bounding box center [948, 223] width 84 height 15
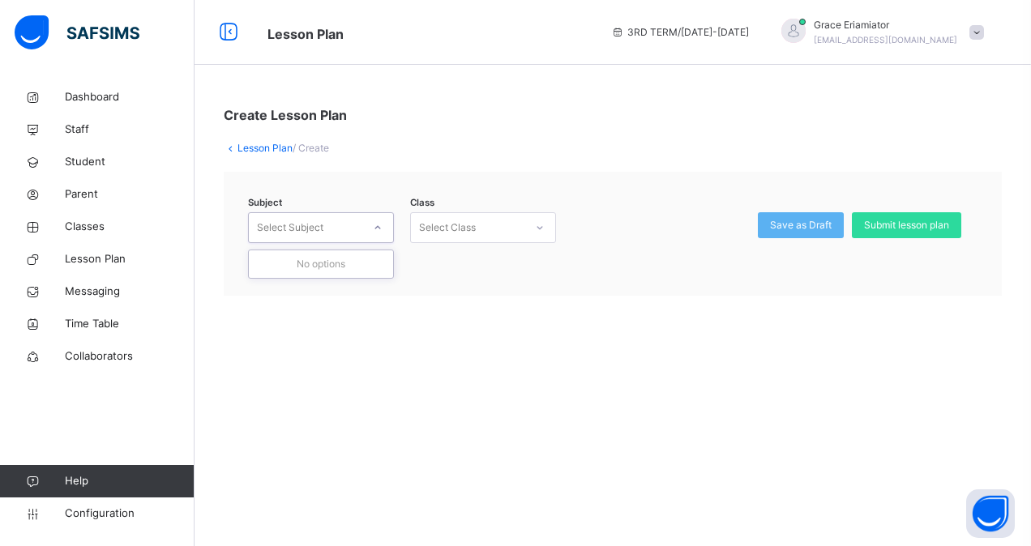
click at [373, 226] on icon at bounding box center [378, 228] width 10 height 16
click at [373, 226] on div at bounding box center [378, 228] width 28 height 26
click at [246, 149] on link "Lesson Plan" at bounding box center [265, 148] width 55 height 12
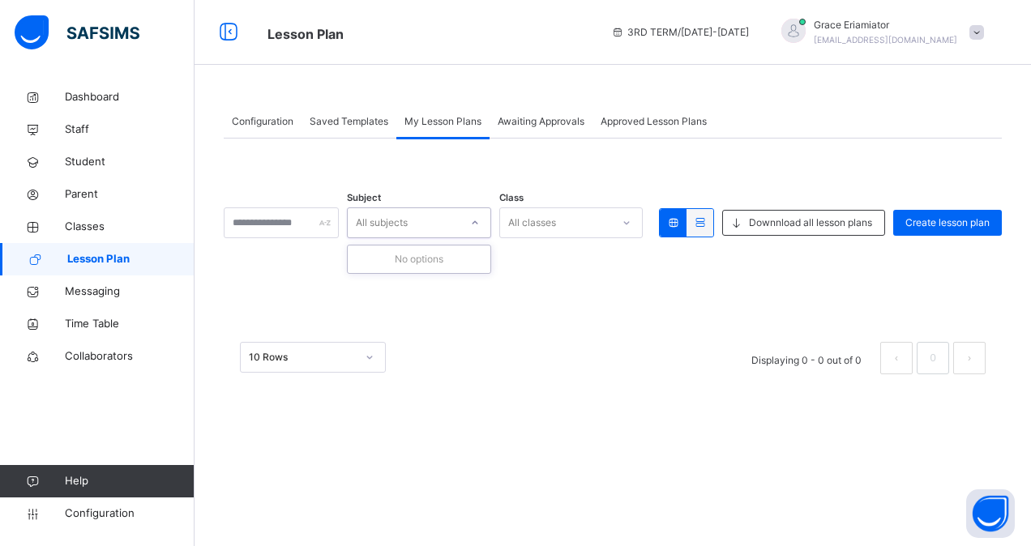
click at [453, 214] on div "All subjects" at bounding box center [404, 223] width 112 height 25
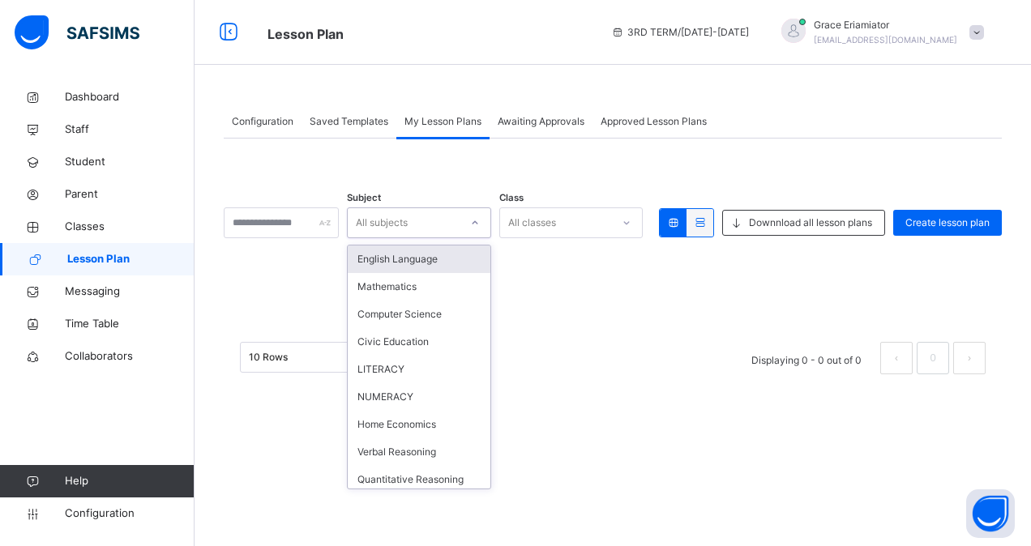
click at [441, 264] on div "English Language" at bounding box center [419, 260] width 143 height 28
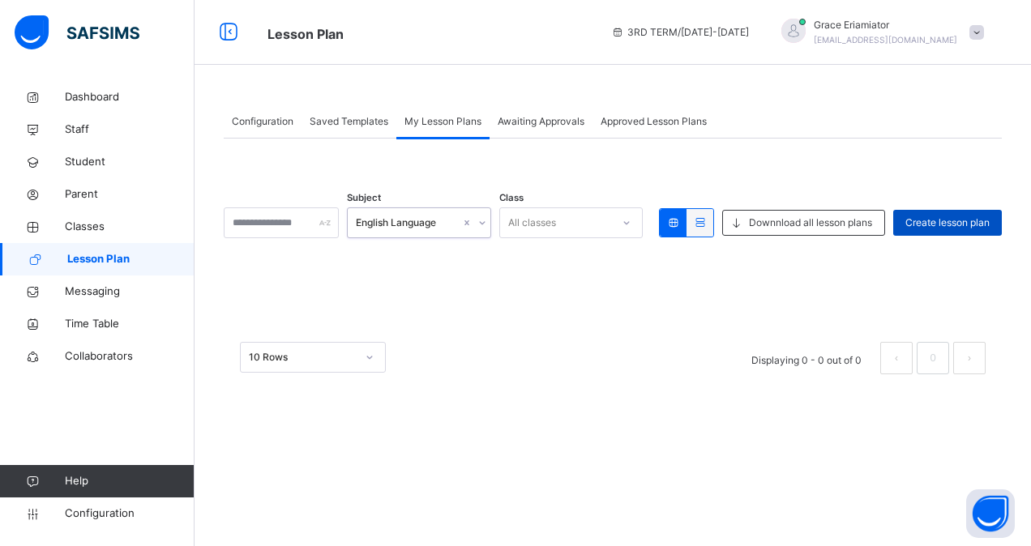
click at [934, 219] on span "Create lesson plan" at bounding box center [948, 223] width 84 height 15
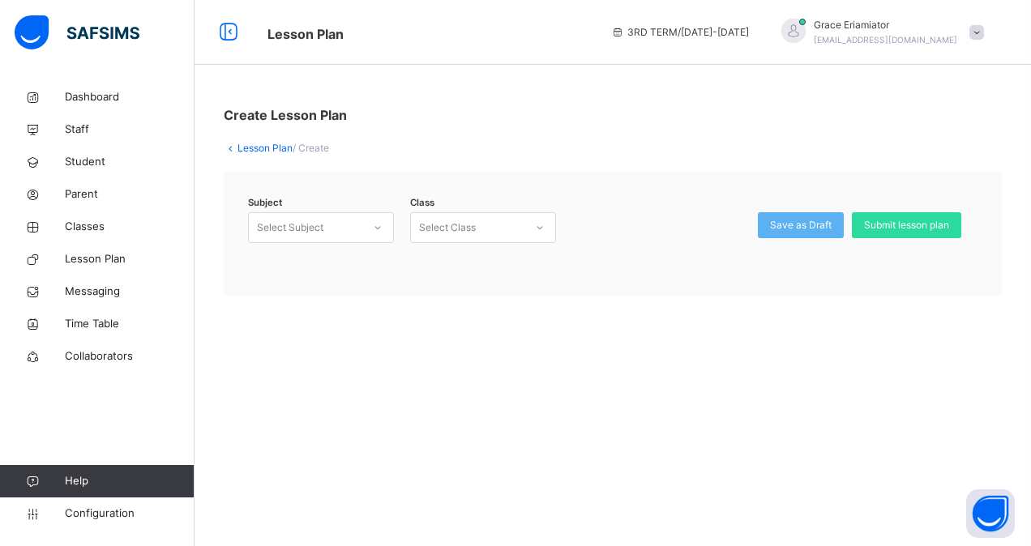
click at [379, 240] on div at bounding box center [378, 228] width 28 height 26
click at [379, 228] on icon at bounding box center [378, 227] width 6 height 3
click at [259, 143] on link "Lesson Plan" at bounding box center [265, 148] width 55 height 12
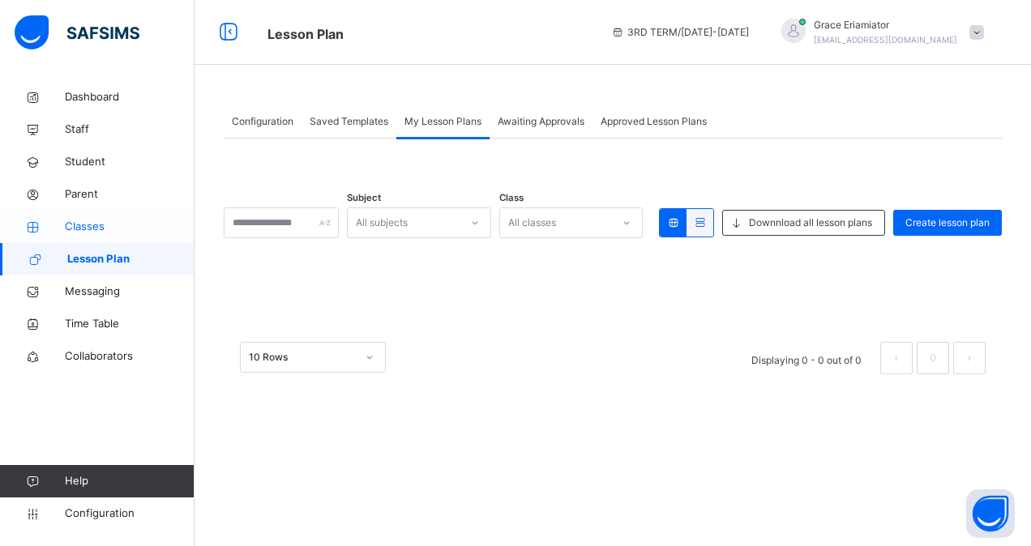
click at [126, 225] on span "Classes" at bounding box center [130, 227] width 130 height 16
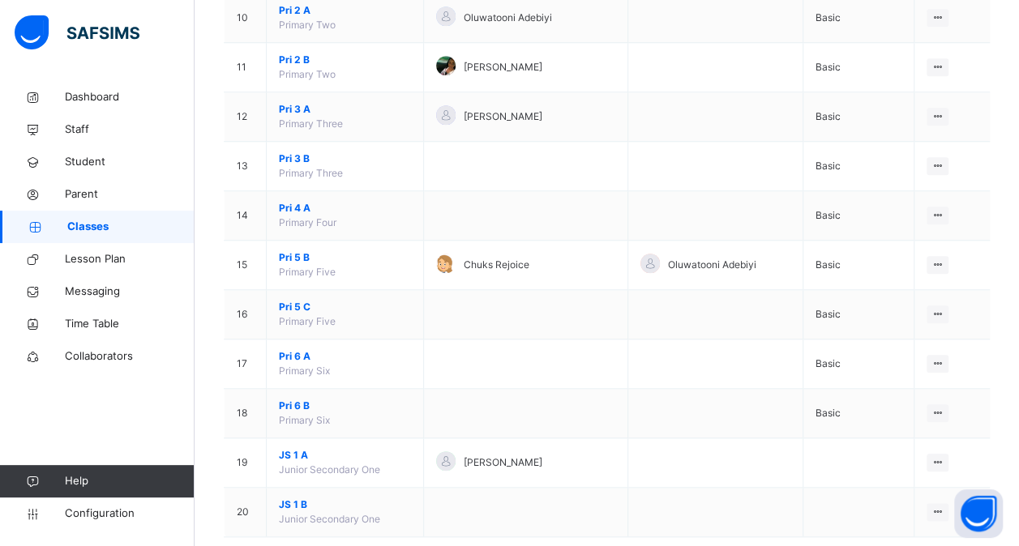
scroll to position [670, 0]
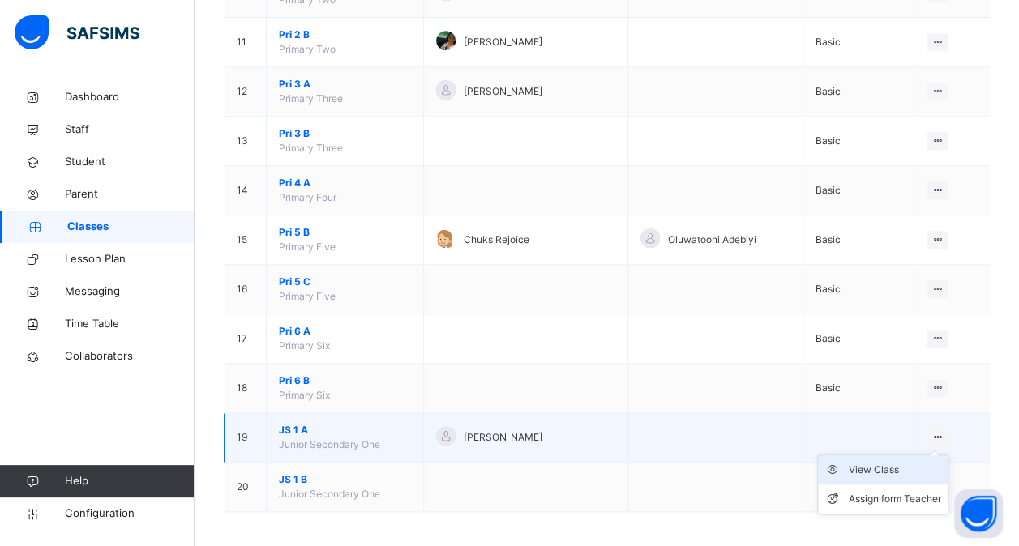
click at [871, 465] on div "View Class" at bounding box center [895, 470] width 92 height 16
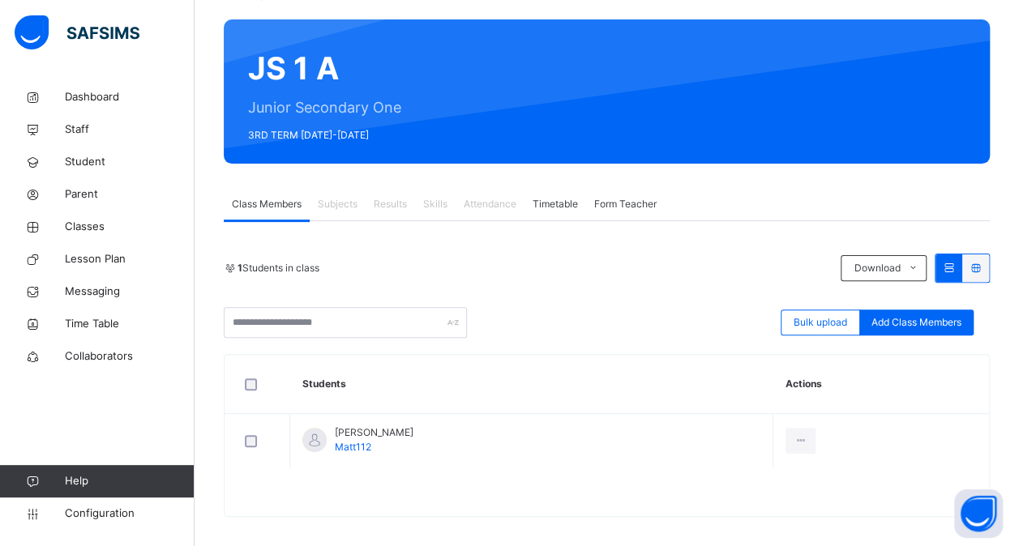
scroll to position [126, 0]
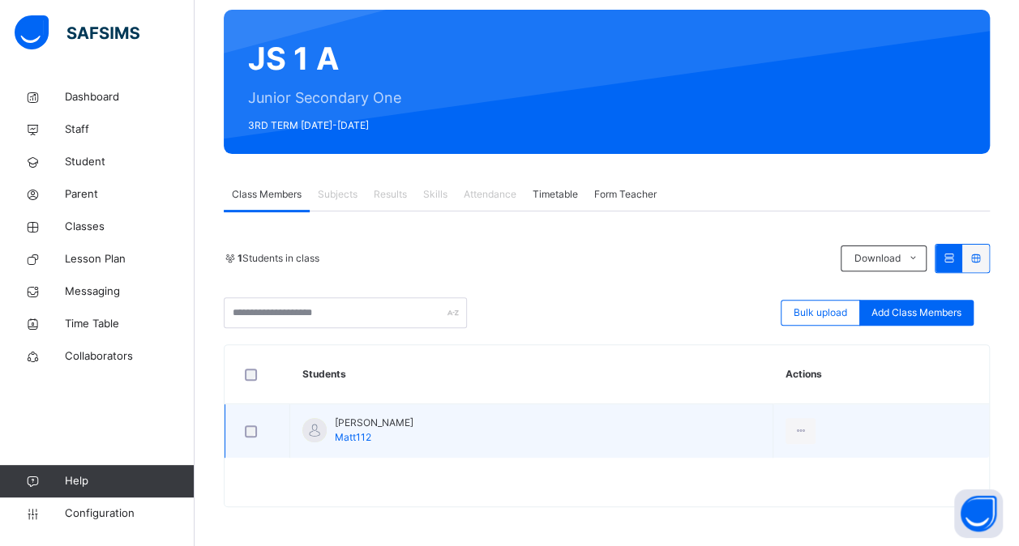
click at [384, 434] on div "[PERSON_NAME] Matt112" at bounding box center [374, 430] width 79 height 29
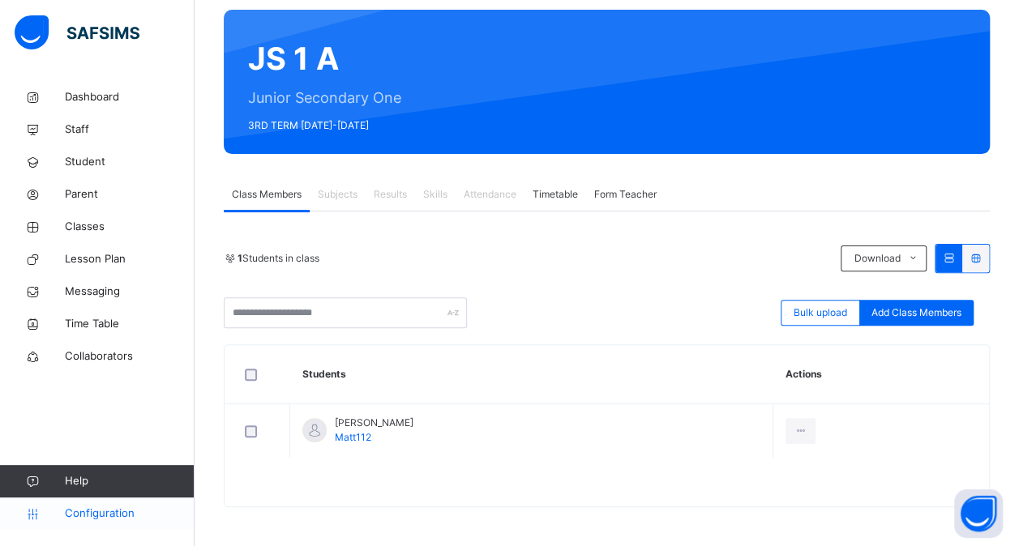
click at [122, 519] on span "Configuration" at bounding box center [129, 514] width 129 height 16
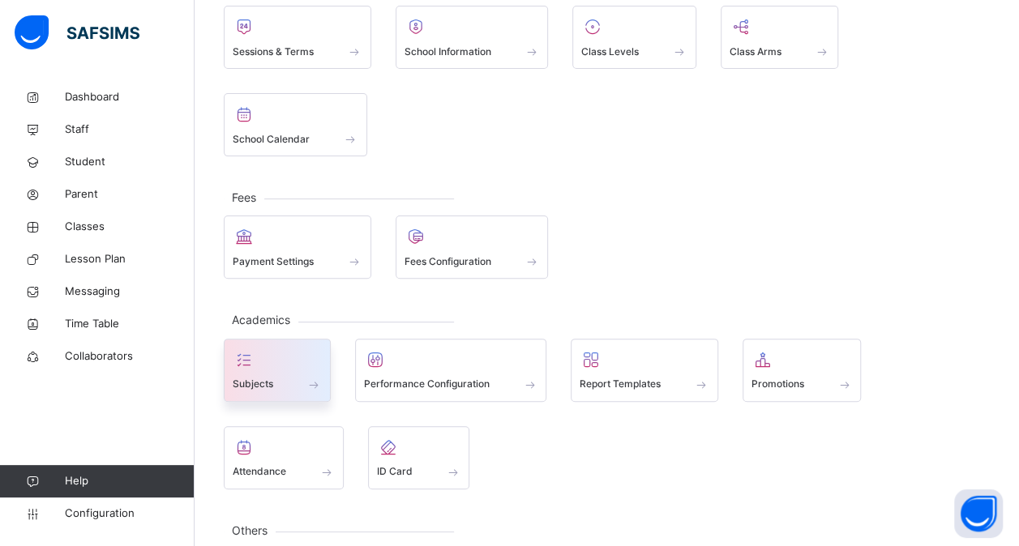
click at [290, 376] on div "Subjects" at bounding box center [277, 384] width 89 height 17
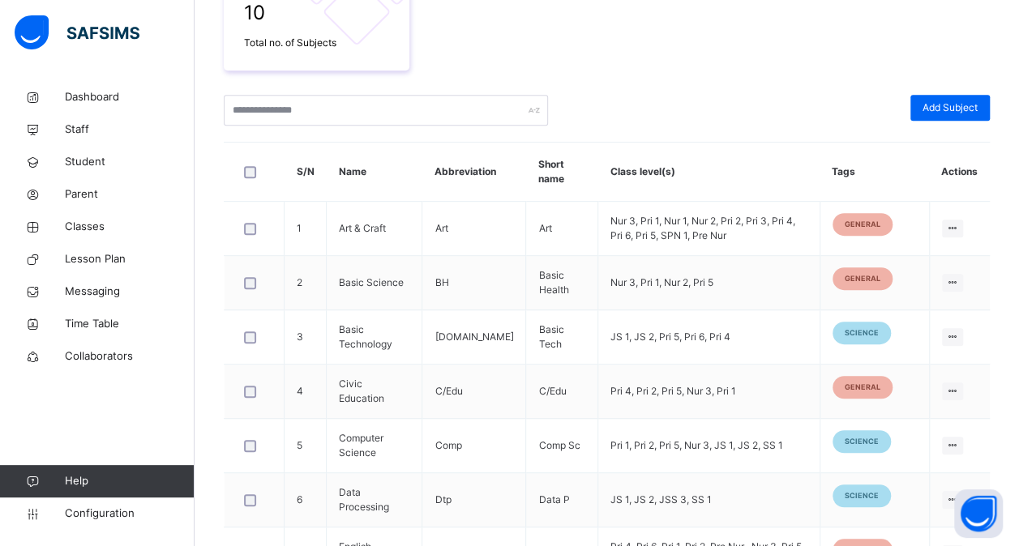
scroll to position [323, 0]
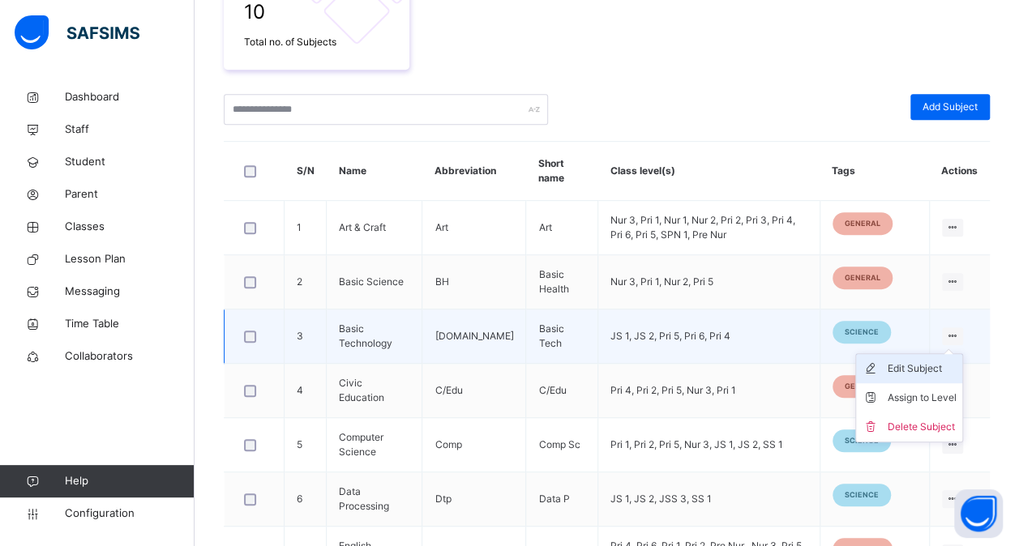
click at [926, 366] on div "Edit Subject" at bounding box center [921, 369] width 69 height 16
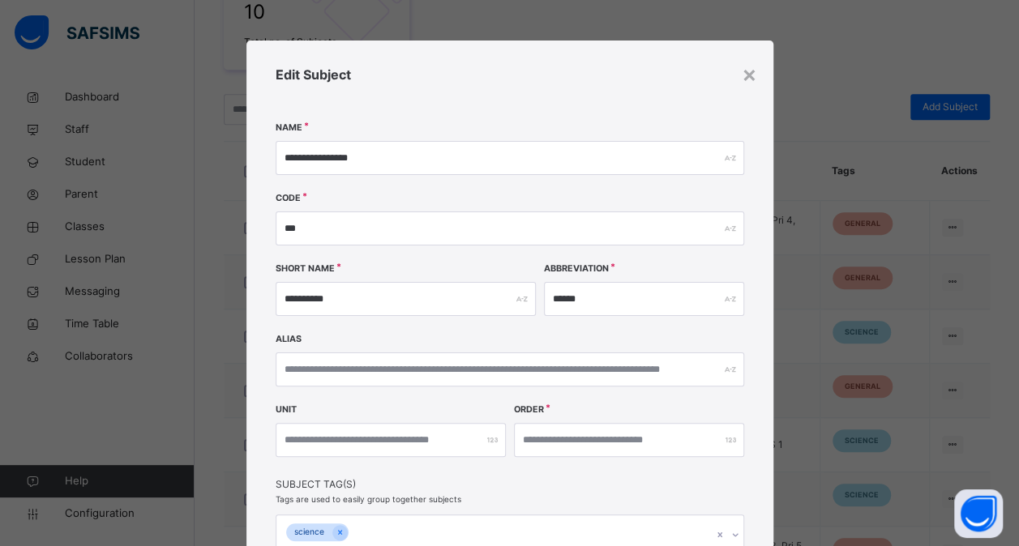
scroll to position [231, 0]
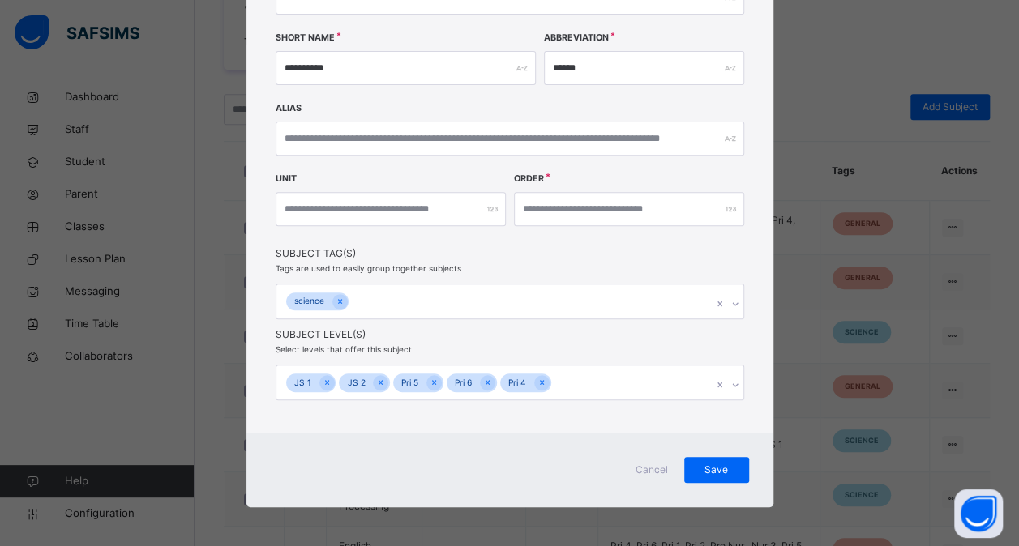
click at [649, 458] on div "Cancel" at bounding box center [651, 470] width 65 height 26
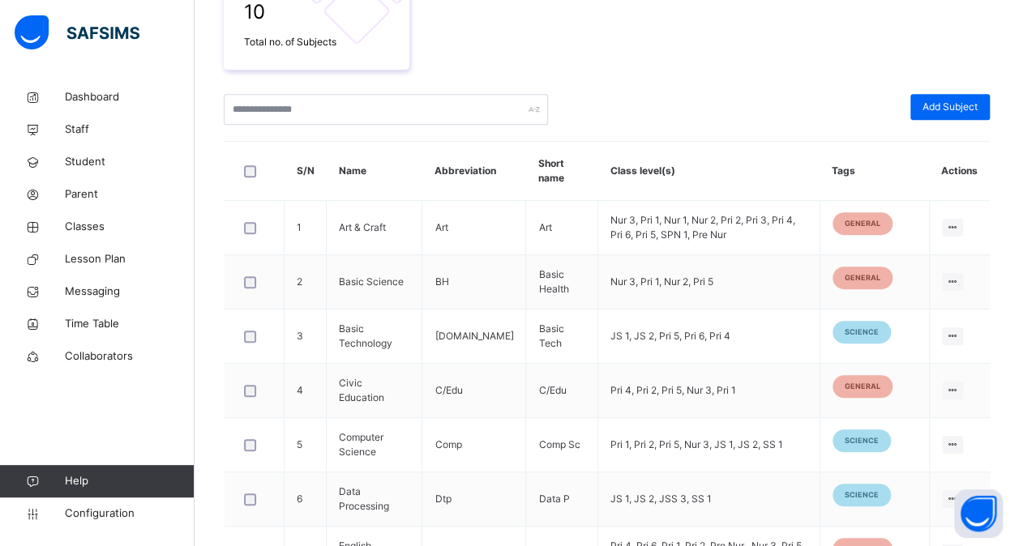
click at [649, 458] on td "Pri 1, Pri 2, Pri 5, Nur 3, JS 1, JS 2, SS 1" at bounding box center [709, 445] width 222 height 54
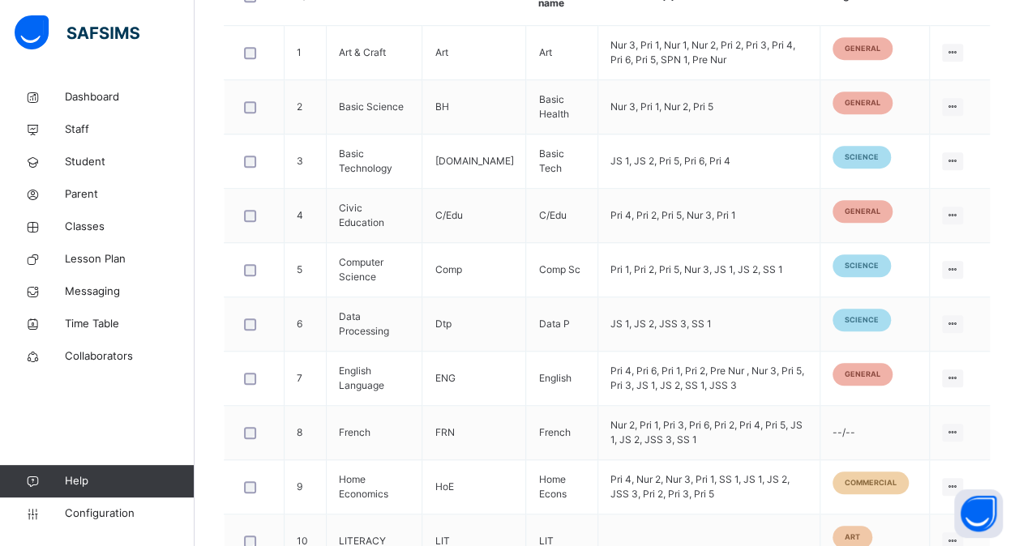
scroll to position [590, 0]
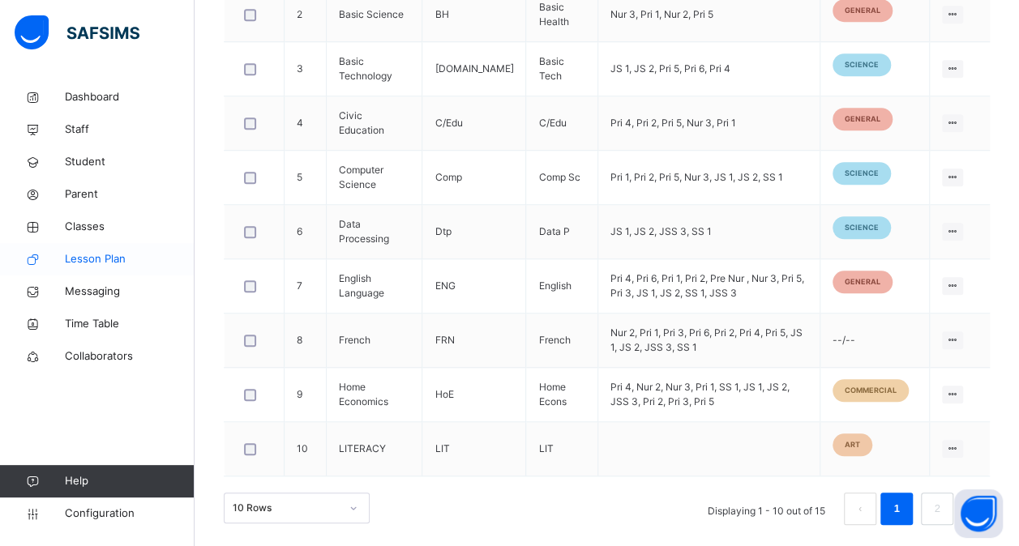
click at [99, 265] on span "Lesson Plan" at bounding box center [130, 259] width 130 height 16
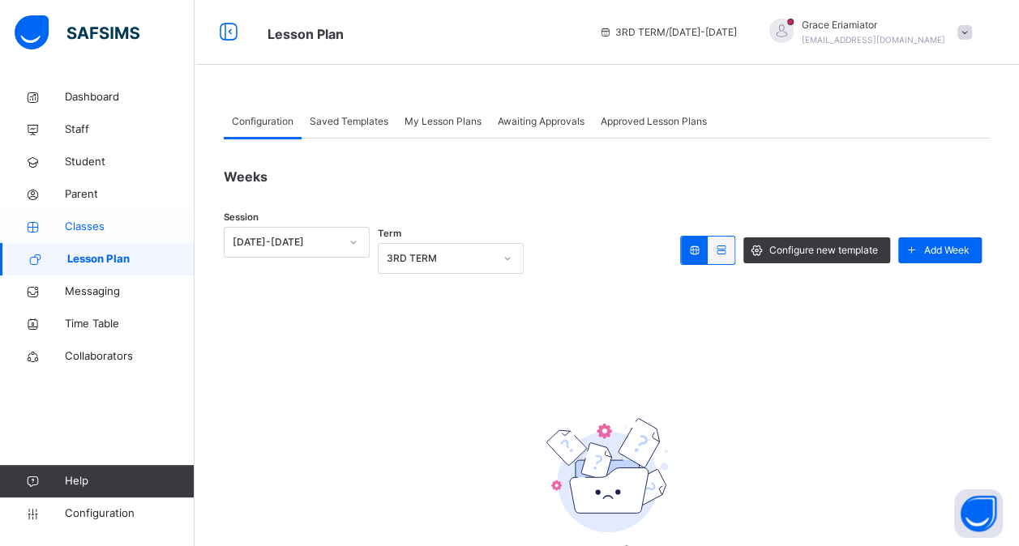
click at [141, 228] on span "Classes" at bounding box center [130, 227] width 130 height 16
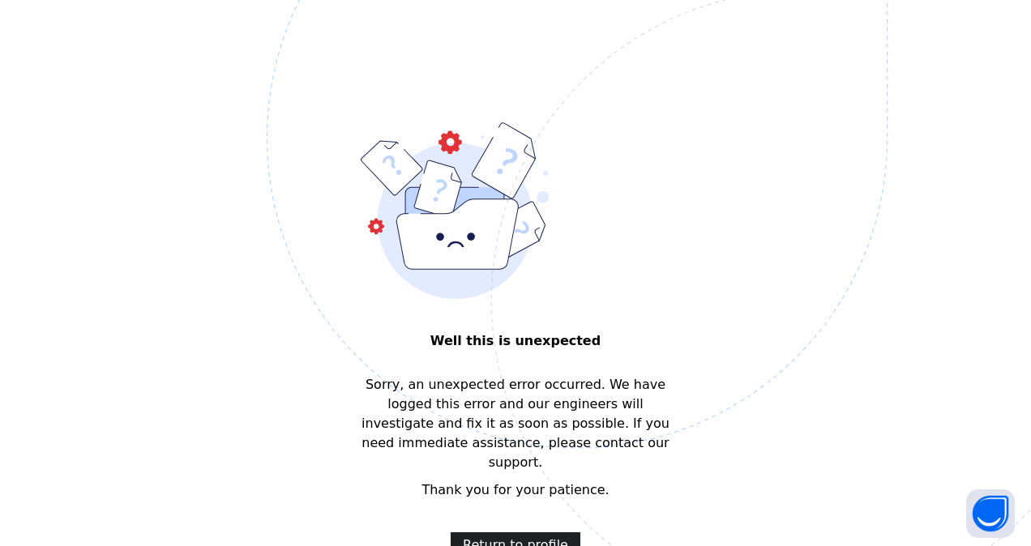
click at [533, 536] on span "Return to profile" at bounding box center [515, 545] width 105 height 19
